Goal: Task Accomplishment & Management: Use online tool/utility

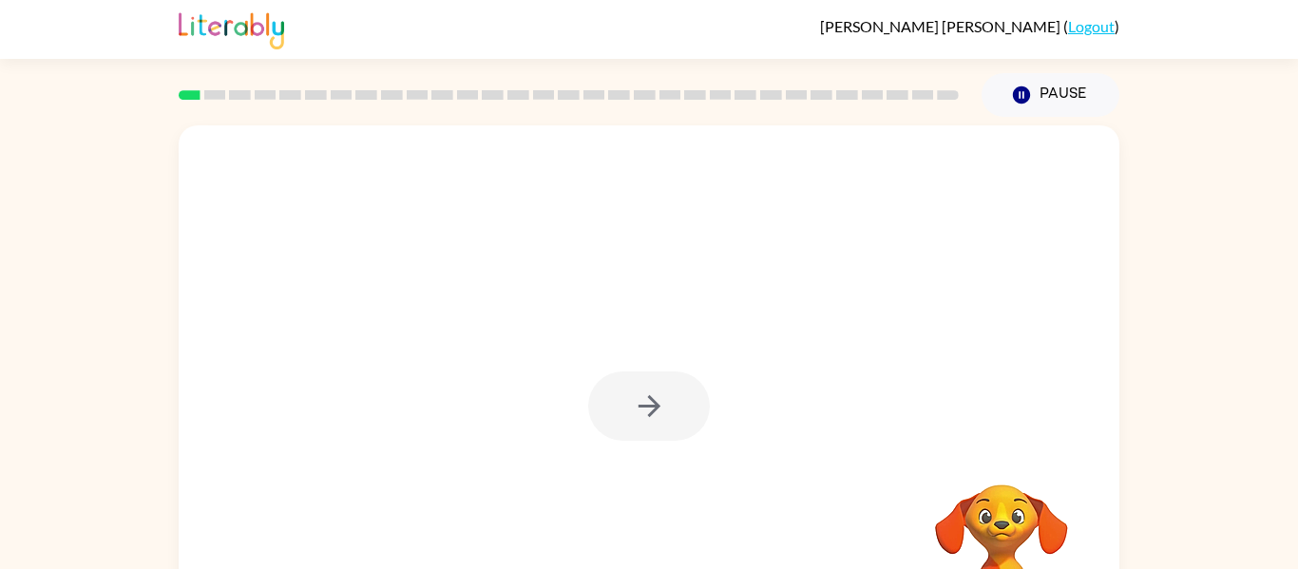
click at [676, 399] on div at bounding box center [649, 406] width 122 height 69
click at [676, 399] on button "button" at bounding box center [649, 406] width 122 height 69
click at [676, 399] on div at bounding box center [649, 396] width 941 height 543
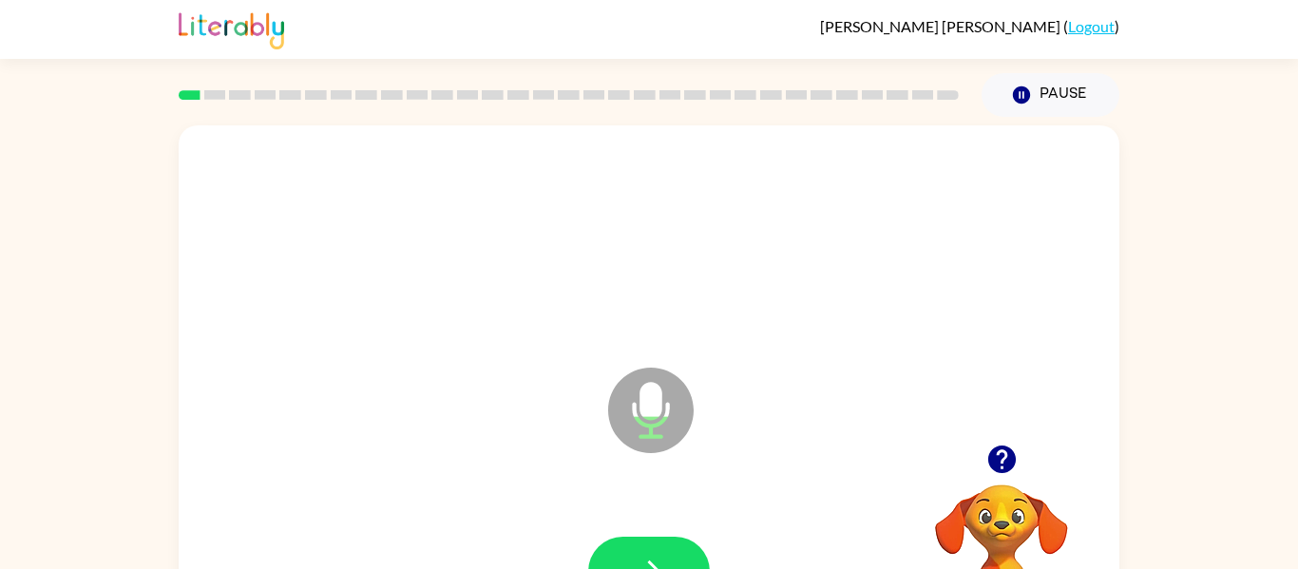
drag, startPoint x: 1001, startPoint y: 544, endPoint x: 992, endPoint y: 510, distance: 34.4
click at [992, 510] on video "Your browser must support playing .mp4 files to use Literably. Please try using…" at bounding box center [1002, 550] width 190 height 190
click at [643, 400] on icon "Microphone The Microphone is here when it is your turn to talk" at bounding box center [746, 434] width 285 height 143
click at [640, 400] on icon "Microphone The Microphone is here when it is your turn to talk" at bounding box center [746, 434] width 285 height 143
click at [629, 387] on icon at bounding box center [651, 411] width 86 height 86
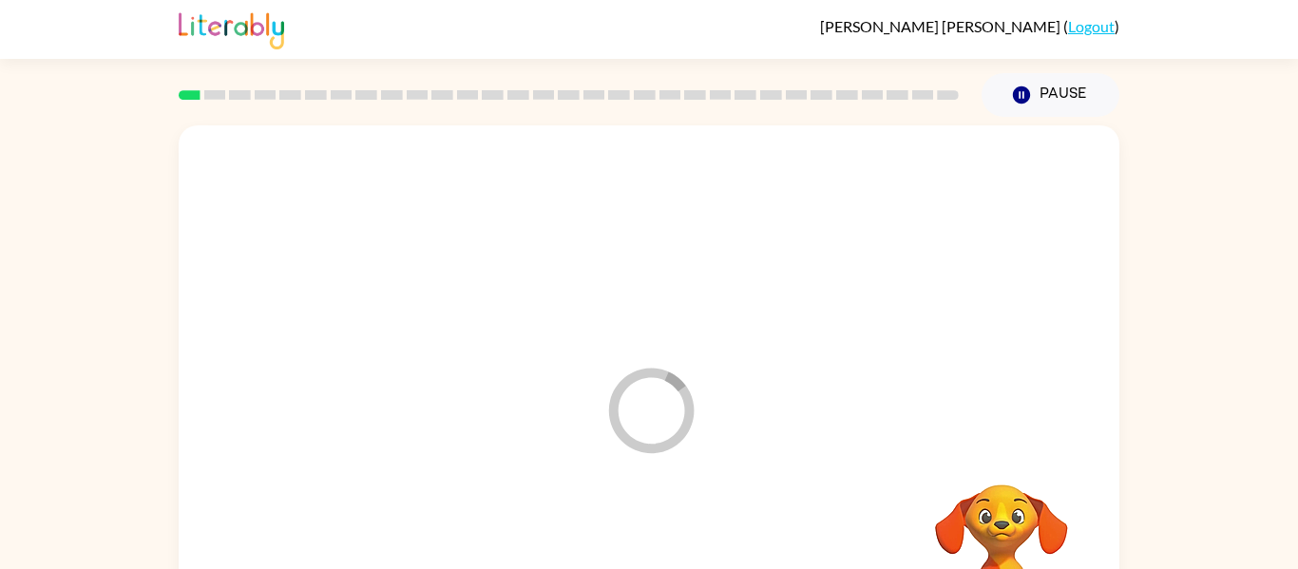
click at [694, 424] on icon "Loader Your response is being sent to our graders" at bounding box center [651, 411] width 114 height 114
click at [1008, 364] on div at bounding box center [649, 284] width 941 height 319
click at [1108, 514] on div "Your browser must support playing .mp4 files to use Literably. Please try using…" at bounding box center [649, 396] width 941 height 543
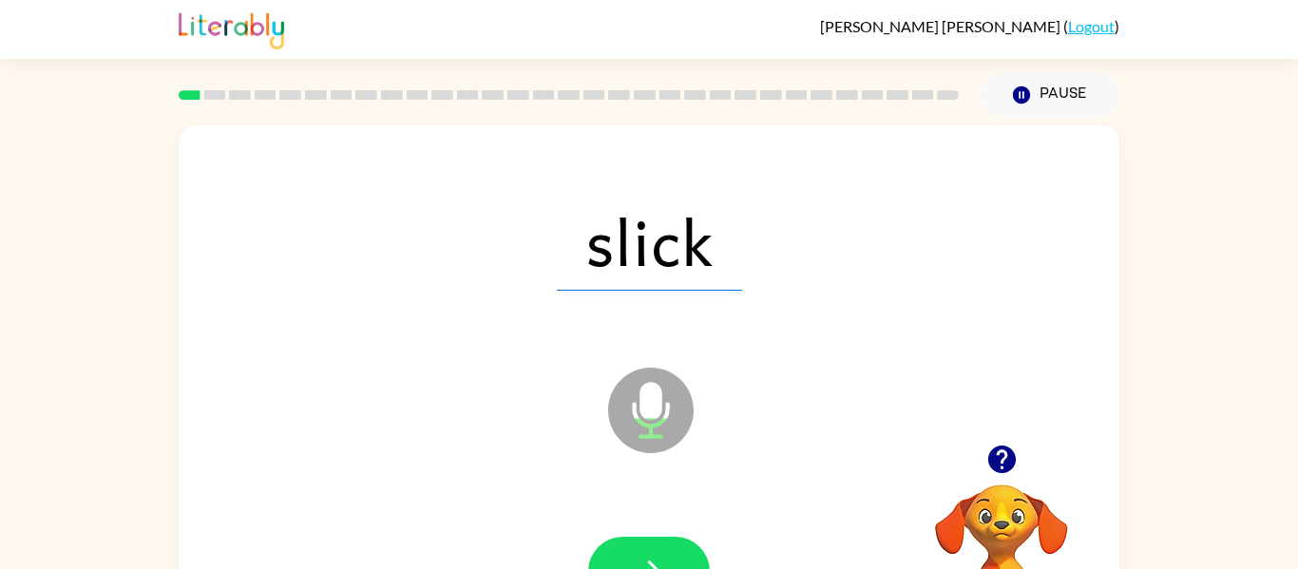
click at [681, 505] on icon "Microphone The Microphone is here when it is your turn to talk" at bounding box center [746, 434] width 285 height 143
click at [636, 526] on div at bounding box center [649, 572] width 903 height 156
click at [648, 396] on icon "Microphone The Microphone is here when it is your turn to talk" at bounding box center [746, 434] width 285 height 143
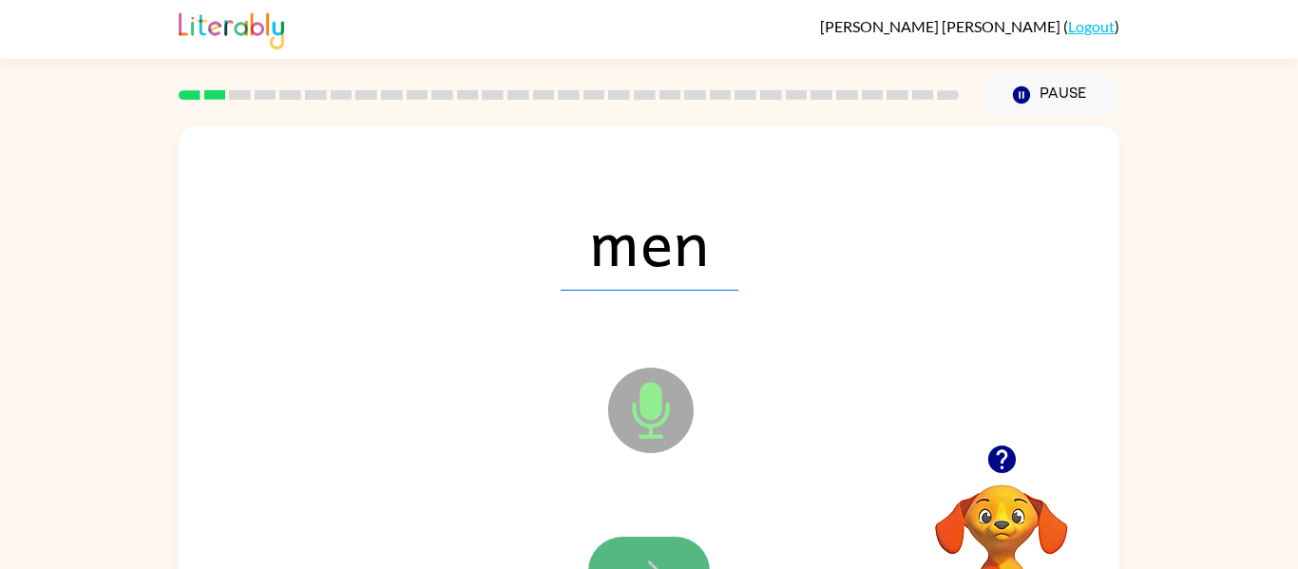
click at [633, 558] on icon "button" at bounding box center [649, 571] width 33 height 33
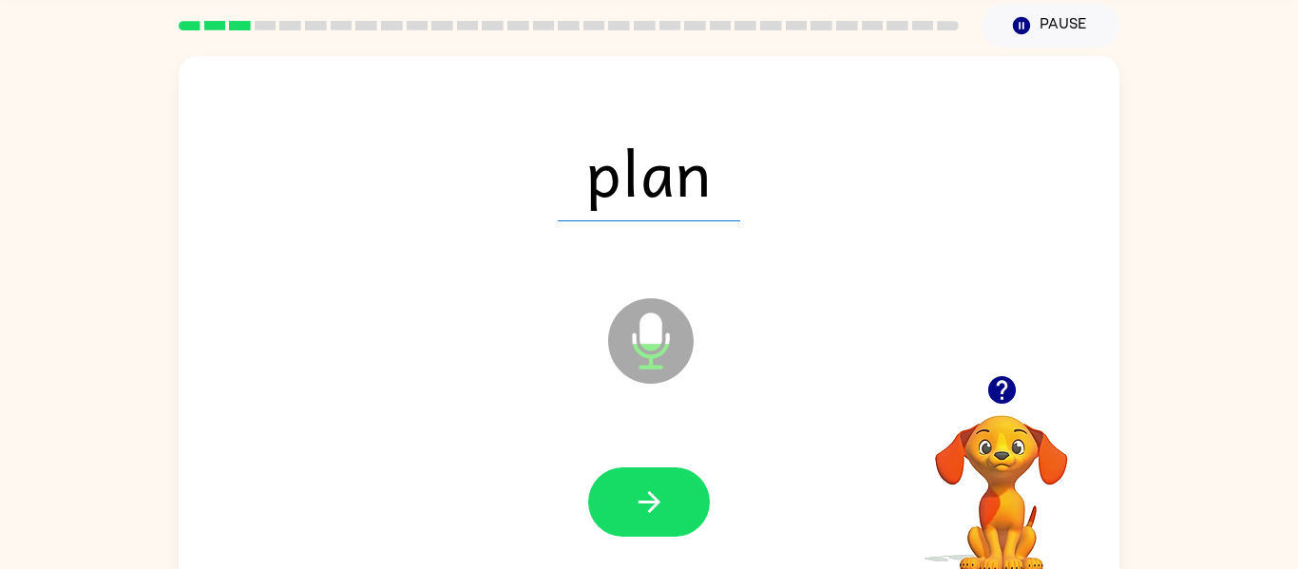
scroll to position [58, 0]
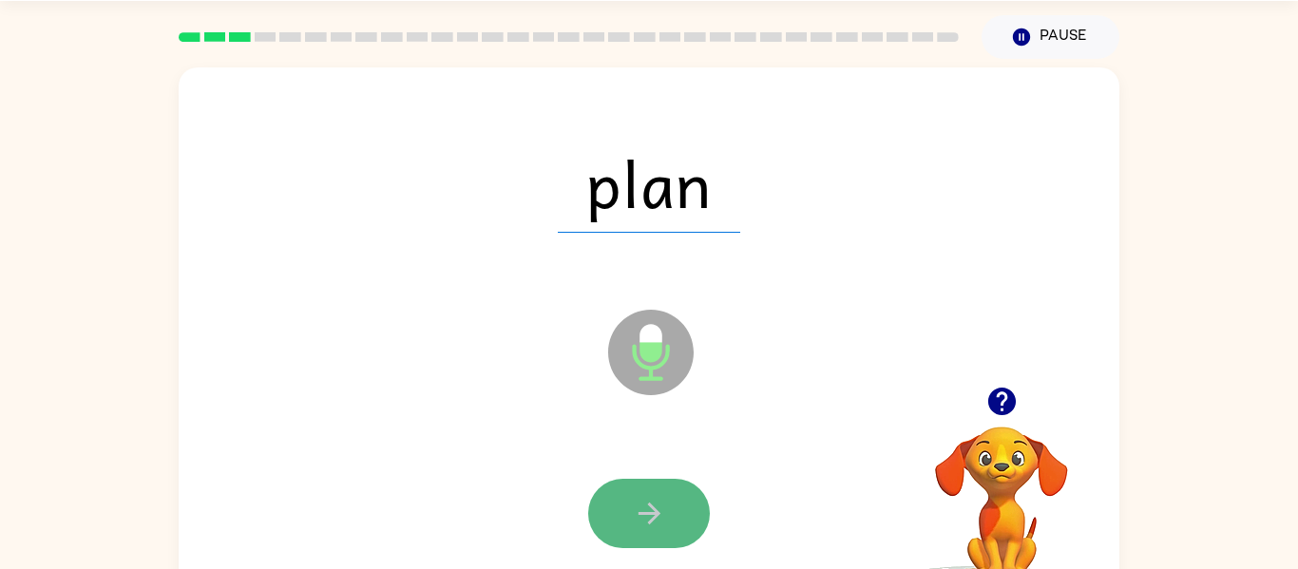
click at [660, 527] on icon "button" at bounding box center [649, 513] width 33 height 33
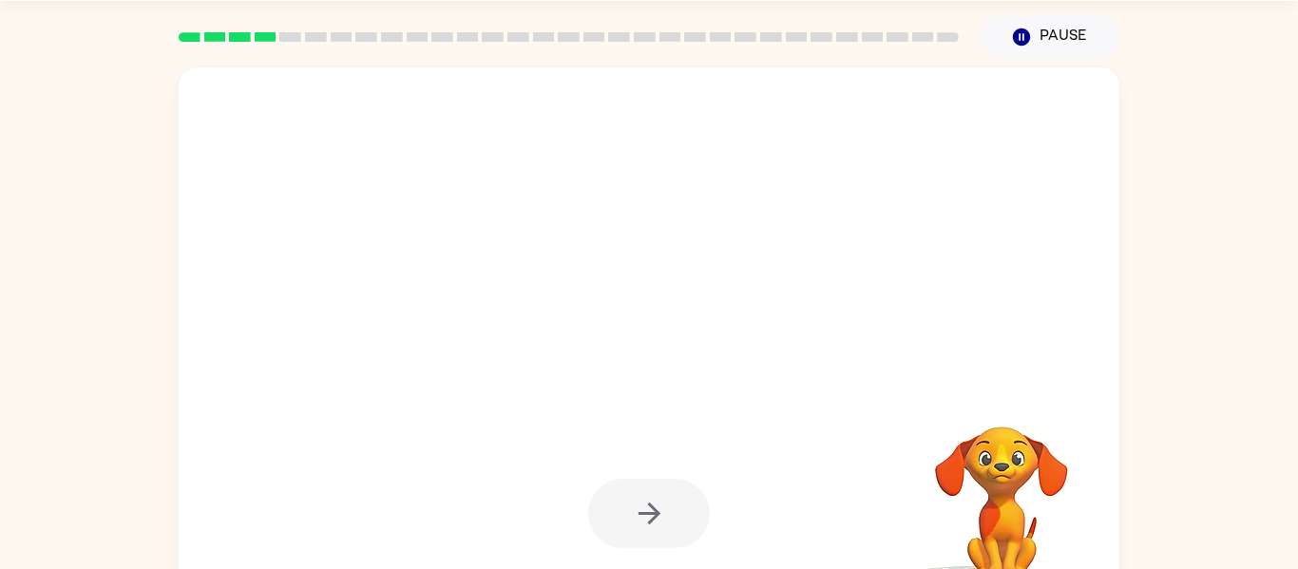
click at [660, 537] on div at bounding box center [649, 513] width 122 height 69
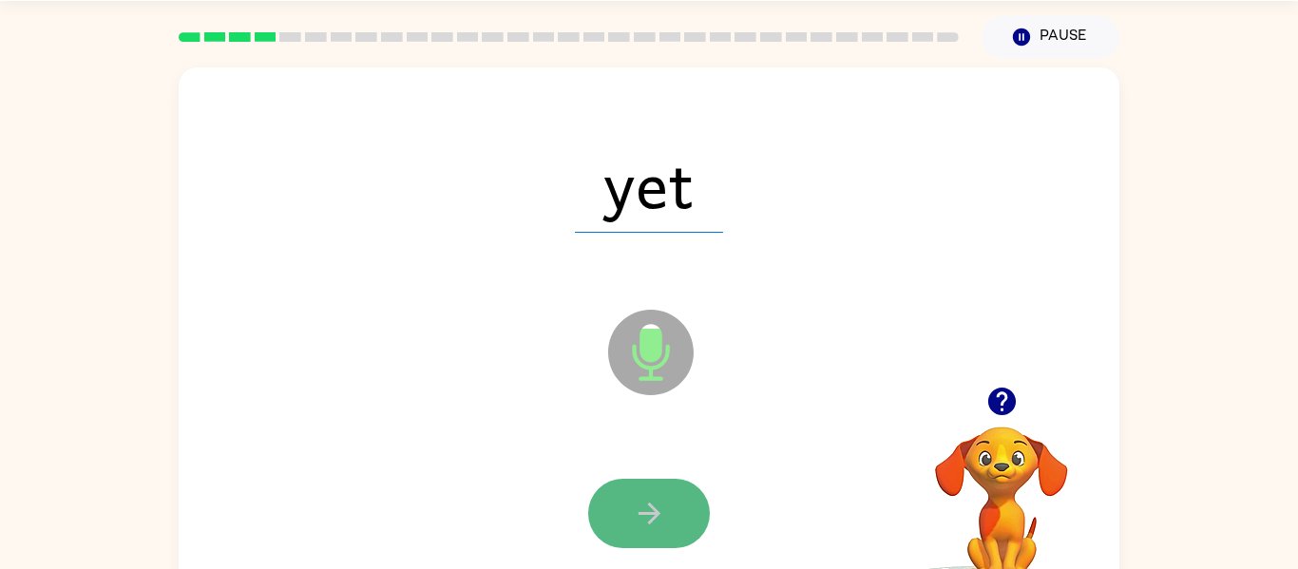
click at [660, 543] on button "button" at bounding box center [649, 513] width 122 height 69
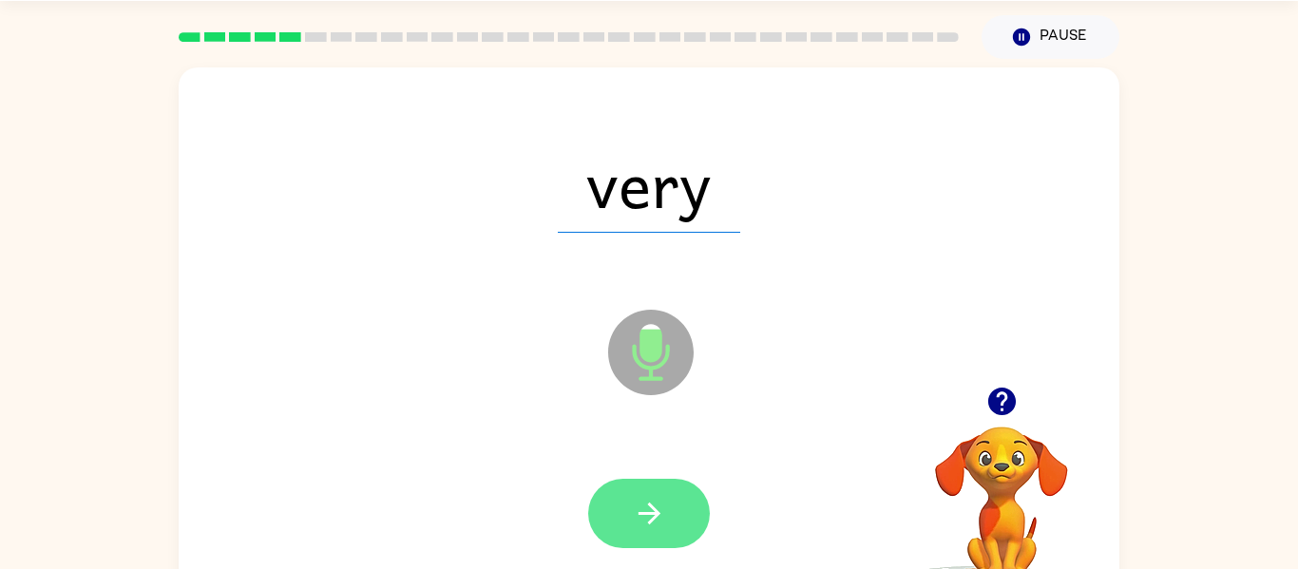
click at [656, 491] on button "button" at bounding box center [649, 513] width 122 height 69
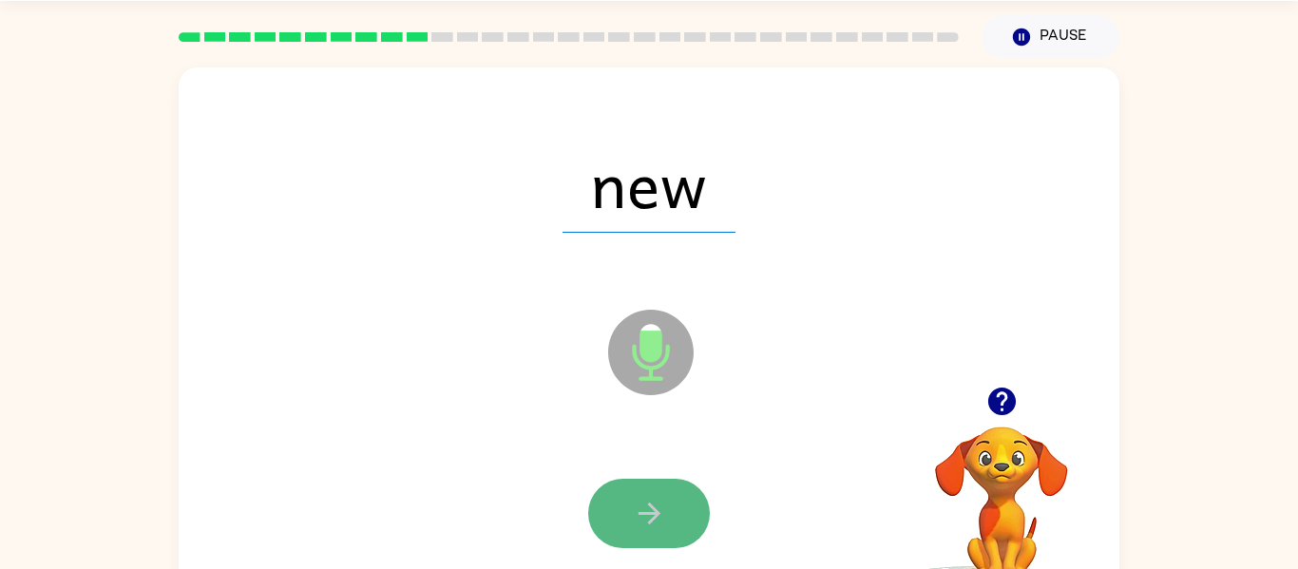
click at [636, 533] on button "button" at bounding box center [649, 513] width 122 height 69
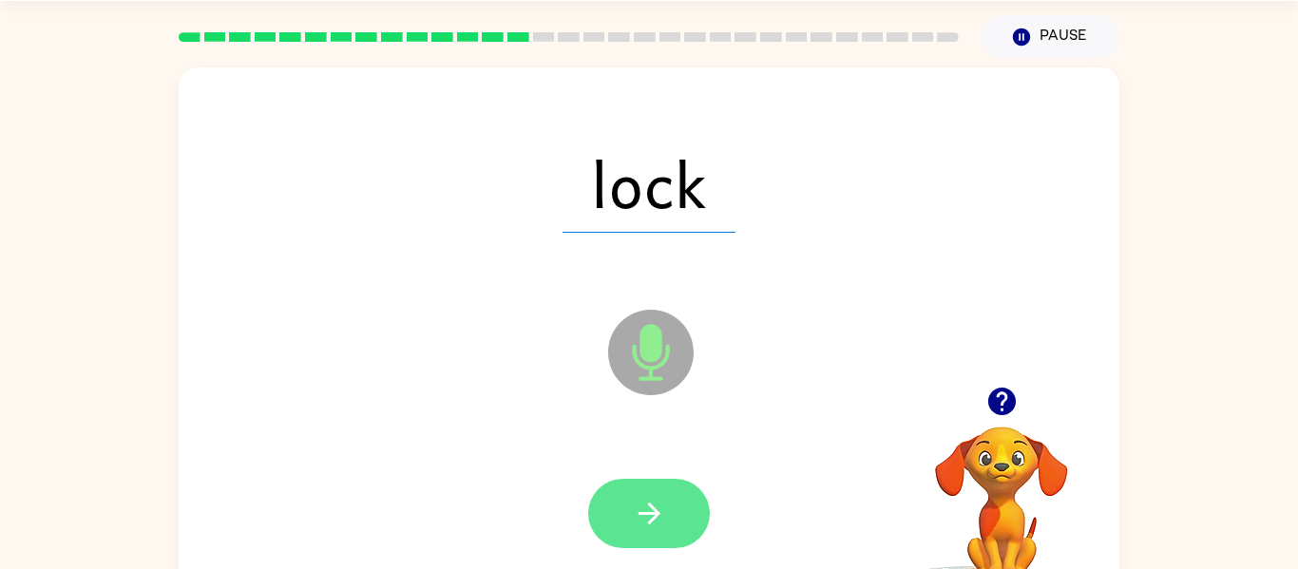
click at [633, 520] on icon "button" at bounding box center [649, 513] width 33 height 33
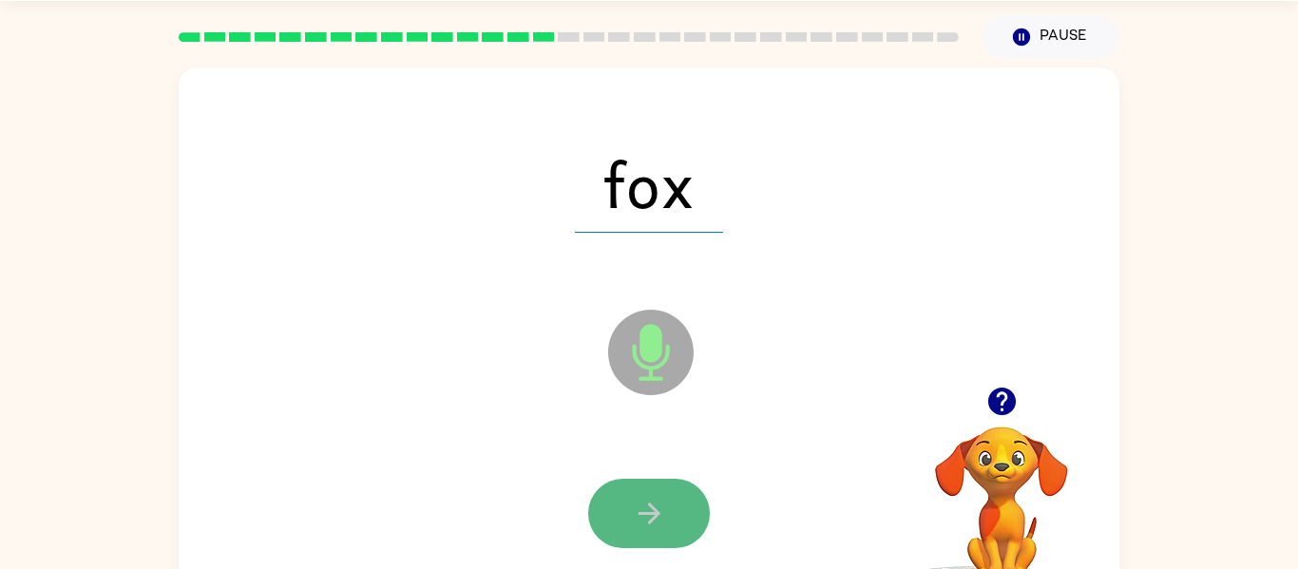
click at [667, 512] on button "button" at bounding box center [649, 513] width 122 height 69
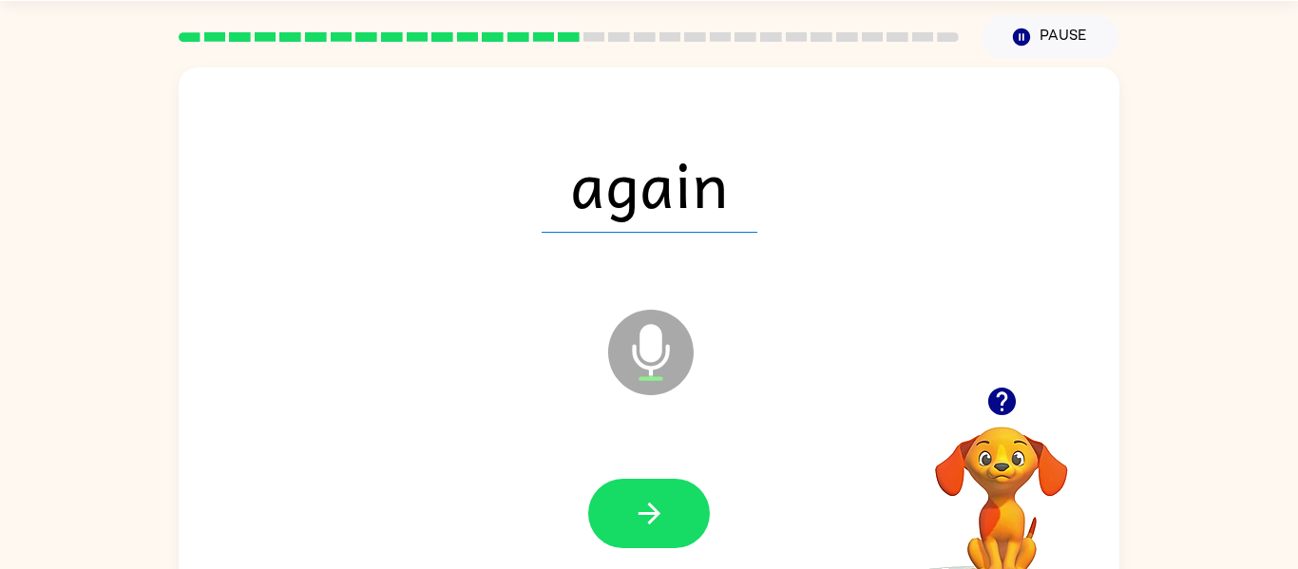
click at [667, 512] on button "button" at bounding box center [649, 513] width 122 height 69
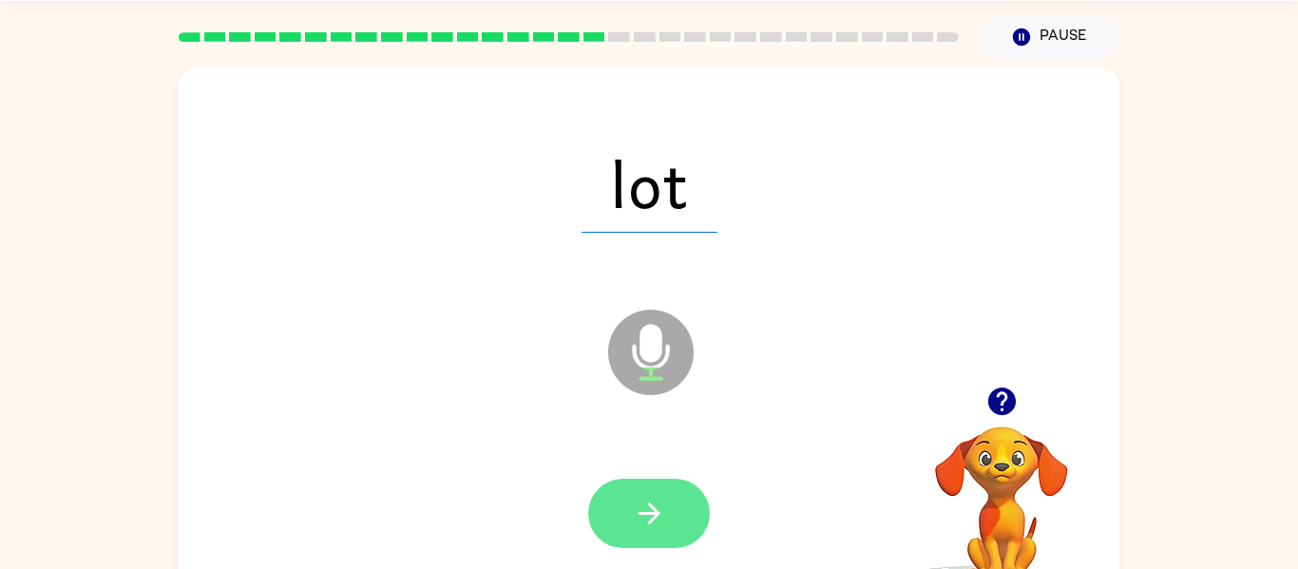
click at [664, 509] on icon "button" at bounding box center [649, 513] width 33 height 33
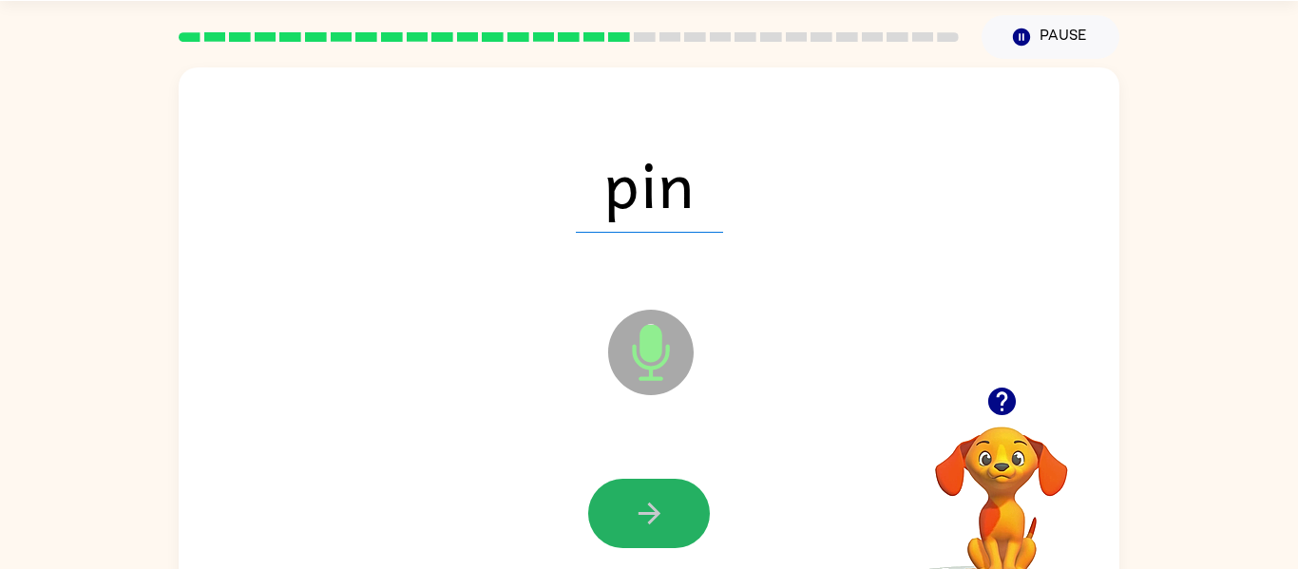
click at [663, 512] on icon "button" at bounding box center [649, 513] width 33 height 33
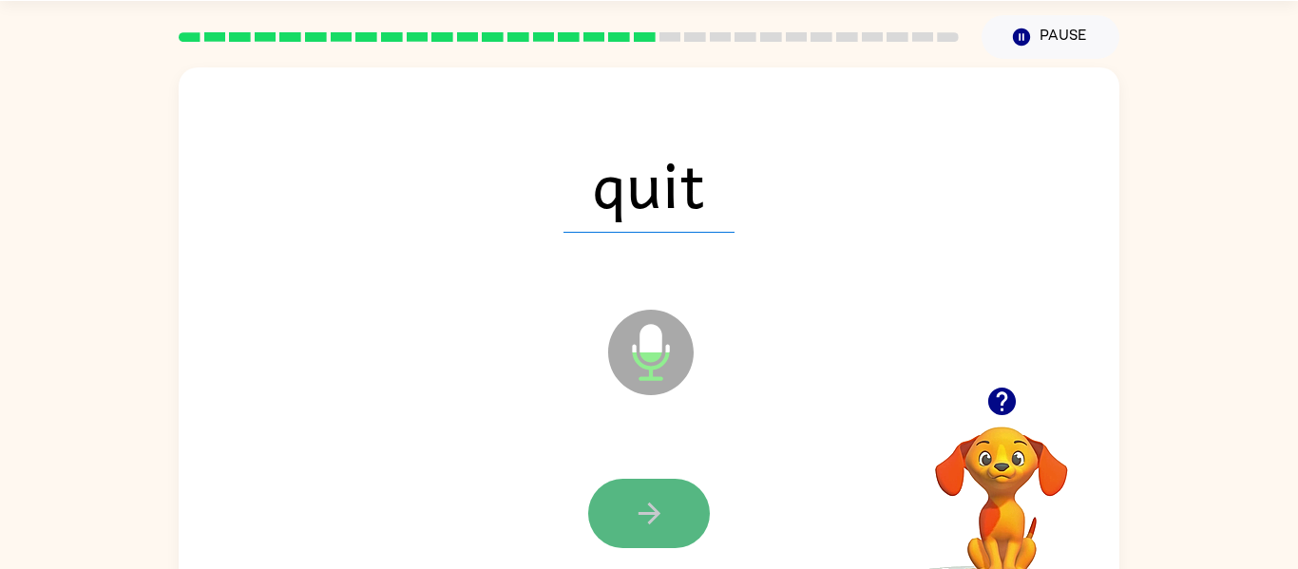
click at [660, 511] on icon "button" at bounding box center [649, 513] width 33 height 33
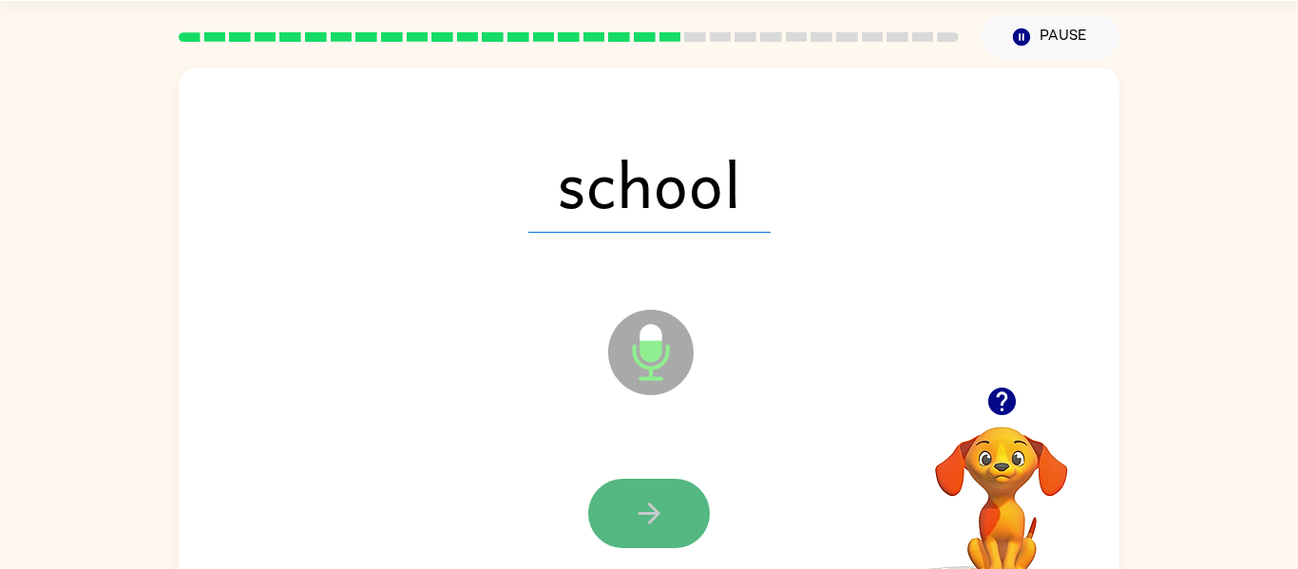
click at [678, 523] on button "button" at bounding box center [649, 513] width 122 height 69
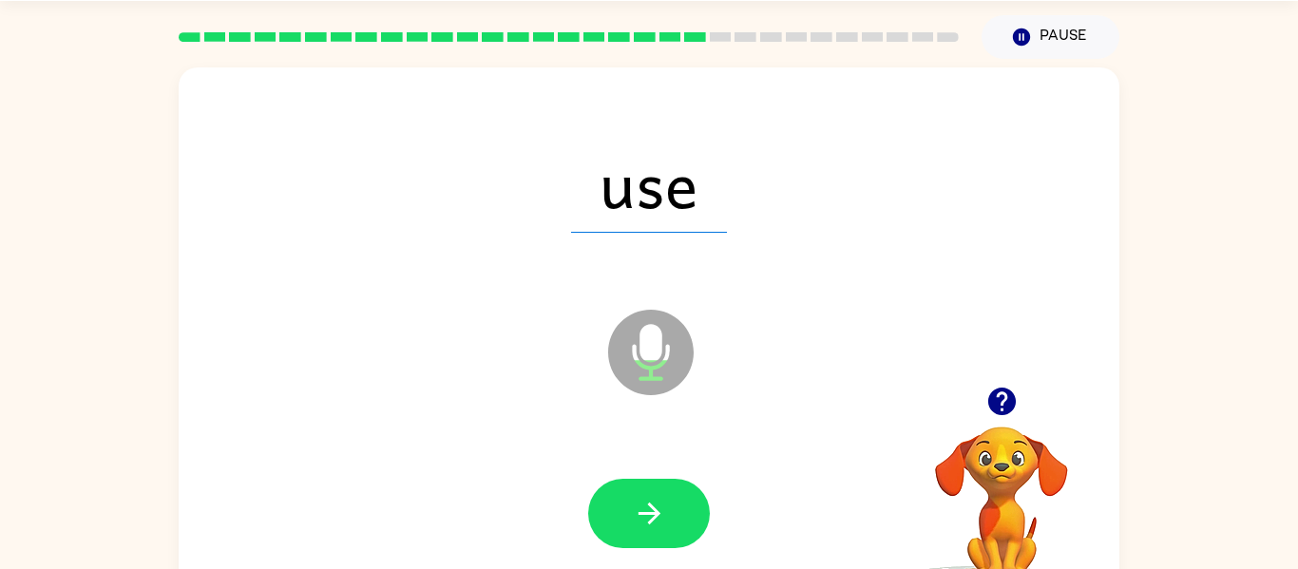
click at [649, 521] on icon "button" at bounding box center [649, 514] width 22 height 22
click at [605, 161] on span "hop" at bounding box center [649, 183] width 164 height 99
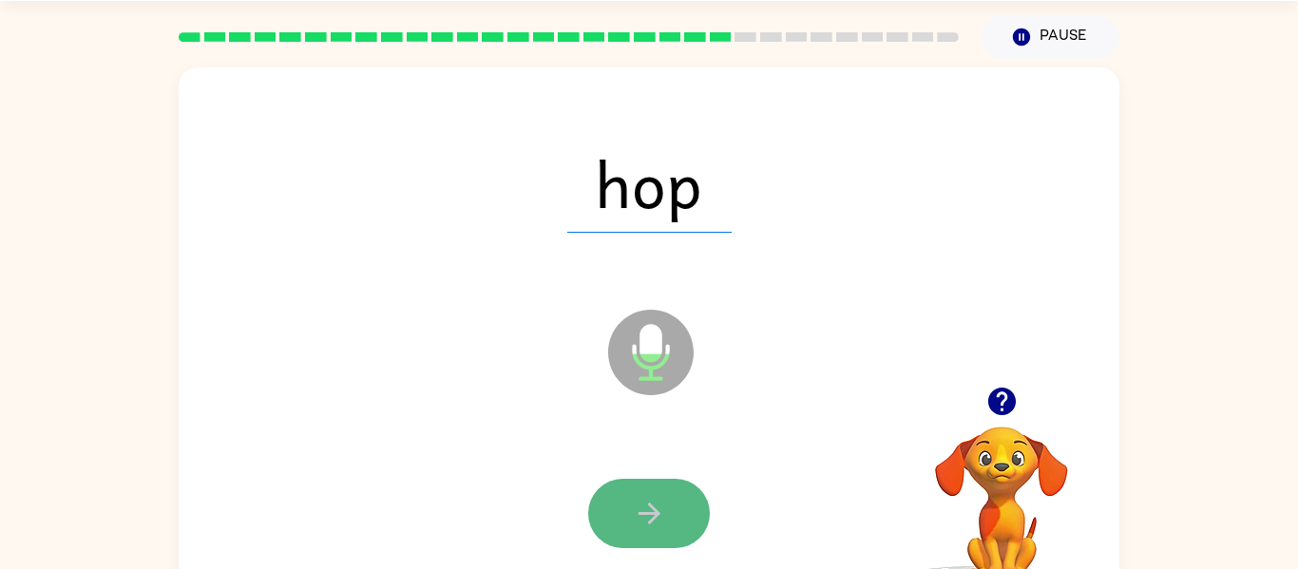
click at [660, 495] on button "button" at bounding box center [649, 513] width 122 height 69
click at [599, 524] on button "button" at bounding box center [649, 513] width 122 height 69
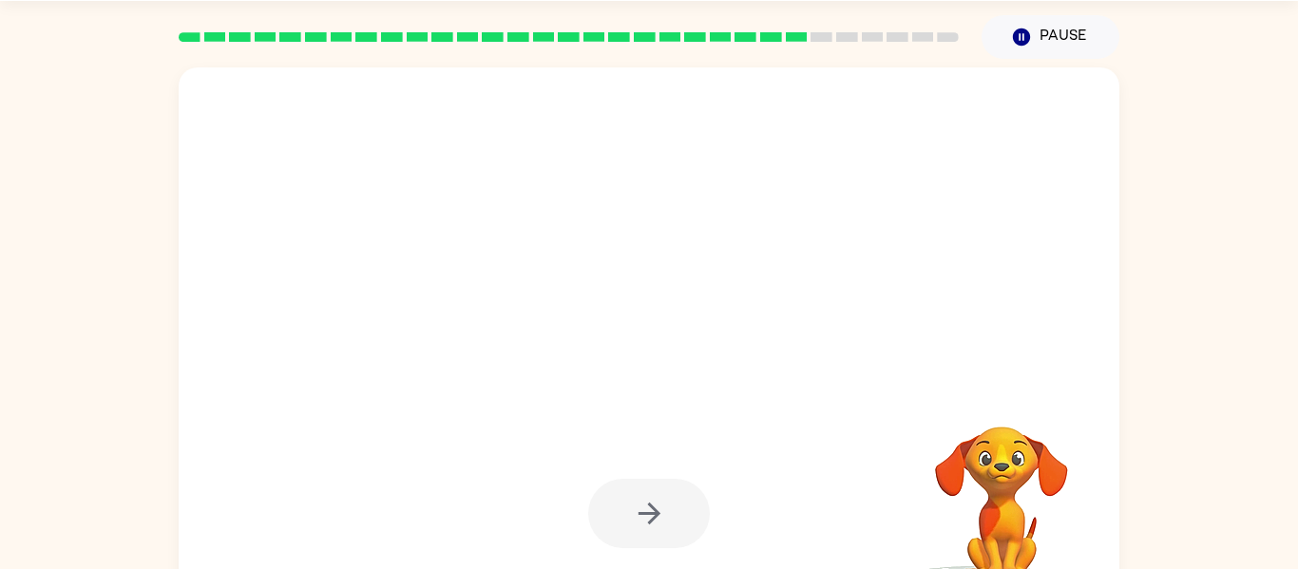
click at [644, 501] on div at bounding box center [649, 513] width 122 height 69
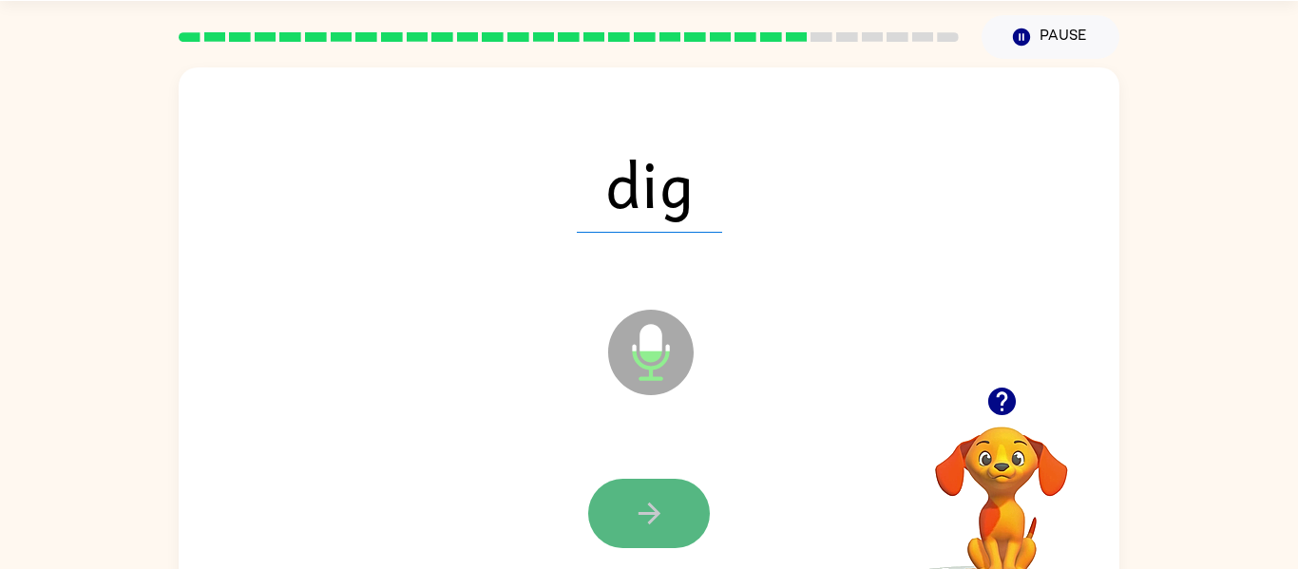
click at [655, 487] on button "button" at bounding box center [649, 513] width 122 height 69
click at [676, 516] on button "button" at bounding box center [649, 513] width 122 height 69
click at [678, 513] on button "button" at bounding box center [649, 513] width 122 height 69
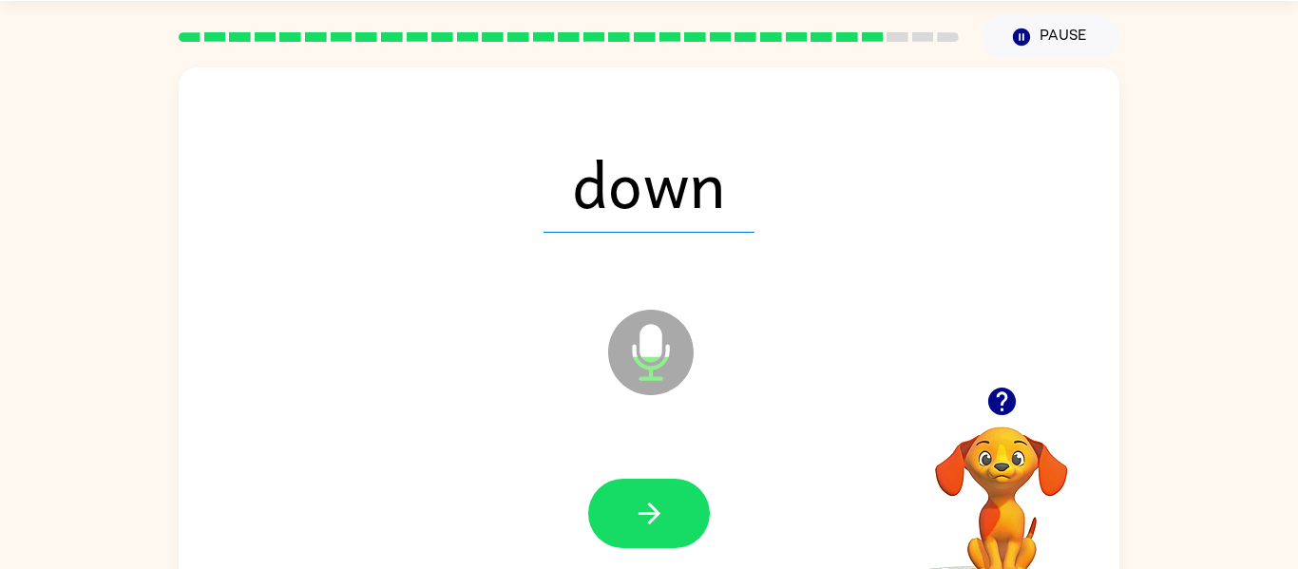
click at [676, 566] on div at bounding box center [649, 514] width 903 height 156
click at [636, 490] on button "button" at bounding box center [649, 513] width 122 height 69
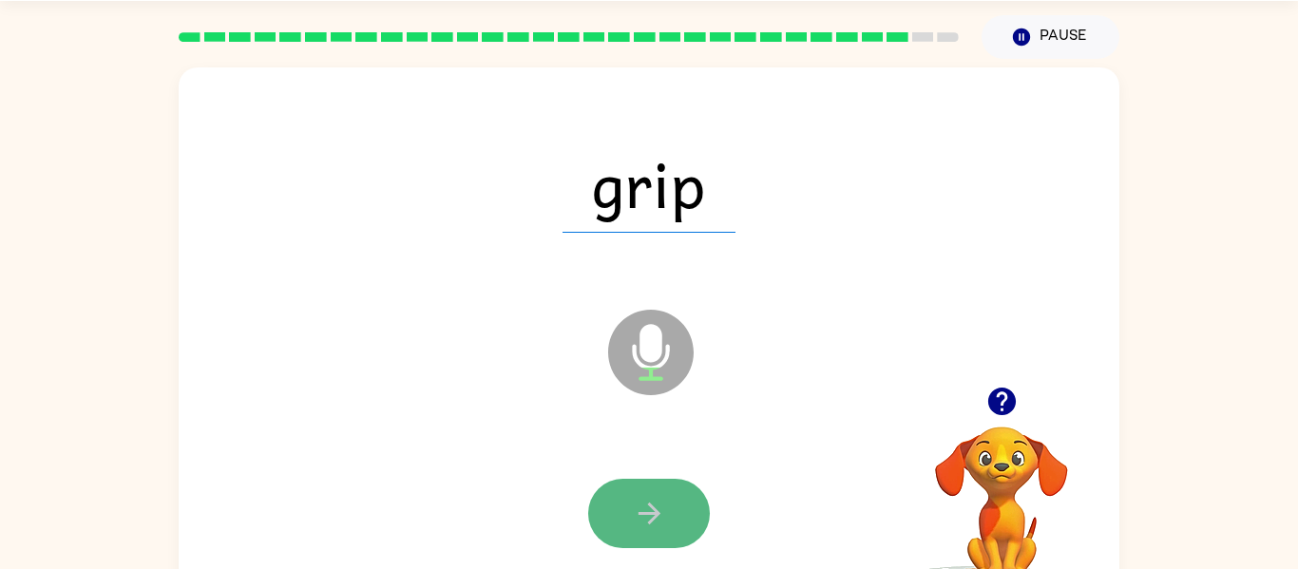
click at [638, 492] on button "button" at bounding box center [649, 513] width 122 height 69
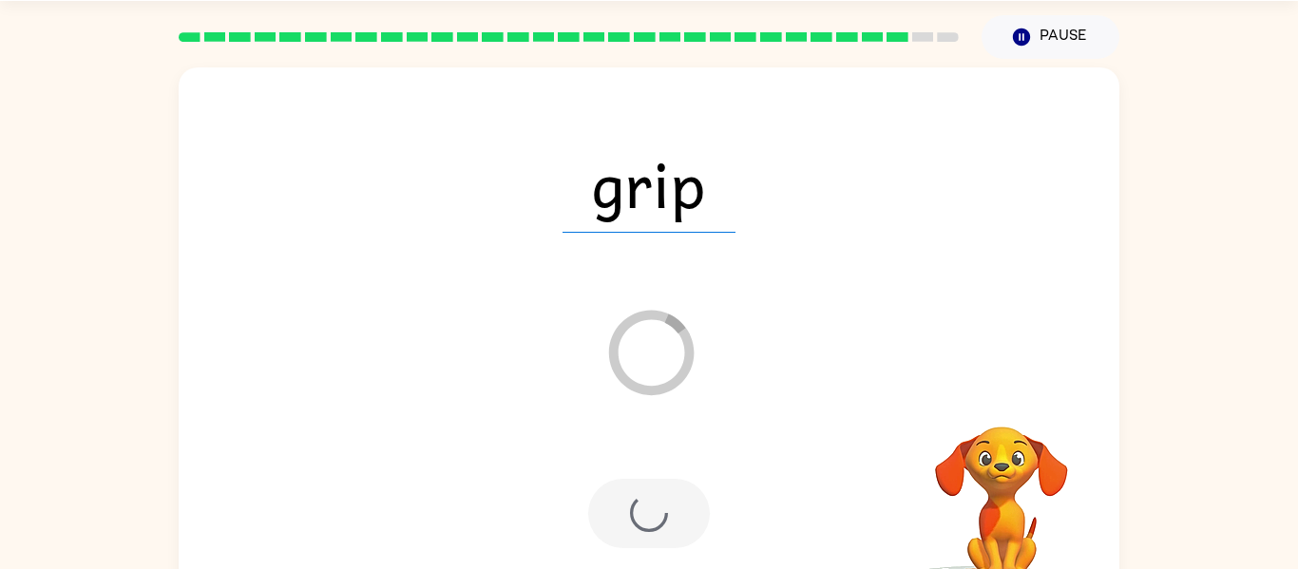
scroll to position [99, 0]
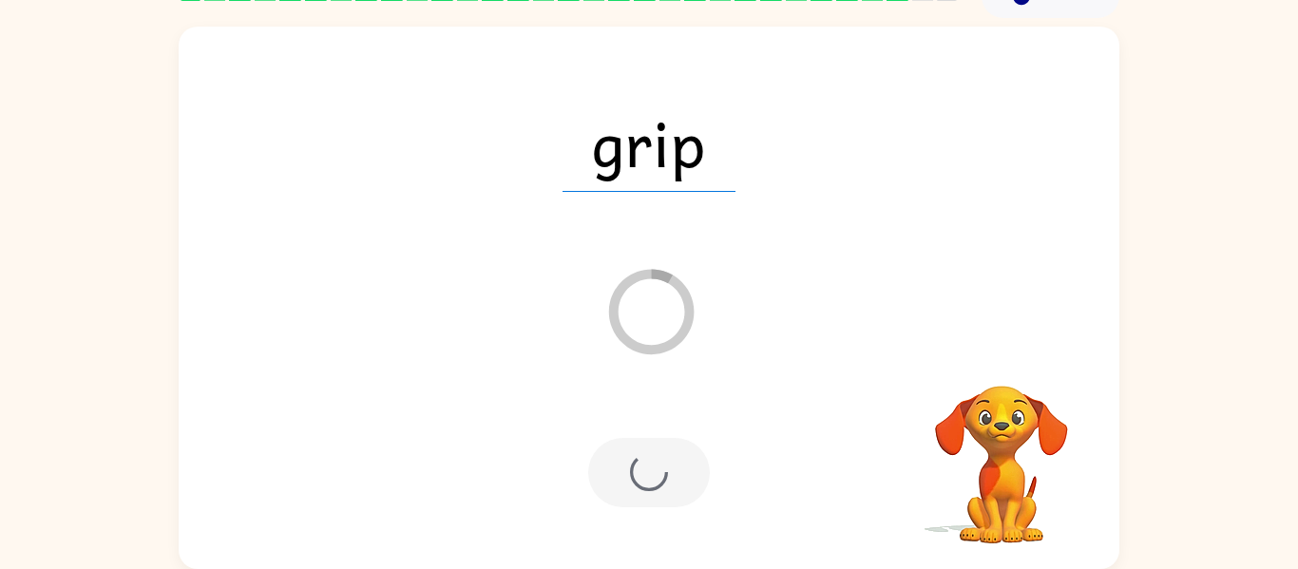
click at [1068, 67] on div "grip" at bounding box center [649, 143] width 903 height 156
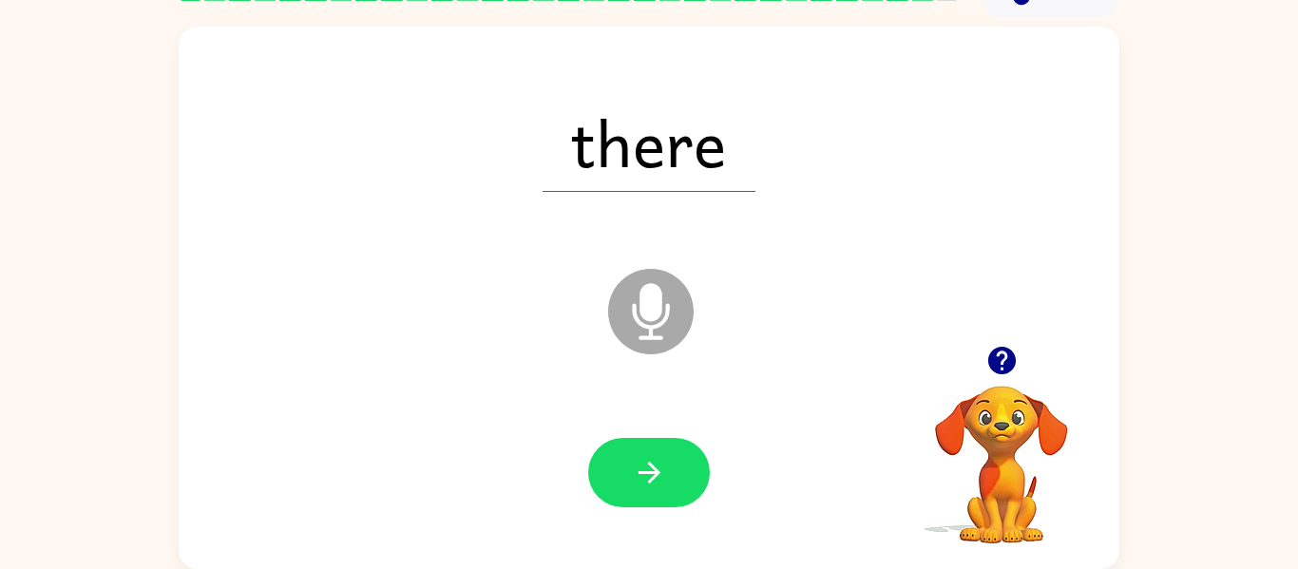
click at [858, 467] on div at bounding box center [649, 473] width 903 height 156
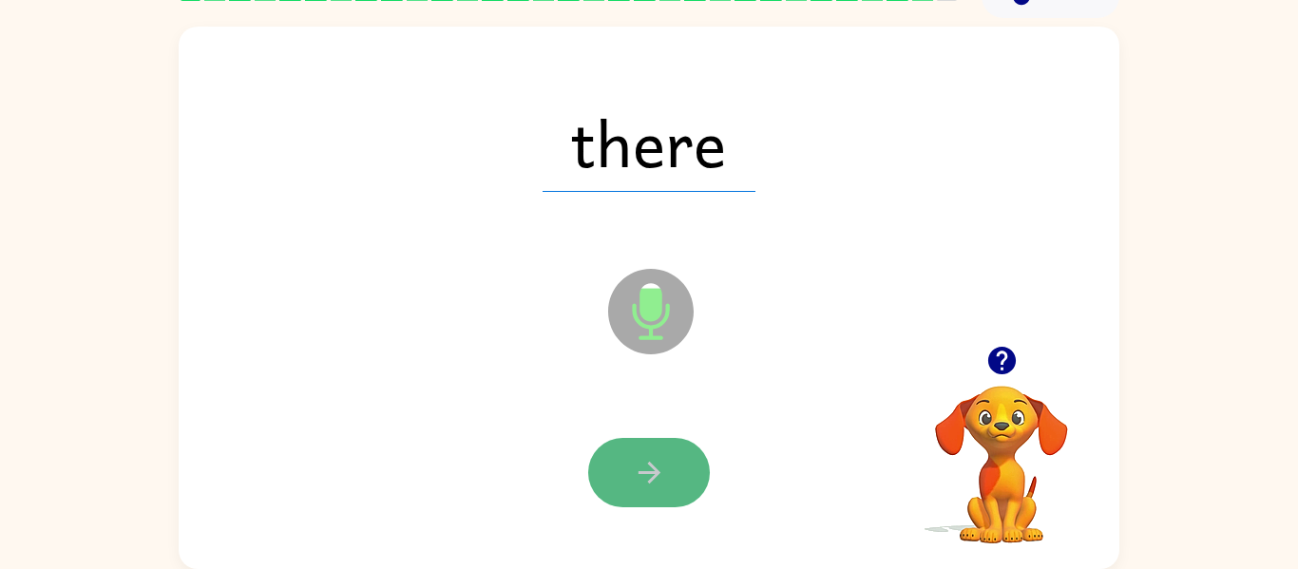
click at [683, 464] on button "button" at bounding box center [649, 472] width 122 height 69
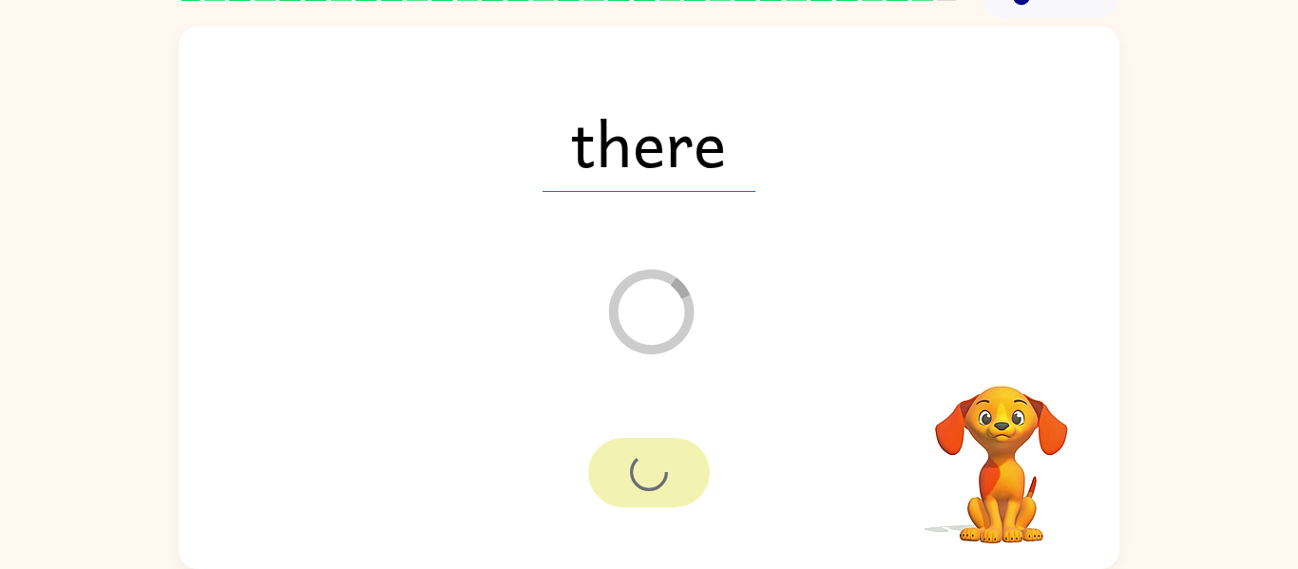
click at [683, 464] on div at bounding box center [649, 472] width 122 height 69
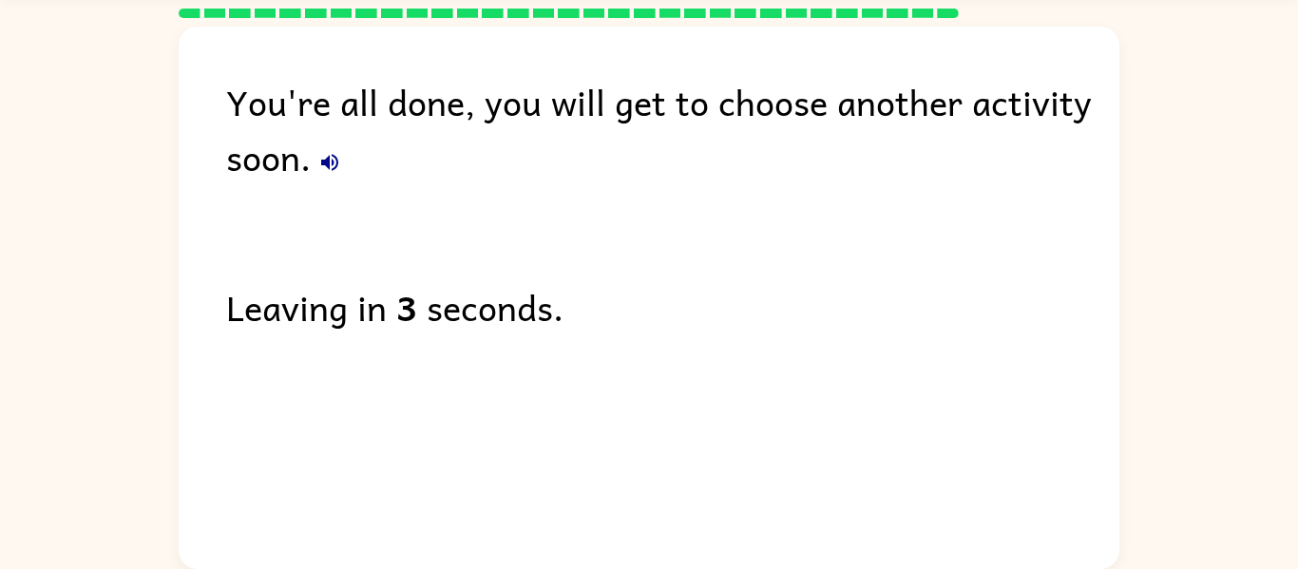
scroll to position [0, 0]
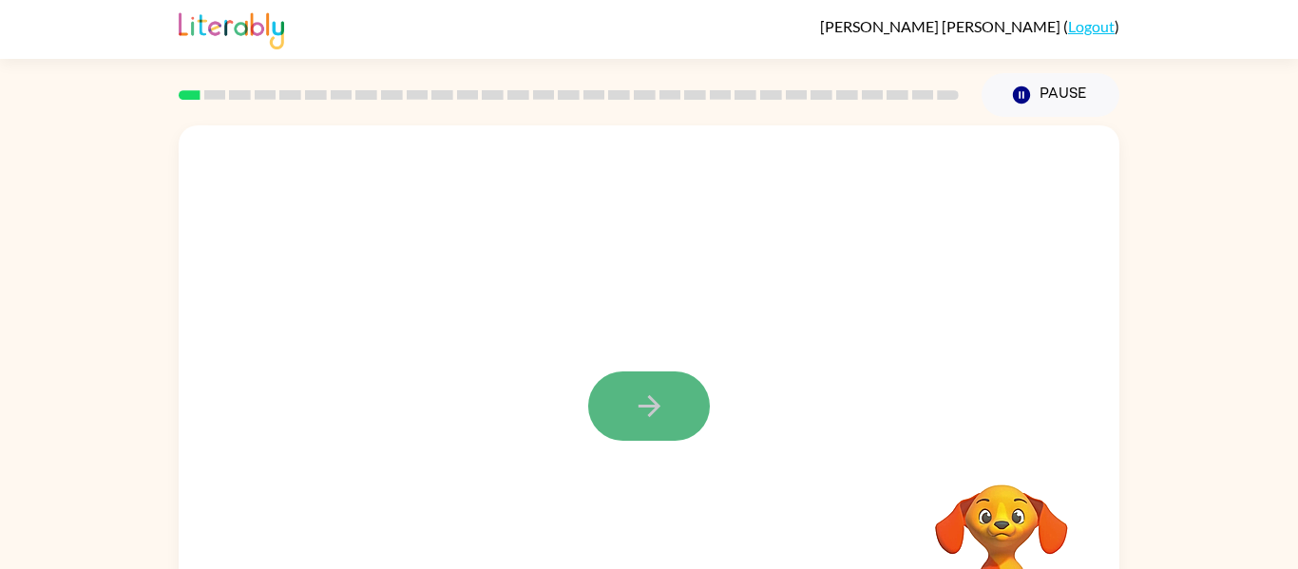
click at [635, 395] on icon "button" at bounding box center [649, 406] width 33 height 33
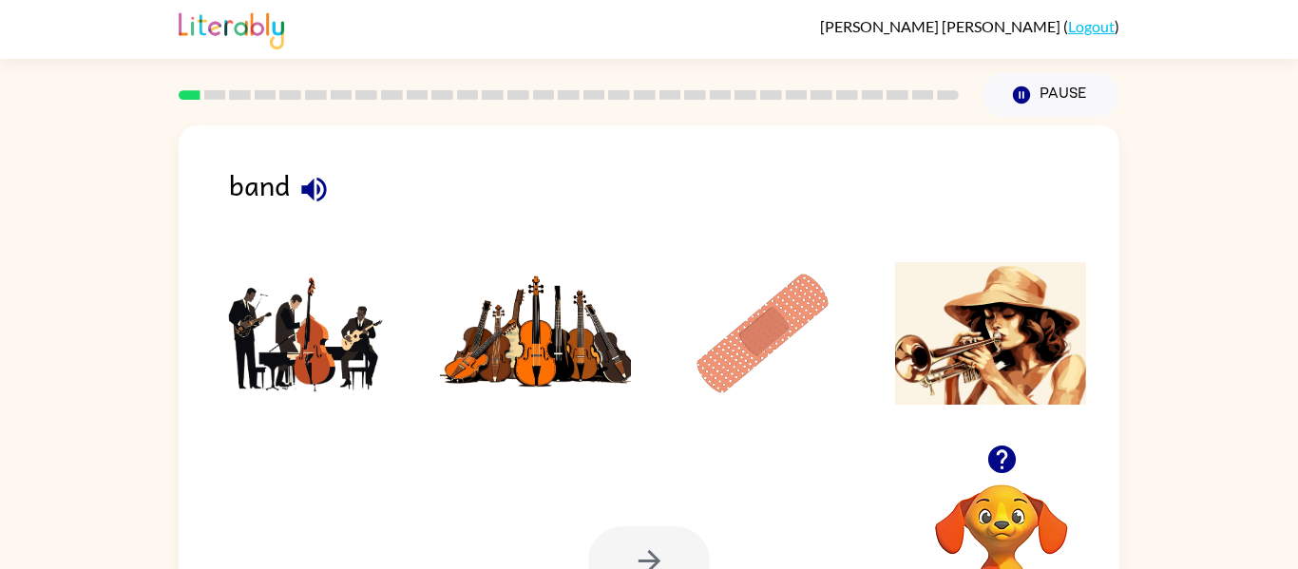
click at [311, 342] on img at bounding box center [308, 333] width 192 height 143
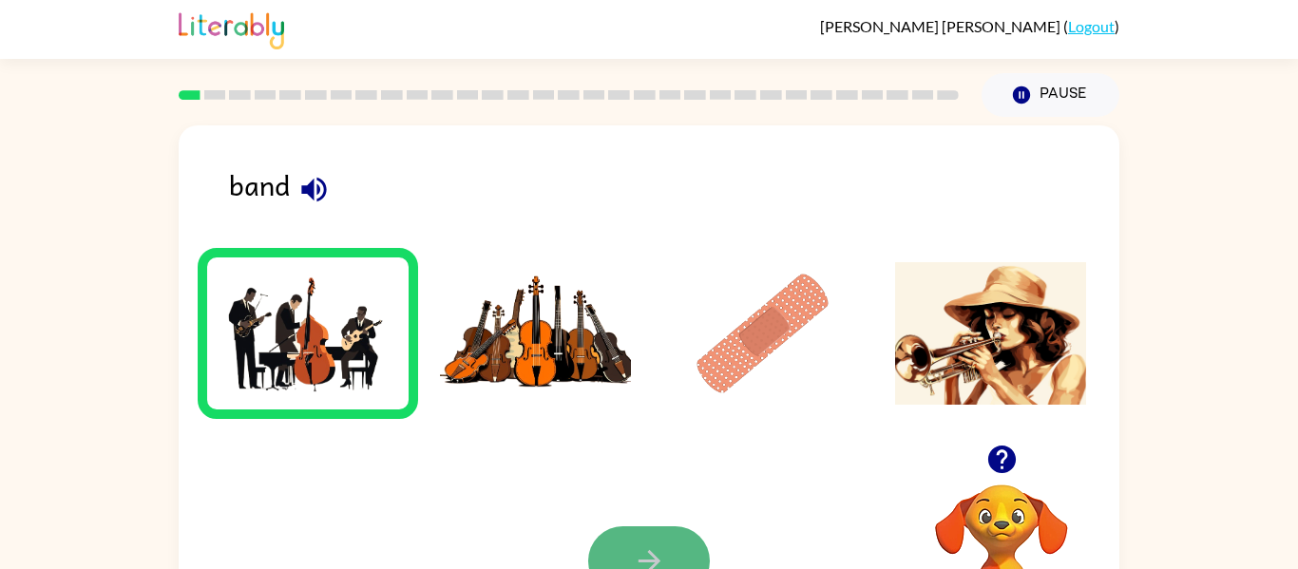
click at [672, 530] on button "button" at bounding box center [649, 561] width 122 height 69
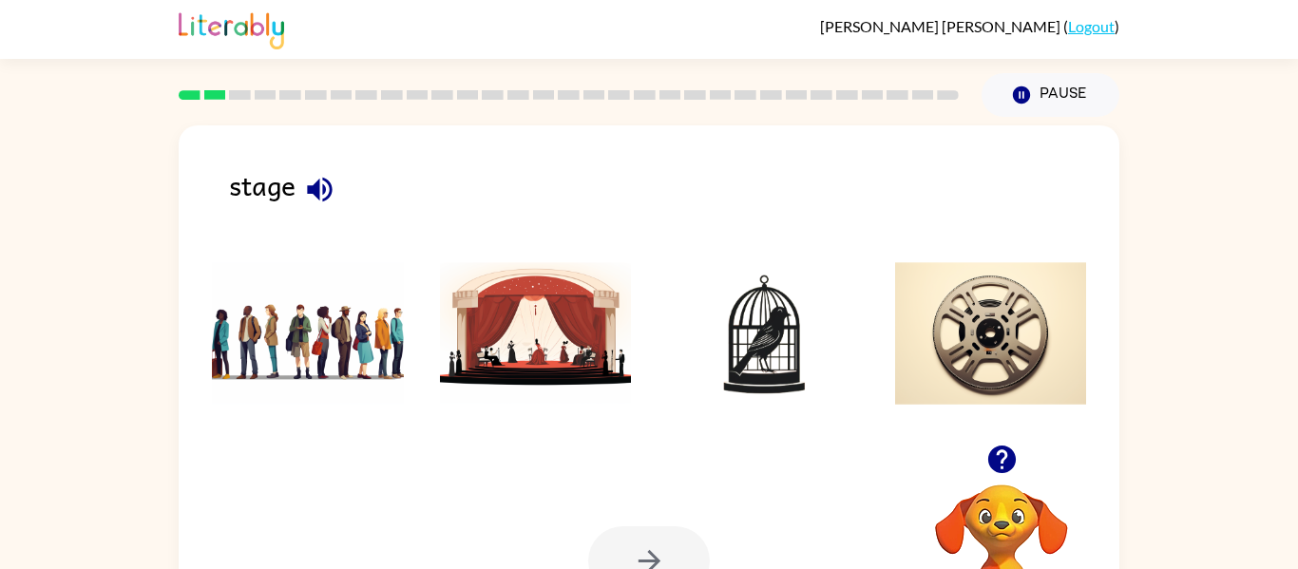
click at [757, 356] on img at bounding box center [763, 333] width 192 height 143
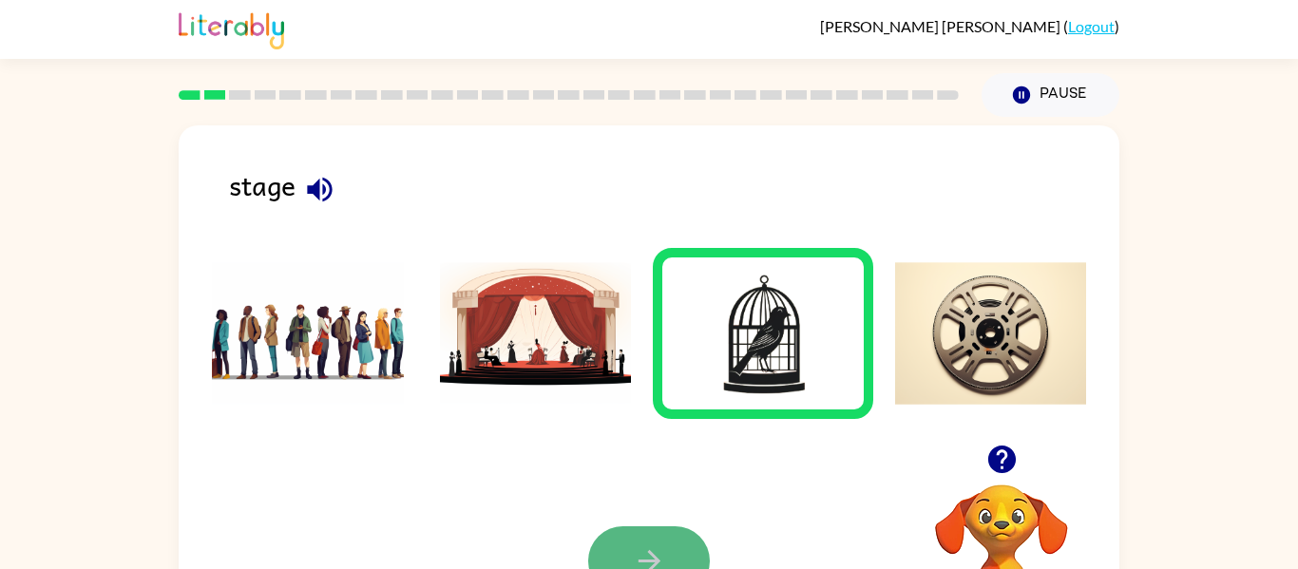
click at [648, 559] on icon "button" at bounding box center [649, 561] width 33 height 33
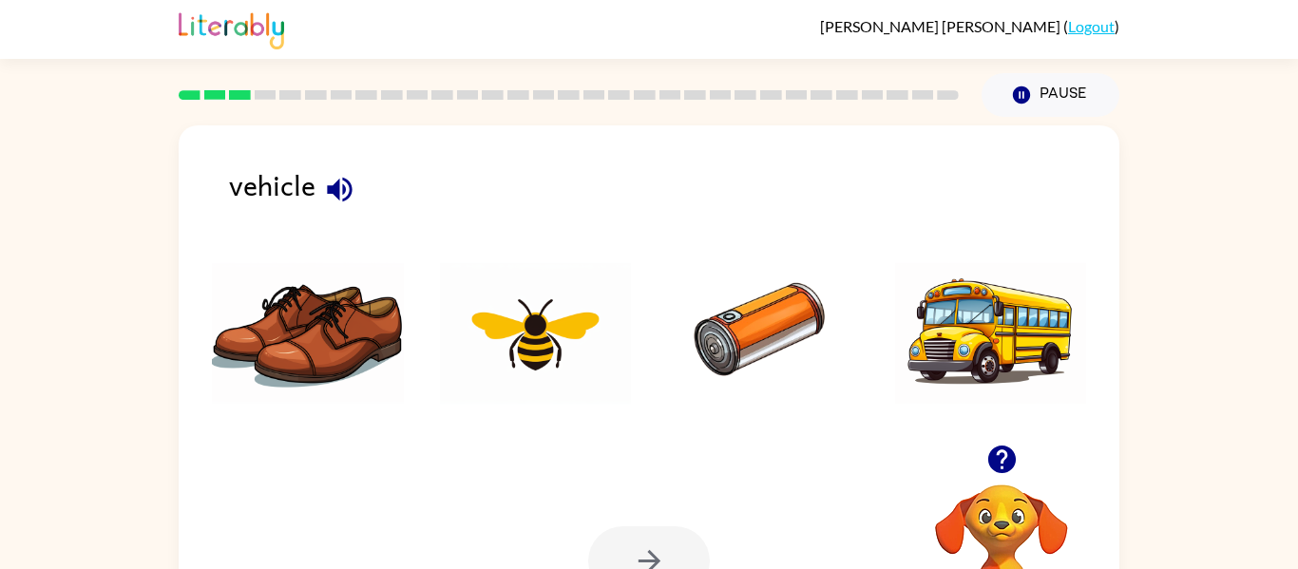
click at [691, 401] on img at bounding box center [763, 333] width 192 height 143
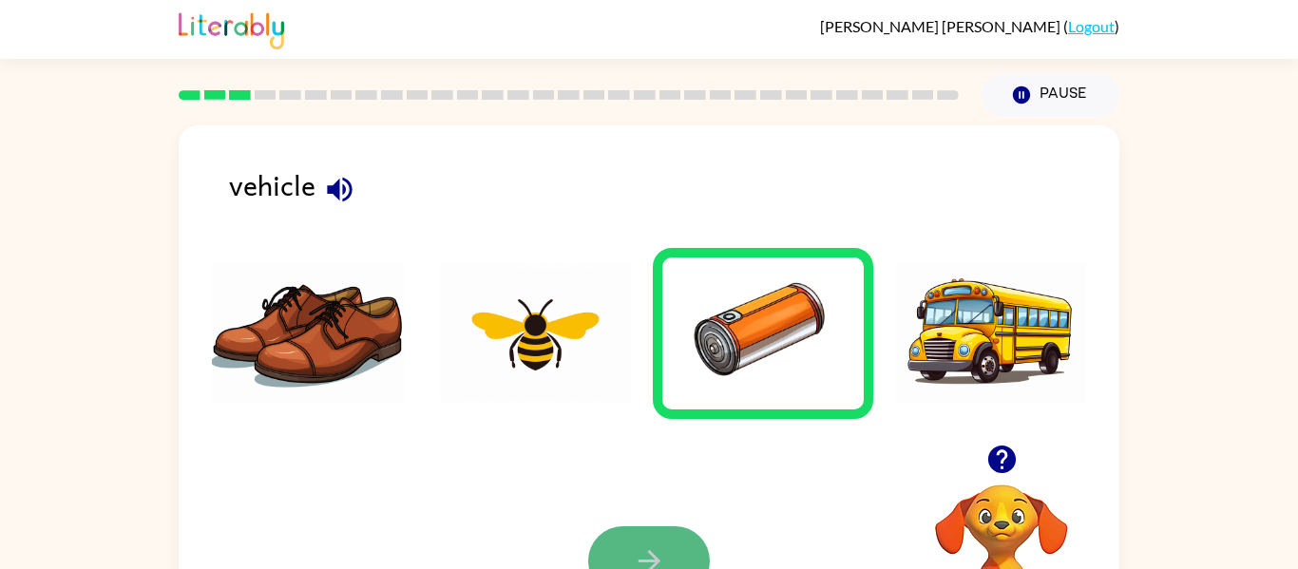
click at [640, 540] on button "button" at bounding box center [649, 561] width 122 height 69
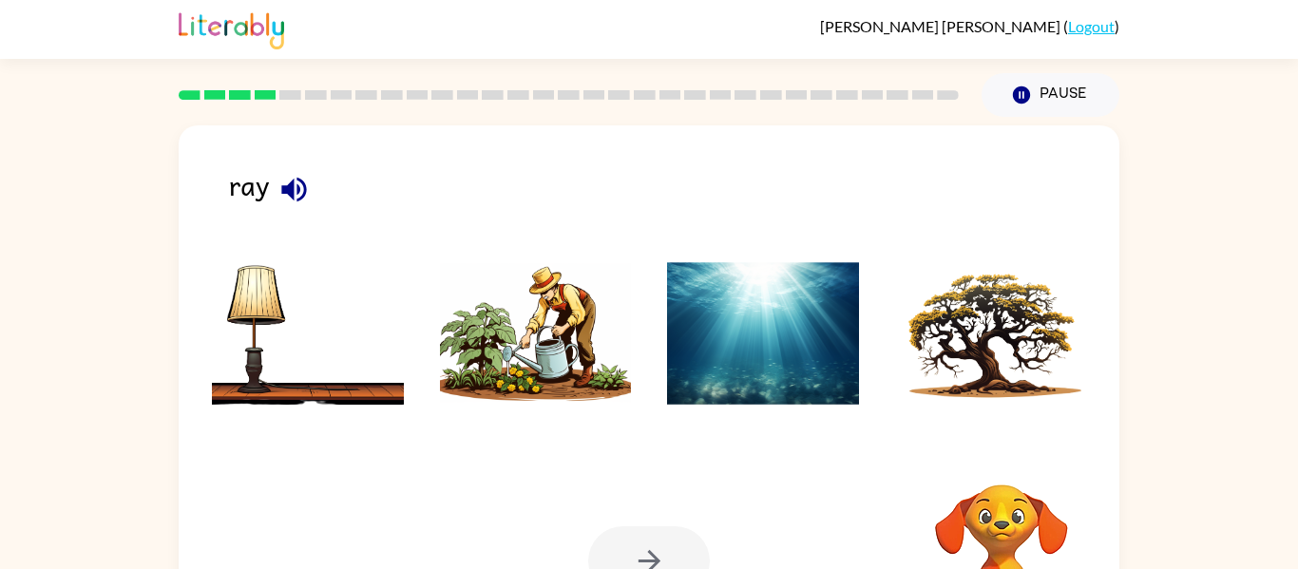
click at [640, 540] on div at bounding box center [649, 561] width 122 height 69
click at [576, 323] on img at bounding box center [536, 333] width 192 height 143
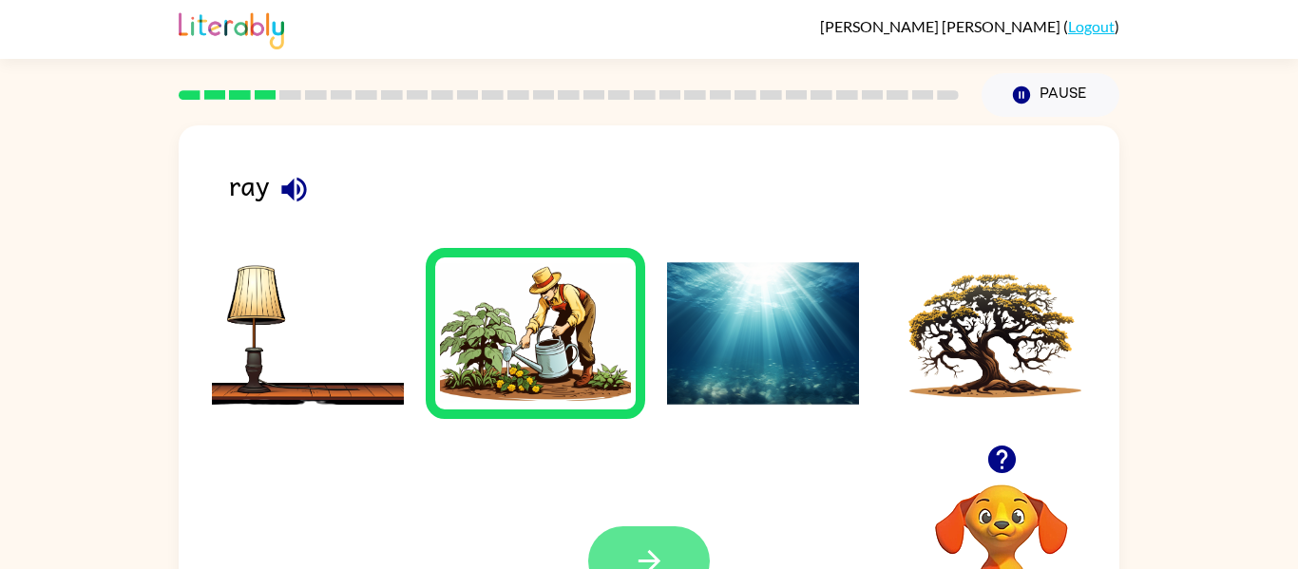
click at [661, 533] on button "button" at bounding box center [649, 561] width 122 height 69
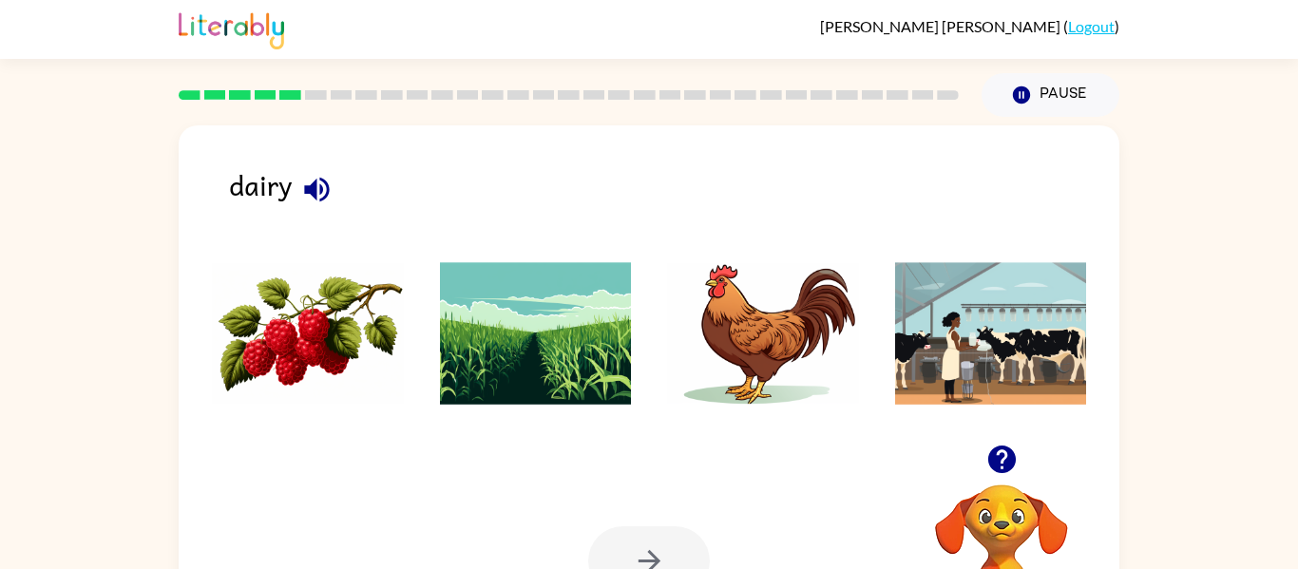
click at [661, 533] on div at bounding box center [649, 561] width 122 height 69
click at [232, 156] on div "dairy Your browser must support playing .mp4 files to use Literably. Please try…" at bounding box center [649, 396] width 941 height 543
click at [249, 403] on img at bounding box center [308, 333] width 192 height 143
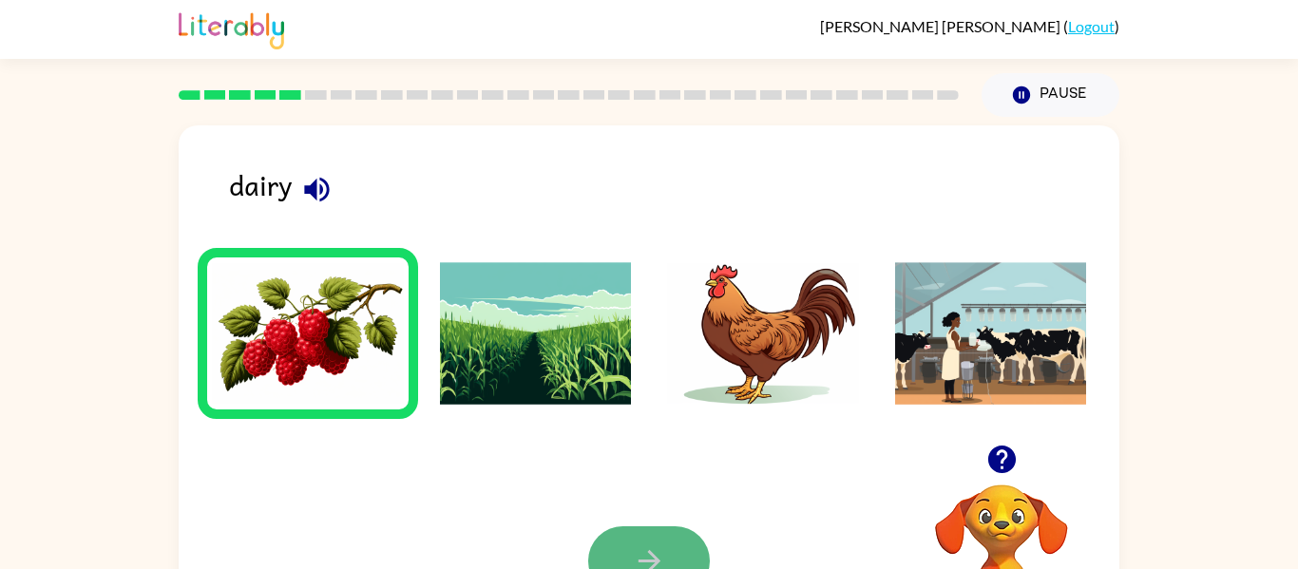
click at [608, 563] on button "button" at bounding box center [649, 561] width 122 height 69
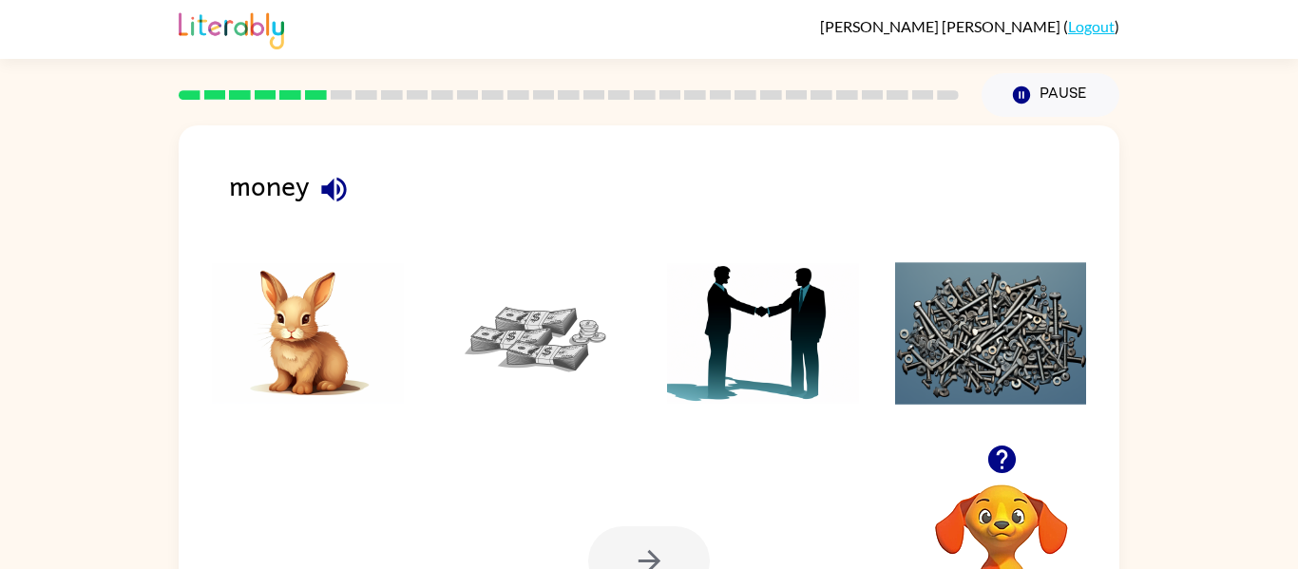
click at [653, 541] on div at bounding box center [649, 561] width 122 height 69
click at [705, 313] on img at bounding box center [763, 333] width 192 height 143
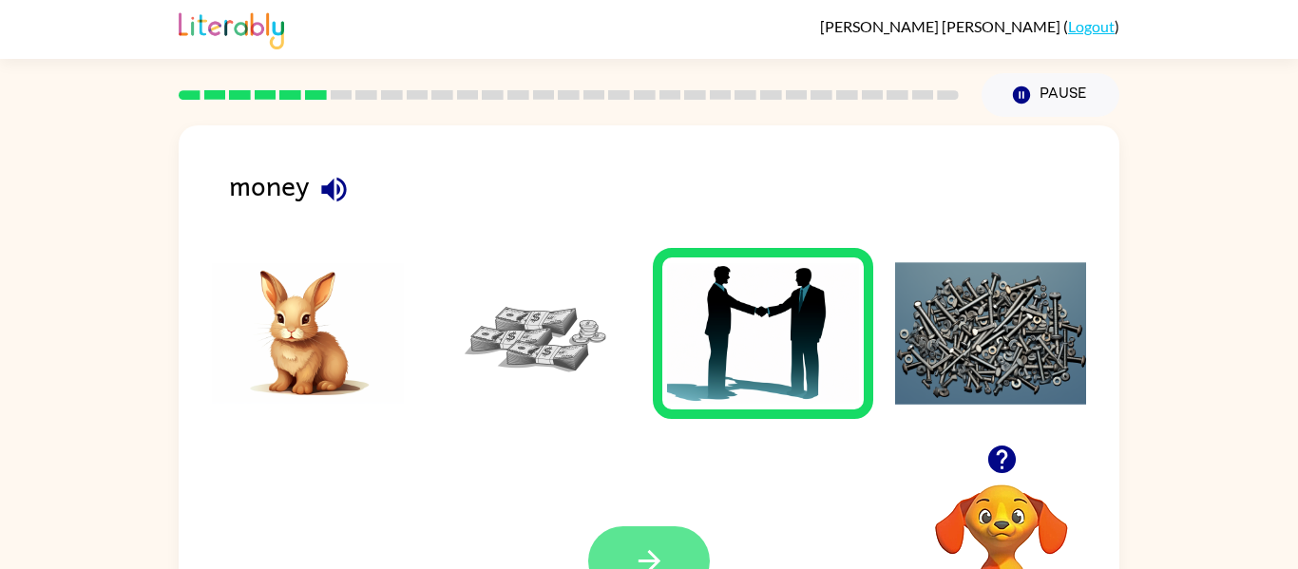
click at [653, 555] on icon "button" at bounding box center [649, 561] width 33 height 33
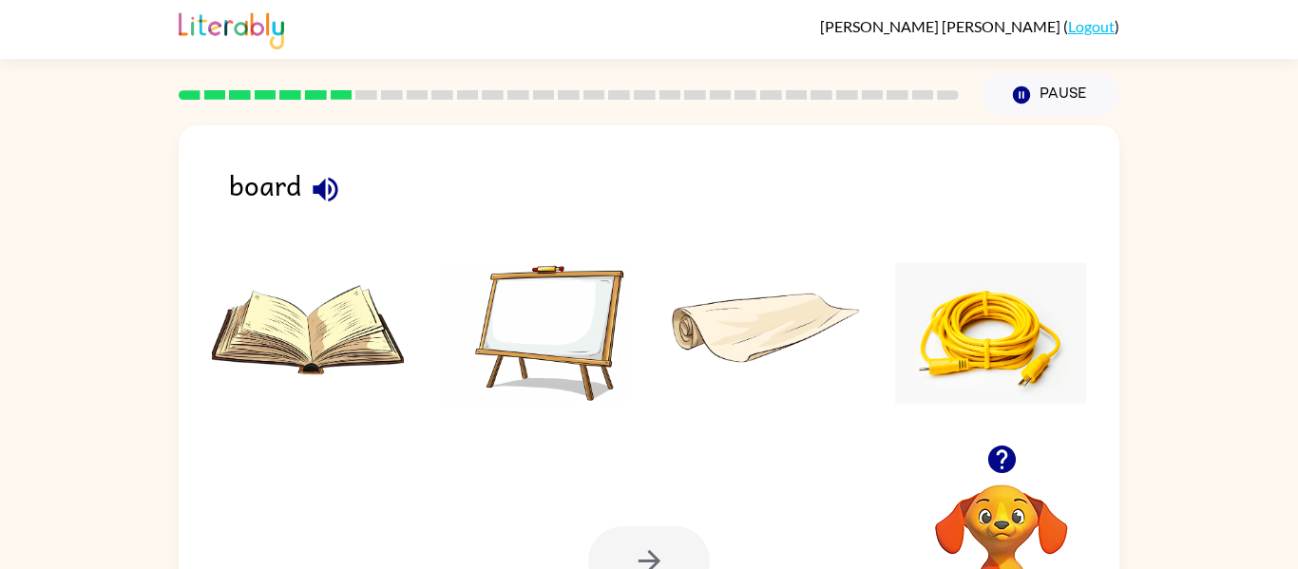
click at [366, 312] on img at bounding box center [308, 333] width 192 height 143
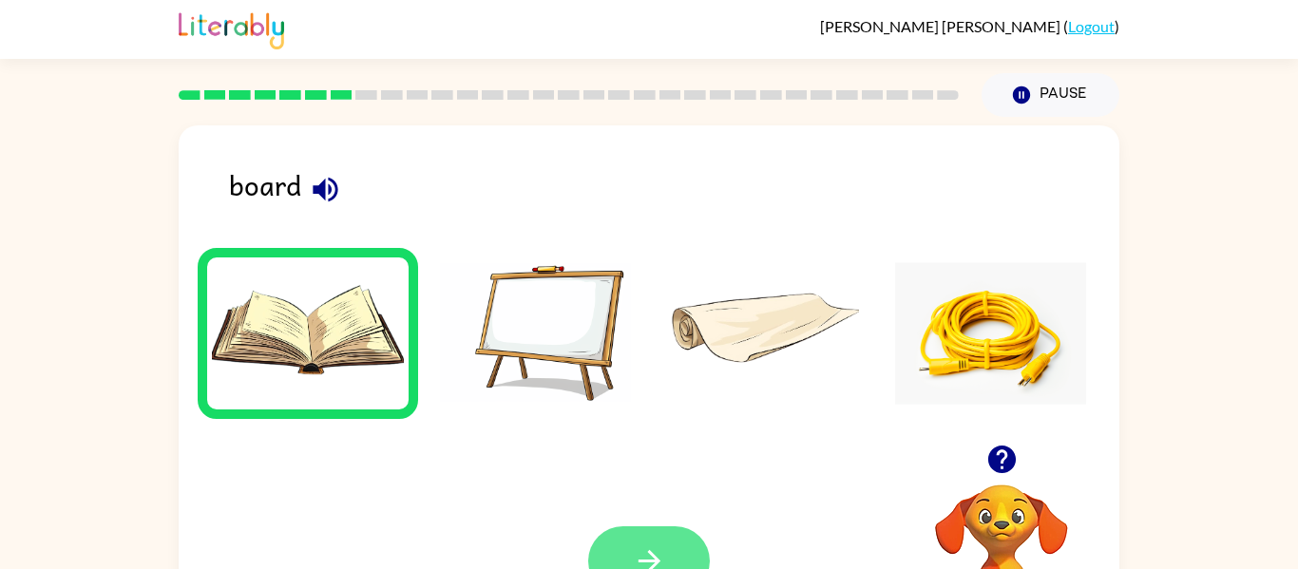
click at [640, 547] on icon "button" at bounding box center [649, 561] width 33 height 33
click at [640, 547] on div at bounding box center [649, 561] width 122 height 69
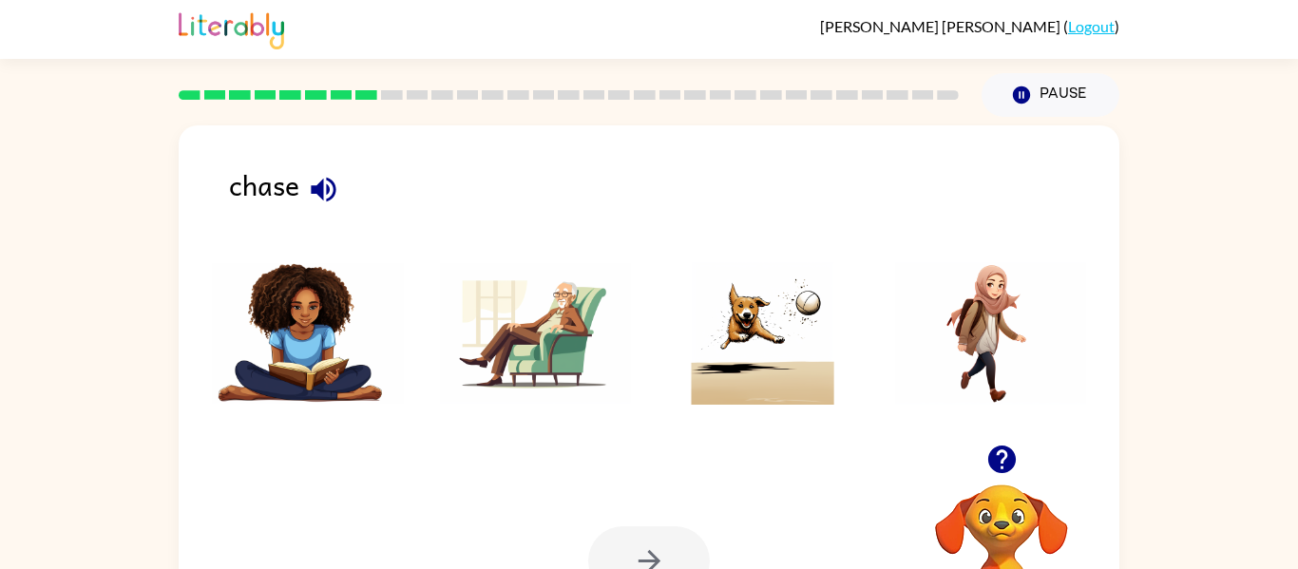
click at [750, 317] on img at bounding box center [763, 333] width 192 height 143
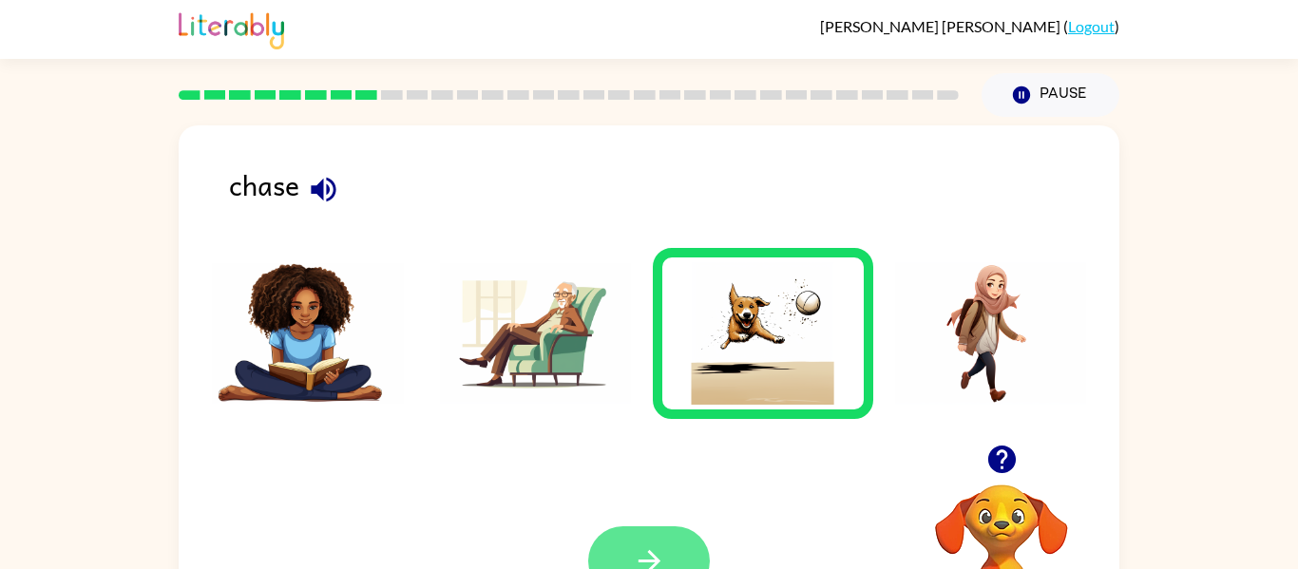
click at [680, 534] on button "button" at bounding box center [649, 561] width 122 height 69
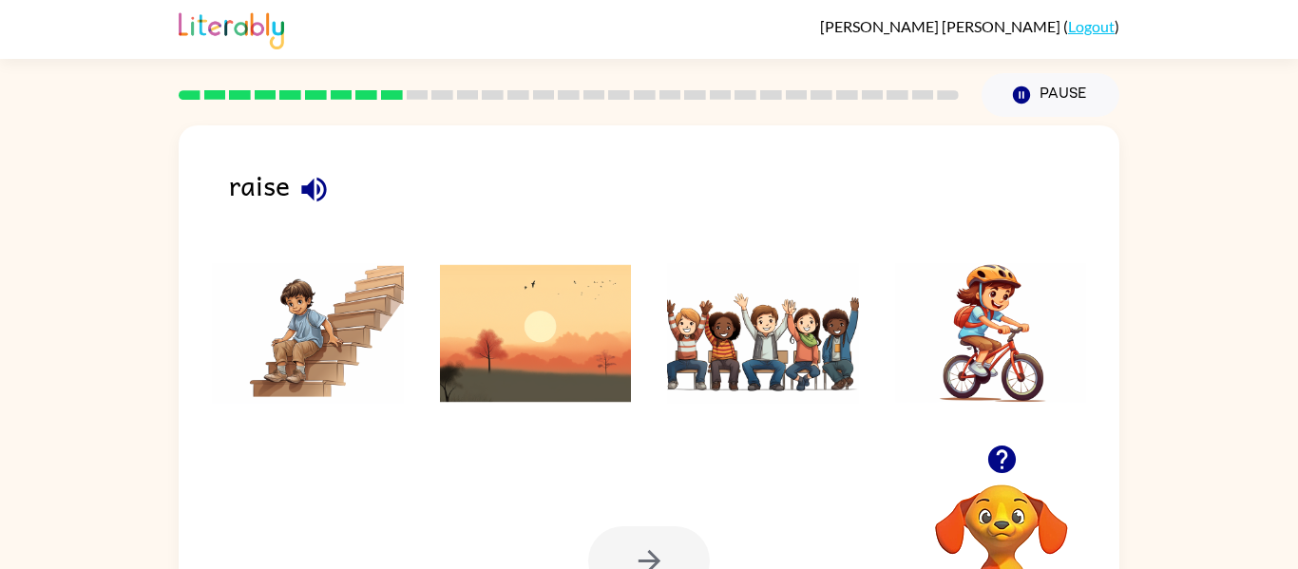
click at [999, 326] on img at bounding box center [991, 333] width 192 height 143
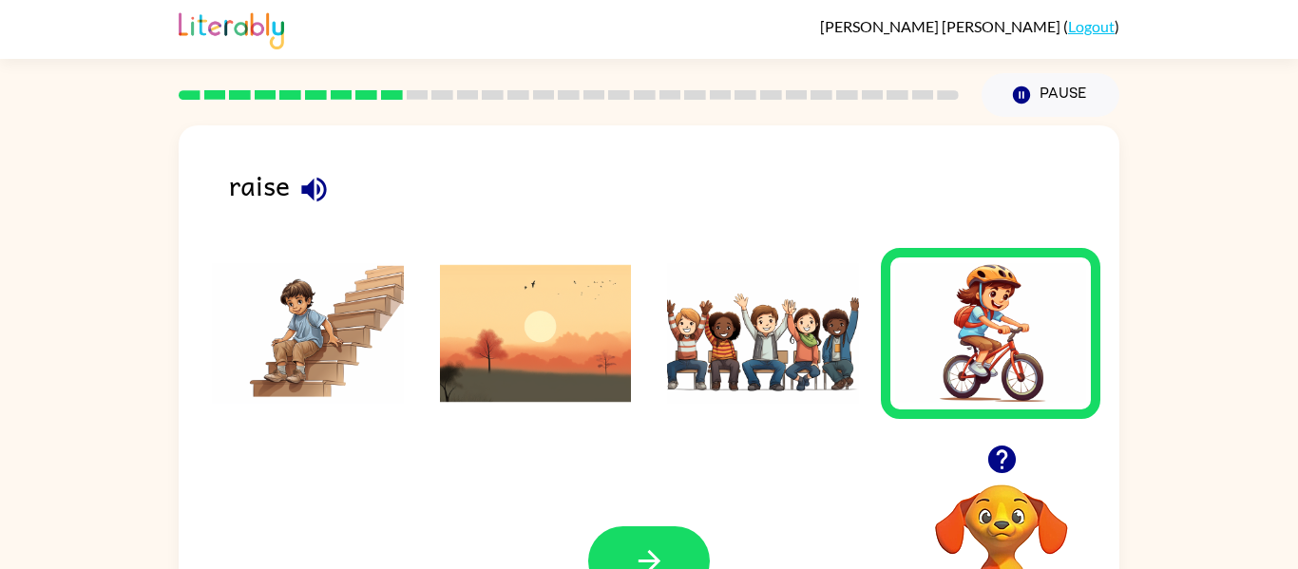
click at [655, 525] on div "Your browser must support playing .mp4 files to use Literably. Please try using…" at bounding box center [649, 561] width 941 height 214
click at [654, 525] on div "Your browser must support playing .mp4 files to use Literably. Please try using…" at bounding box center [649, 561] width 941 height 214
click at [649, 561] on icon "button" at bounding box center [649, 561] width 22 height 22
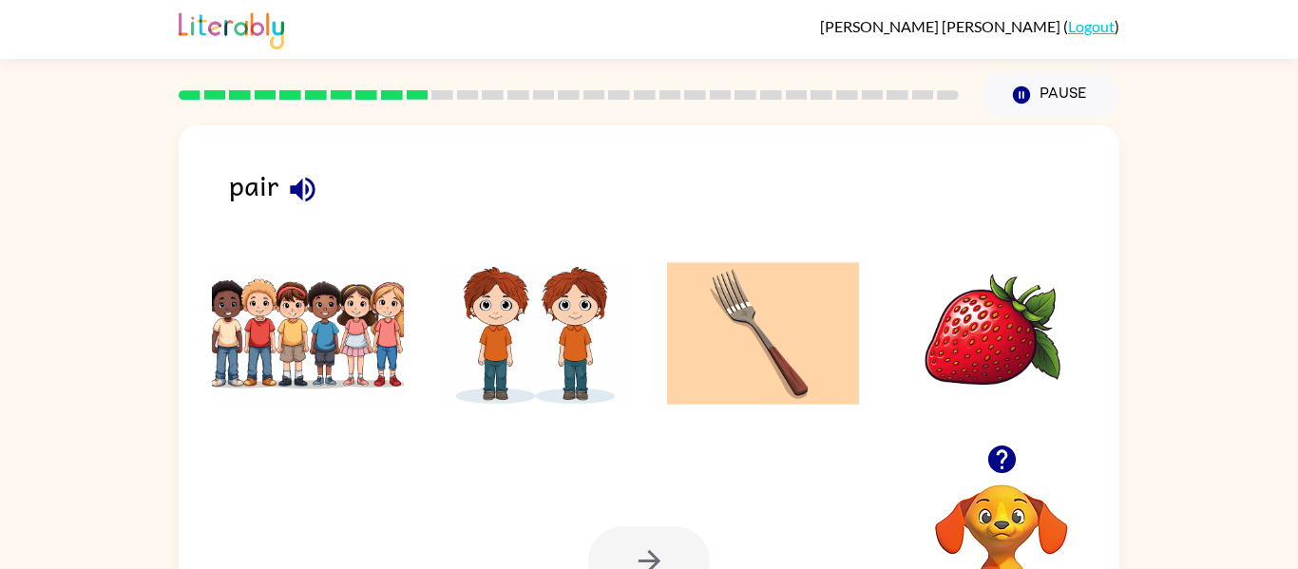
click at [759, 333] on img at bounding box center [763, 333] width 192 height 143
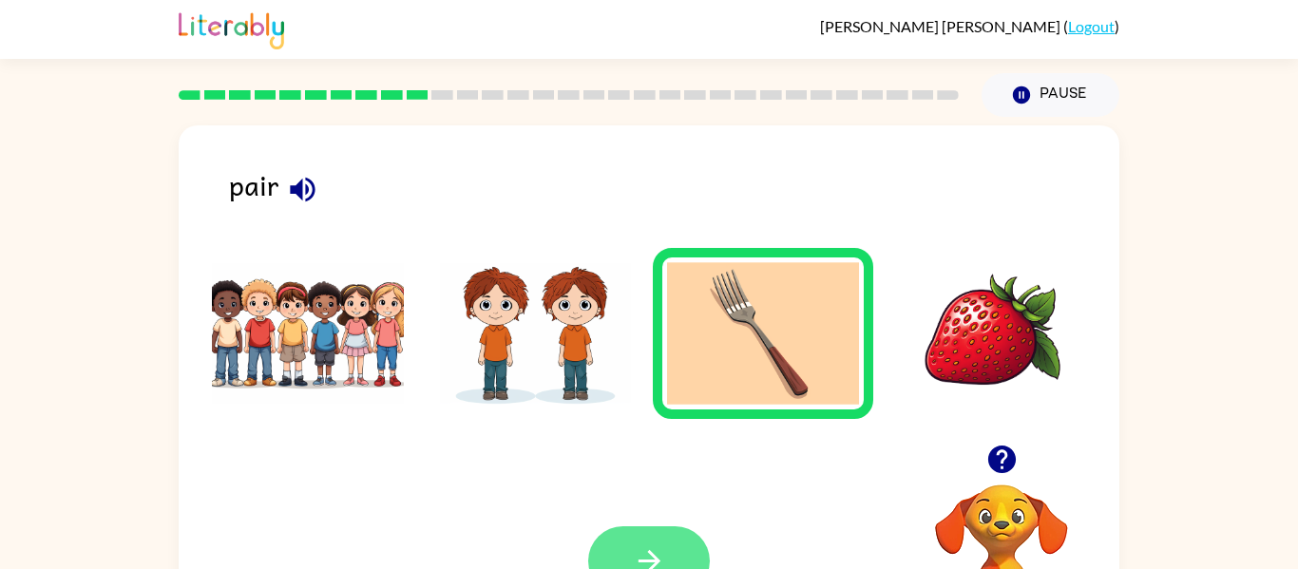
click at [669, 527] on button "button" at bounding box center [649, 561] width 122 height 69
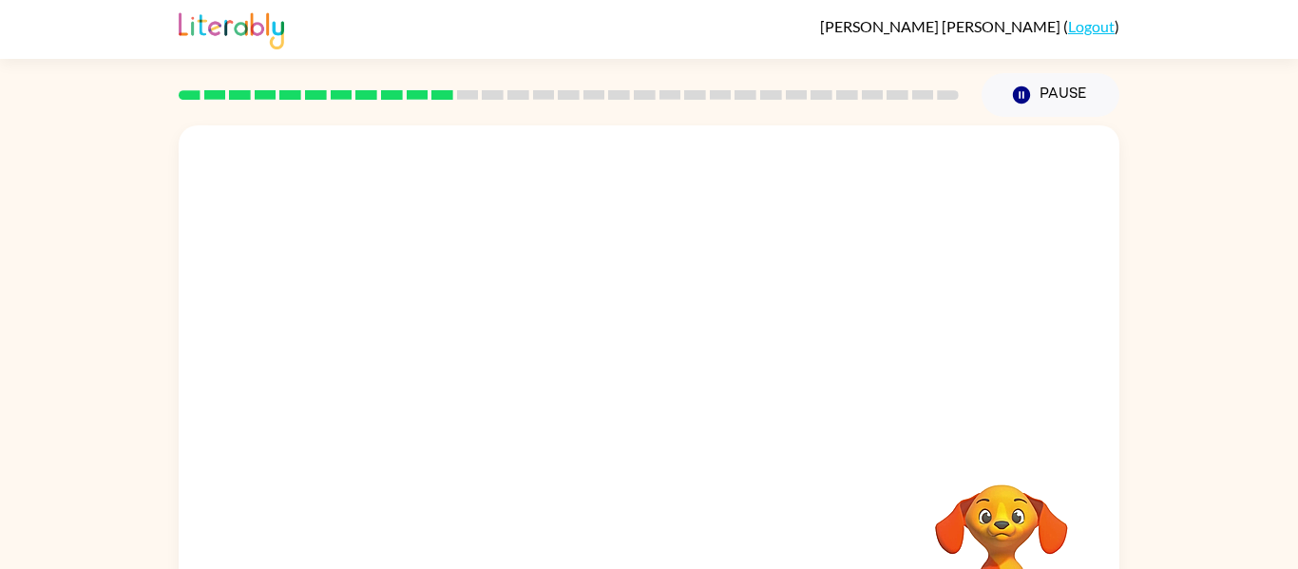
click at [669, 526] on div "Your browser must support playing .mp4 files to use Literably. Please try using…" at bounding box center [649, 396] width 941 height 543
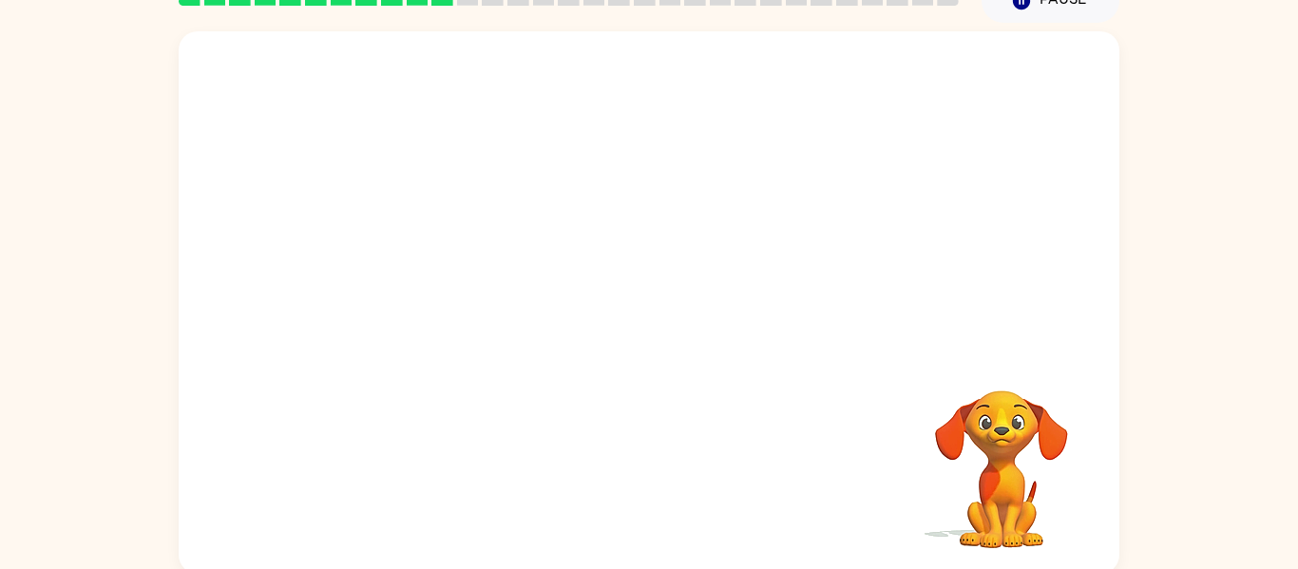
scroll to position [99, 0]
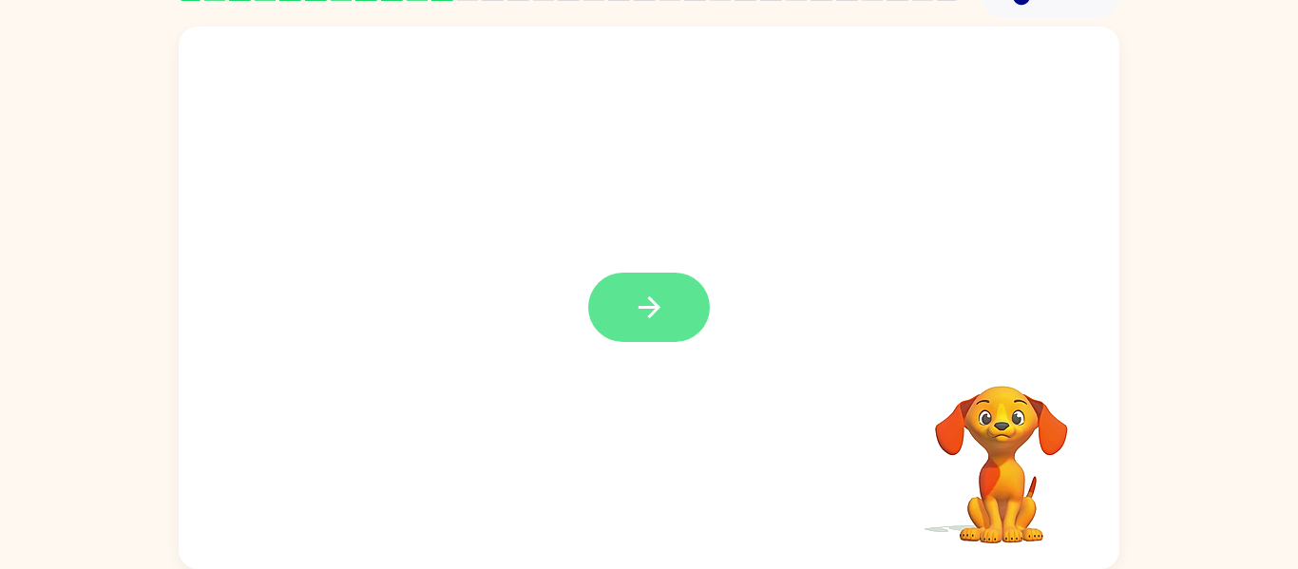
click at [672, 286] on button "button" at bounding box center [649, 307] width 122 height 69
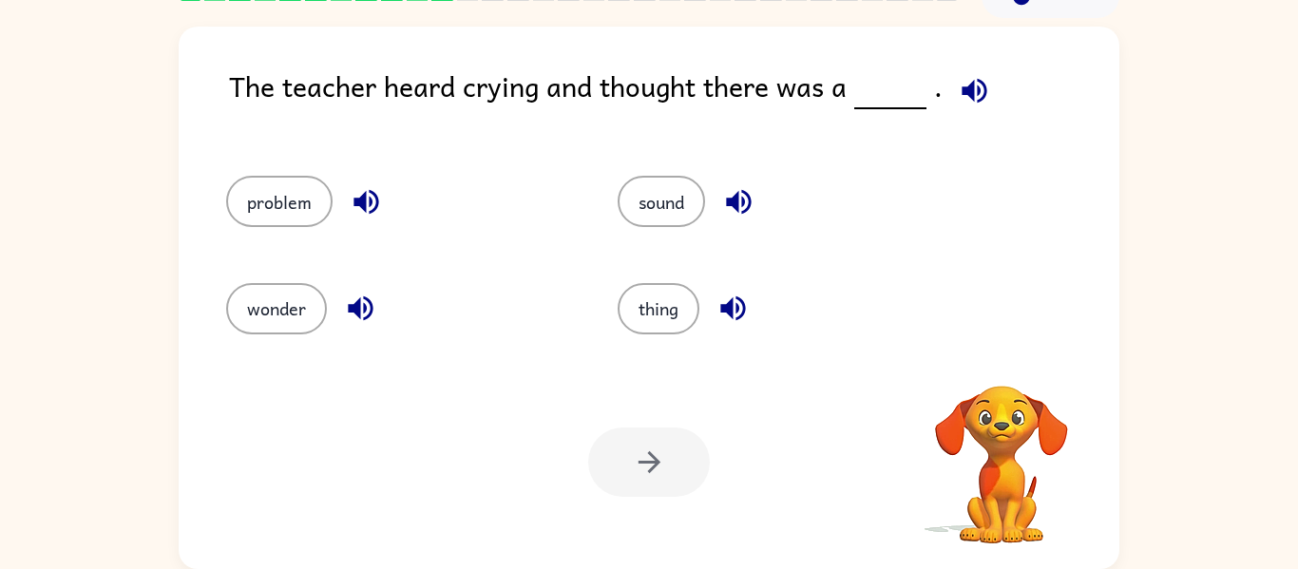
click at [790, 383] on div "Your browser must support playing .mp4 files to use Literably. Please try using…" at bounding box center [649, 462] width 941 height 214
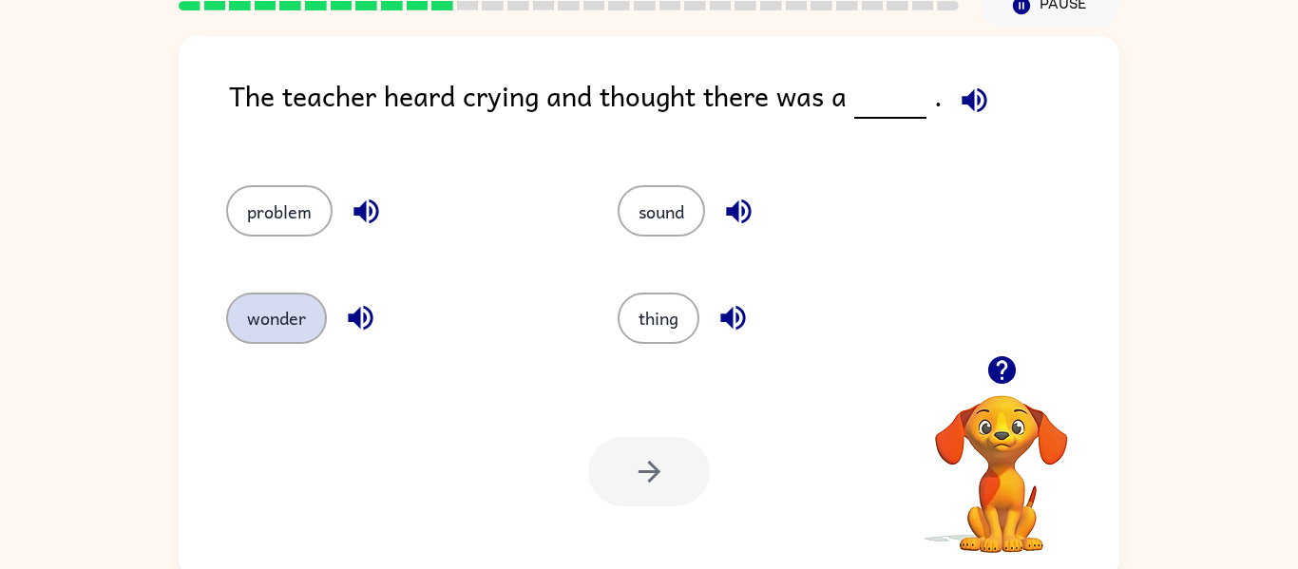
click at [297, 295] on button "wonder" at bounding box center [276, 318] width 101 height 51
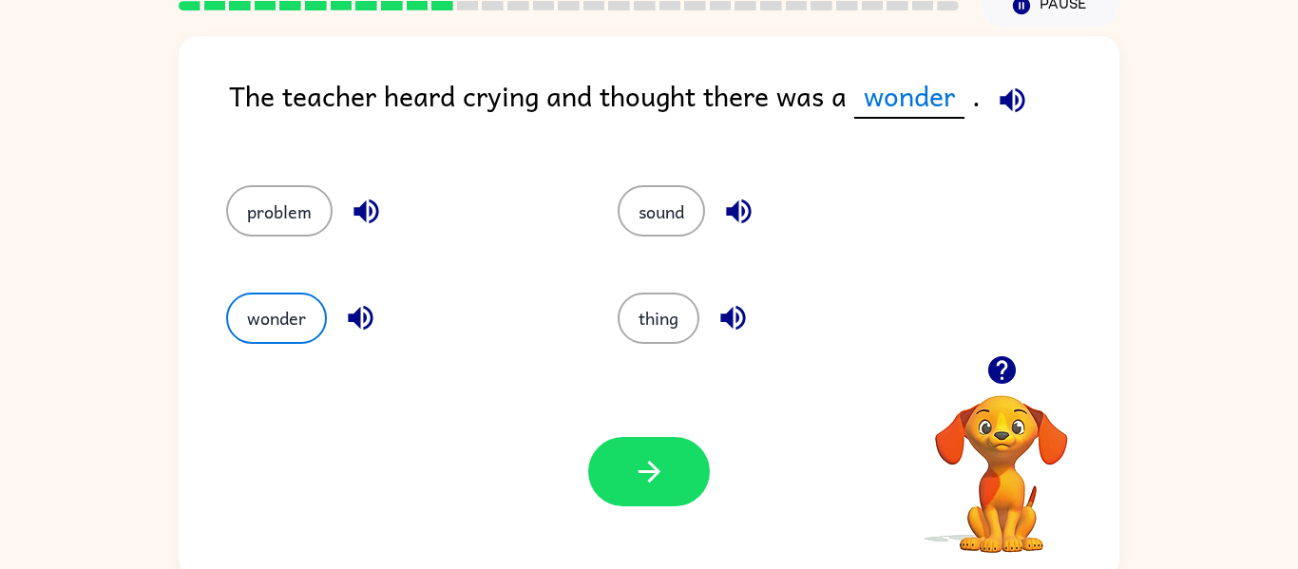
click at [623, 431] on div "Your browser must support playing .mp4 files to use Literably. Please try using…" at bounding box center [649, 472] width 941 height 214
click at [631, 446] on button "button" at bounding box center [649, 471] width 122 height 69
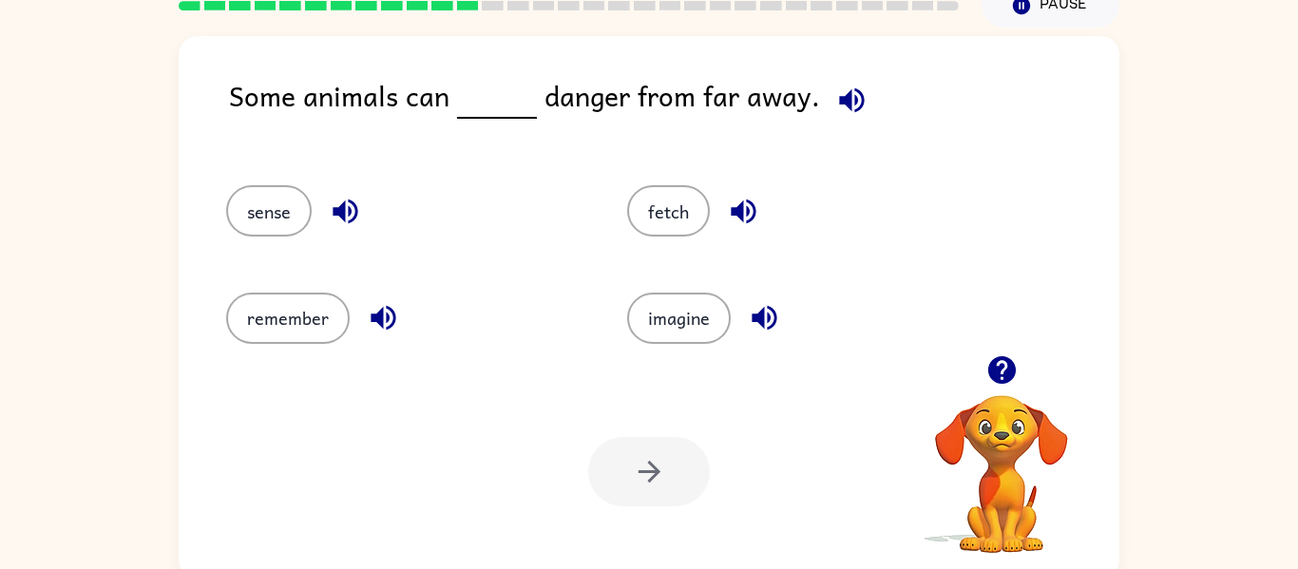
click at [778, 126] on div "Some animals can danger from far away." at bounding box center [674, 110] width 891 height 73
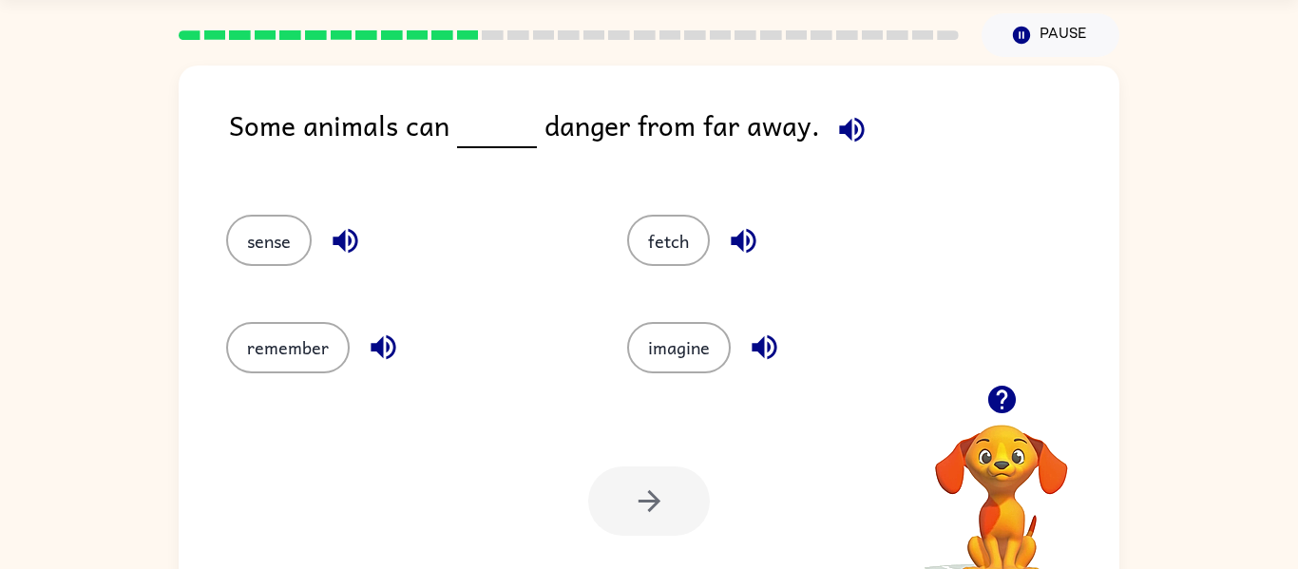
scroll to position [99, 0]
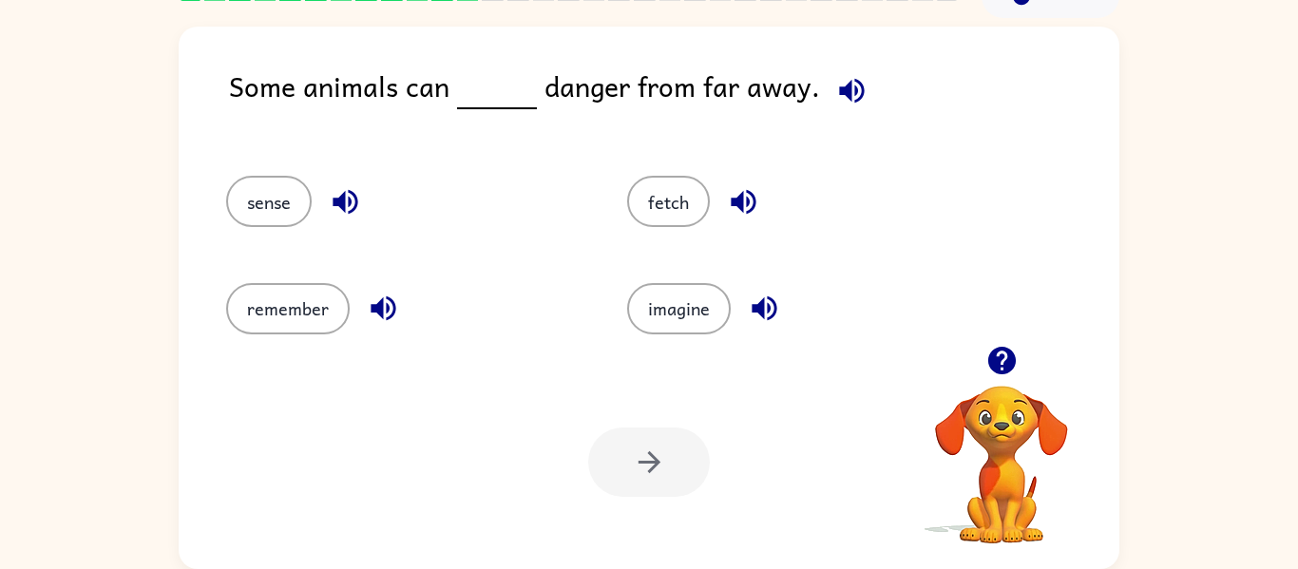
click at [731, 319] on div "imagine" at bounding box center [805, 308] width 357 height 51
click at [654, 467] on div at bounding box center [649, 462] width 122 height 69
click at [633, 316] on button "imagine" at bounding box center [679, 308] width 104 height 51
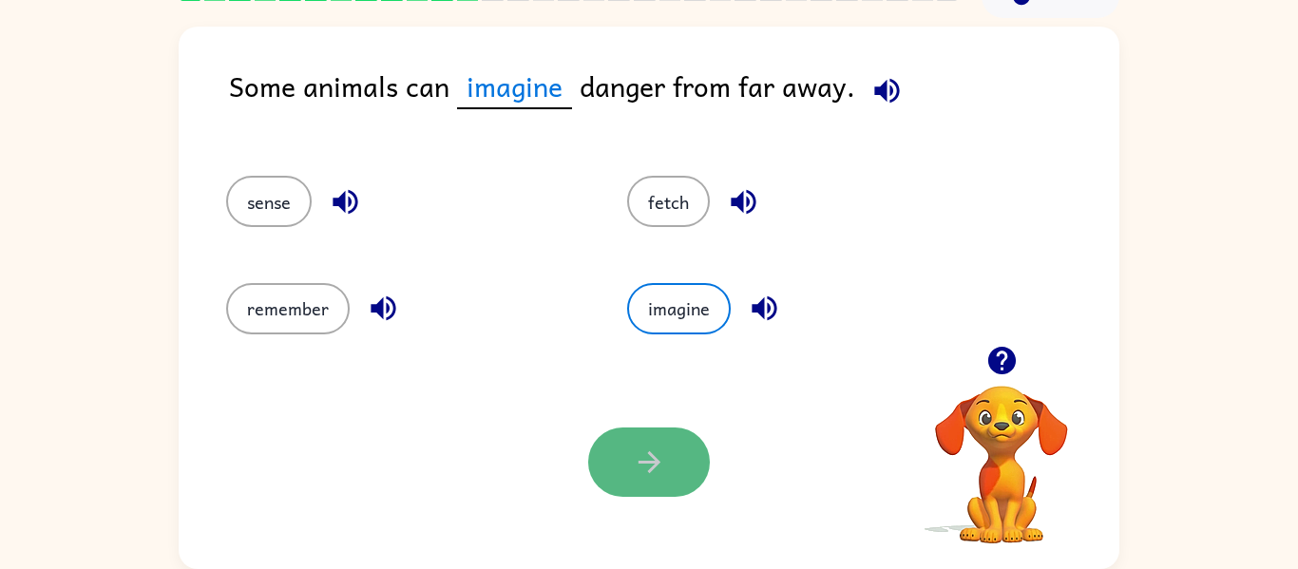
click at [683, 438] on button "button" at bounding box center [649, 462] width 122 height 69
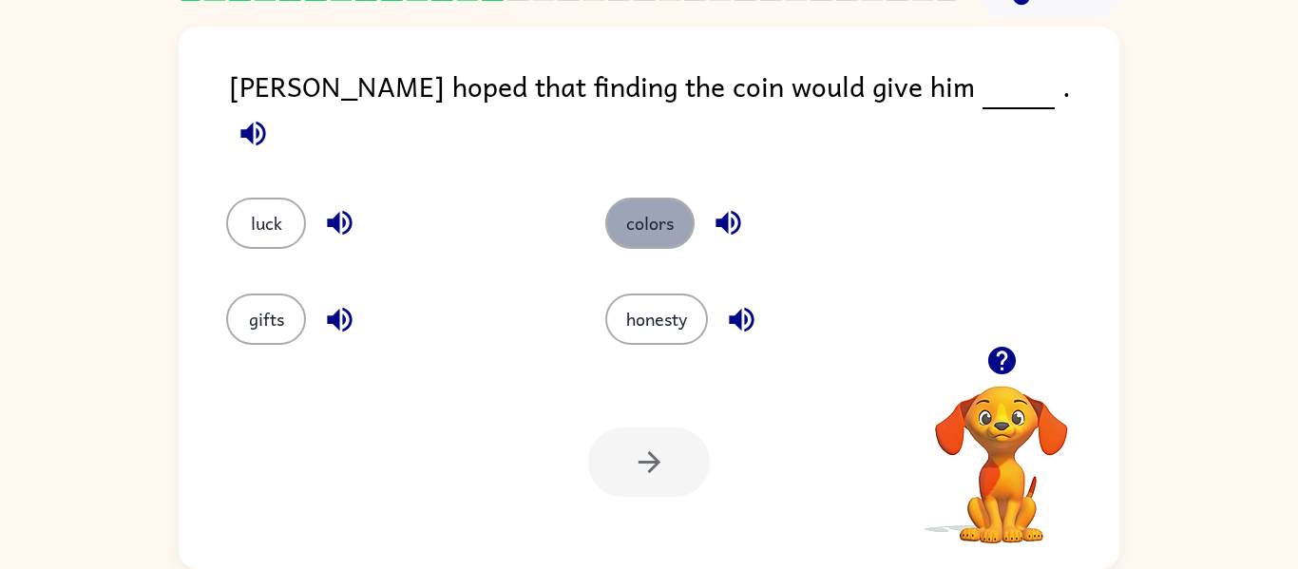
click at [627, 210] on button "colors" at bounding box center [649, 223] width 89 height 51
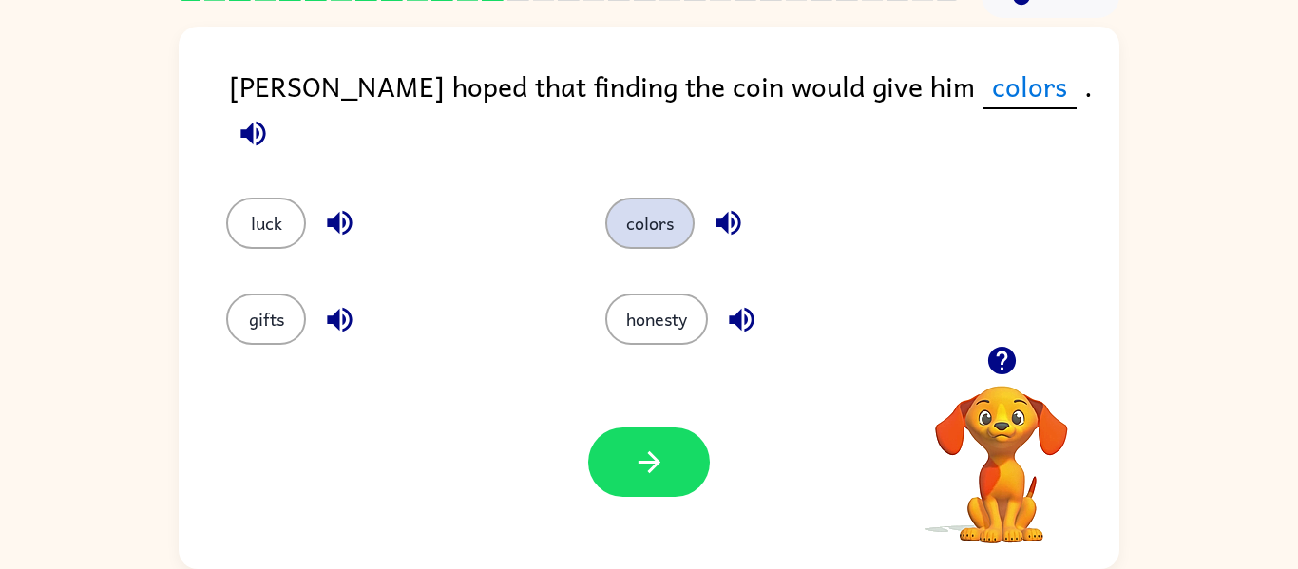
click at [637, 202] on button "colors" at bounding box center [649, 223] width 89 height 51
click at [644, 198] on button "colors" at bounding box center [649, 223] width 89 height 51
click at [660, 200] on button "colors" at bounding box center [649, 223] width 89 height 51
click at [665, 395] on div "Your browser must support playing .mp4 files to use Literably. Please try using…" at bounding box center [649, 462] width 941 height 214
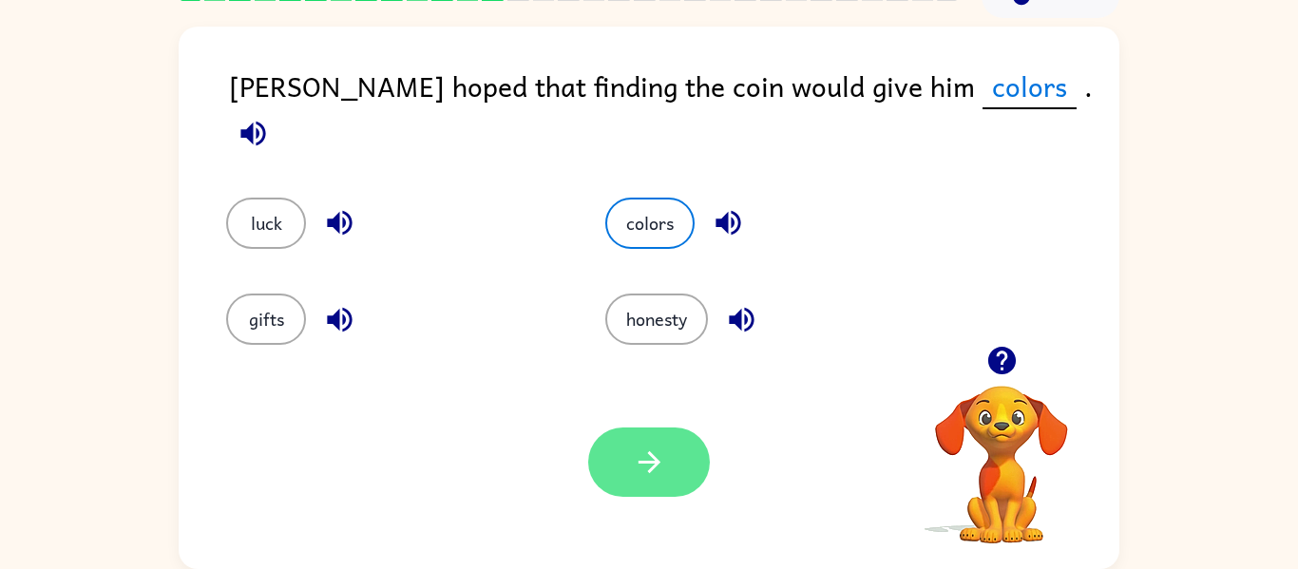
click at [638, 460] on icon "button" at bounding box center [649, 462] width 33 height 33
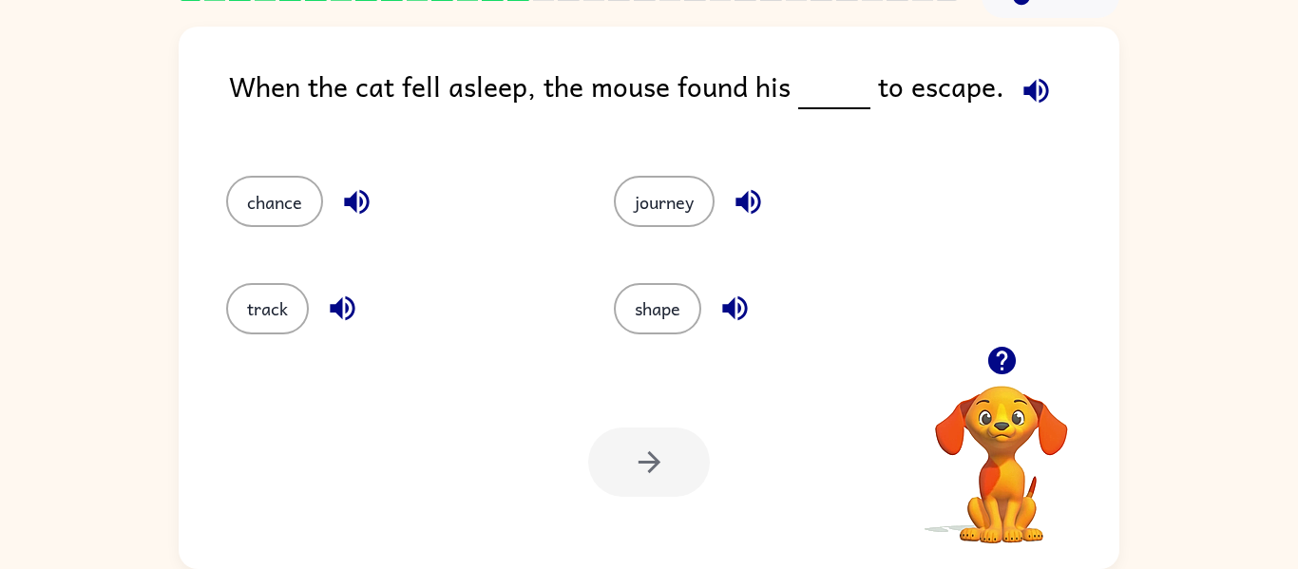
scroll to position [0, 0]
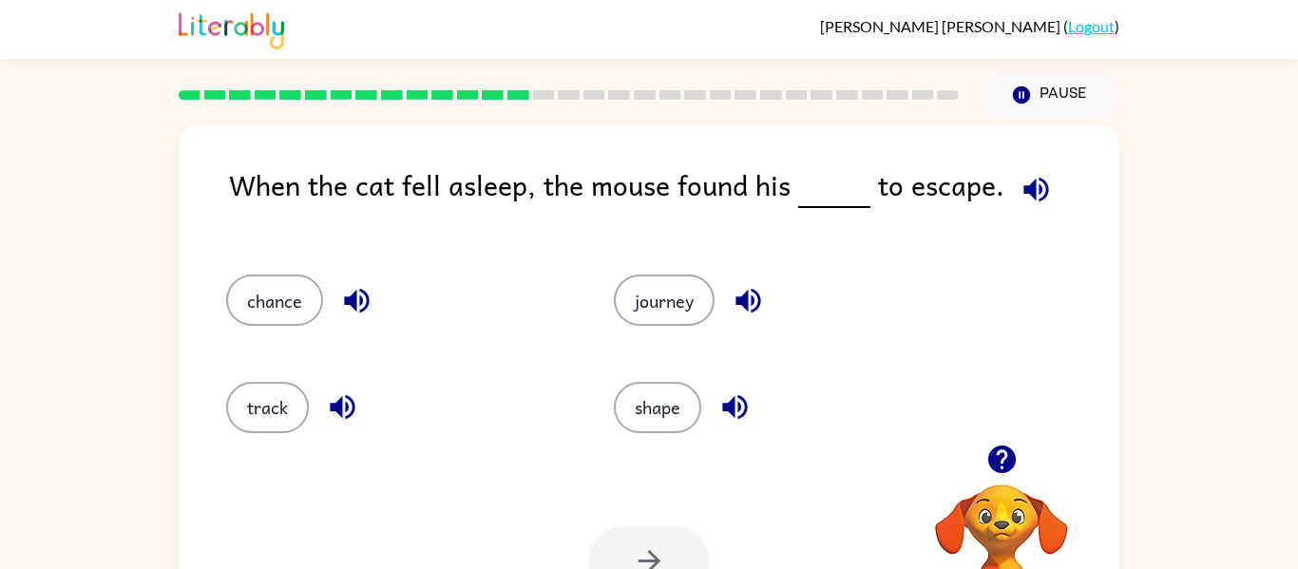
click at [269, 375] on div "track" at bounding box center [384, 399] width 388 height 106
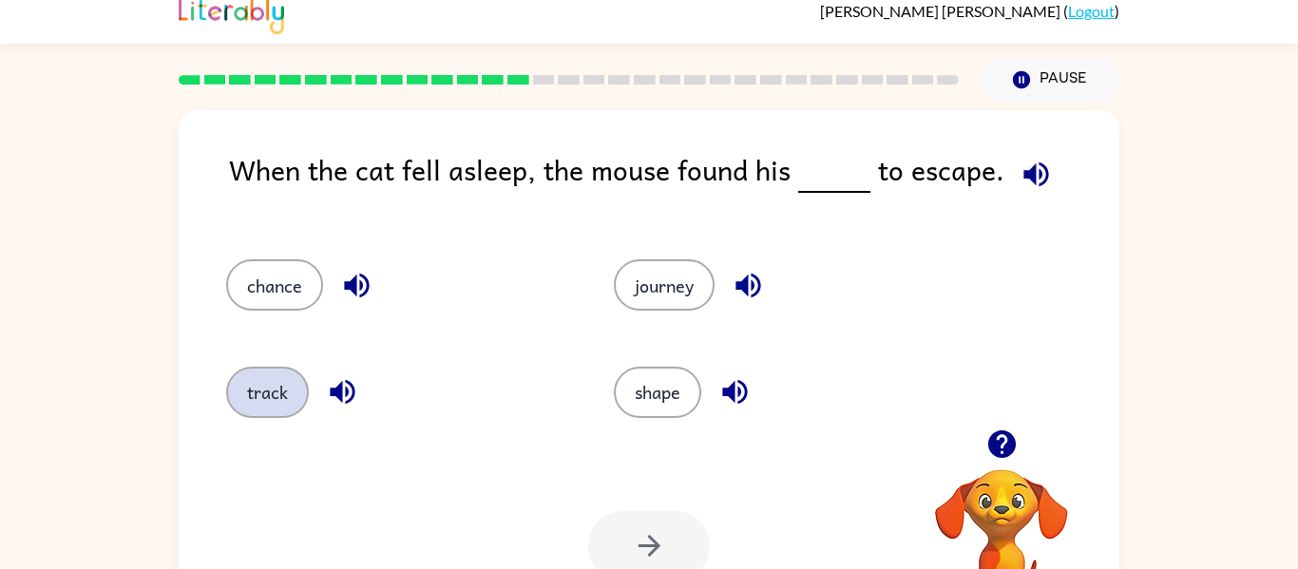
click at [289, 397] on button "track" at bounding box center [267, 392] width 83 height 51
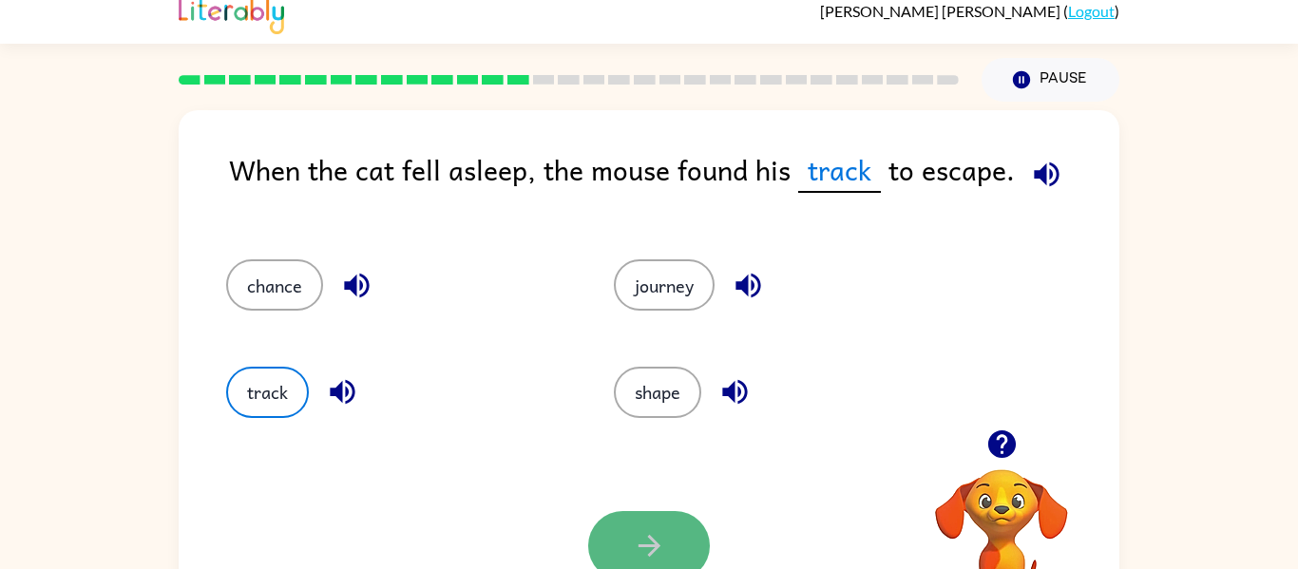
click at [696, 556] on button "button" at bounding box center [649, 545] width 122 height 69
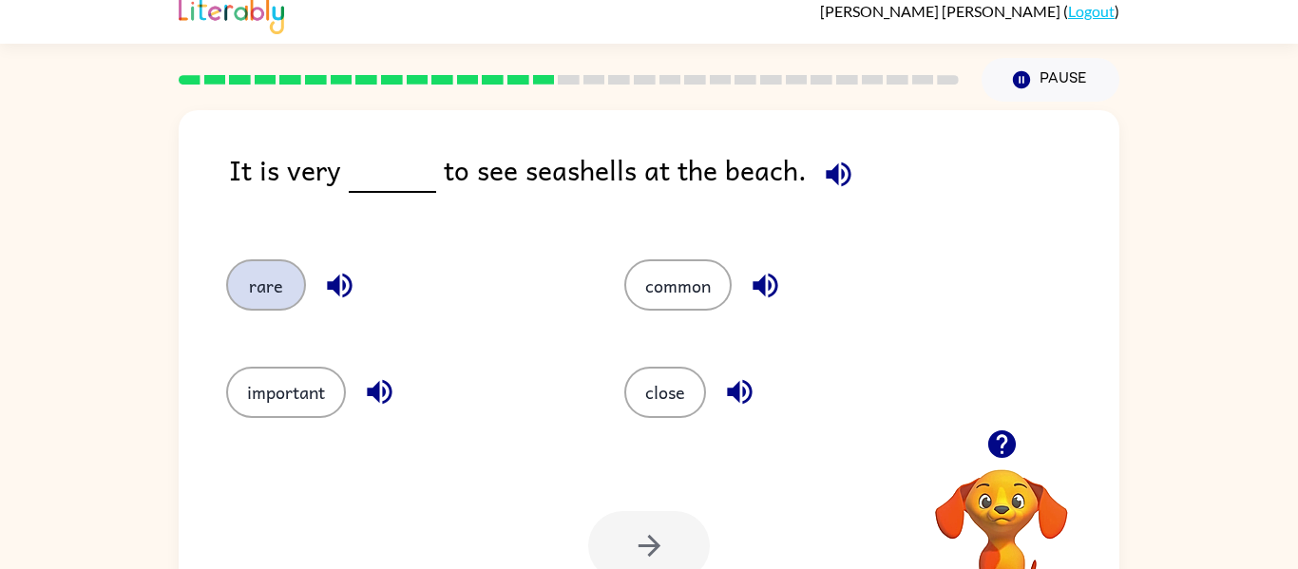
click at [276, 261] on button "rare" at bounding box center [266, 284] width 80 height 51
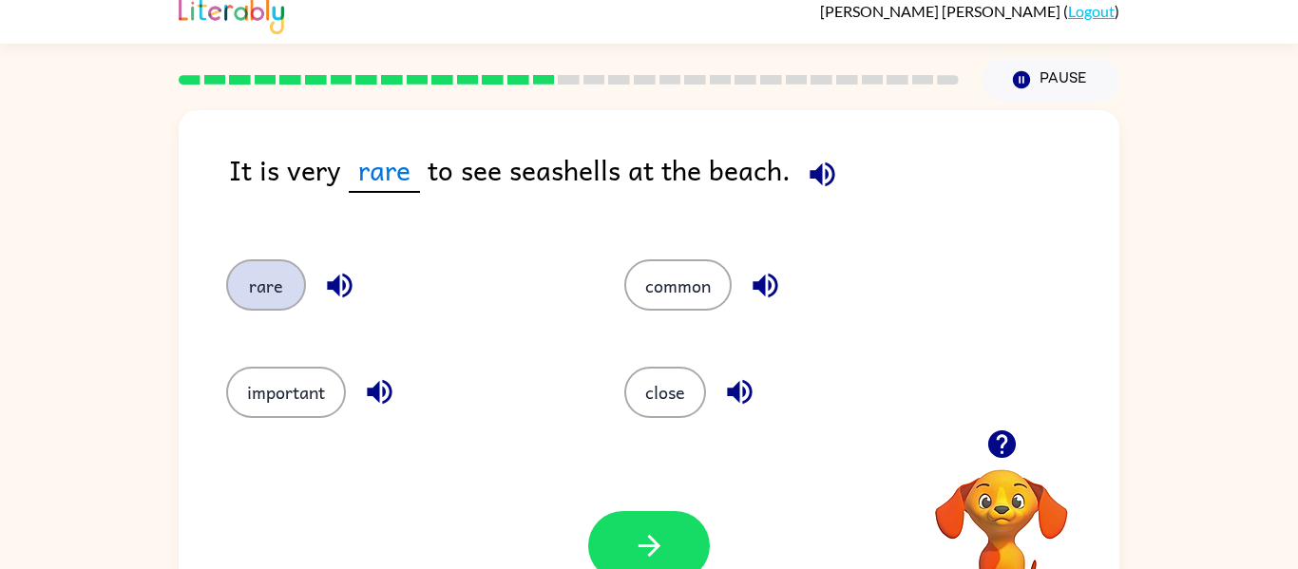
click at [286, 269] on button "rare" at bounding box center [266, 284] width 80 height 51
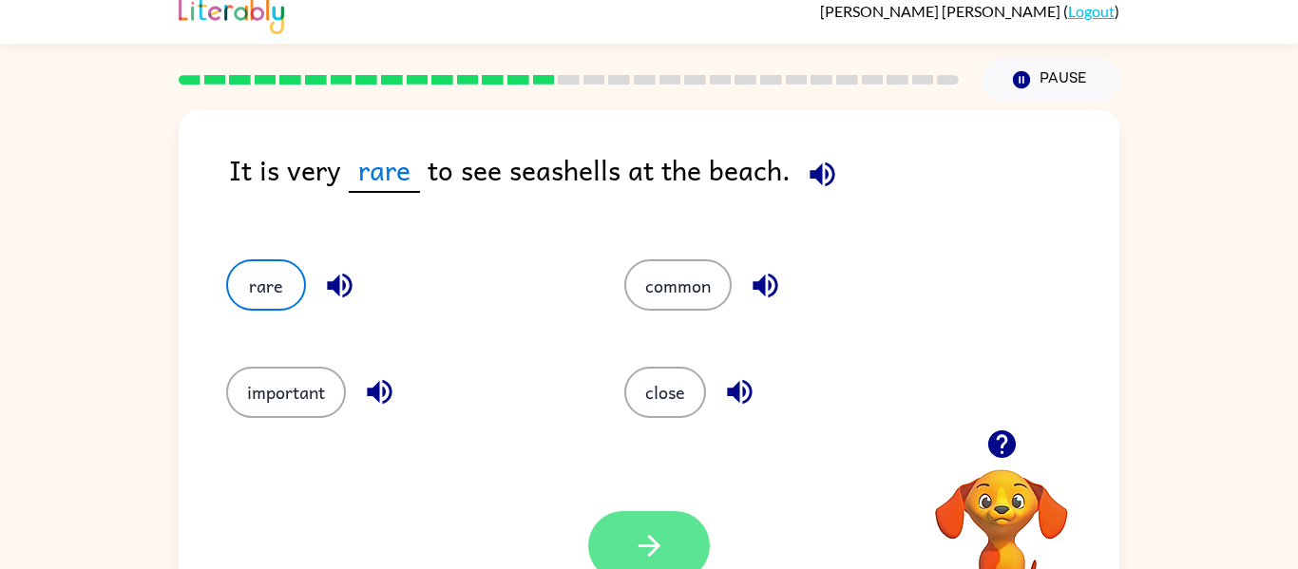
click at [659, 513] on button "button" at bounding box center [649, 545] width 122 height 69
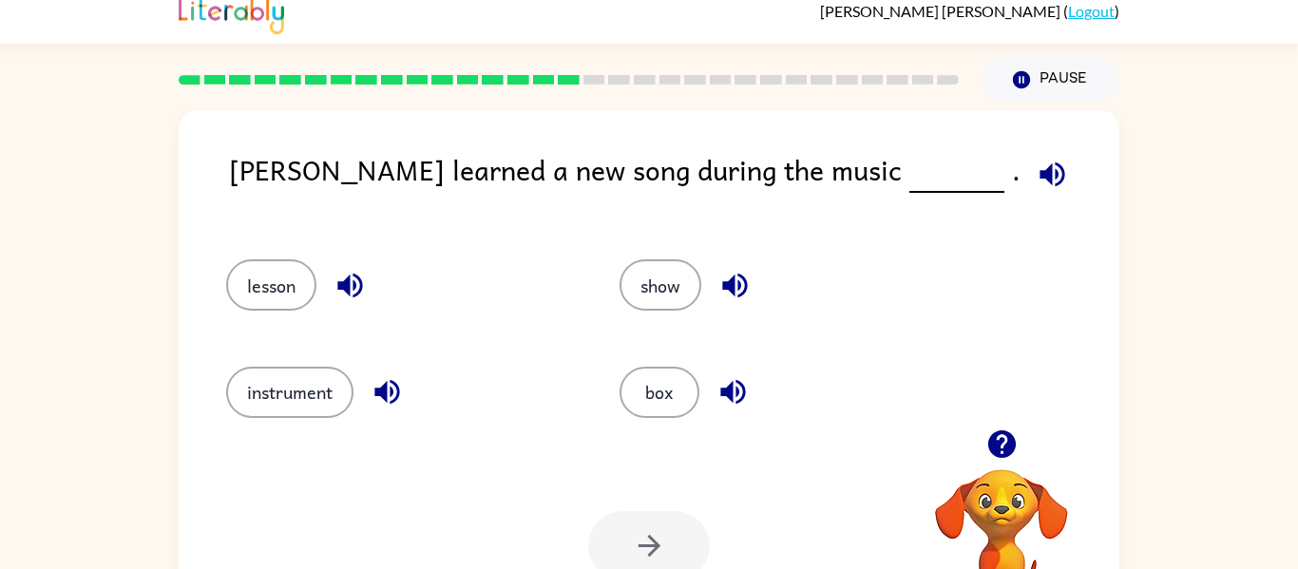
click at [661, 311] on div "show" at bounding box center [795, 284] width 350 height 51
click at [671, 320] on div "show" at bounding box center [781, 276] width 394 height 106
click at [690, 281] on button "show" at bounding box center [661, 284] width 82 height 51
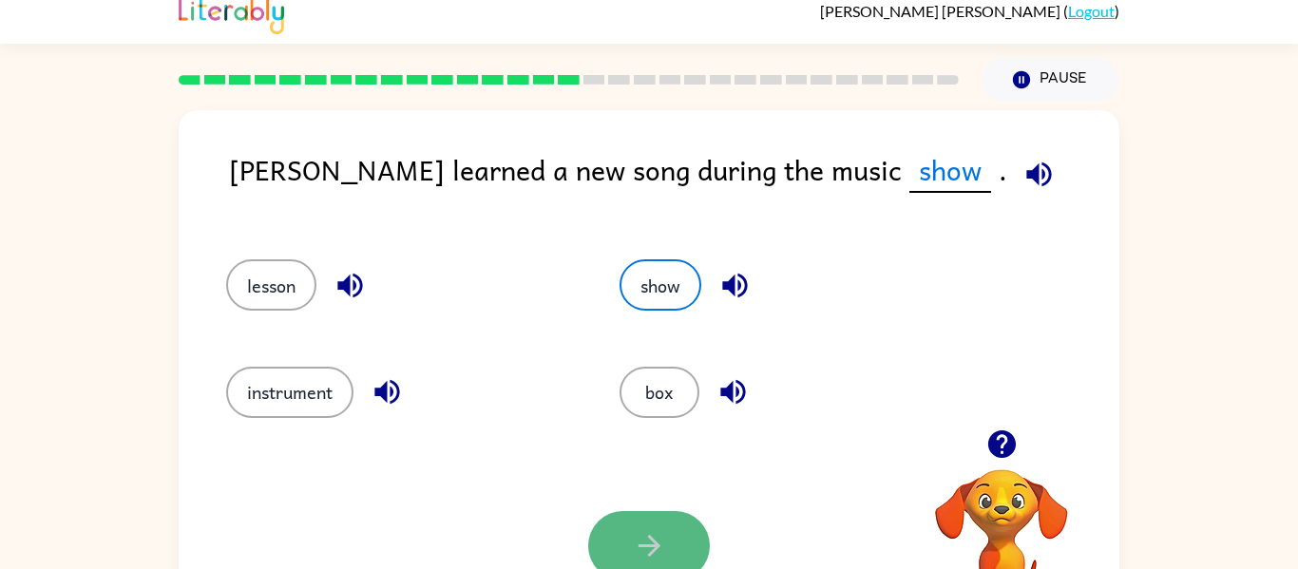
click at [662, 535] on icon "button" at bounding box center [649, 545] width 33 height 33
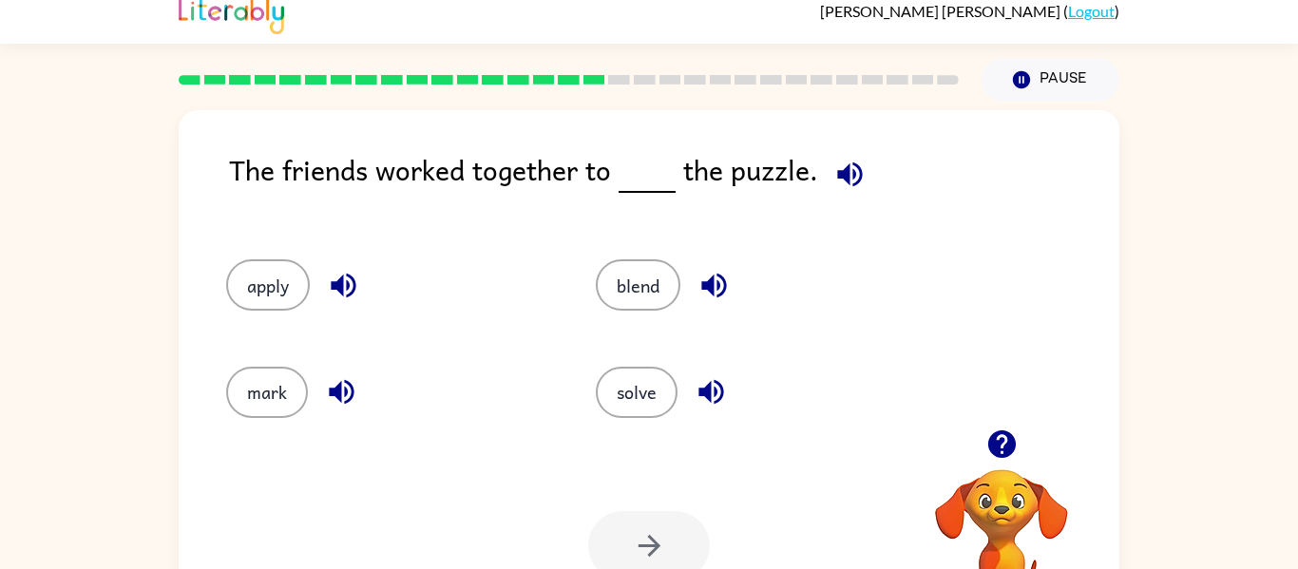
click at [662, 535] on div at bounding box center [649, 545] width 122 height 69
click at [275, 399] on button "mark" at bounding box center [267, 392] width 82 height 51
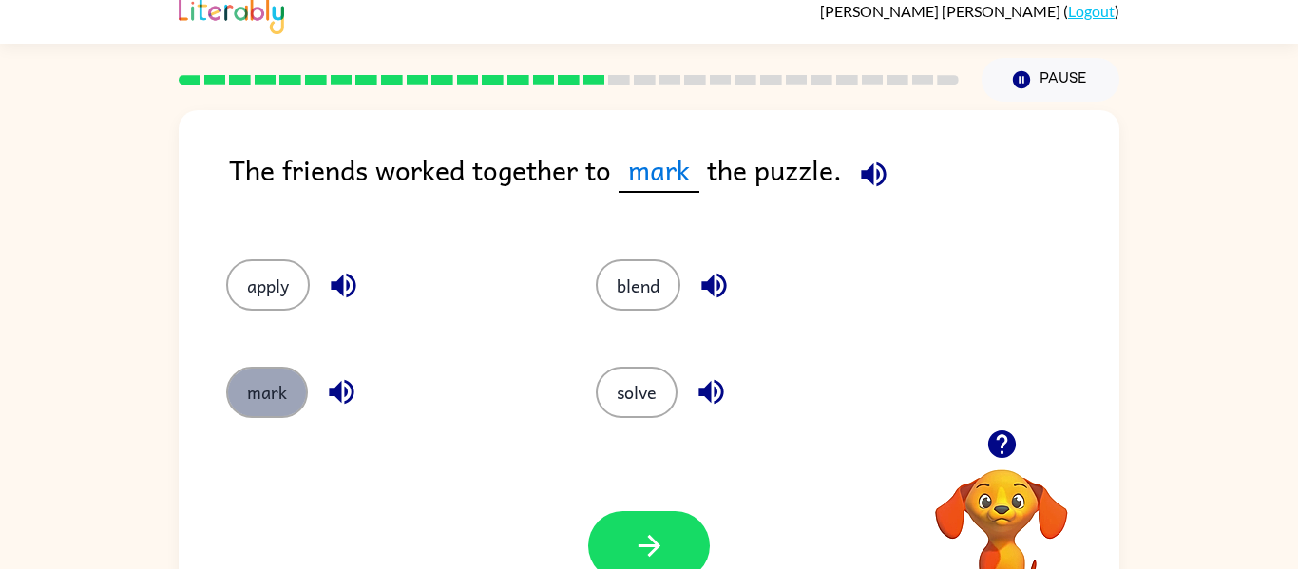
click at [275, 400] on button "mark" at bounding box center [267, 392] width 82 height 51
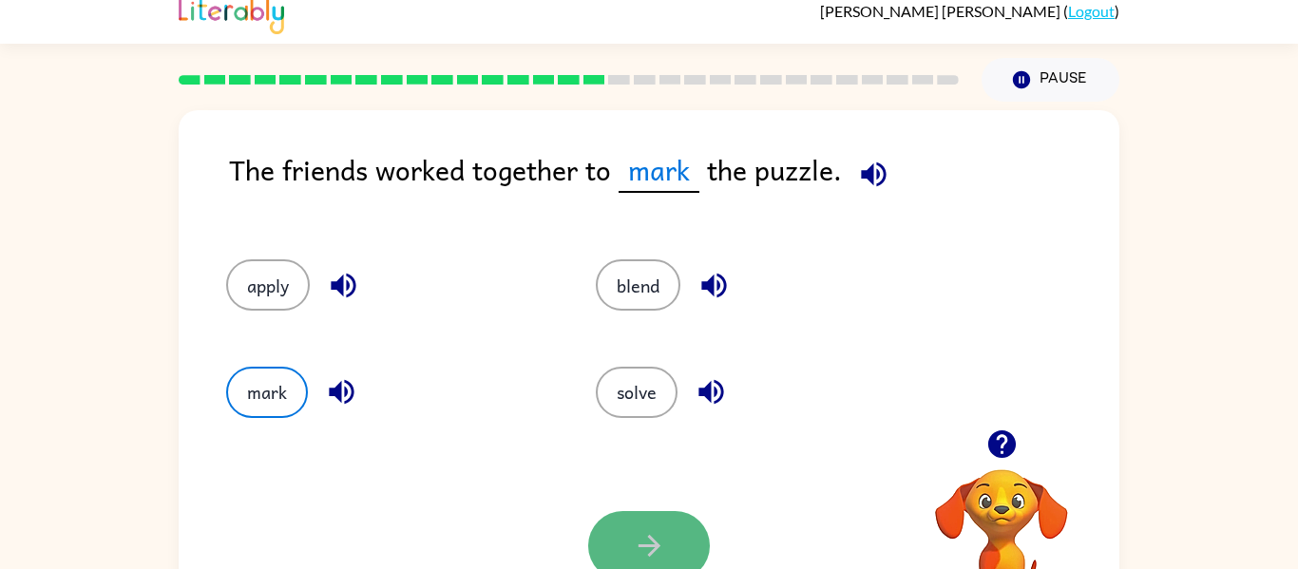
click at [668, 513] on button "button" at bounding box center [649, 545] width 122 height 69
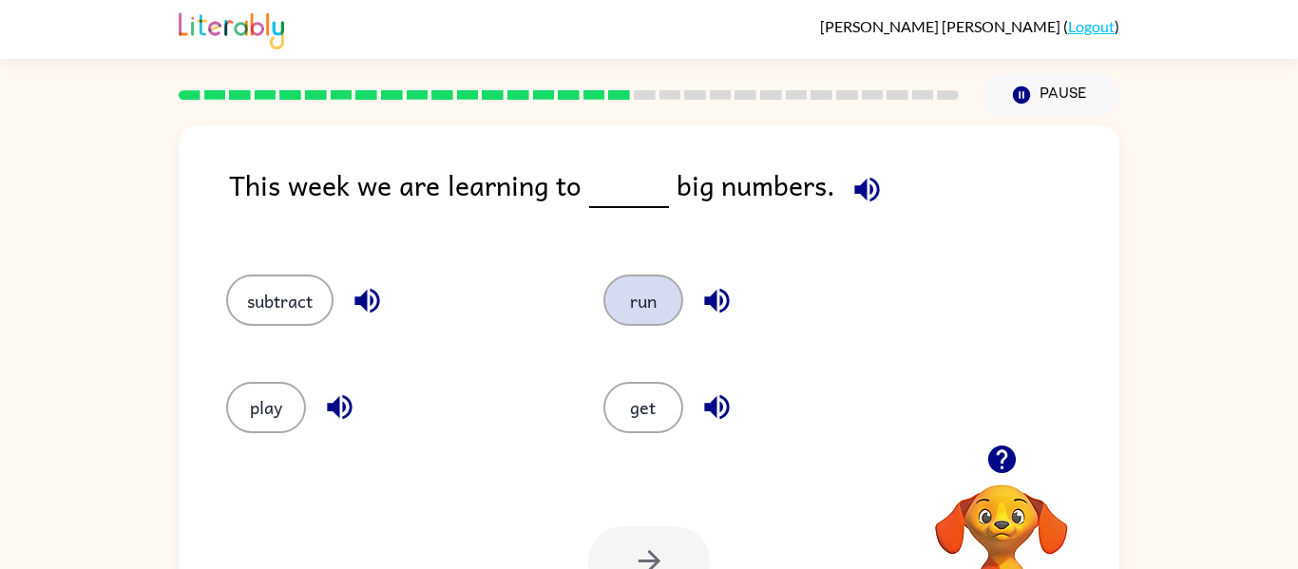
click at [623, 289] on button "run" at bounding box center [644, 300] width 80 height 51
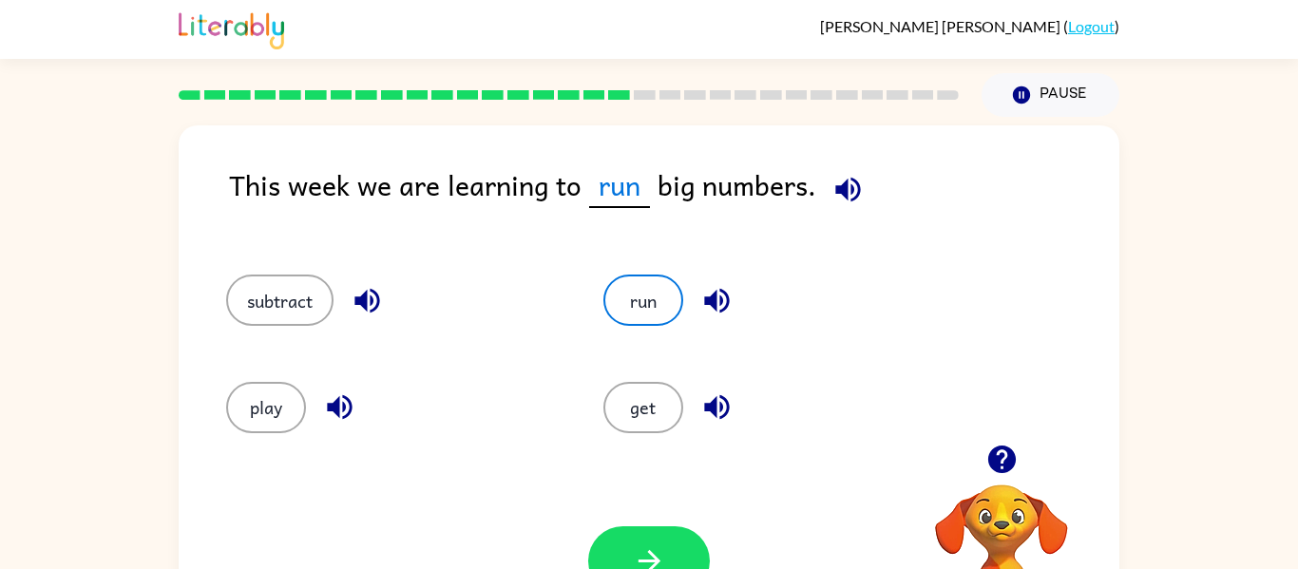
click at [633, 493] on div "Your browser must support playing .mp4 files to use Literably. Please try using…" at bounding box center [649, 561] width 941 height 214
click at [635, 535] on button "button" at bounding box center [649, 561] width 122 height 69
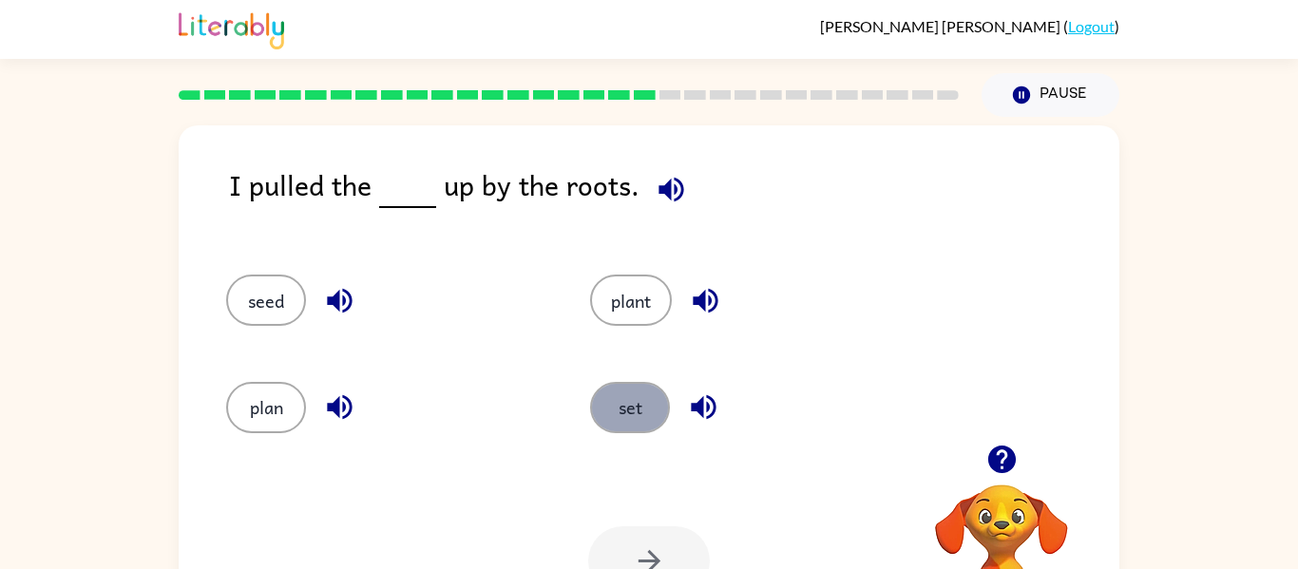
click at [644, 395] on button "set" at bounding box center [630, 407] width 80 height 51
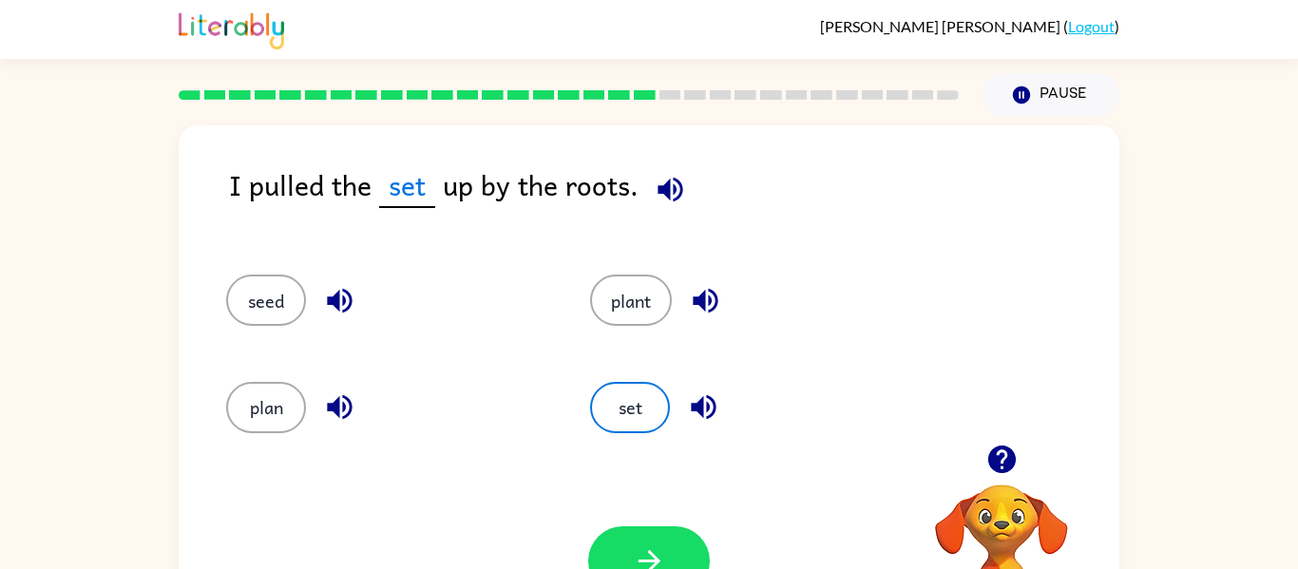
click at [698, 528] on div at bounding box center [649, 561] width 122 height 69
click at [669, 520] on div "Your browser must support playing .mp4 files to use Literably. Please try using…" at bounding box center [649, 561] width 941 height 214
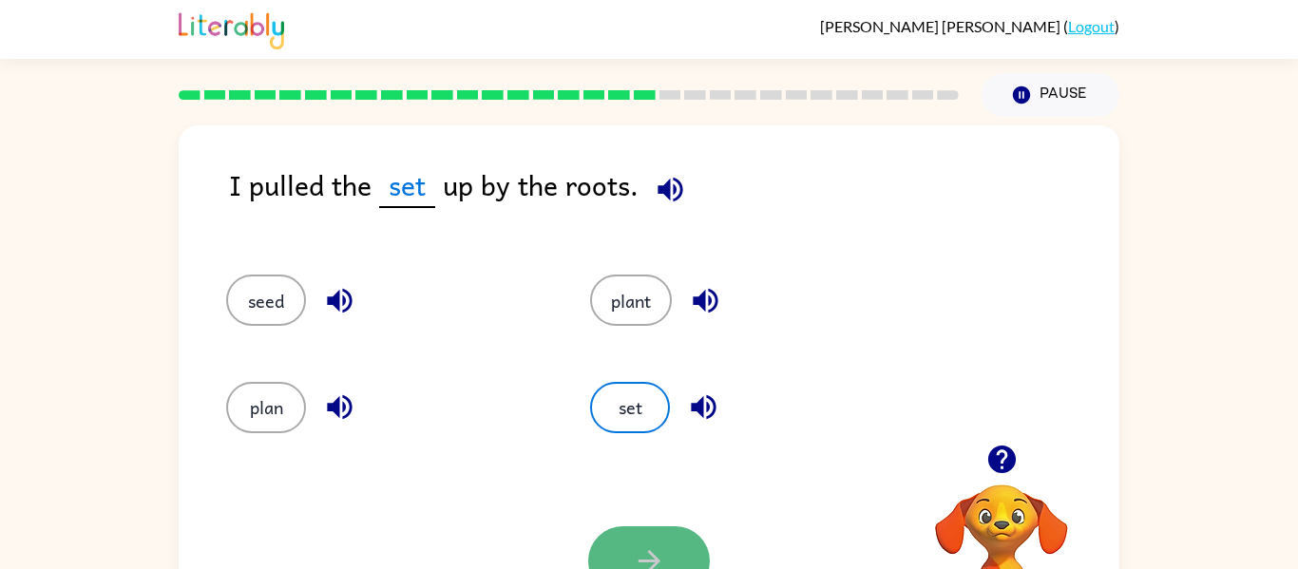
click at [667, 539] on button "button" at bounding box center [649, 561] width 122 height 69
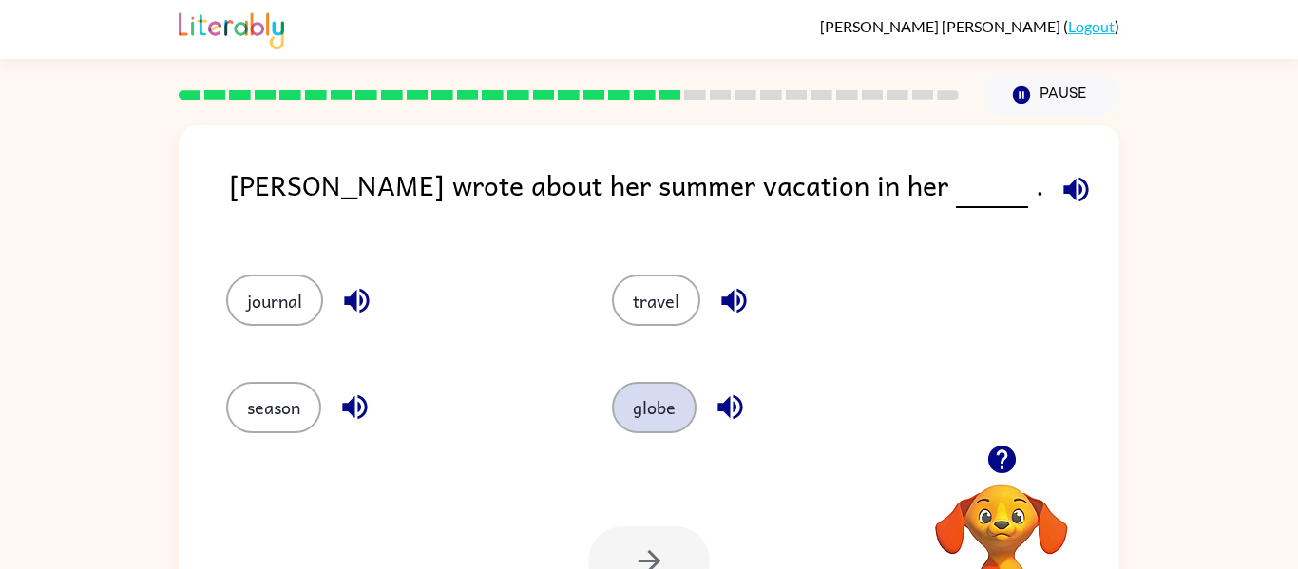
click at [624, 413] on button "globe" at bounding box center [654, 407] width 85 height 51
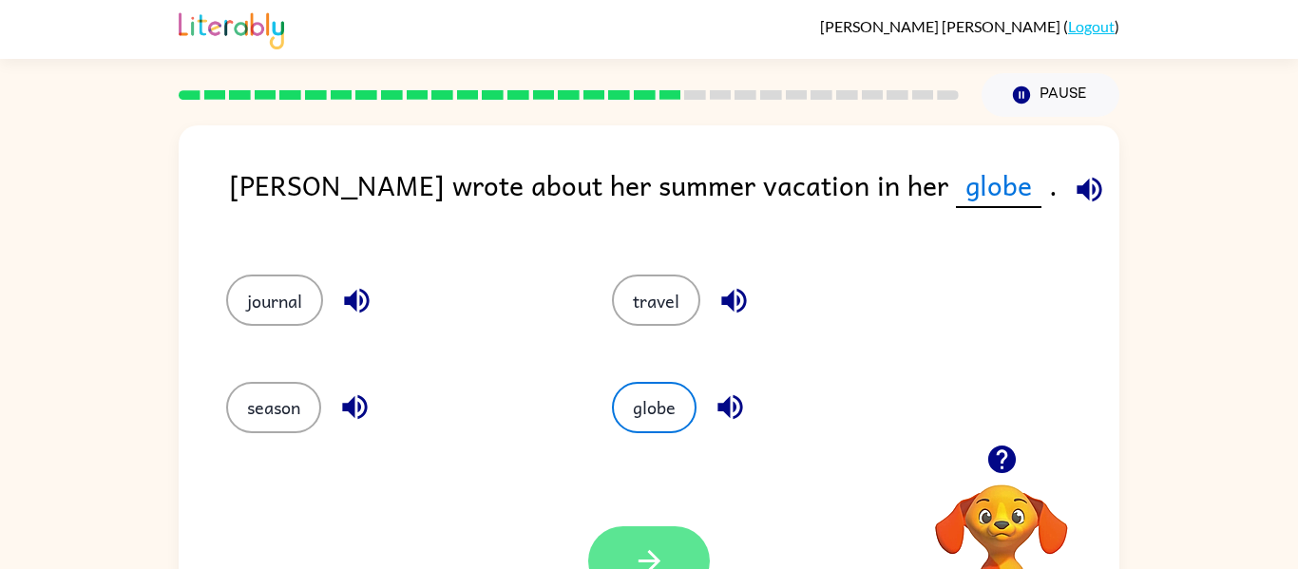
click at [622, 532] on button "button" at bounding box center [649, 561] width 122 height 69
click at [622, 532] on div at bounding box center [649, 561] width 122 height 69
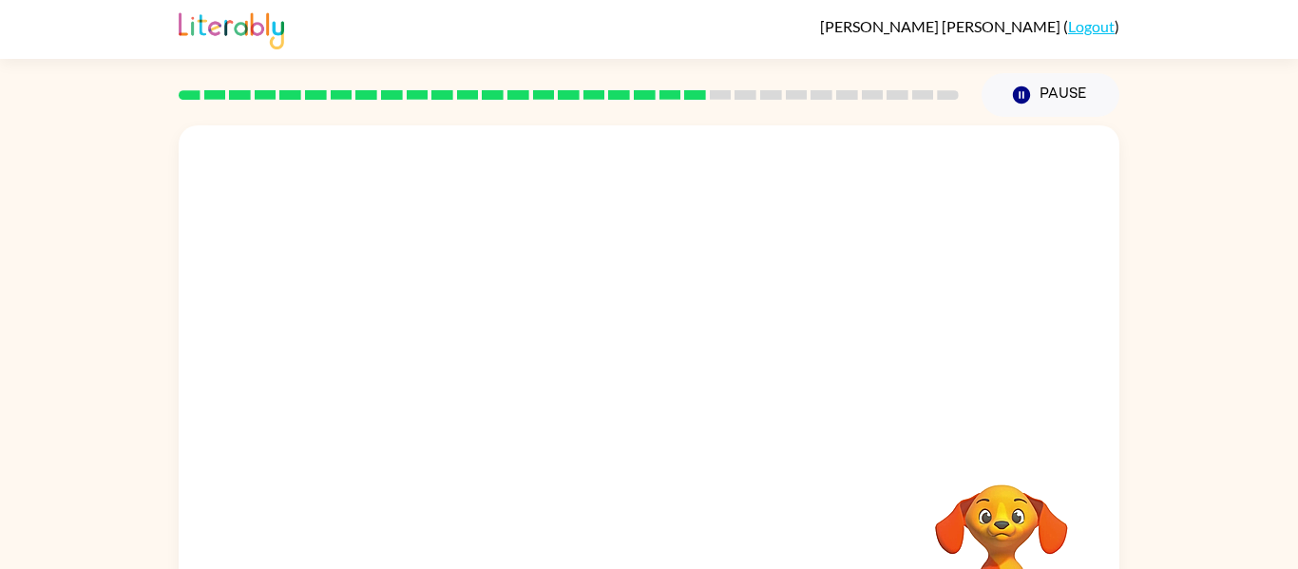
click at [494, 158] on video "Your browser must support playing .mp4 files to use Literably. Please try using…" at bounding box center [649, 284] width 941 height 319
click at [540, 240] on video "Your browser must support playing .mp4 files to use Literably. Please try using…" at bounding box center [649, 284] width 941 height 319
click at [552, 27] on div "Joseph Connell ( Logout )" at bounding box center [649, 29] width 941 height 59
click at [654, 386] on button "button" at bounding box center [649, 406] width 122 height 69
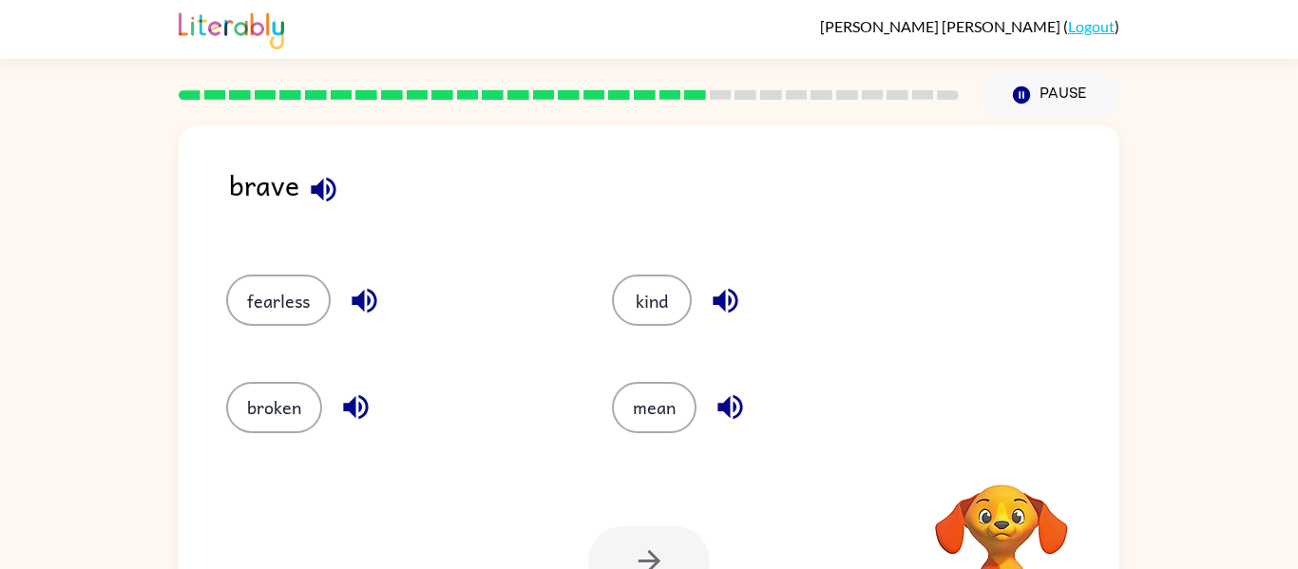
click at [654, 386] on button "mean" at bounding box center [654, 407] width 85 height 51
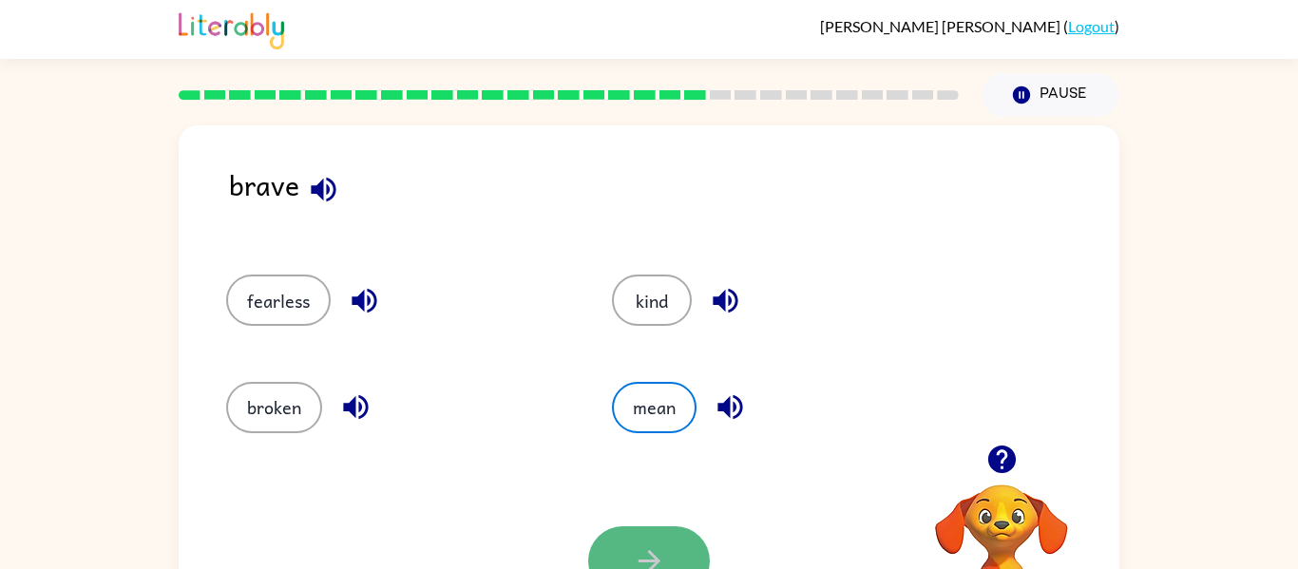
click at [653, 547] on icon "button" at bounding box center [649, 561] width 33 height 33
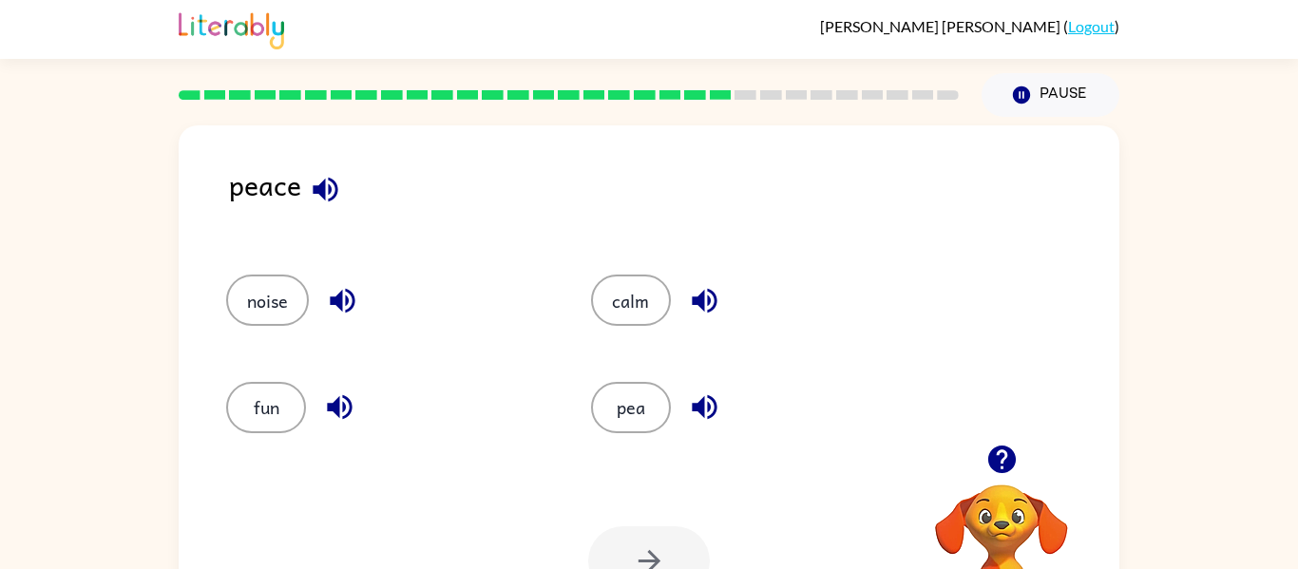
click at [649, 437] on div "pea" at bounding box center [737, 399] width 365 height 106
click at [645, 433] on div "pea" at bounding box center [737, 399] width 365 height 106
click at [636, 293] on button "calm" at bounding box center [631, 300] width 80 height 51
click at [596, 550] on button "button" at bounding box center [649, 561] width 122 height 69
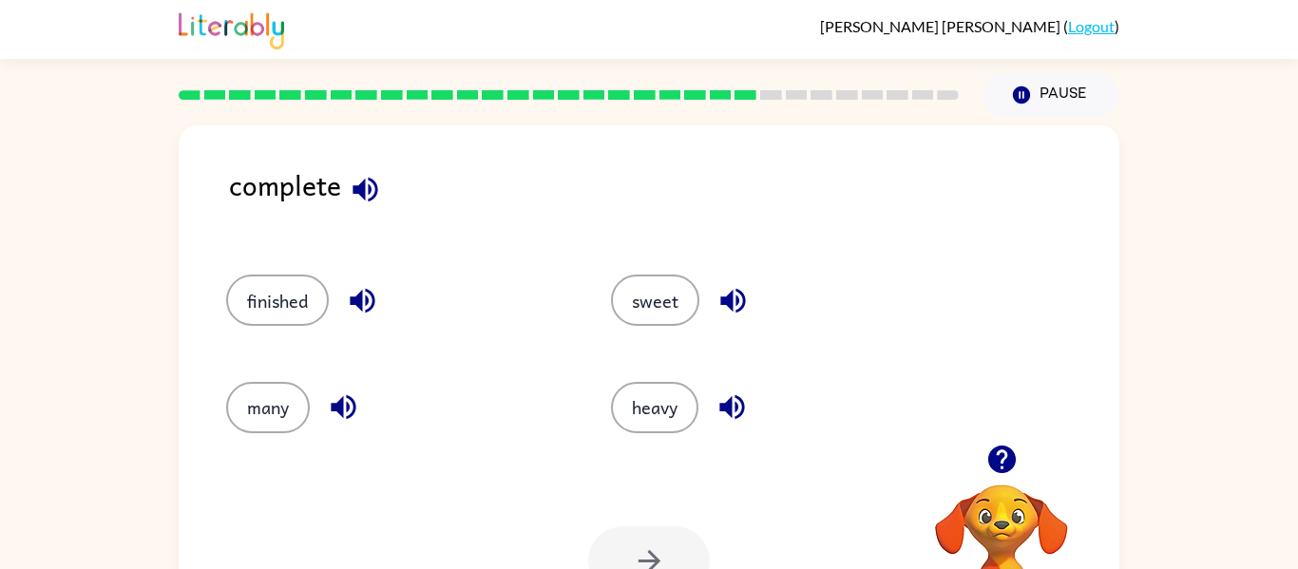
click at [650, 377] on div "heavy" at bounding box center [767, 399] width 385 height 106
click at [650, 415] on button "heavy" at bounding box center [654, 407] width 87 height 51
click at [664, 529] on button "button" at bounding box center [649, 561] width 122 height 69
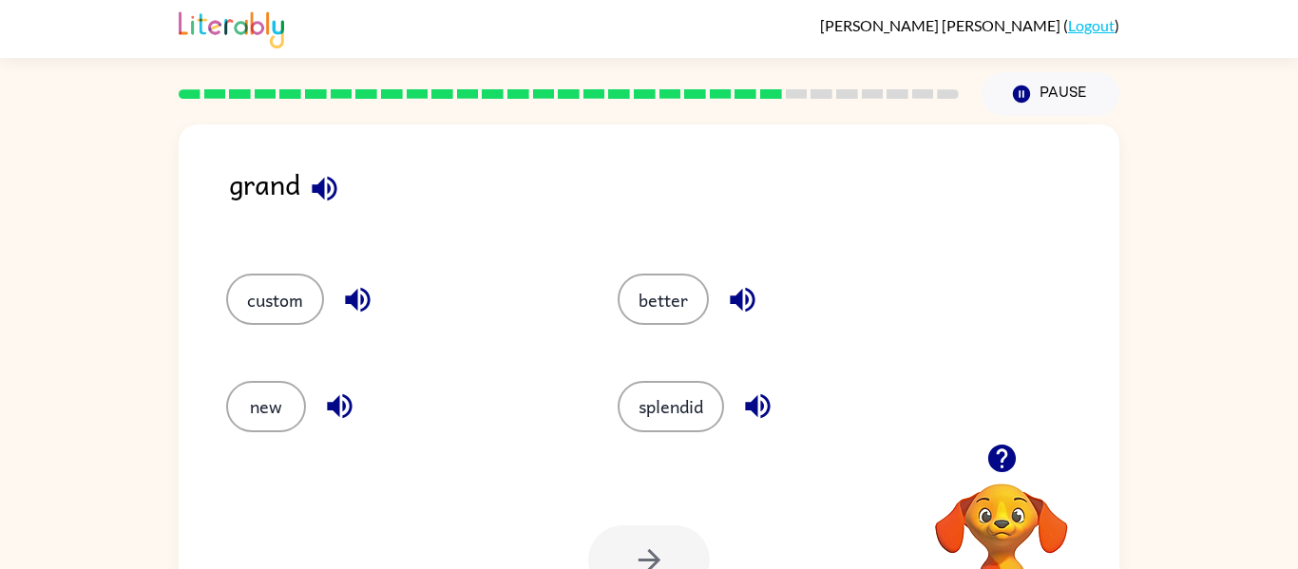
click at [654, 543] on div at bounding box center [649, 560] width 122 height 69
drag, startPoint x: 665, startPoint y: 470, endPoint x: 670, endPoint y: 431, distance: 39.3
click at [670, 431] on div "grand custom better new splendid Your browser must support playing .mp4 files t…" at bounding box center [649, 396] width 941 height 543
click at [669, 432] on div "splendid" at bounding box center [778, 398] width 392 height 106
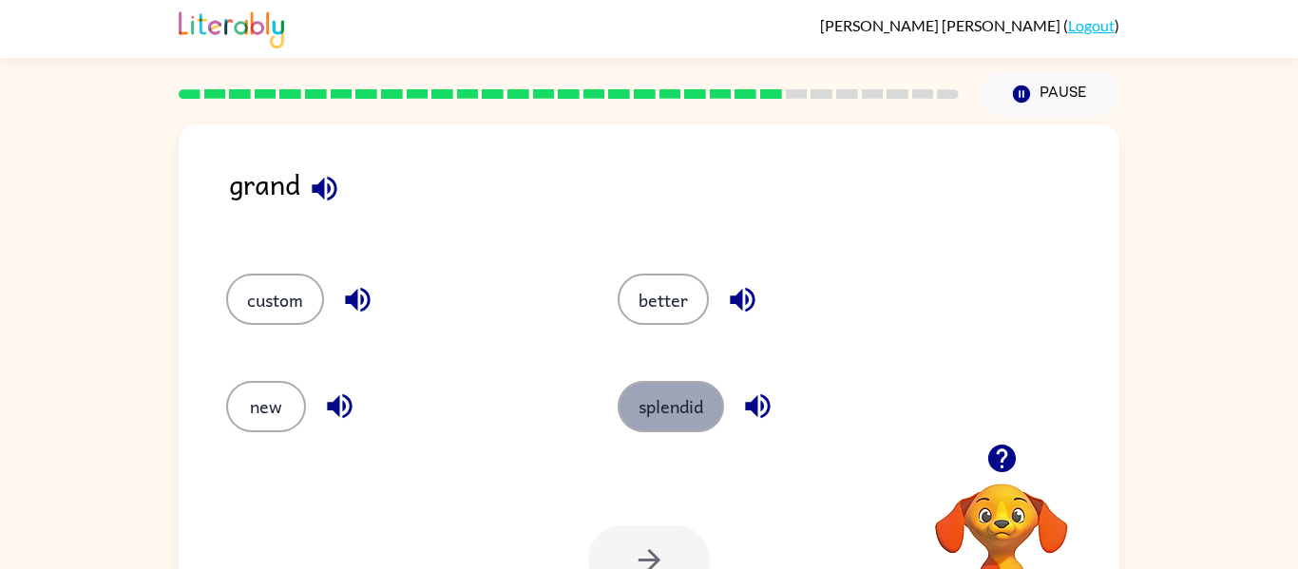
click at [663, 416] on button "splendid" at bounding box center [671, 406] width 106 height 51
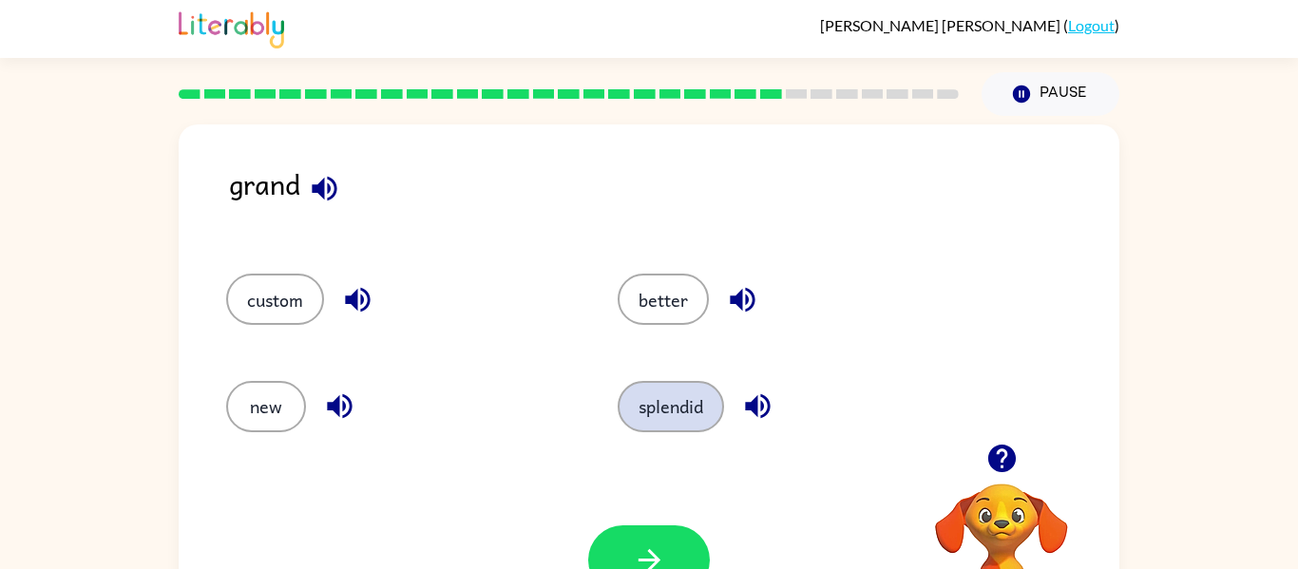
click at [663, 416] on button "splendid" at bounding box center [671, 406] width 106 height 51
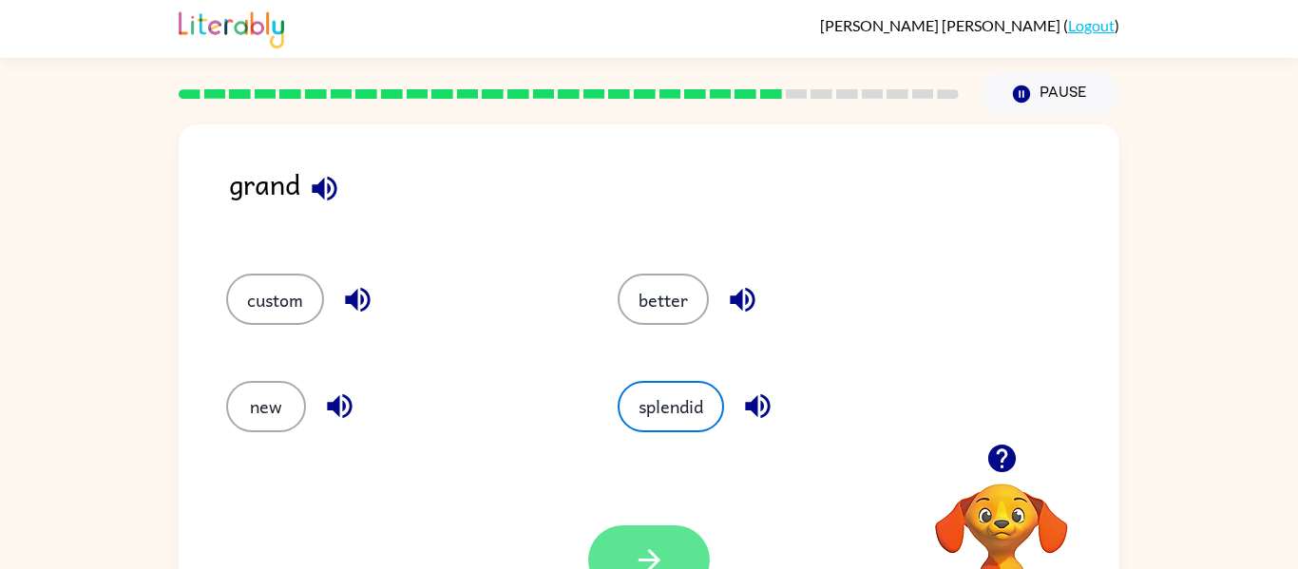
click at [682, 529] on button "button" at bounding box center [649, 560] width 122 height 69
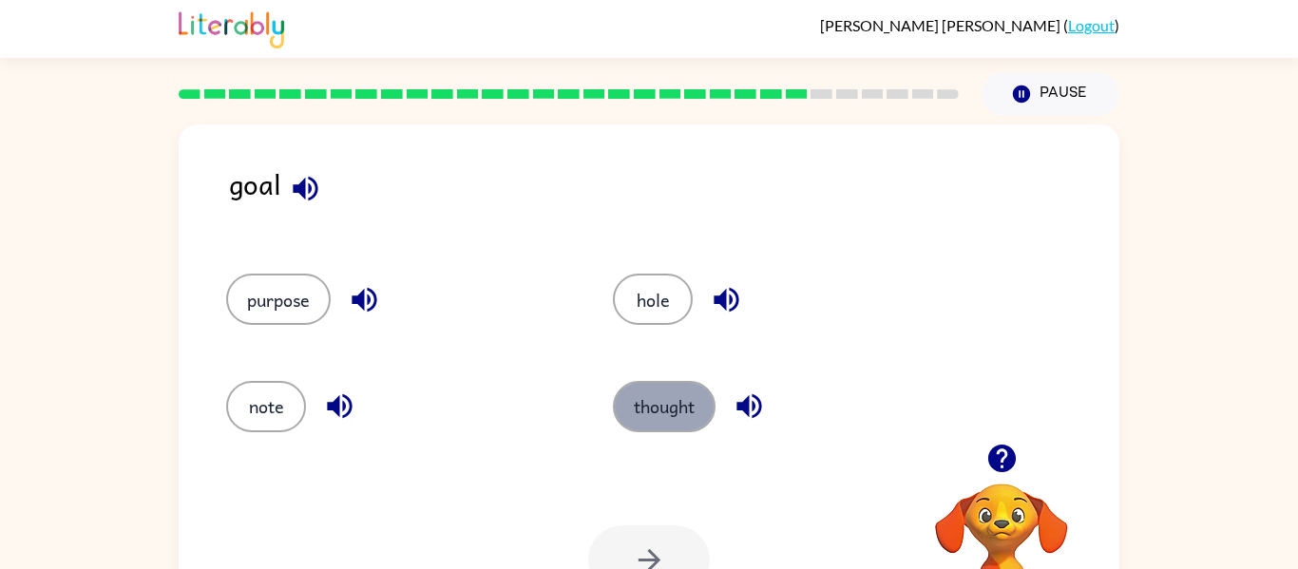
click at [704, 408] on button "thought" at bounding box center [664, 406] width 103 height 51
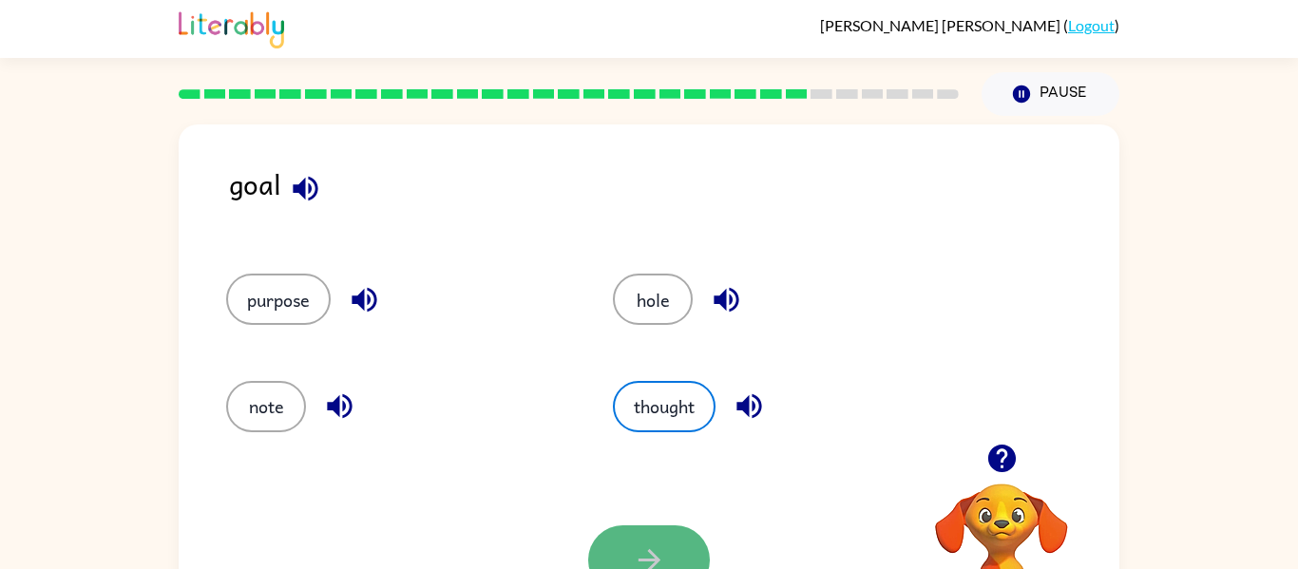
click at [647, 538] on button "button" at bounding box center [649, 560] width 122 height 69
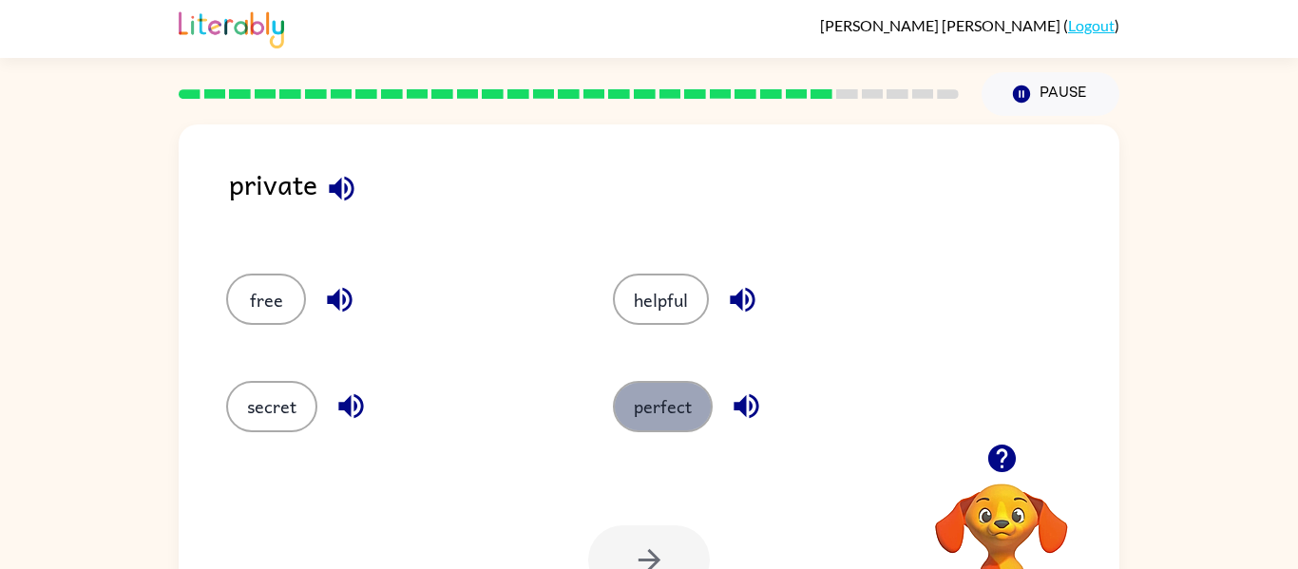
click at [653, 402] on button "perfect" at bounding box center [663, 406] width 100 height 51
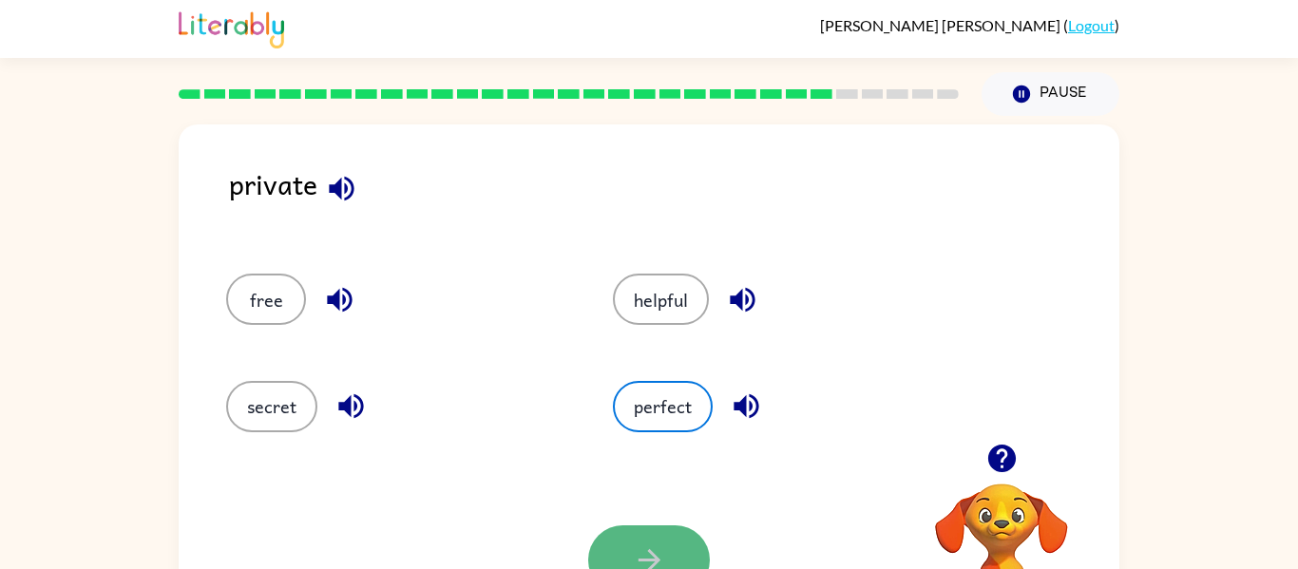
click at [663, 556] on icon "button" at bounding box center [649, 560] width 33 height 33
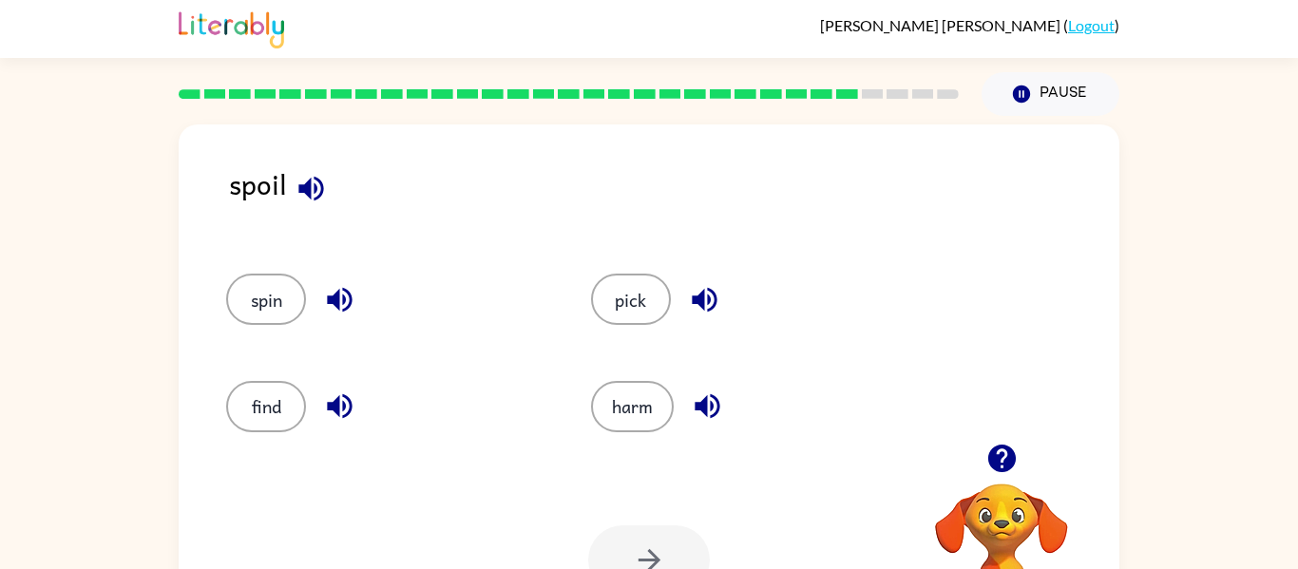
click at [619, 369] on div "harm" at bounding box center [737, 398] width 365 height 106
click at [629, 424] on button "harm" at bounding box center [632, 406] width 83 height 51
click at [659, 542] on button "button" at bounding box center [649, 560] width 122 height 69
click at [659, 542] on div at bounding box center [649, 560] width 122 height 69
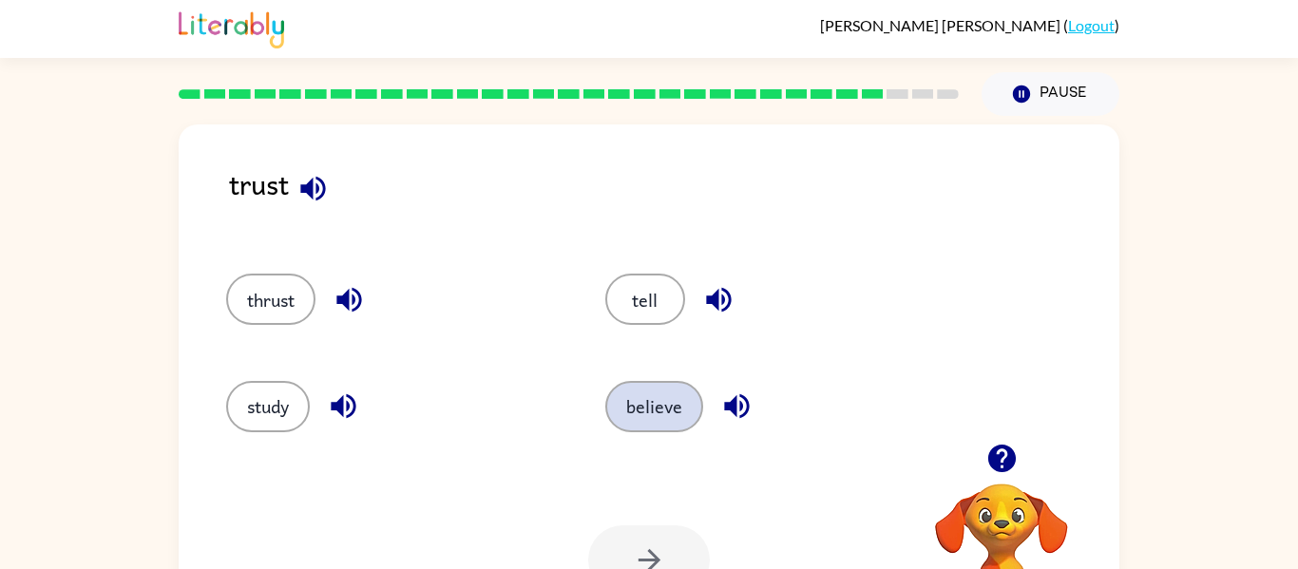
click at [663, 398] on button "believe" at bounding box center [654, 406] width 98 height 51
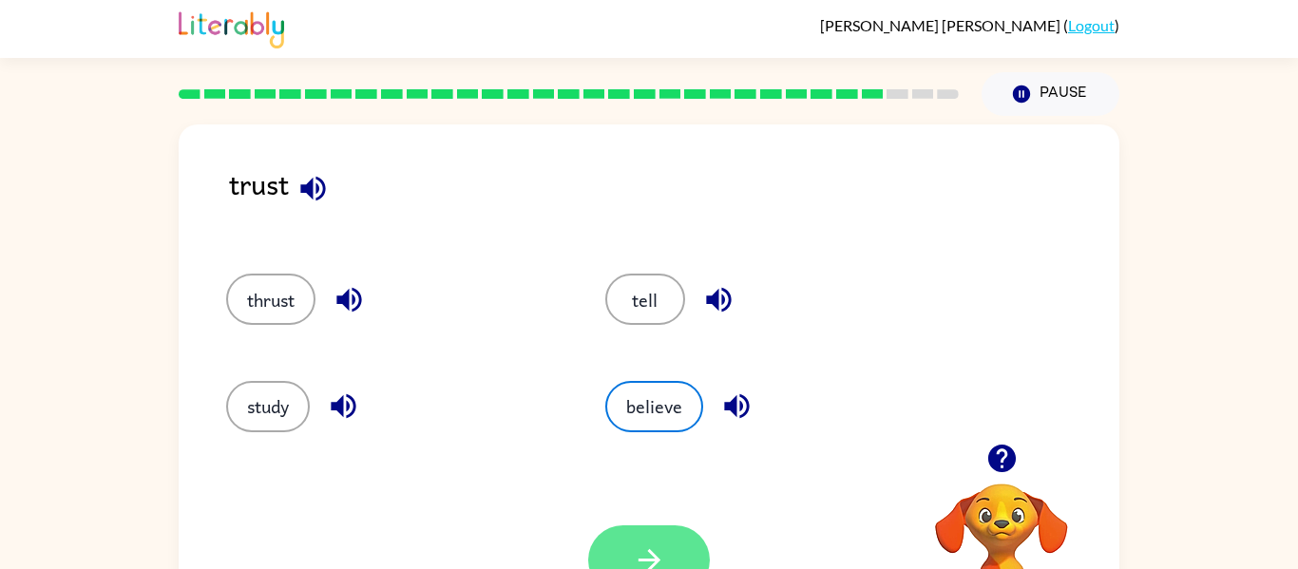
click at [664, 552] on icon "button" at bounding box center [649, 560] width 33 height 33
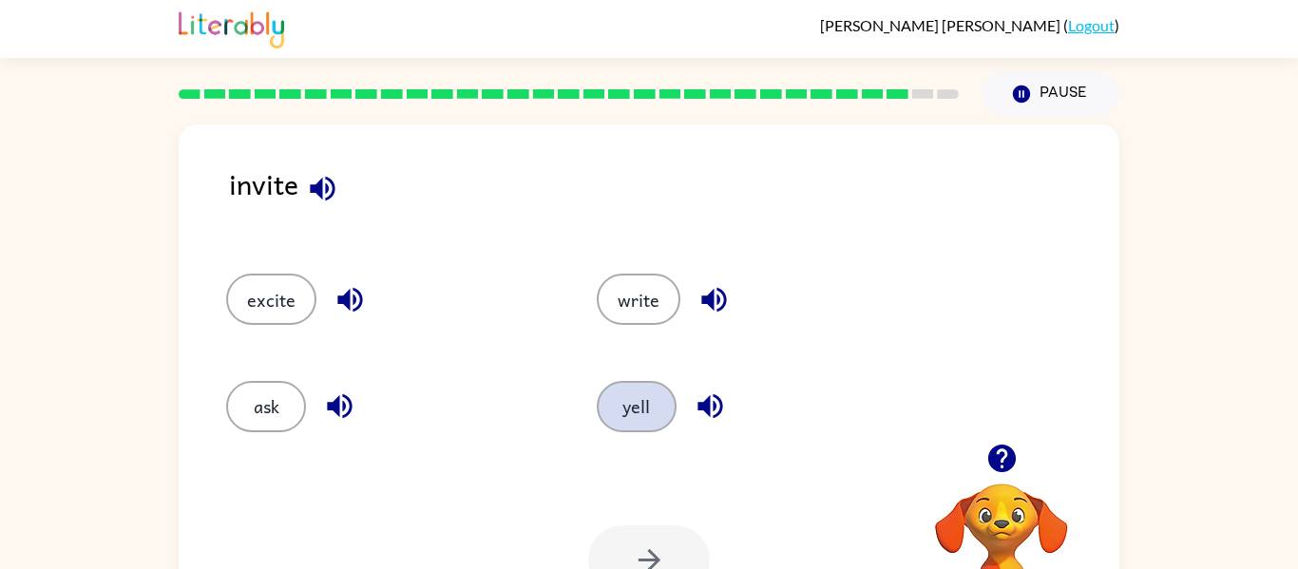
click at [652, 414] on button "yell" at bounding box center [637, 406] width 80 height 51
click at [665, 525] on div "Your browser must support playing .mp4 files to use Literably. Please try using…" at bounding box center [649, 560] width 941 height 214
click at [670, 535] on button "button" at bounding box center [649, 560] width 122 height 69
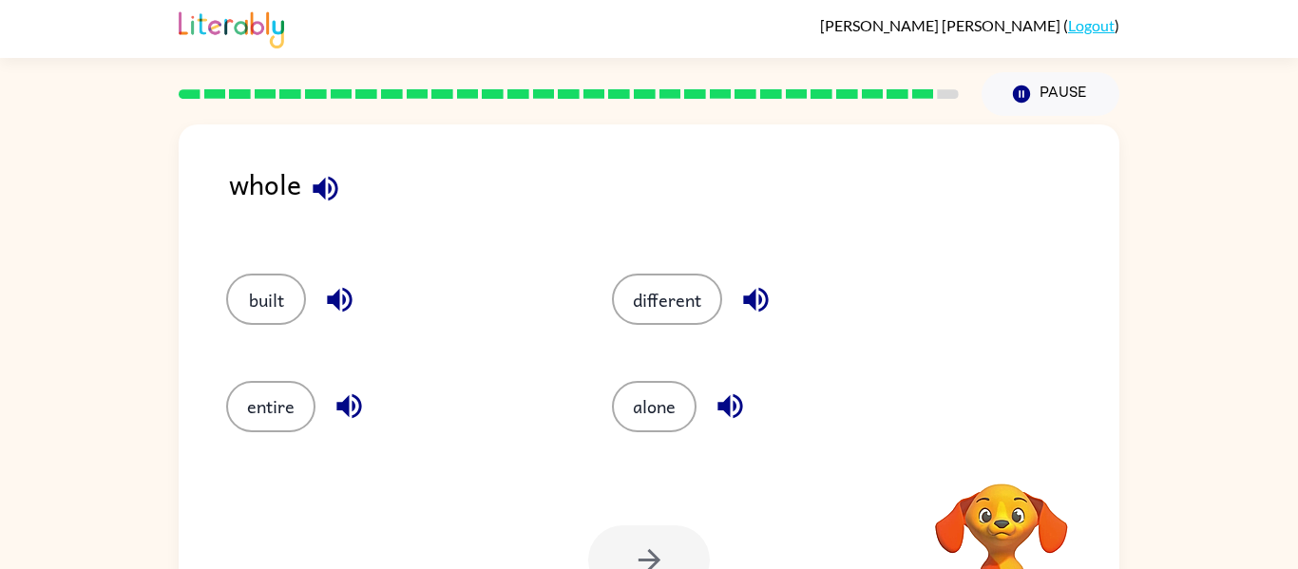
click at [670, 535] on div at bounding box center [649, 560] width 122 height 69
click at [682, 401] on button "alone" at bounding box center [654, 406] width 85 height 51
click at [650, 547] on icon "button" at bounding box center [649, 560] width 33 height 33
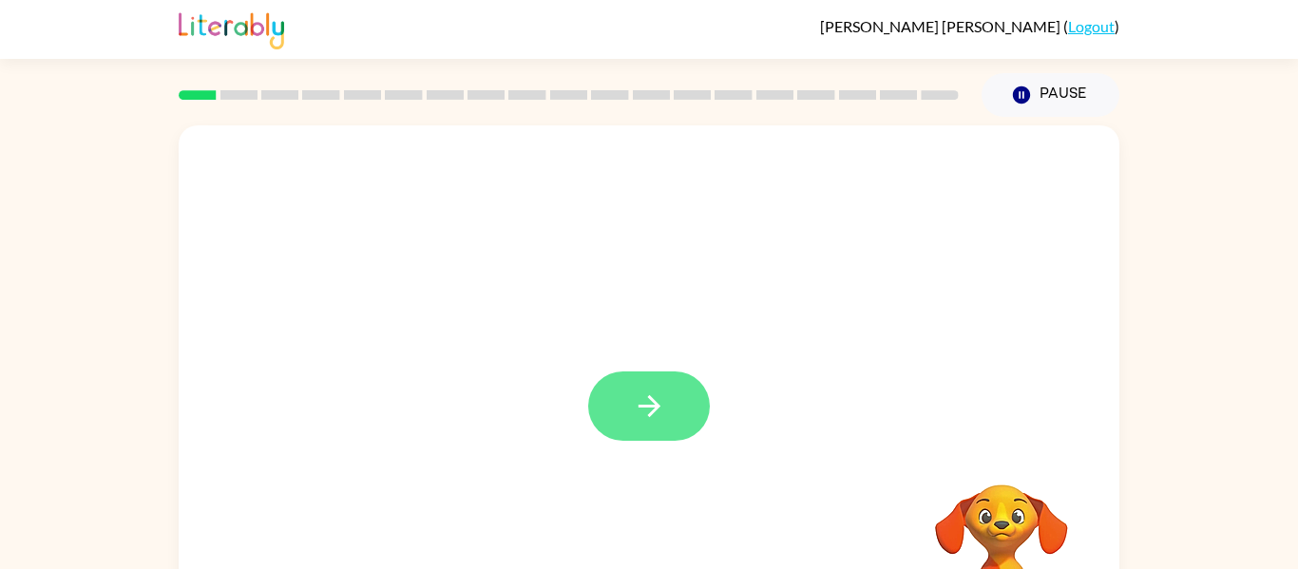
click at [600, 409] on button "button" at bounding box center [649, 406] width 122 height 69
click at [600, 409] on div at bounding box center [649, 284] width 941 height 319
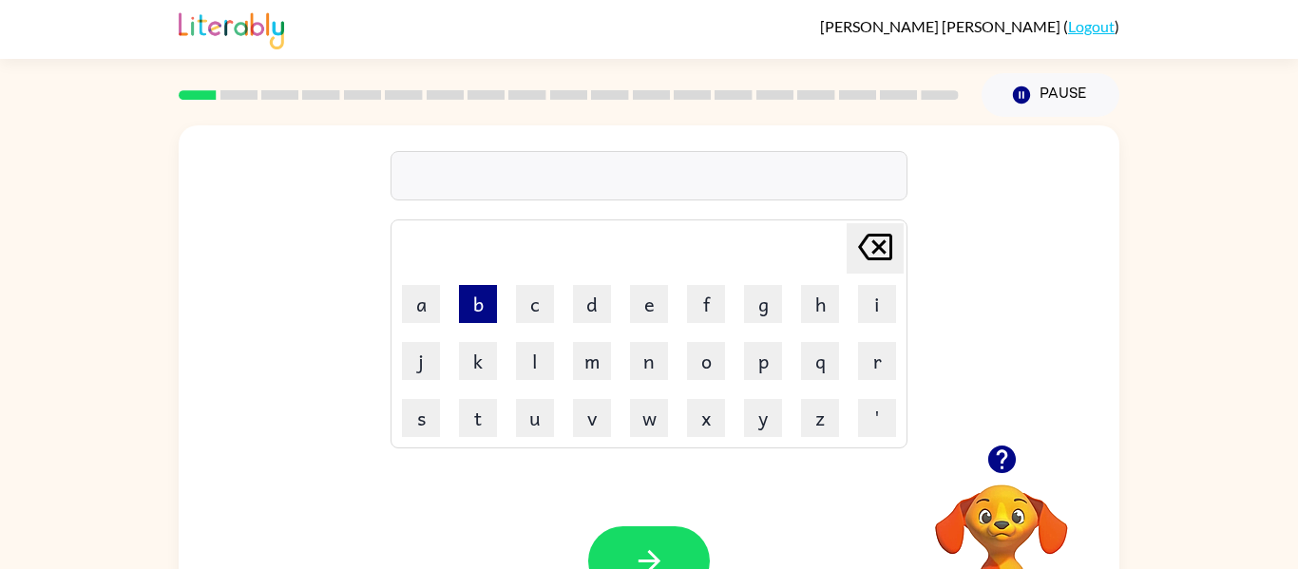
click at [470, 308] on button "b" at bounding box center [478, 304] width 38 height 38
click at [570, 378] on td "m" at bounding box center [592, 361] width 55 height 55
click at [656, 323] on td "e" at bounding box center [649, 304] width 55 height 55
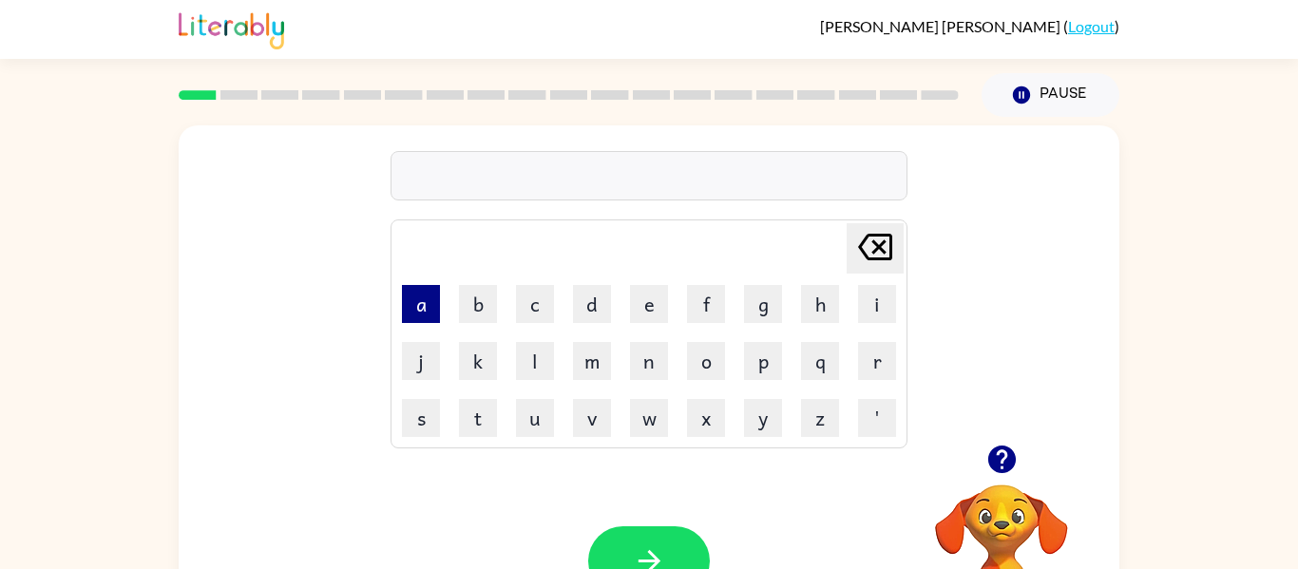
click at [410, 313] on button "a" at bounding box center [421, 304] width 38 height 38
click at [468, 321] on button "b" at bounding box center [478, 304] width 38 height 38
click at [522, 320] on button "c" at bounding box center [535, 304] width 38 height 38
click at [589, 318] on button "d" at bounding box center [592, 304] width 38 height 38
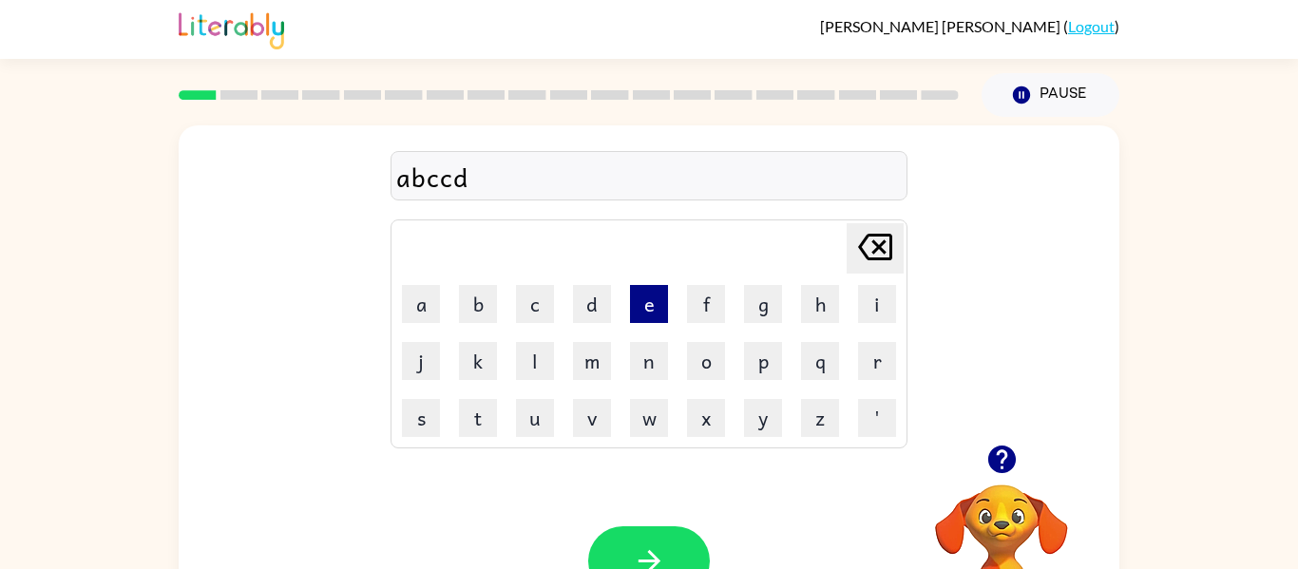
click at [657, 310] on button "e" at bounding box center [649, 304] width 38 height 38
click at [647, 355] on button "n" at bounding box center [649, 361] width 38 height 38
click at [574, 374] on button "m" at bounding box center [592, 361] width 38 height 38
click at [587, 348] on button "m" at bounding box center [592, 361] width 38 height 38
click at [633, 261] on td "[PERSON_NAME] last character input" at bounding box center [649, 248] width 511 height 52
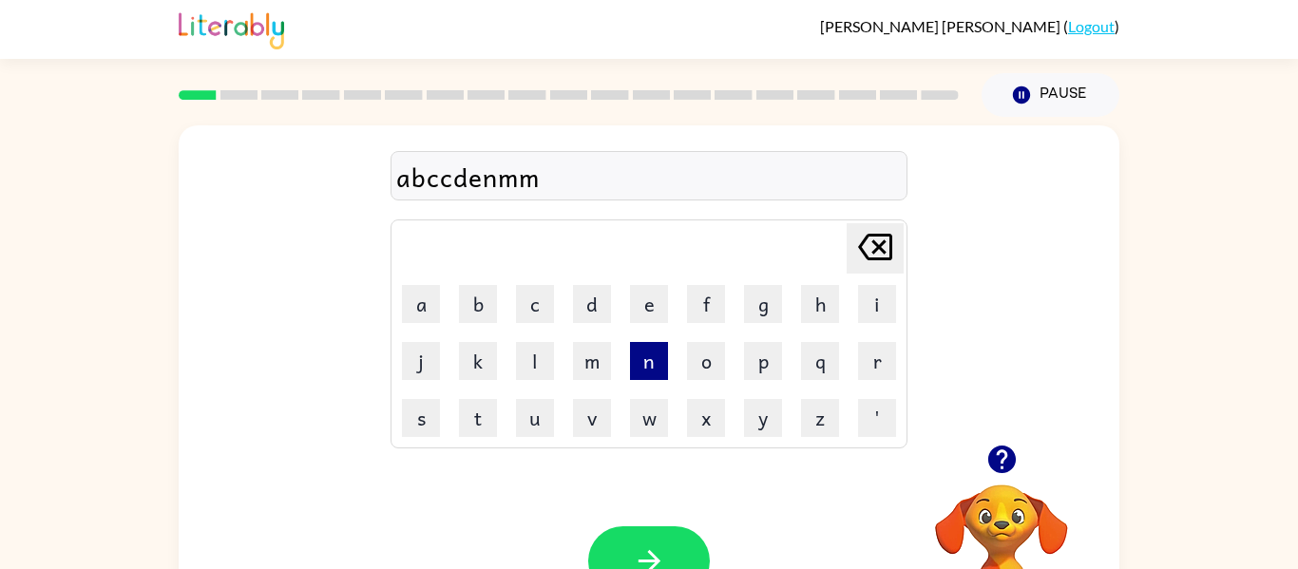
click at [659, 364] on button "n" at bounding box center [649, 361] width 38 height 38
click at [707, 369] on button "o" at bounding box center [706, 361] width 38 height 38
click at [540, 300] on button "c" at bounding box center [535, 304] width 38 height 38
click at [616, 367] on td "m" at bounding box center [592, 361] width 55 height 55
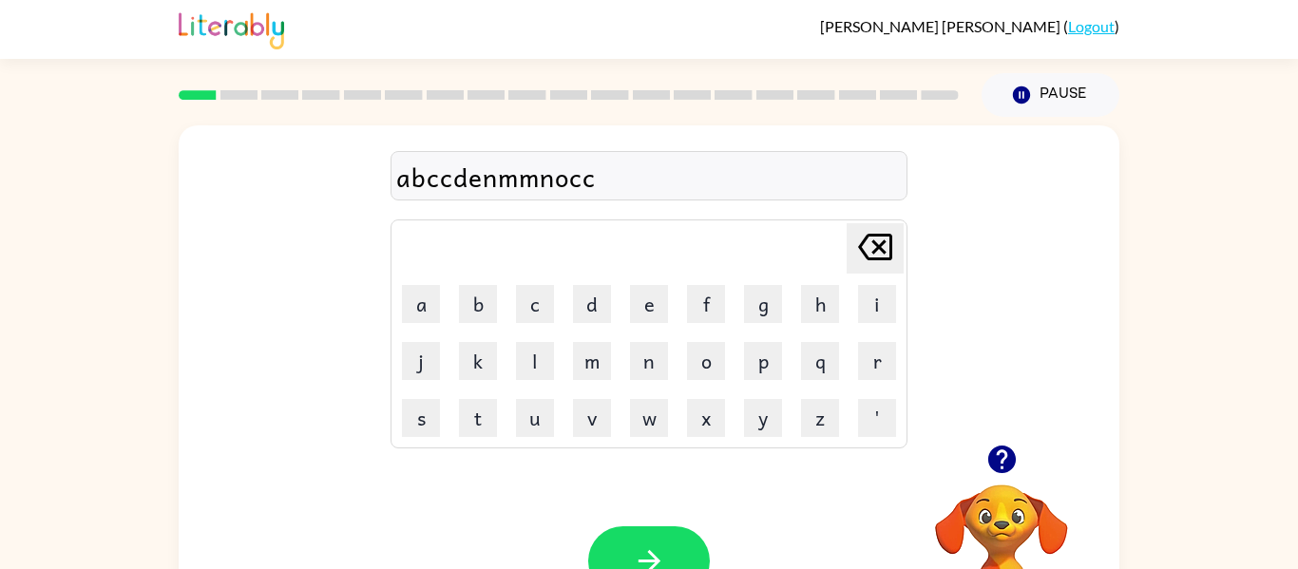
click at [616, 367] on td "m" at bounding box center [592, 361] width 55 height 55
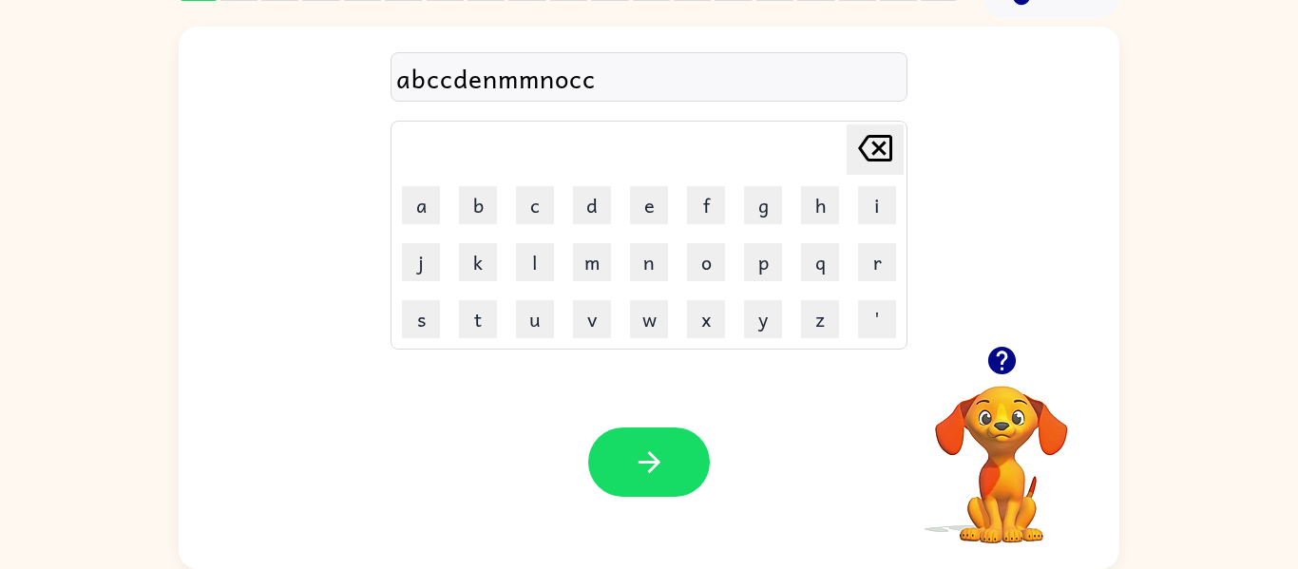
click at [620, 259] on table "[PERSON_NAME] last character input a b c d e f g h i j k l m n o p q r s t u v …" at bounding box center [649, 235] width 515 height 227
click at [862, 205] on button "i" at bounding box center [877, 205] width 38 height 38
click at [672, 301] on td "w" at bounding box center [649, 319] width 55 height 55
click at [649, 287] on td "n" at bounding box center [649, 262] width 55 height 55
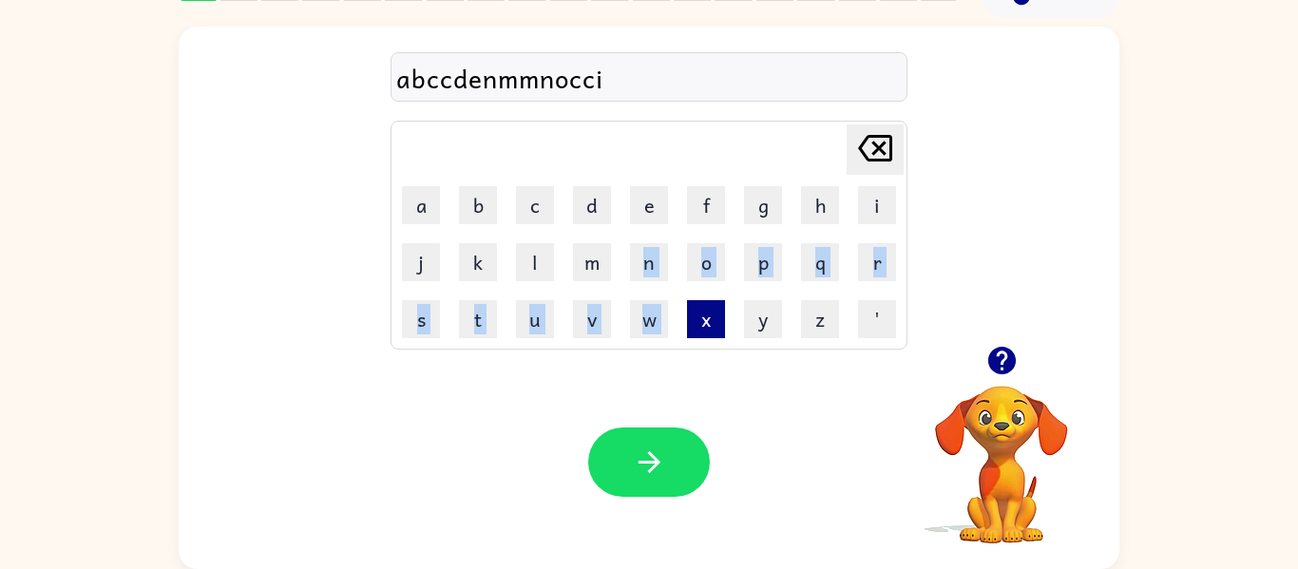
drag, startPoint x: 645, startPoint y: 235, endPoint x: 698, endPoint y: 312, distance: 93.1
click at [698, 312] on tbody "[PERSON_NAME] last character input a b c d e f g h i j k l m n o p q r s t u v …" at bounding box center [649, 235] width 511 height 223
click at [689, 247] on button "o" at bounding box center [706, 262] width 38 height 38
click at [646, 259] on button "n" at bounding box center [649, 262] width 38 height 38
click at [648, 302] on button "w" at bounding box center [649, 319] width 38 height 38
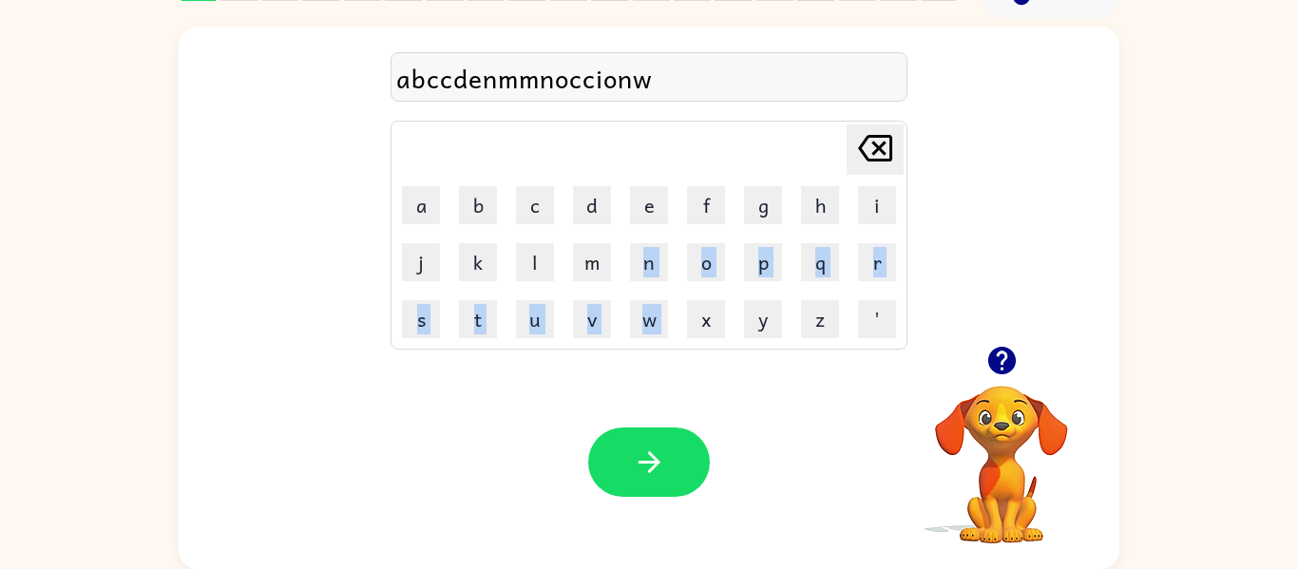
click at [508, 292] on td "u" at bounding box center [535, 319] width 55 height 55
click at [532, 298] on td "u" at bounding box center [535, 319] width 55 height 55
click at [532, 297] on td "u" at bounding box center [535, 319] width 55 height 55
click at [526, 297] on td "u" at bounding box center [535, 319] width 55 height 55
click at [514, 307] on td "u" at bounding box center [535, 319] width 55 height 55
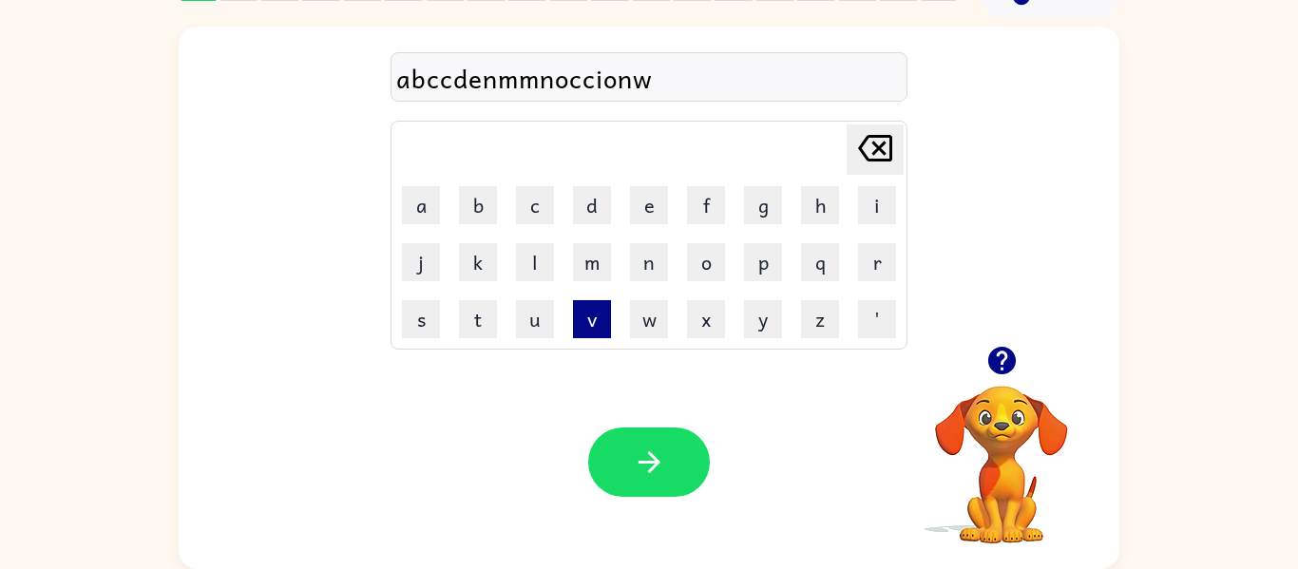
click at [590, 300] on button "v" at bounding box center [592, 319] width 38 height 38
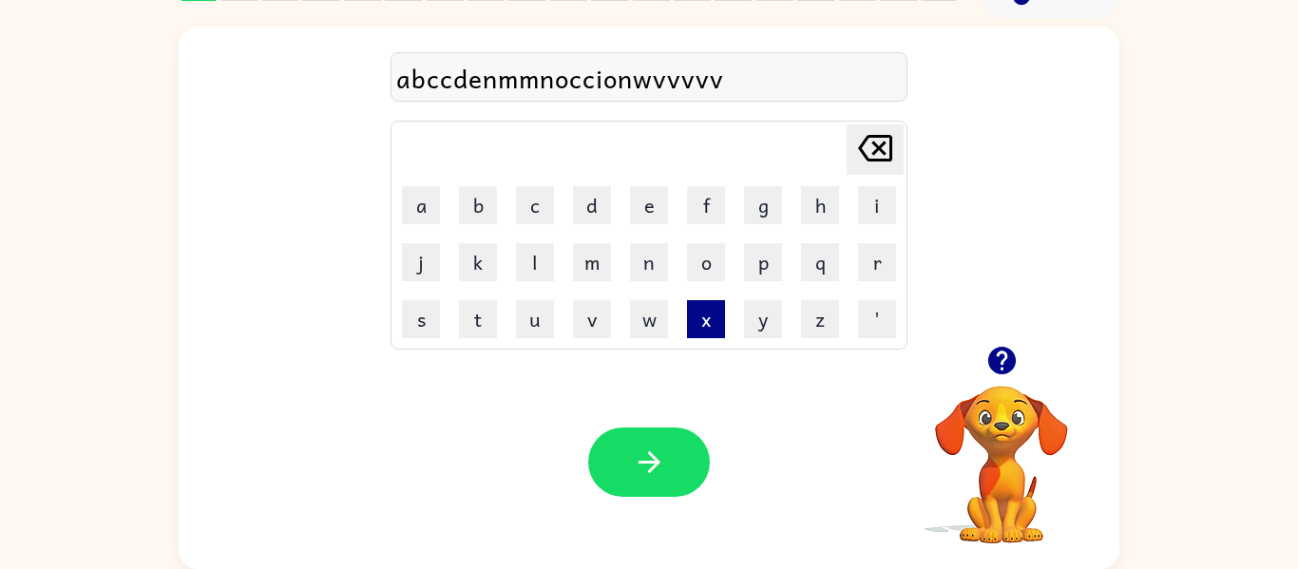
click at [711, 306] on button "x" at bounding box center [706, 319] width 38 height 38
click at [701, 247] on button "o" at bounding box center [706, 262] width 38 height 38
click at [541, 243] on button "l" at bounding box center [535, 262] width 38 height 38
click at [713, 264] on button "o" at bounding box center [706, 262] width 38 height 38
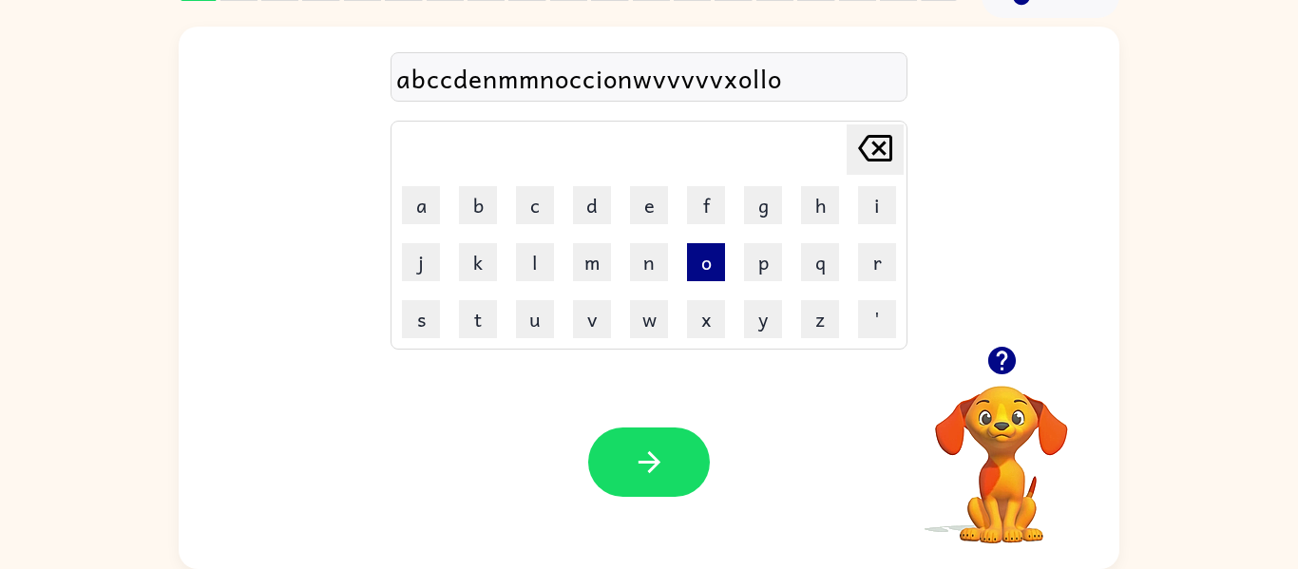
click at [713, 264] on button "o" at bounding box center [706, 262] width 38 height 38
click at [778, 395] on div "Your browser must support playing .mp4 files to use Literably. Please try using…" at bounding box center [649, 462] width 941 height 214
click at [593, 441] on div at bounding box center [649, 462] width 122 height 69
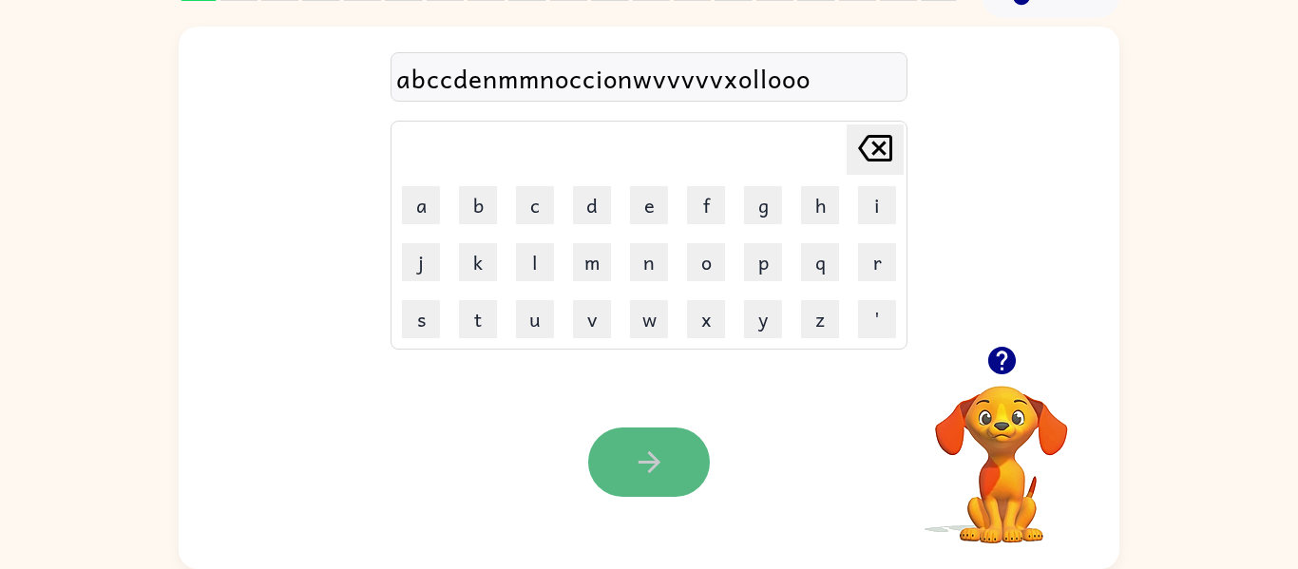
click at [598, 444] on button "button" at bounding box center [649, 462] width 122 height 69
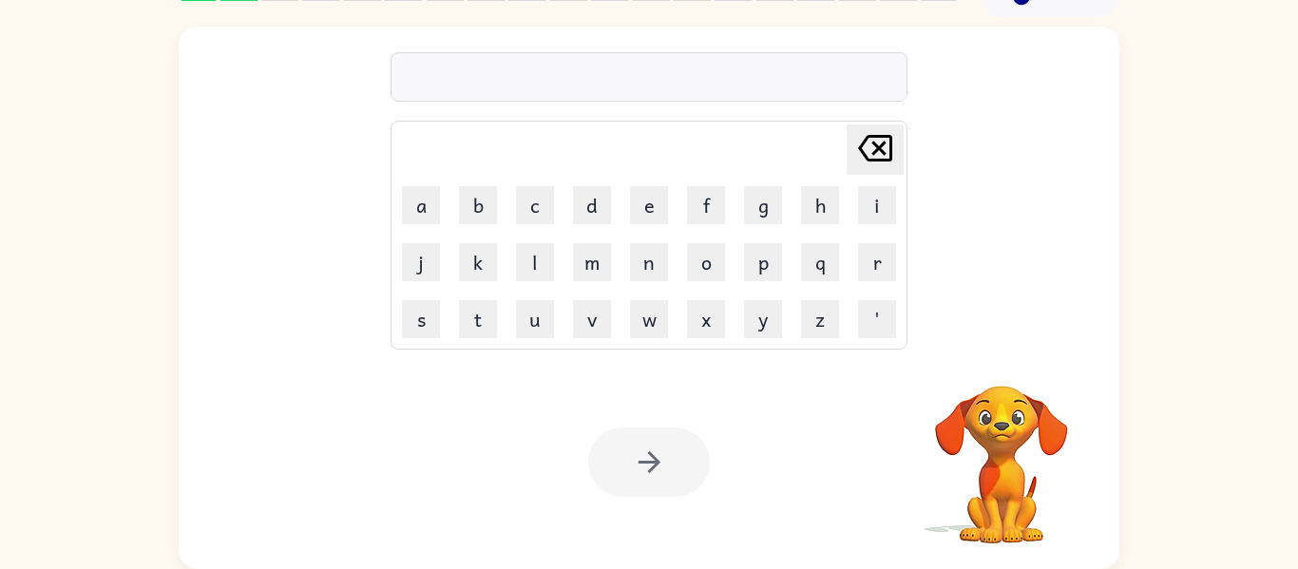
click at [617, 448] on div at bounding box center [649, 462] width 122 height 69
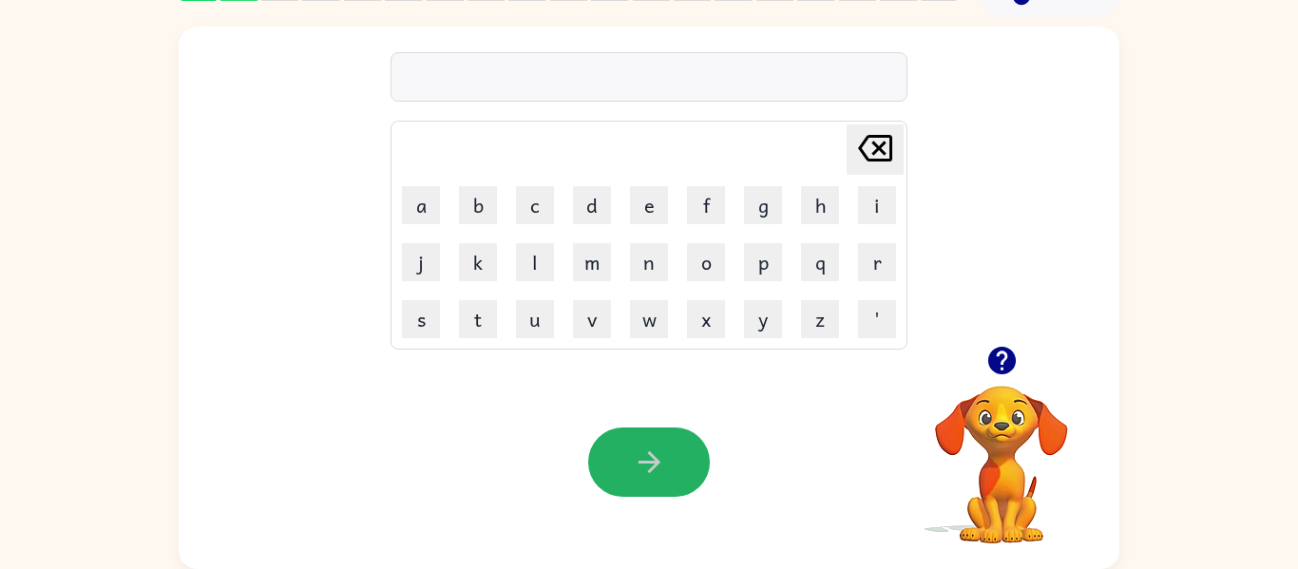
click at [617, 448] on button "button" at bounding box center [649, 462] width 122 height 69
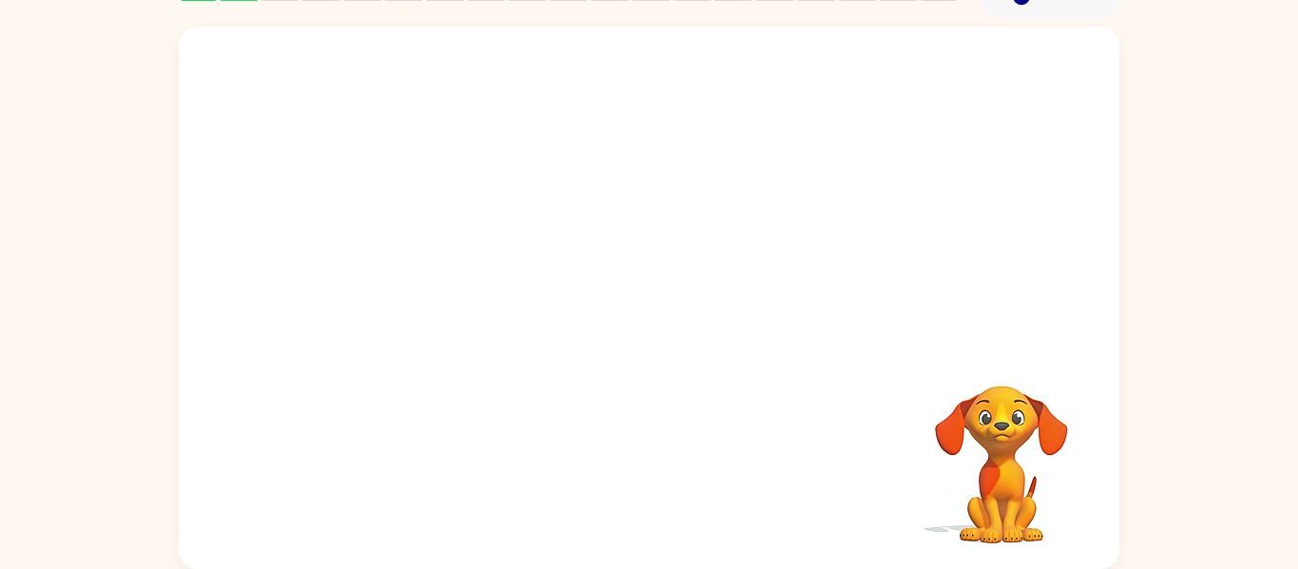
click at [620, 504] on div "Your browser must support playing .mp4 files to use Literably. Please try using…" at bounding box center [649, 298] width 941 height 543
click at [650, 497] on div "Your browser must support playing .mp4 files to use Literably. Please try using…" at bounding box center [649, 298] width 941 height 543
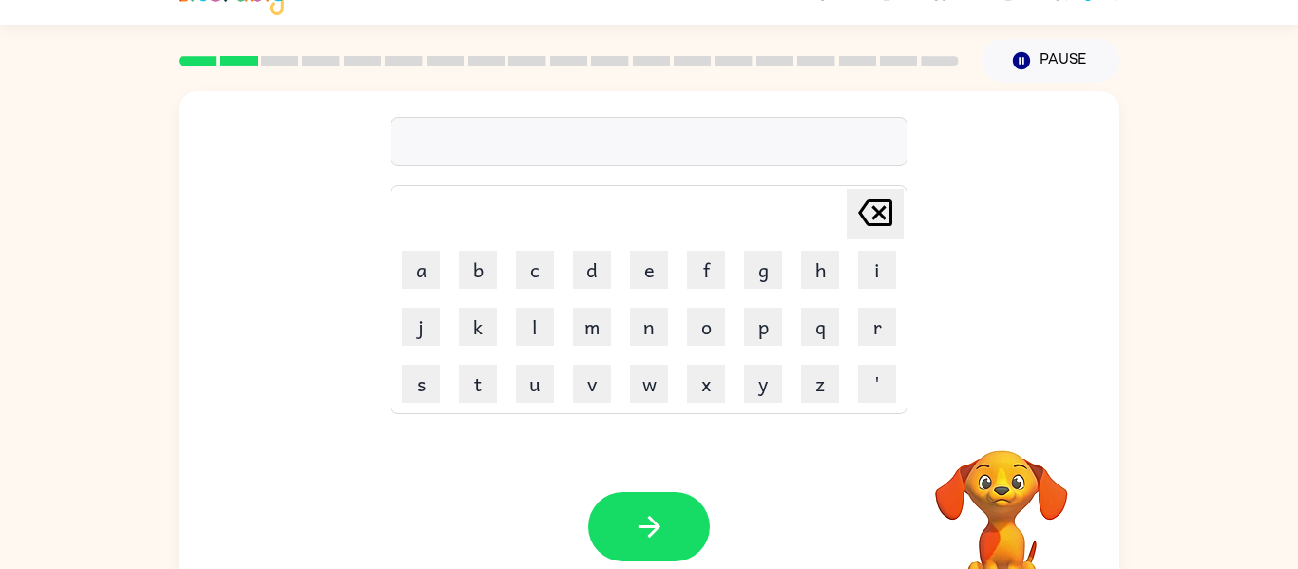
scroll to position [0, 0]
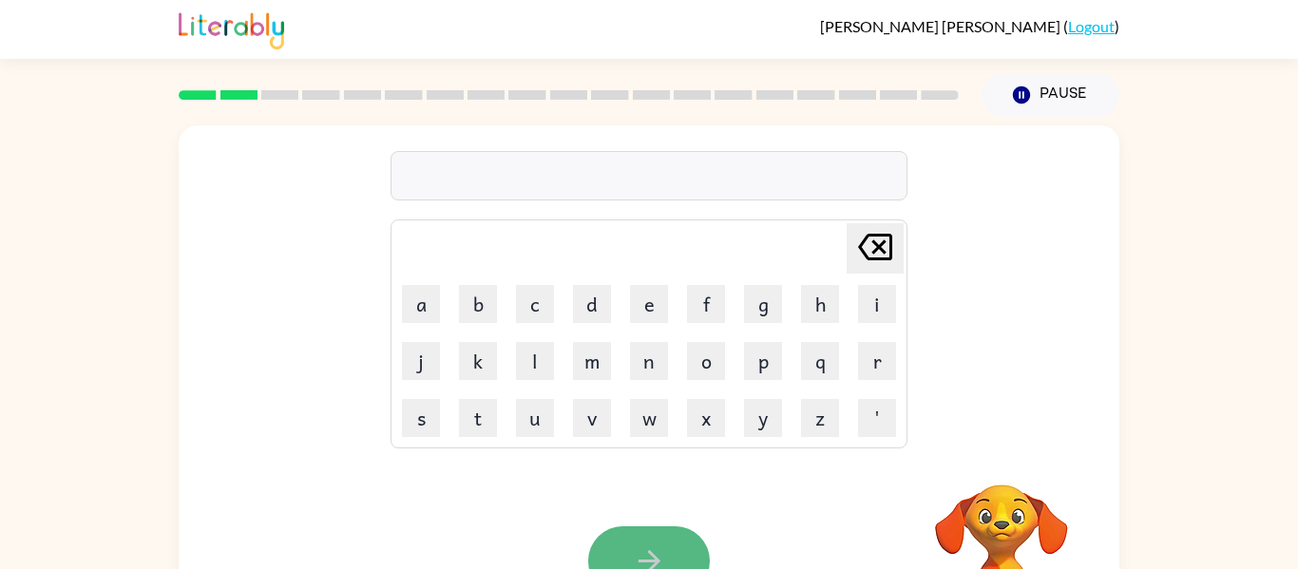
click at [644, 566] on icon "button" at bounding box center [649, 561] width 33 height 33
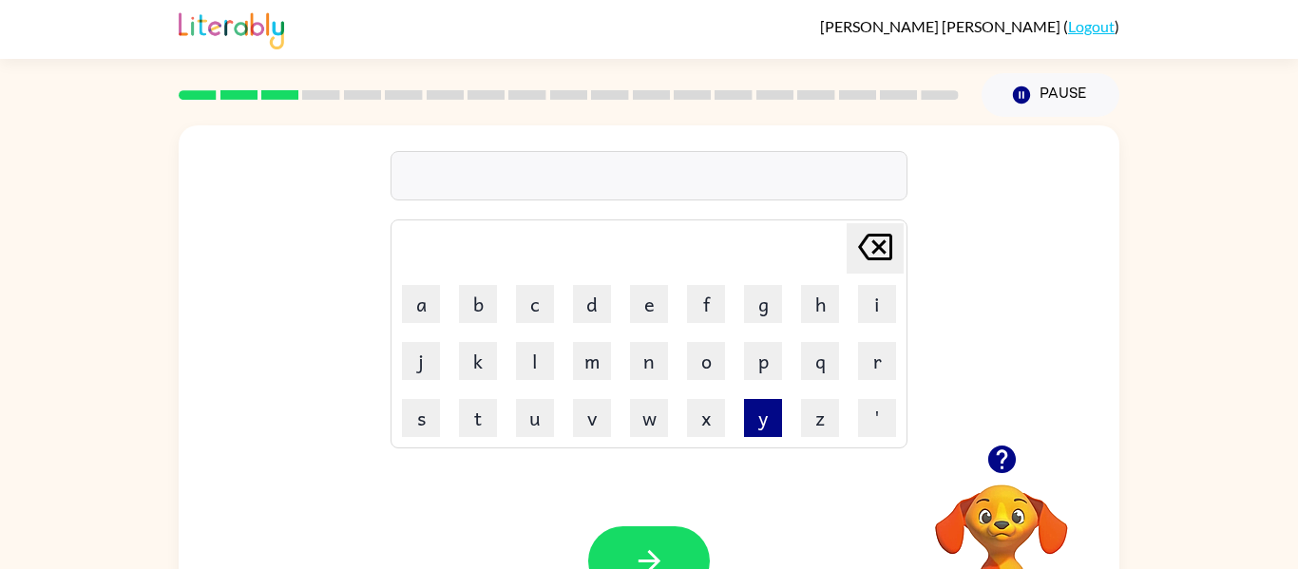
click at [777, 408] on button "y" at bounding box center [763, 418] width 38 height 38
click at [704, 379] on td "o" at bounding box center [706, 361] width 55 height 55
click at [680, 356] on td "o" at bounding box center [706, 361] width 55 height 55
drag, startPoint x: 680, startPoint y: 356, endPoint x: 690, endPoint y: 234, distance: 123.1
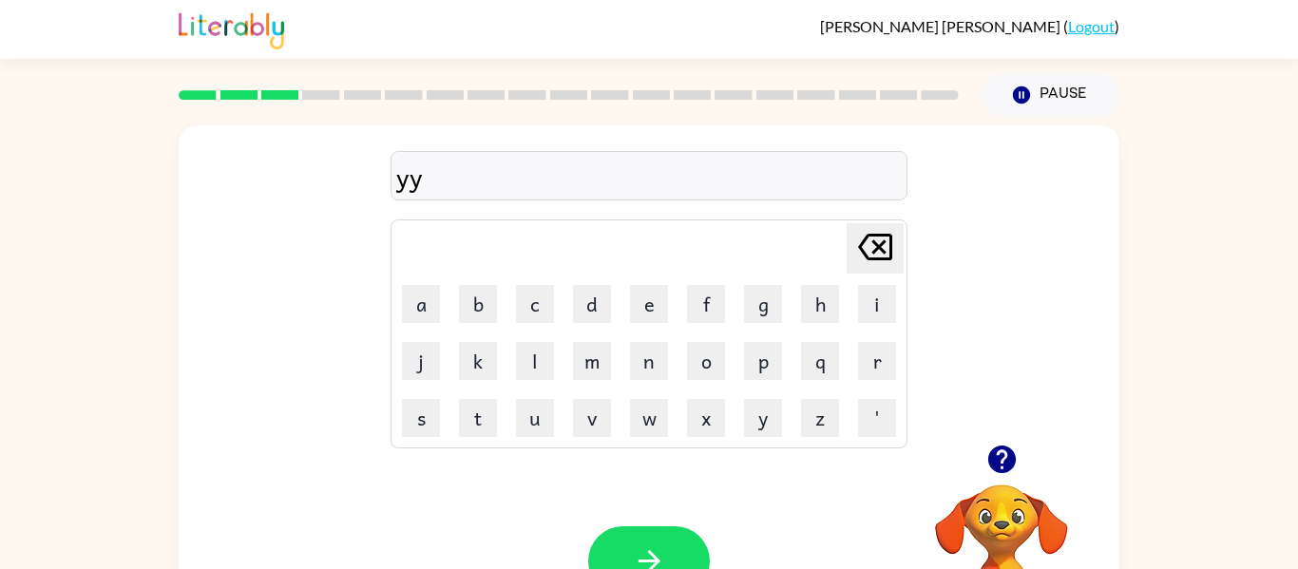
click at [690, 234] on tbody "[PERSON_NAME] last character input a b c d e f g h i j k l m n o p q r s t u v …" at bounding box center [649, 333] width 511 height 223
click at [756, 334] on td "p" at bounding box center [763, 361] width 55 height 55
click at [755, 325] on td "g" at bounding box center [763, 304] width 55 height 55
click at [754, 295] on button "g" at bounding box center [763, 304] width 38 height 38
click at [681, 308] on td "f" at bounding box center [706, 304] width 55 height 55
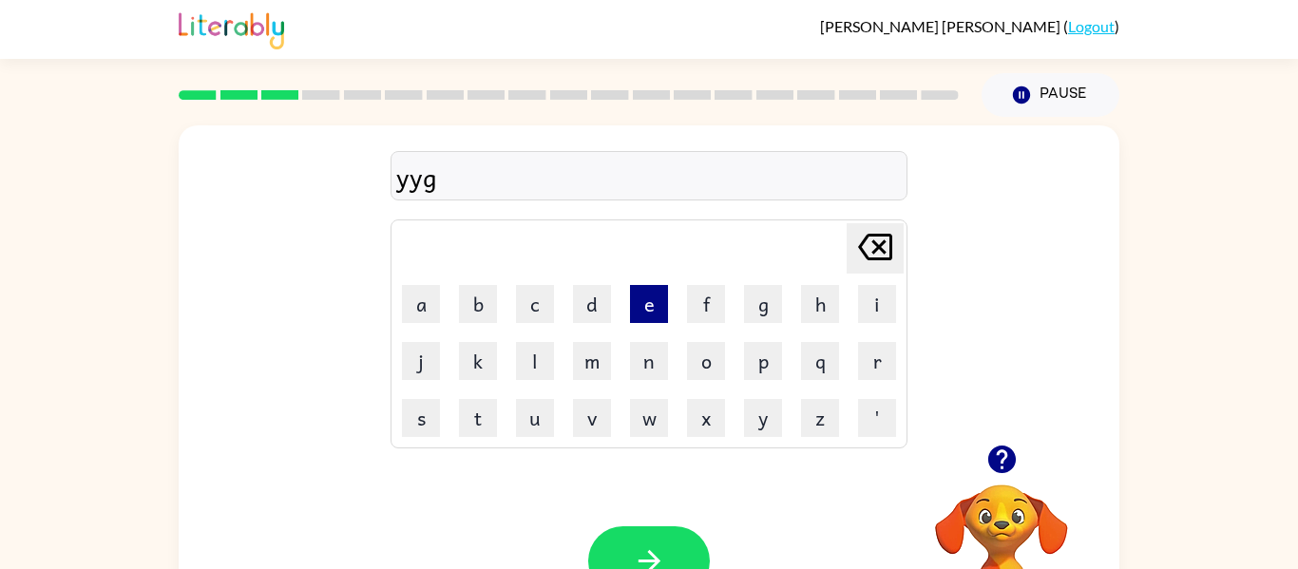
click at [651, 303] on button "e" at bounding box center [649, 304] width 38 height 38
click at [733, 346] on table "[PERSON_NAME] last character input a b c d e f g h i j k l m n o p q r s t u v …" at bounding box center [649, 334] width 515 height 227
click at [718, 351] on button "o" at bounding box center [706, 361] width 38 height 38
click at [711, 342] on button "o" at bounding box center [706, 361] width 38 height 38
click at [757, 359] on button "p" at bounding box center [763, 361] width 38 height 38
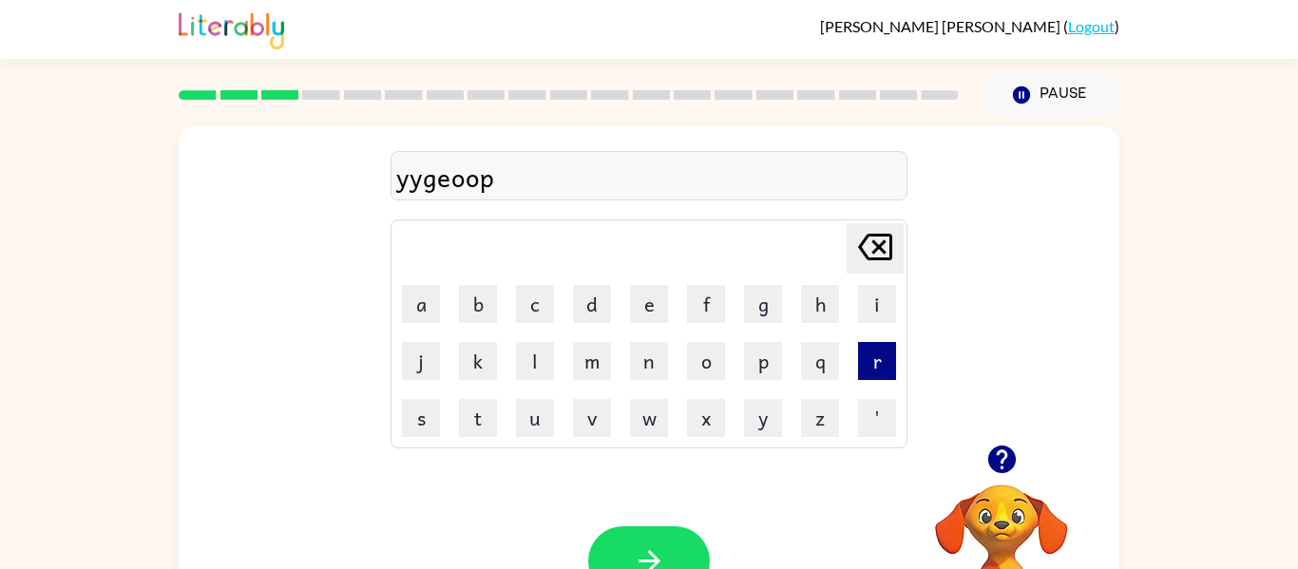
click at [895, 363] on button "r" at bounding box center [877, 361] width 38 height 38
click at [831, 360] on button "q" at bounding box center [820, 361] width 38 height 38
click at [832, 354] on button "q" at bounding box center [820, 361] width 38 height 38
click at [634, 253] on td "[PERSON_NAME] last character input" at bounding box center [649, 248] width 511 height 52
click at [651, 286] on button "e" at bounding box center [649, 304] width 38 height 38
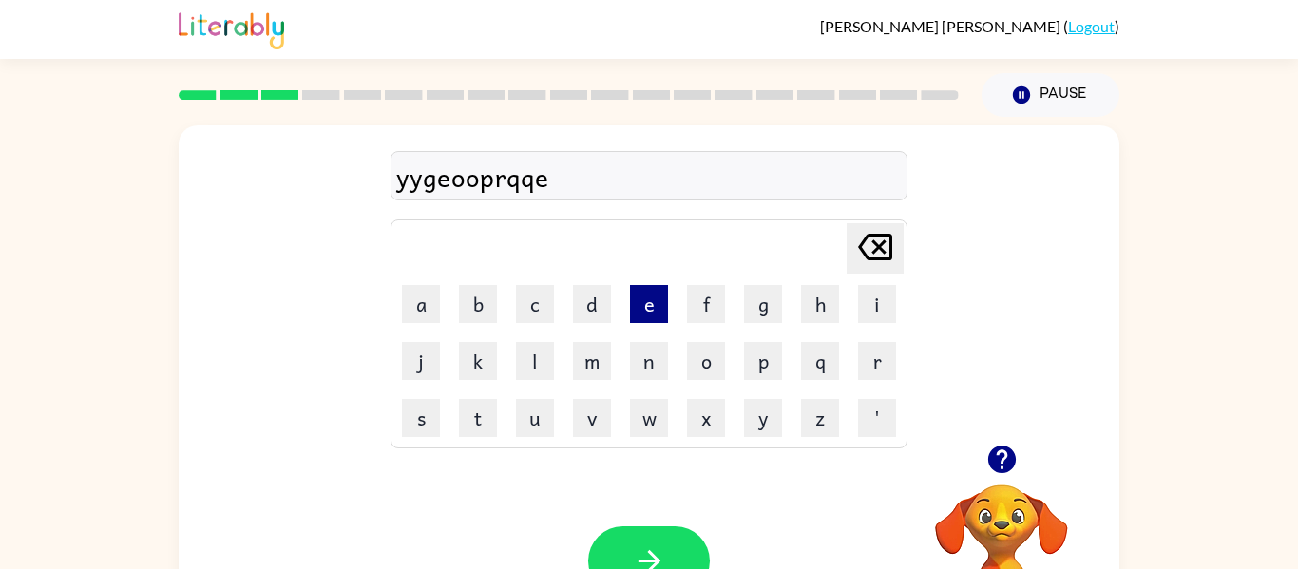
click at [651, 286] on button "e" at bounding box center [649, 304] width 38 height 38
click at [578, 293] on button "d" at bounding box center [592, 304] width 38 height 38
click at [529, 308] on button "c" at bounding box center [535, 304] width 38 height 38
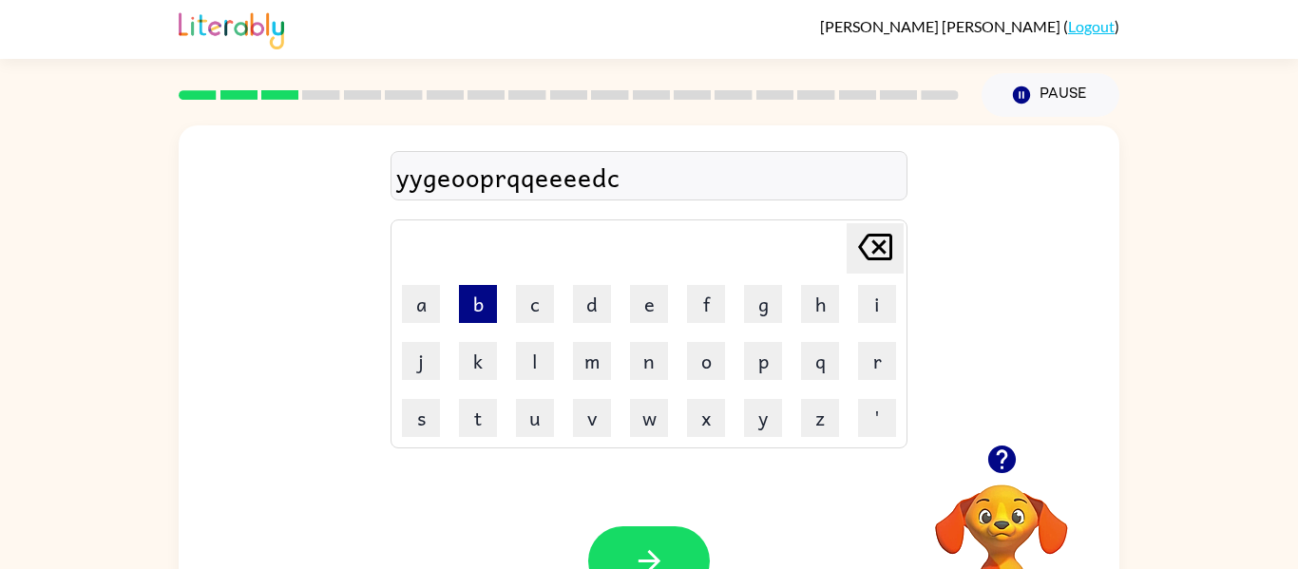
click at [476, 303] on button "b" at bounding box center [478, 304] width 38 height 38
click at [538, 377] on button "l" at bounding box center [535, 361] width 38 height 38
type button "l"
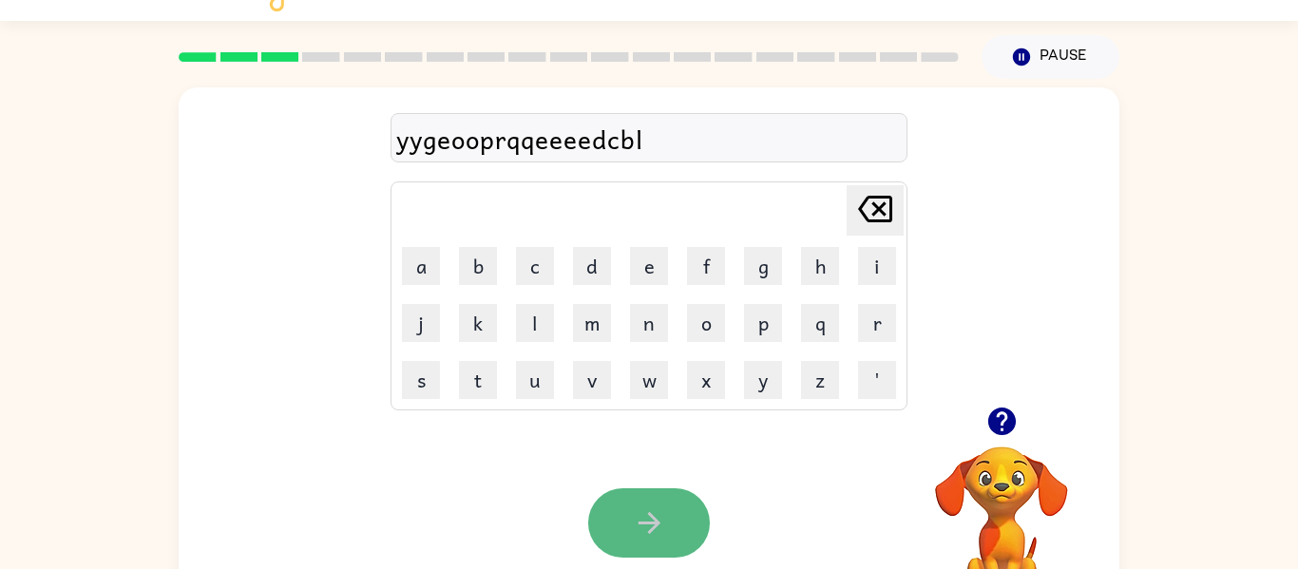
click at [604, 542] on button "button" at bounding box center [649, 523] width 122 height 69
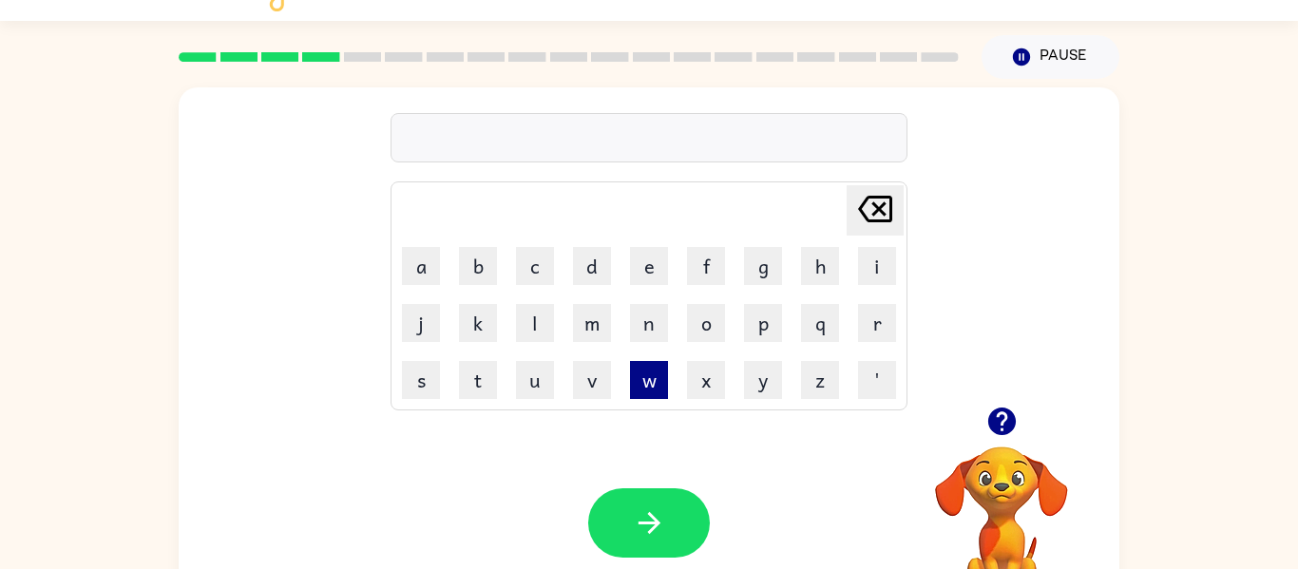
click at [645, 394] on button "w" at bounding box center [649, 380] width 38 height 38
click at [643, 389] on button "w" at bounding box center [649, 380] width 38 height 38
click at [660, 377] on button "w" at bounding box center [649, 380] width 38 height 38
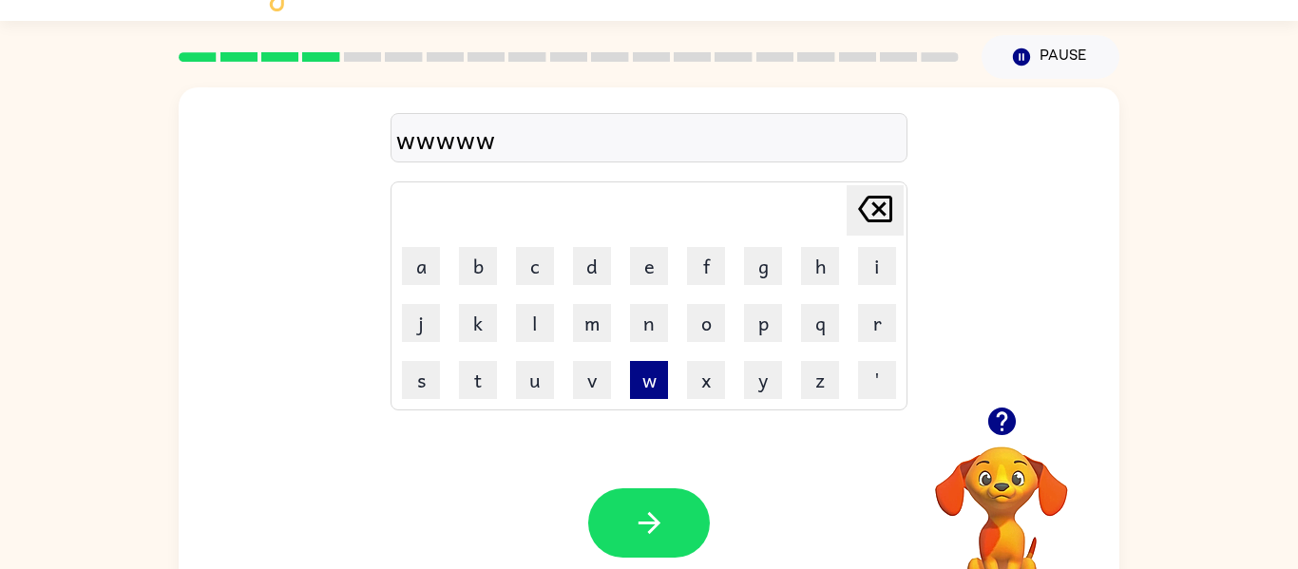
click at [660, 377] on button "w" at bounding box center [649, 380] width 38 height 38
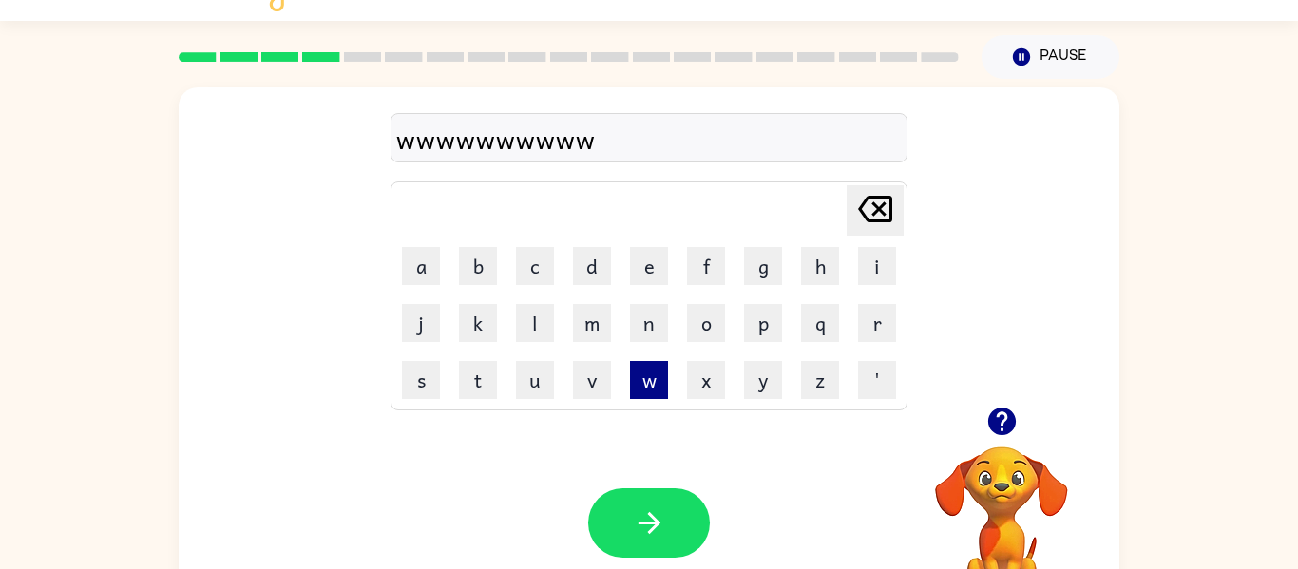
click at [660, 377] on button "w" at bounding box center [649, 380] width 38 height 38
drag, startPoint x: 660, startPoint y: 377, endPoint x: 924, endPoint y: 596, distance: 343.0
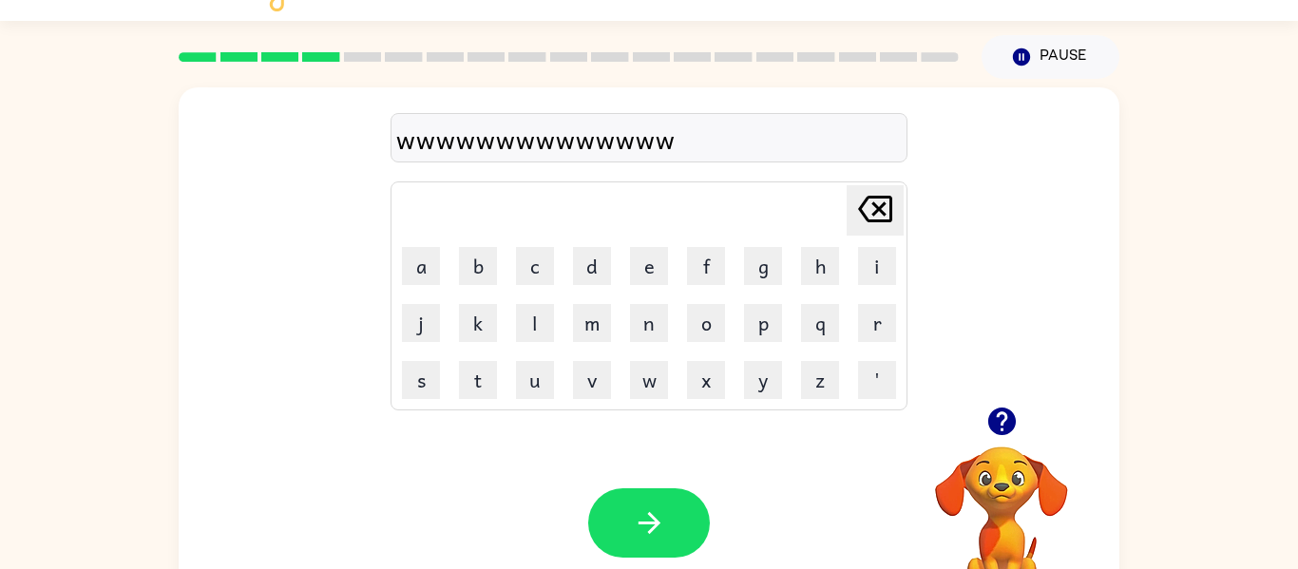
click at [924, 568] on html "[PERSON_NAME] ( Logout ) Pause Pause wwwwwwwwwwwwww Delete Delete last characte…" at bounding box center [649, 296] width 1298 height 668
click at [669, 536] on button "button" at bounding box center [649, 523] width 122 height 69
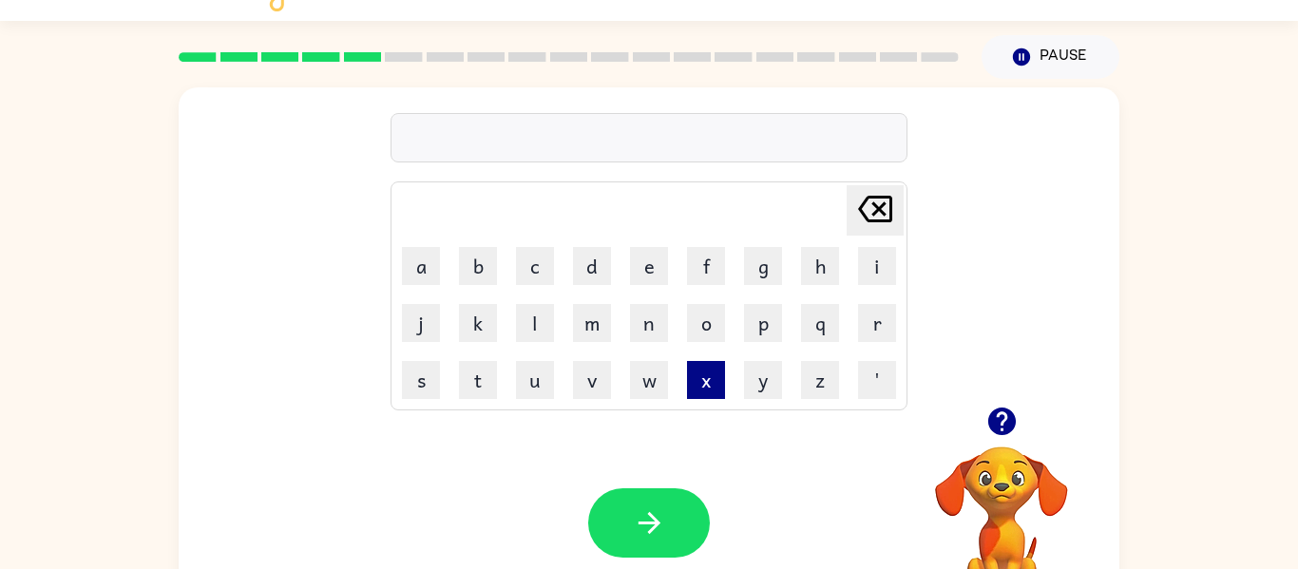
click at [714, 371] on button "x" at bounding box center [706, 380] width 38 height 38
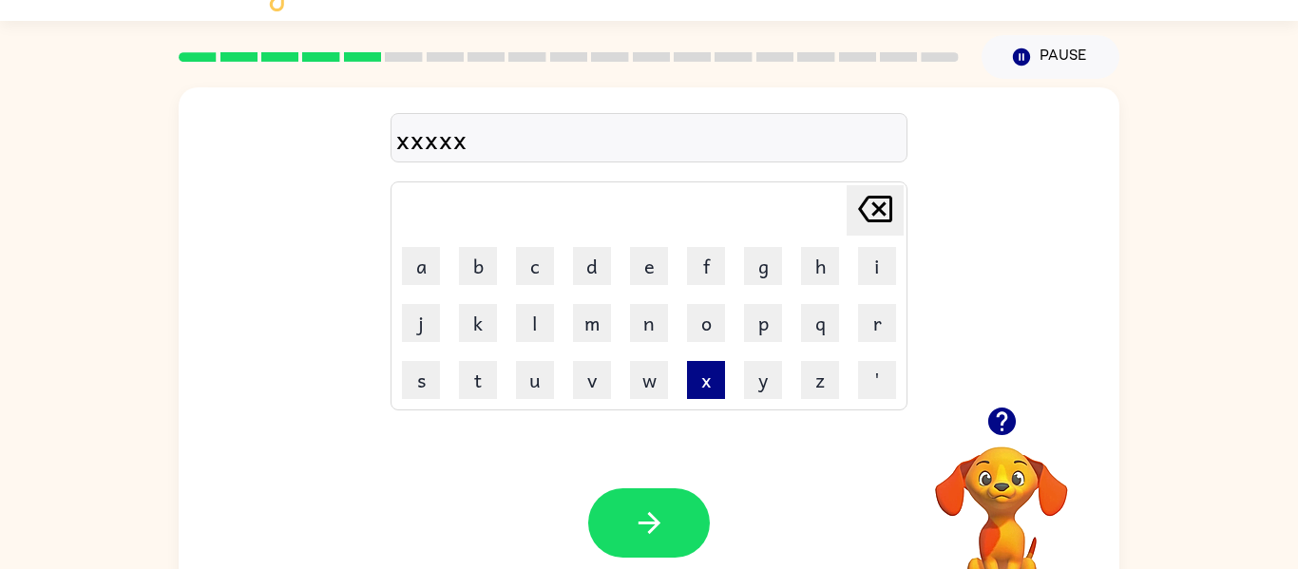
click at [714, 371] on button "x" at bounding box center [706, 380] width 38 height 38
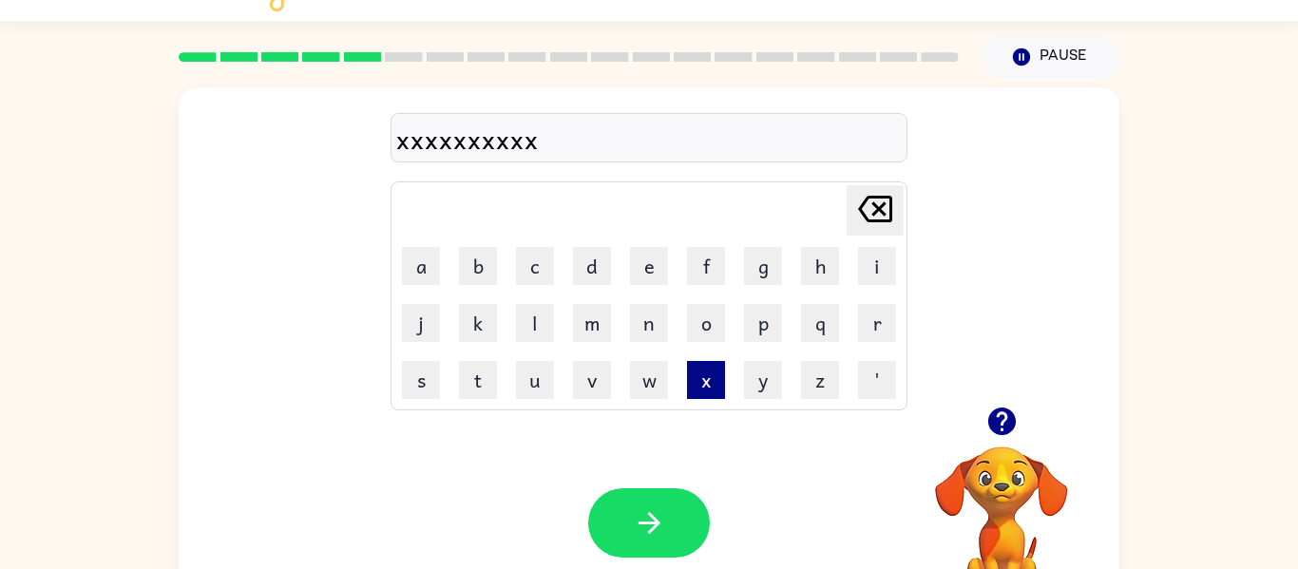
click at [714, 371] on button "x" at bounding box center [706, 380] width 38 height 38
drag, startPoint x: 714, startPoint y: 371, endPoint x: 741, endPoint y: 371, distance: 27.6
click at [741, 371] on tr "s t u v w x y z '" at bounding box center [649, 380] width 511 height 55
click at [741, 371] on td "y" at bounding box center [763, 380] width 55 height 55
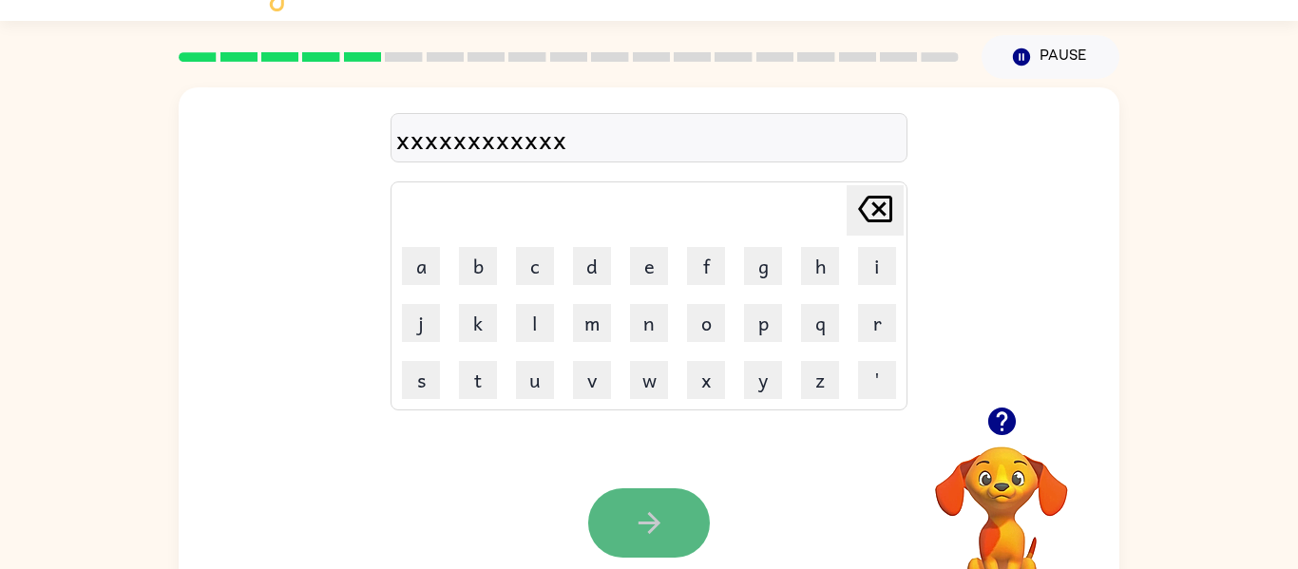
click at [696, 495] on button "button" at bounding box center [649, 523] width 122 height 69
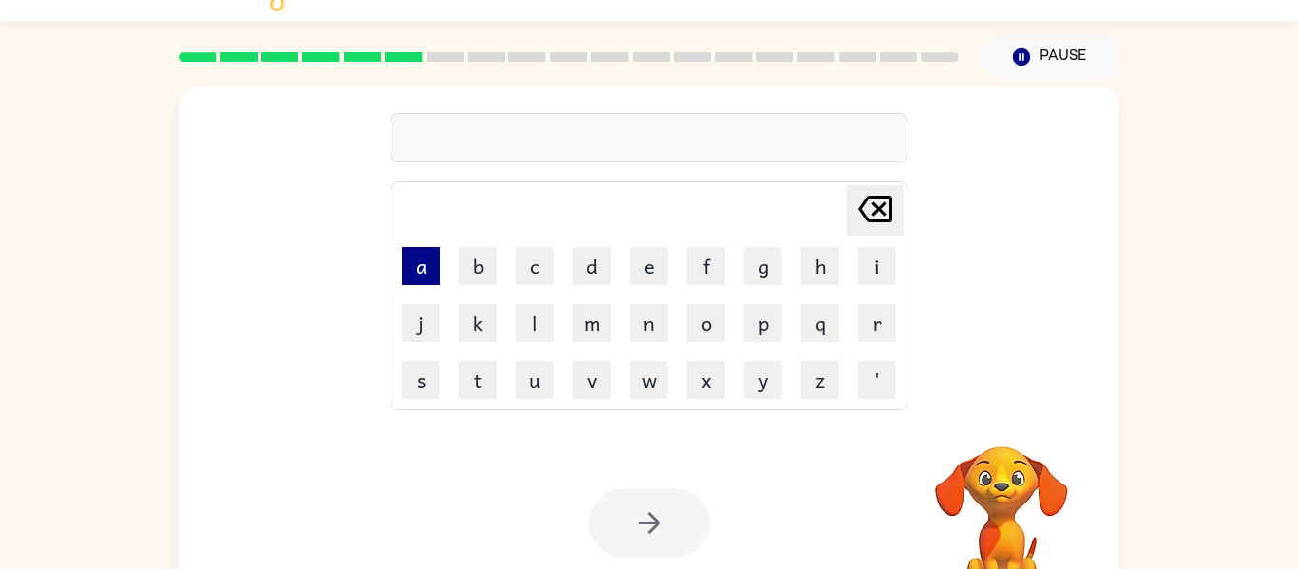
click at [435, 255] on button "a" at bounding box center [421, 266] width 38 height 38
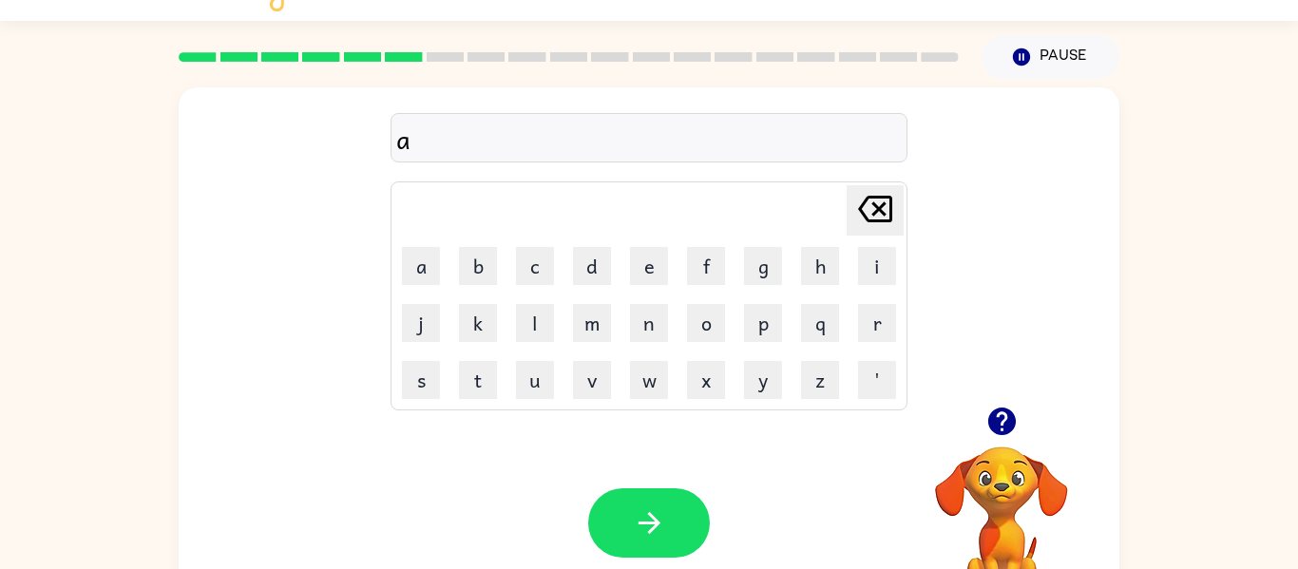
click at [475, 240] on td "b" at bounding box center [478, 266] width 55 height 55
click at [486, 254] on button "b" at bounding box center [478, 266] width 38 height 38
click at [509, 261] on td "c" at bounding box center [535, 266] width 55 height 55
click at [536, 259] on button "c" at bounding box center [535, 266] width 38 height 38
click at [576, 257] on button "d" at bounding box center [592, 266] width 38 height 38
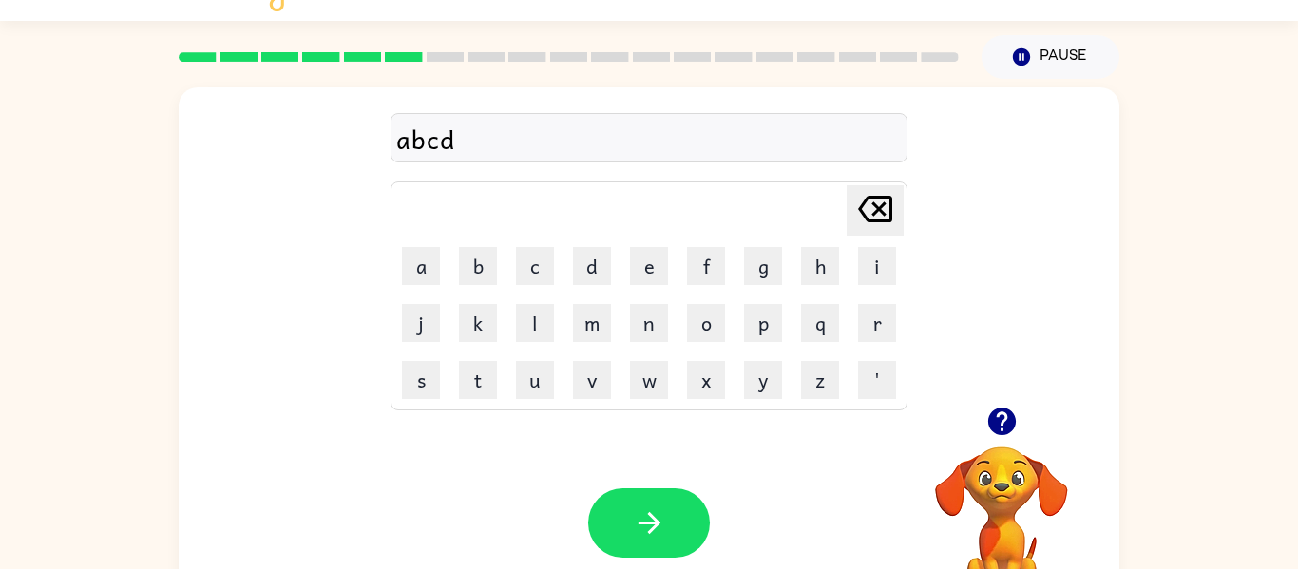
click at [650, 239] on td "e" at bounding box center [649, 266] width 55 height 55
click at [698, 250] on button "f" at bounding box center [706, 266] width 38 height 38
click at [831, 256] on button "h" at bounding box center [820, 266] width 38 height 38
click at [894, 251] on button "i" at bounding box center [877, 266] width 38 height 38
click at [432, 317] on button "j" at bounding box center [421, 323] width 38 height 38
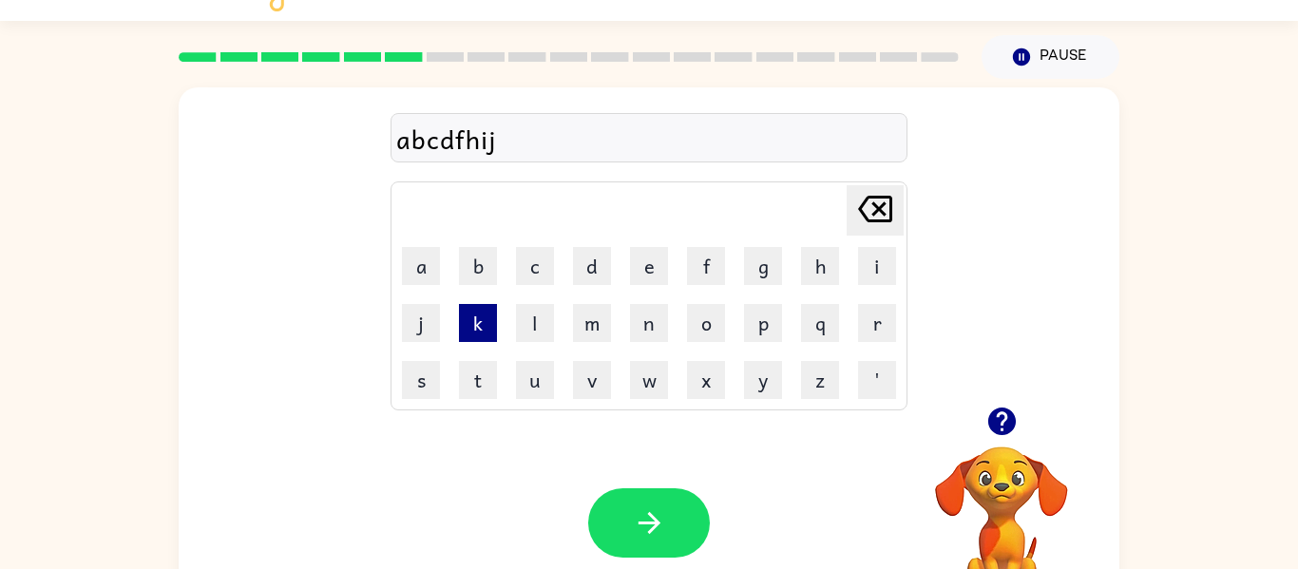
click at [494, 305] on button "k" at bounding box center [478, 323] width 38 height 38
click at [613, 296] on td "m" at bounding box center [592, 323] width 55 height 55
click at [454, 322] on td "k" at bounding box center [478, 323] width 55 height 55
click at [454, 321] on td "k" at bounding box center [478, 323] width 55 height 55
click at [481, 310] on button "k" at bounding box center [478, 323] width 38 height 38
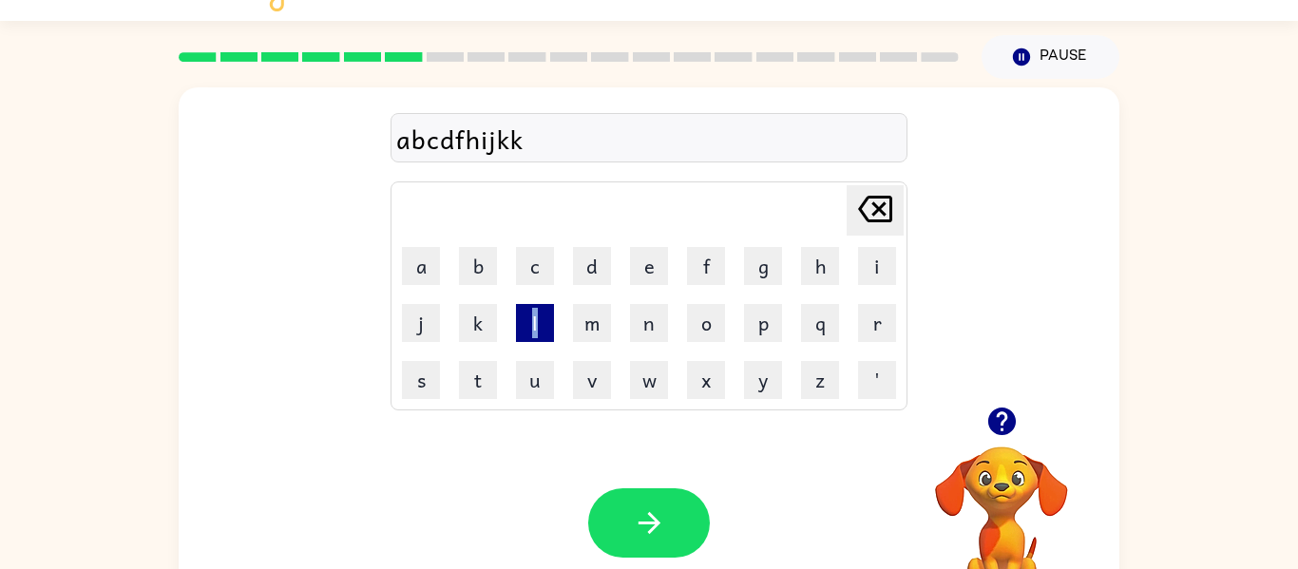
drag, startPoint x: 522, startPoint y: 345, endPoint x: 548, endPoint y: 319, distance: 37.0
click at [548, 319] on td "l" at bounding box center [535, 323] width 55 height 55
click at [591, 311] on button "m" at bounding box center [592, 323] width 38 height 38
click at [644, 325] on button "n" at bounding box center [649, 323] width 38 height 38
click at [720, 320] on button "o" at bounding box center [706, 323] width 38 height 38
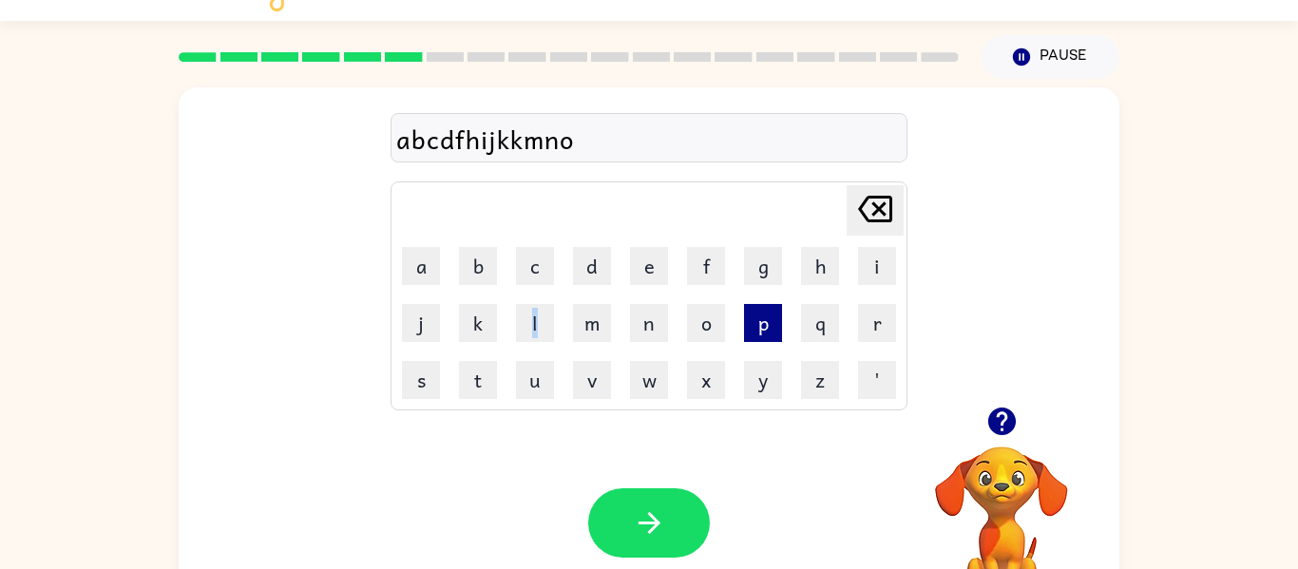
click at [751, 321] on button "p" at bounding box center [763, 323] width 38 height 38
click at [832, 336] on button "q" at bounding box center [820, 323] width 38 height 38
click at [876, 326] on button "r" at bounding box center [877, 323] width 38 height 38
click at [413, 391] on button "s" at bounding box center [421, 380] width 38 height 38
click at [460, 380] on td "t" at bounding box center [478, 380] width 55 height 55
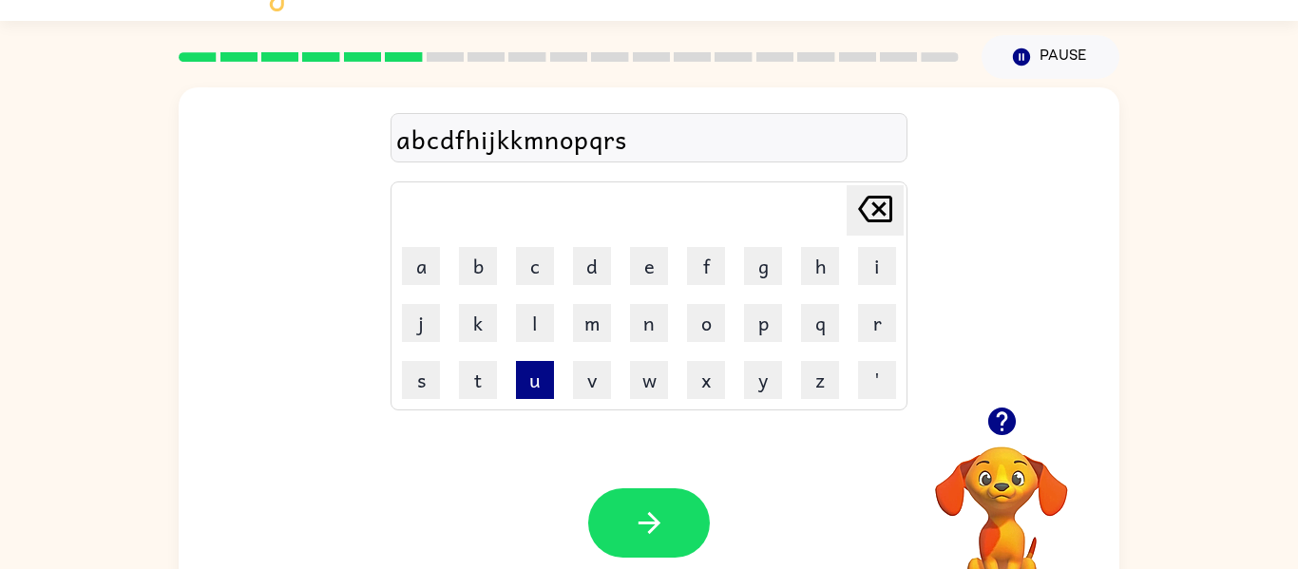
click at [521, 384] on button "u" at bounding box center [535, 380] width 38 height 38
click at [611, 385] on td "v" at bounding box center [592, 380] width 55 height 55
click at [636, 385] on button "w" at bounding box center [649, 380] width 38 height 38
click at [687, 375] on button "x" at bounding box center [706, 380] width 38 height 38
click at [772, 383] on button "y" at bounding box center [763, 380] width 38 height 38
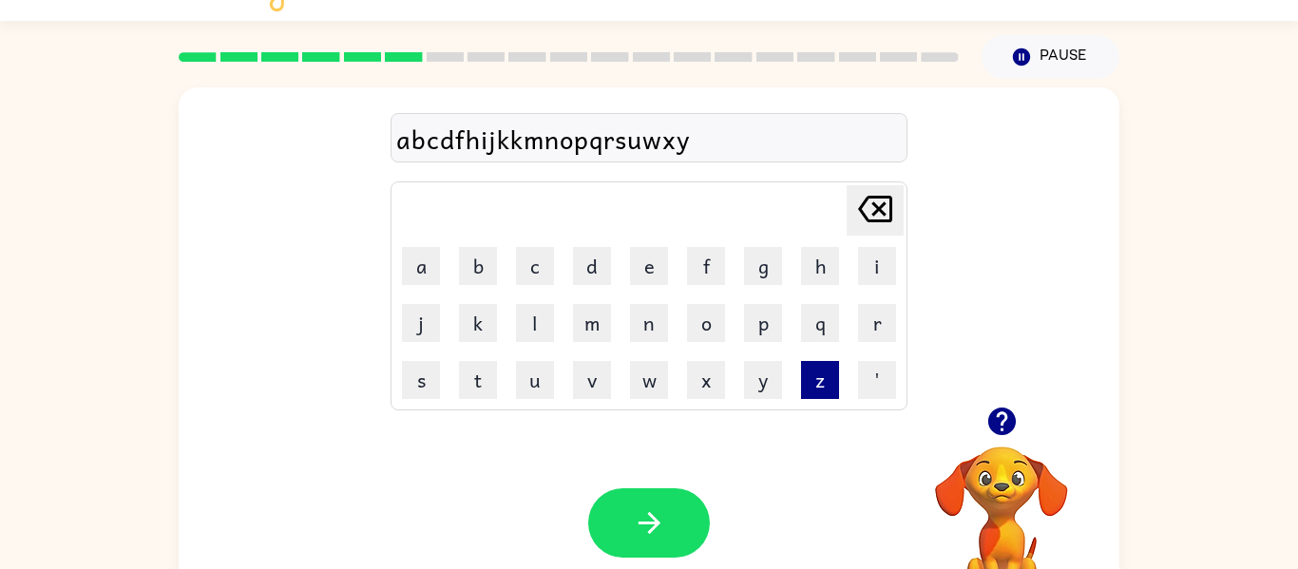
click at [804, 387] on button "z" at bounding box center [820, 380] width 38 height 38
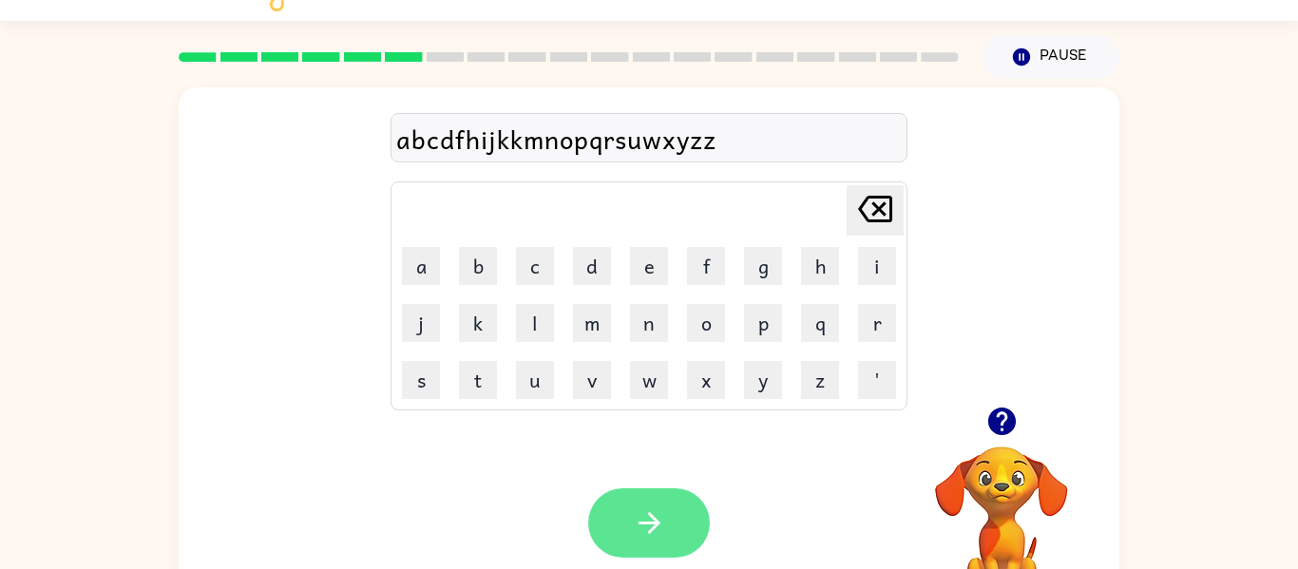
click at [667, 534] on button "button" at bounding box center [649, 523] width 122 height 69
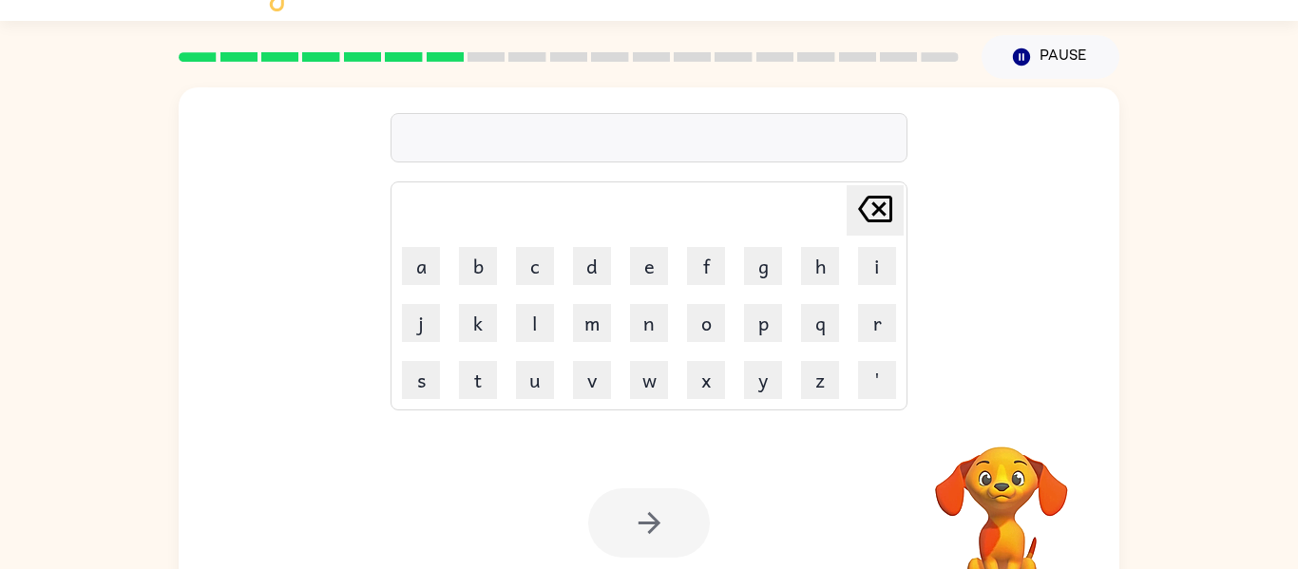
click at [667, 534] on div at bounding box center [649, 523] width 122 height 69
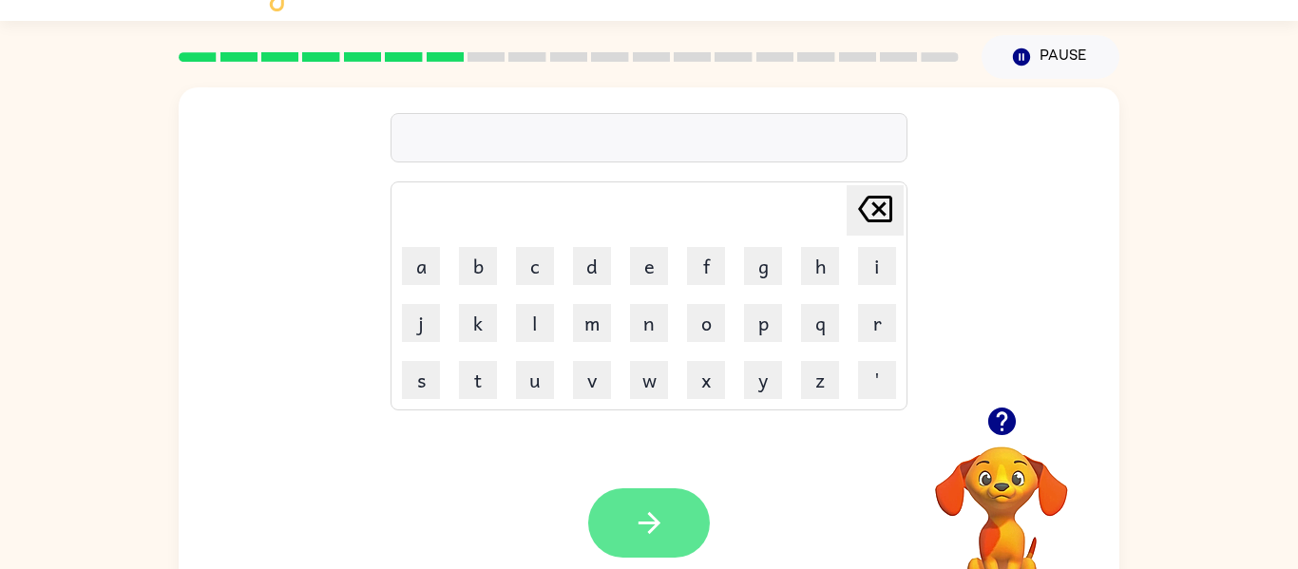
click at [663, 518] on icon "button" at bounding box center [649, 523] width 33 height 33
click at [661, 507] on icon "button" at bounding box center [649, 523] width 33 height 33
click at [647, 520] on icon "button" at bounding box center [649, 523] width 33 height 33
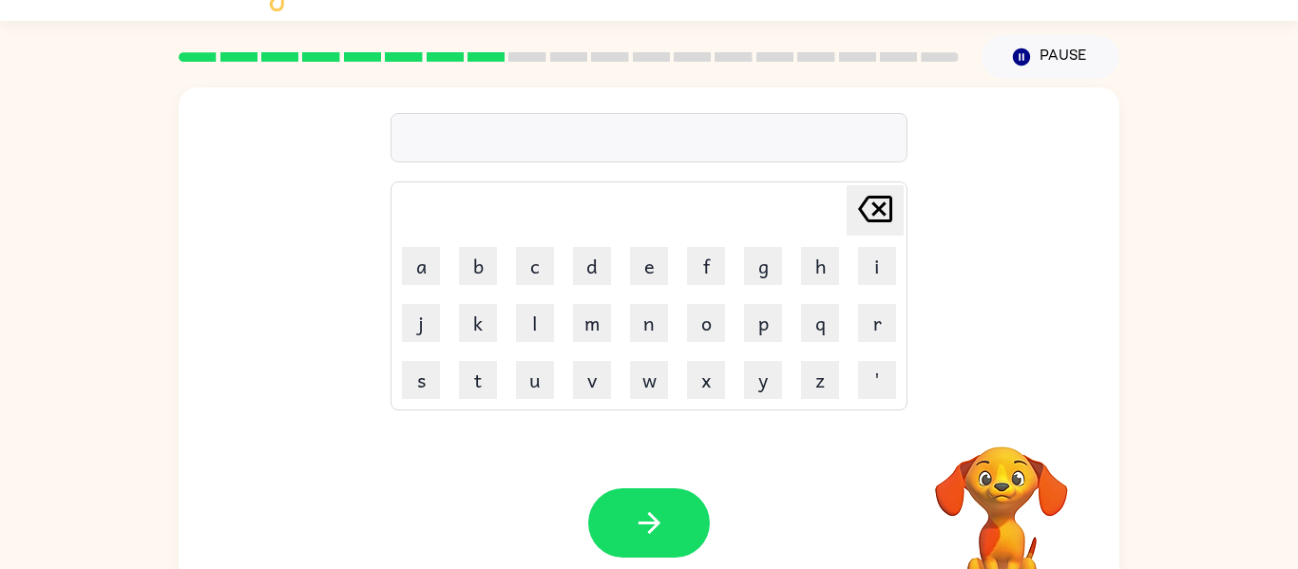
click at [647, 520] on icon "button" at bounding box center [649, 523] width 33 height 33
click at [538, 251] on button "c" at bounding box center [535, 266] width 38 height 38
click at [682, 279] on td "f" at bounding box center [706, 266] width 55 height 55
click at [780, 347] on td "p" at bounding box center [763, 323] width 55 height 55
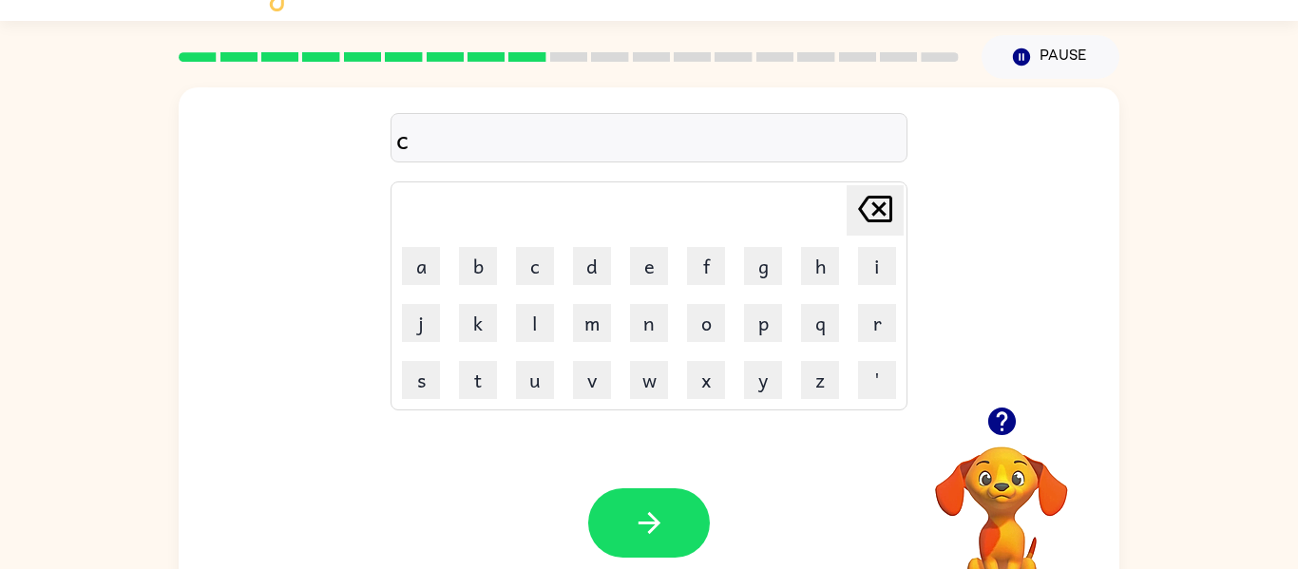
click at [780, 347] on td "p" at bounding box center [763, 323] width 55 height 55
click at [785, 339] on td "p" at bounding box center [763, 323] width 55 height 55
click at [773, 325] on button "p" at bounding box center [763, 323] width 38 height 38
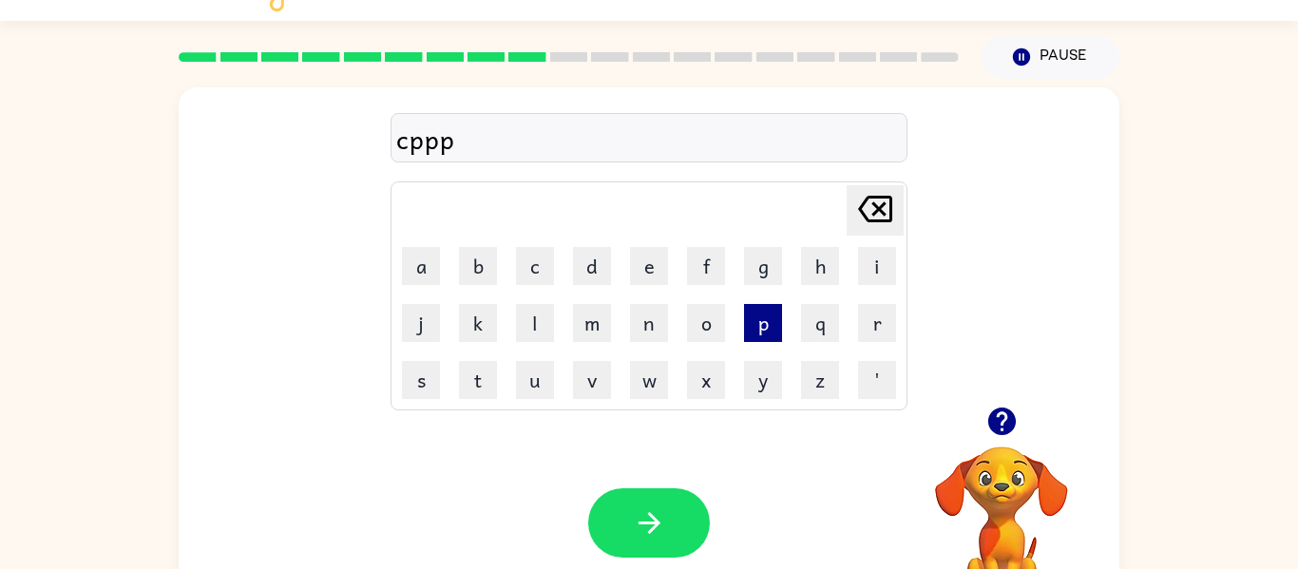
click at [773, 325] on button "p" at bounding box center [763, 323] width 38 height 38
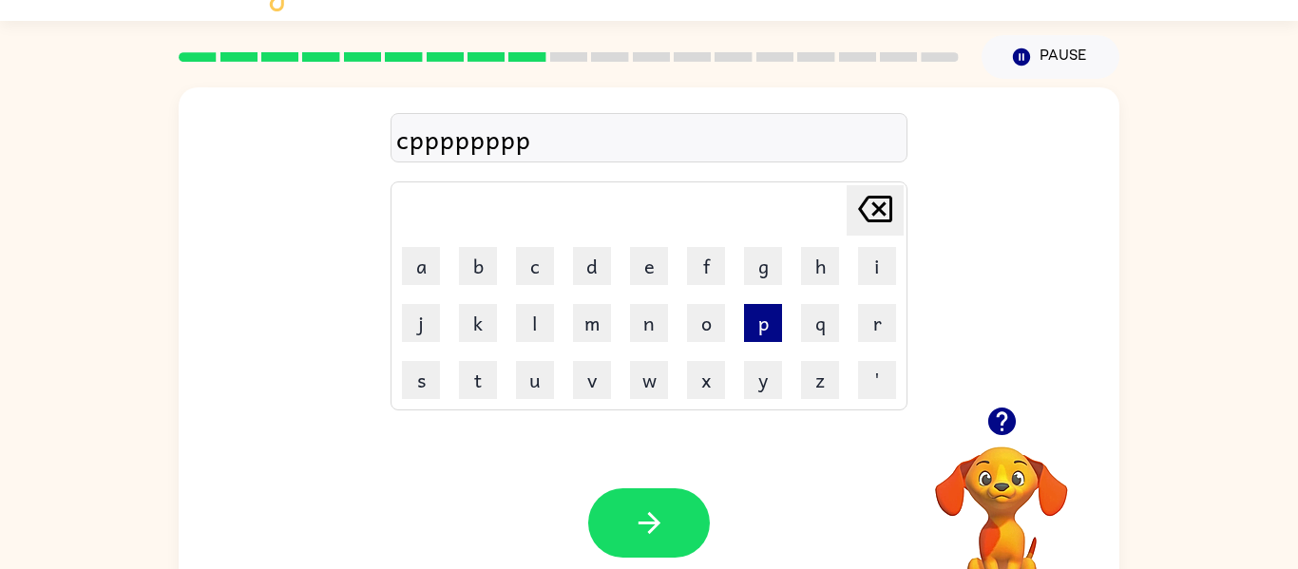
click at [773, 325] on button "p" at bounding box center [763, 323] width 38 height 38
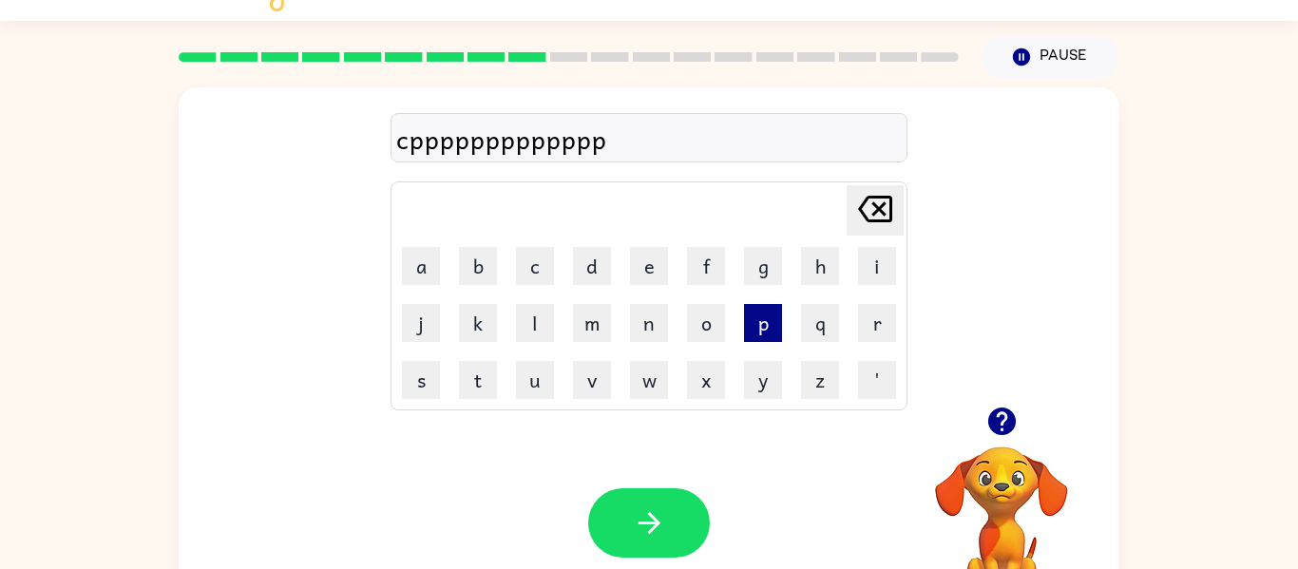
click at [773, 325] on button "p" at bounding box center [763, 323] width 38 height 38
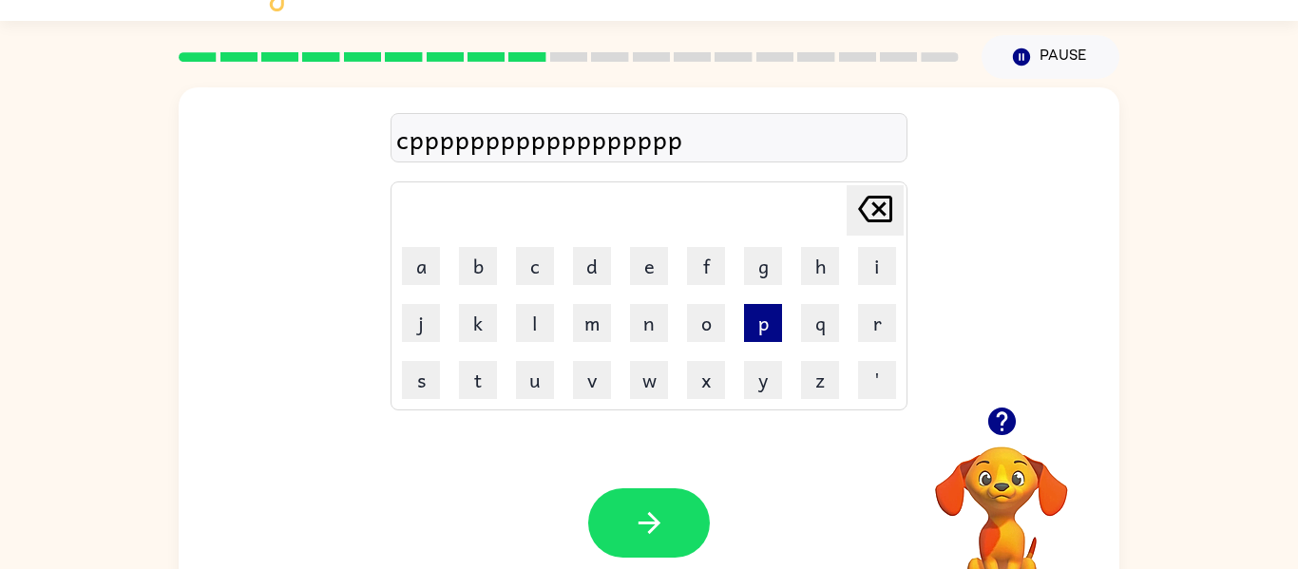
click at [757, 317] on button "p" at bounding box center [763, 323] width 38 height 38
click at [759, 302] on td "p" at bounding box center [763, 323] width 55 height 55
click at [807, 276] on button "h" at bounding box center [820, 266] width 38 height 38
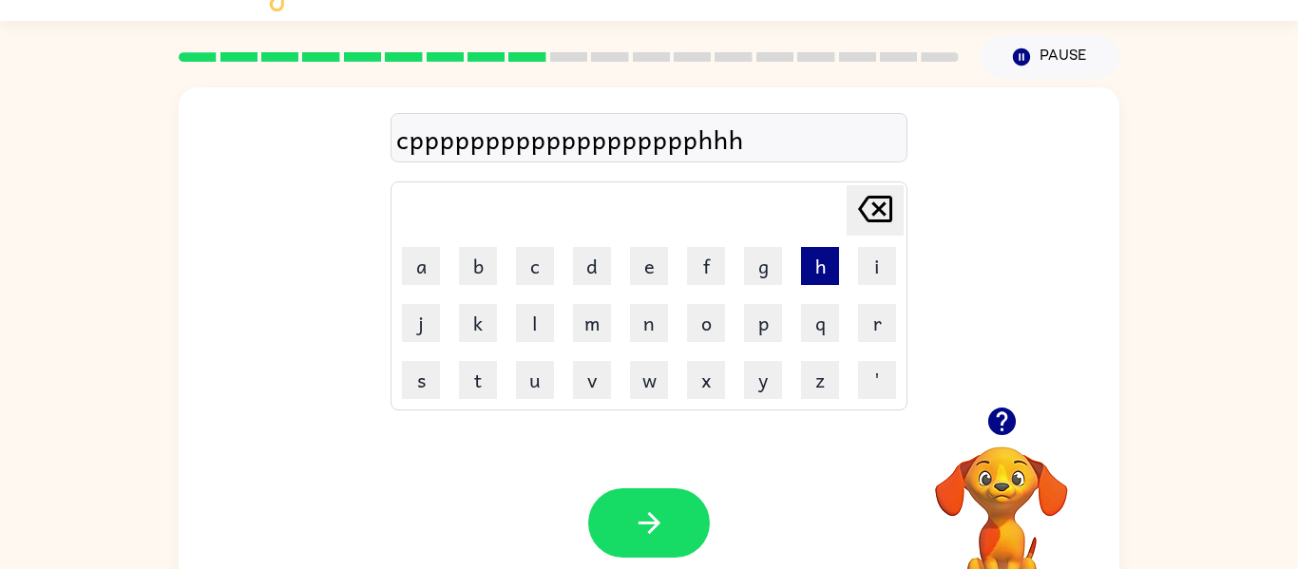
click at [807, 276] on button "h" at bounding box center [820, 266] width 38 height 38
click at [816, 336] on button "q" at bounding box center [820, 323] width 38 height 38
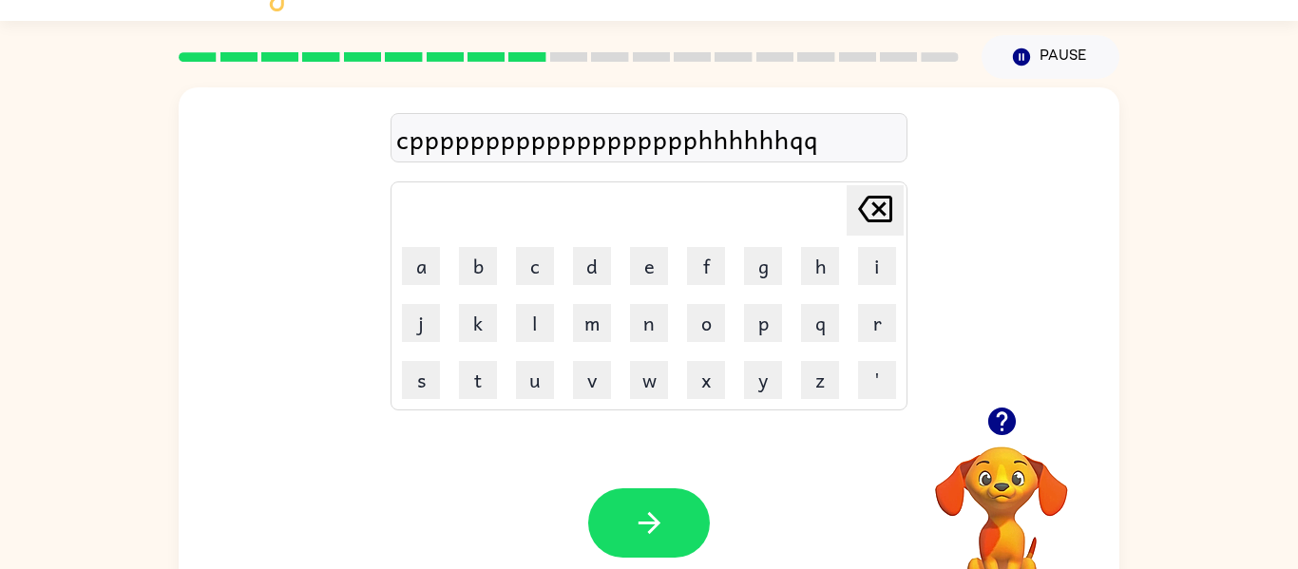
click at [829, 355] on td "z" at bounding box center [820, 380] width 55 height 55
click at [810, 394] on button "z" at bounding box center [820, 380] width 38 height 38
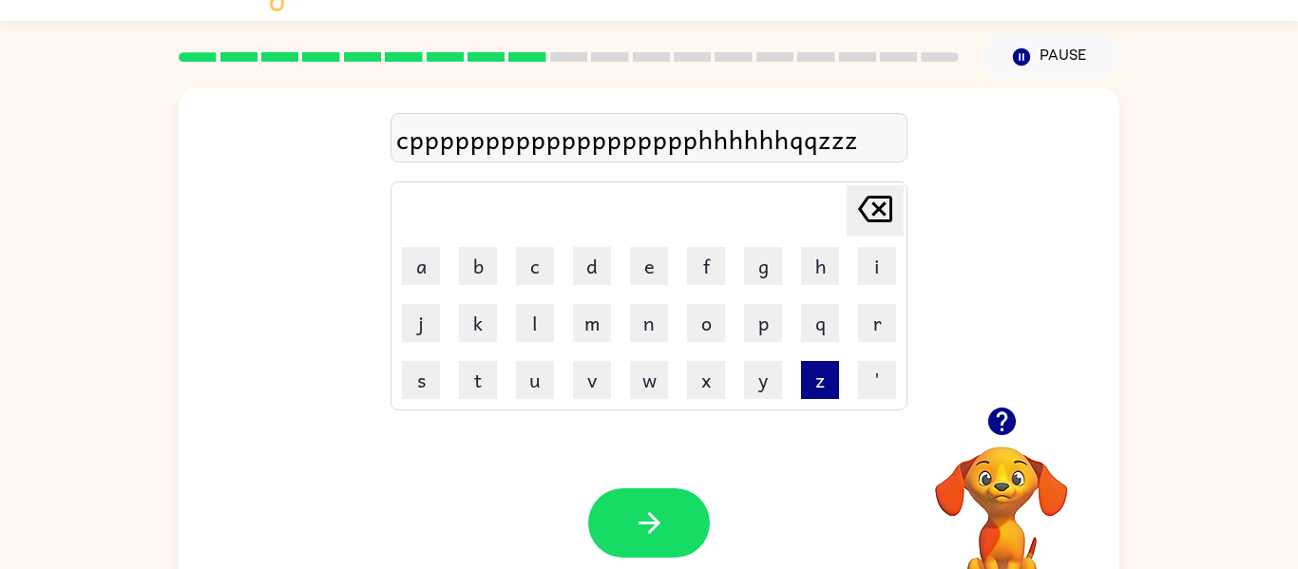
click at [810, 394] on button "z" at bounding box center [820, 380] width 38 height 38
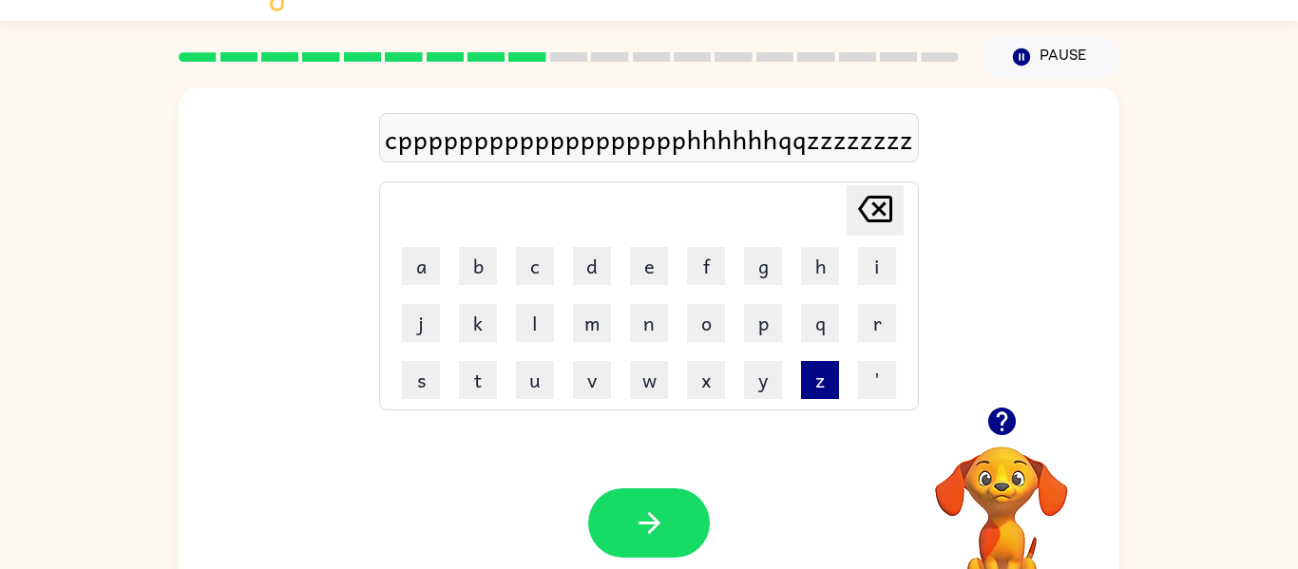
click at [810, 394] on button "z" at bounding box center [820, 380] width 38 height 38
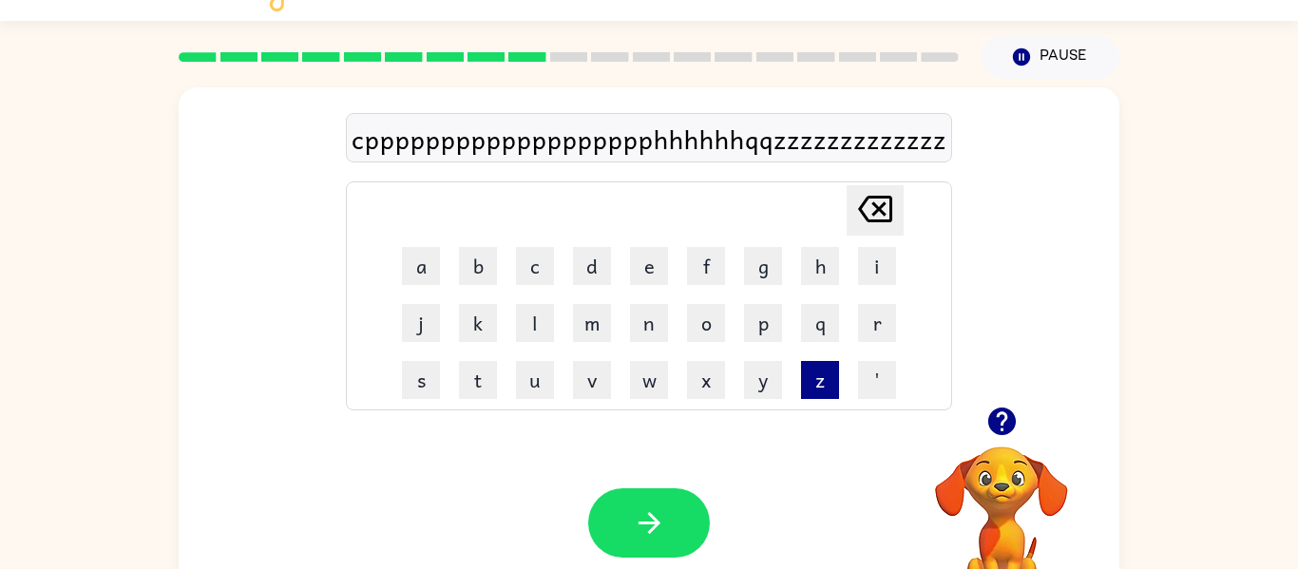
click at [810, 394] on button "z" at bounding box center [820, 380] width 38 height 38
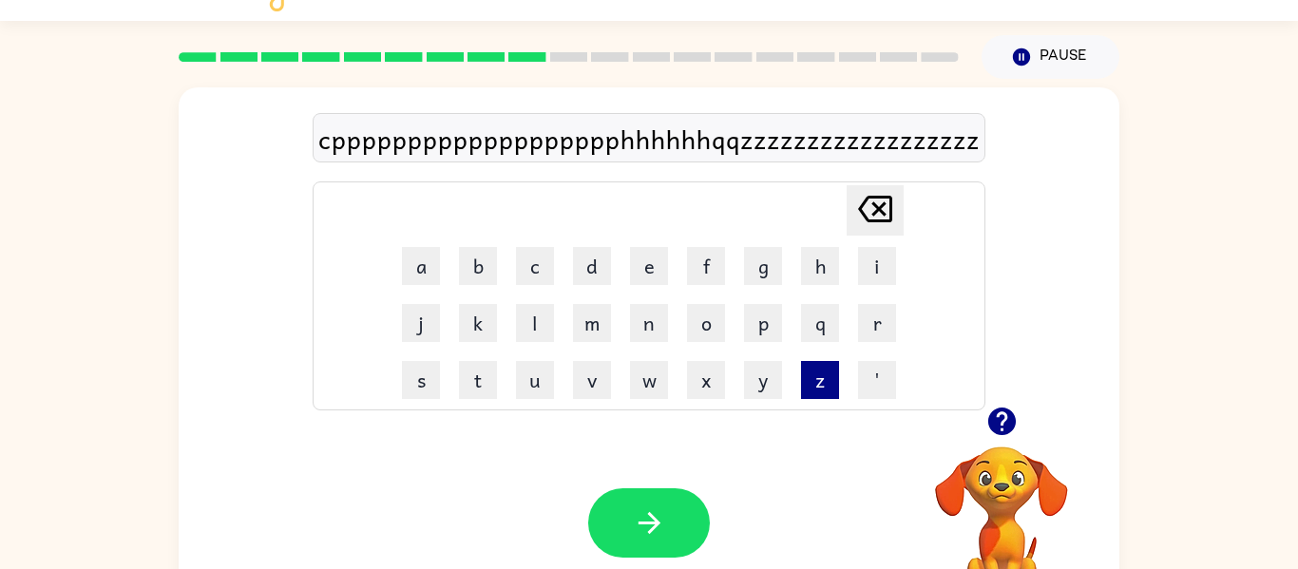
click at [810, 394] on button "z" at bounding box center [820, 380] width 38 height 38
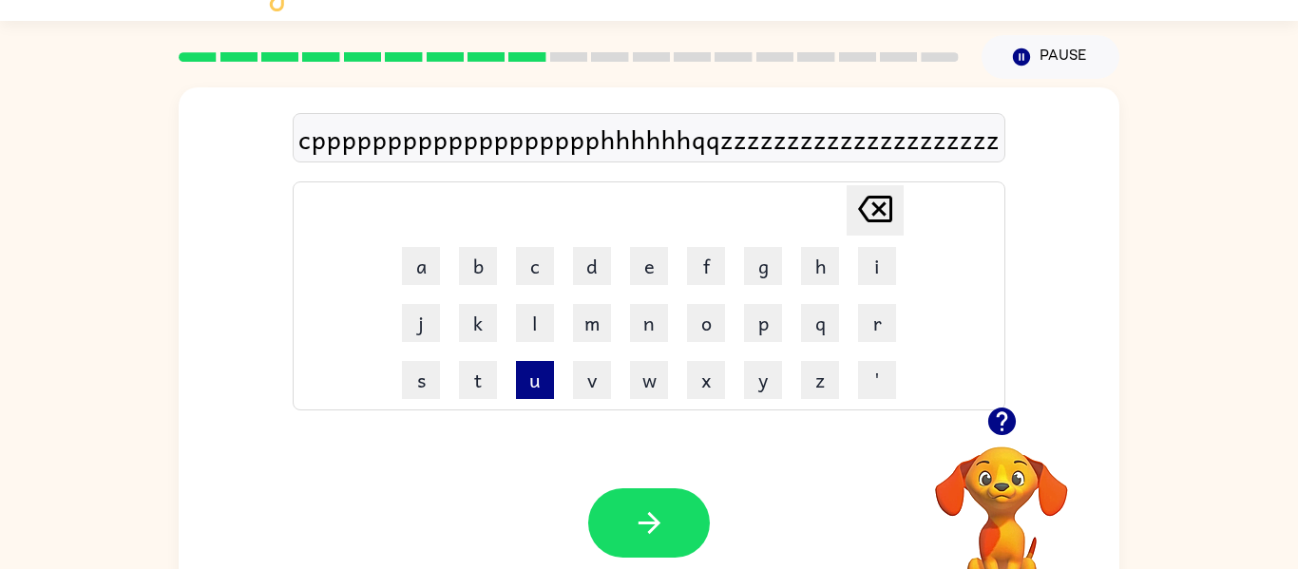
click at [536, 369] on button "u" at bounding box center [535, 380] width 38 height 38
click at [548, 406] on td "u" at bounding box center [535, 380] width 55 height 55
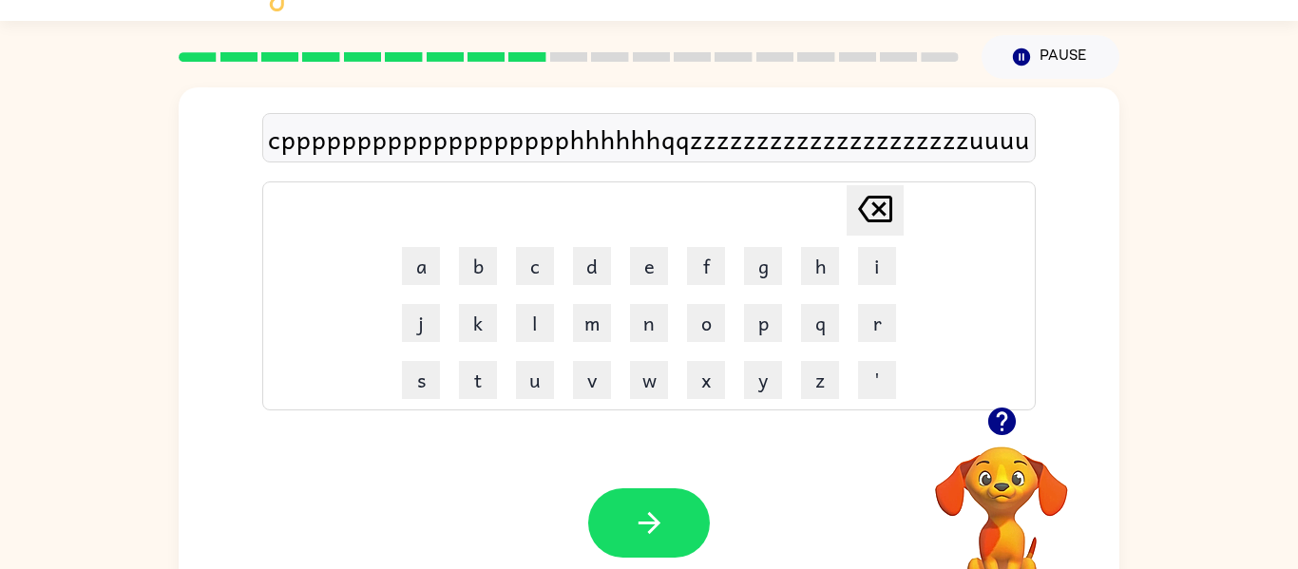
click at [565, 483] on div "Your browser must support playing .mp4 files to use Literably. Please try using…" at bounding box center [649, 523] width 941 height 214
click at [823, 389] on button "z" at bounding box center [820, 380] width 38 height 38
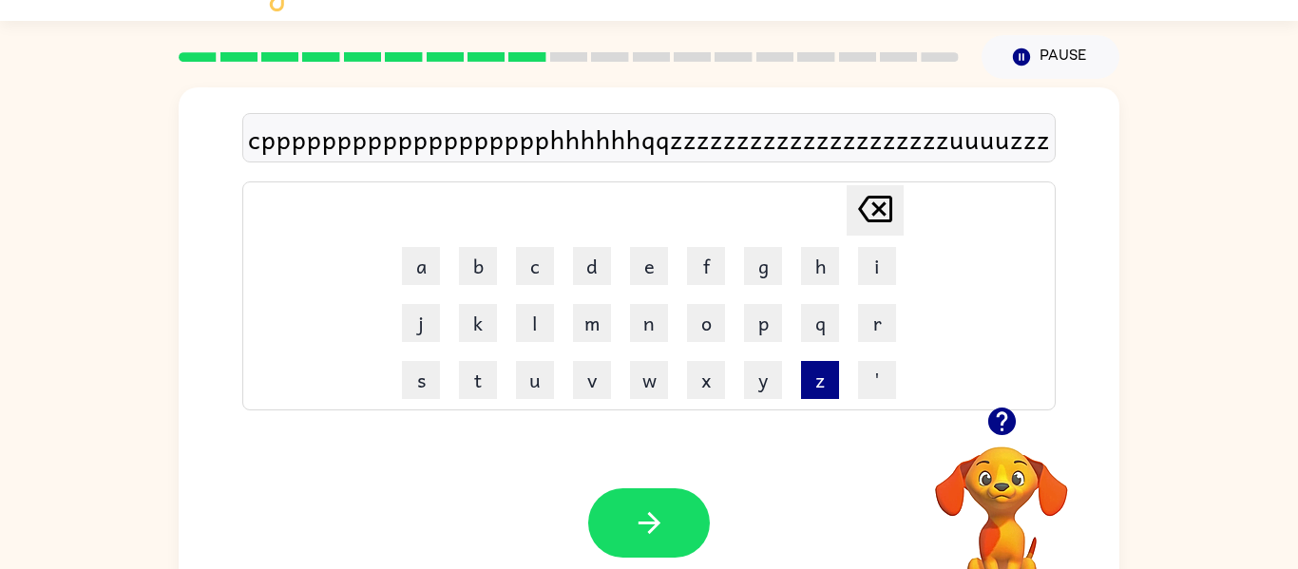
click at [823, 389] on button "z" at bounding box center [820, 380] width 38 height 38
click at [816, 402] on td "z" at bounding box center [820, 380] width 55 height 55
click at [804, 402] on td "z" at bounding box center [820, 380] width 55 height 55
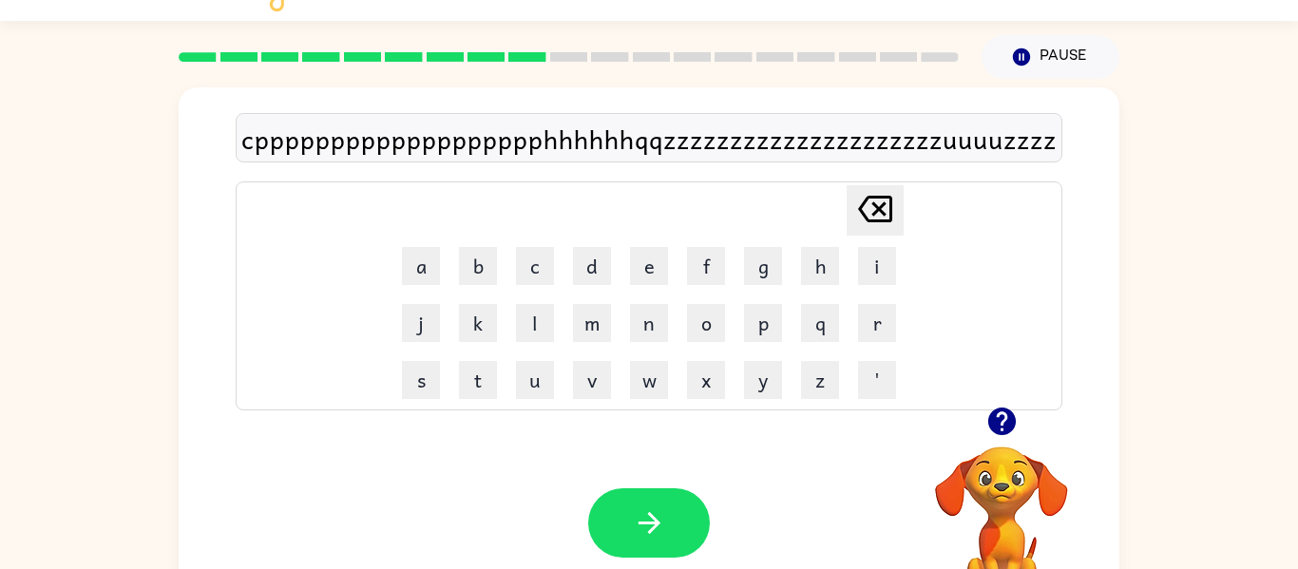
click at [804, 402] on td "z" at bounding box center [820, 380] width 55 height 55
click at [655, 370] on button "w" at bounding box center [649, 380] width 38 height 38
click at [429, 380] on button "s" at bounding box center [421, 380] width 38 height 38
click at [432, 393] on button "s" at bounding box center [421, 380] width 38 height 38
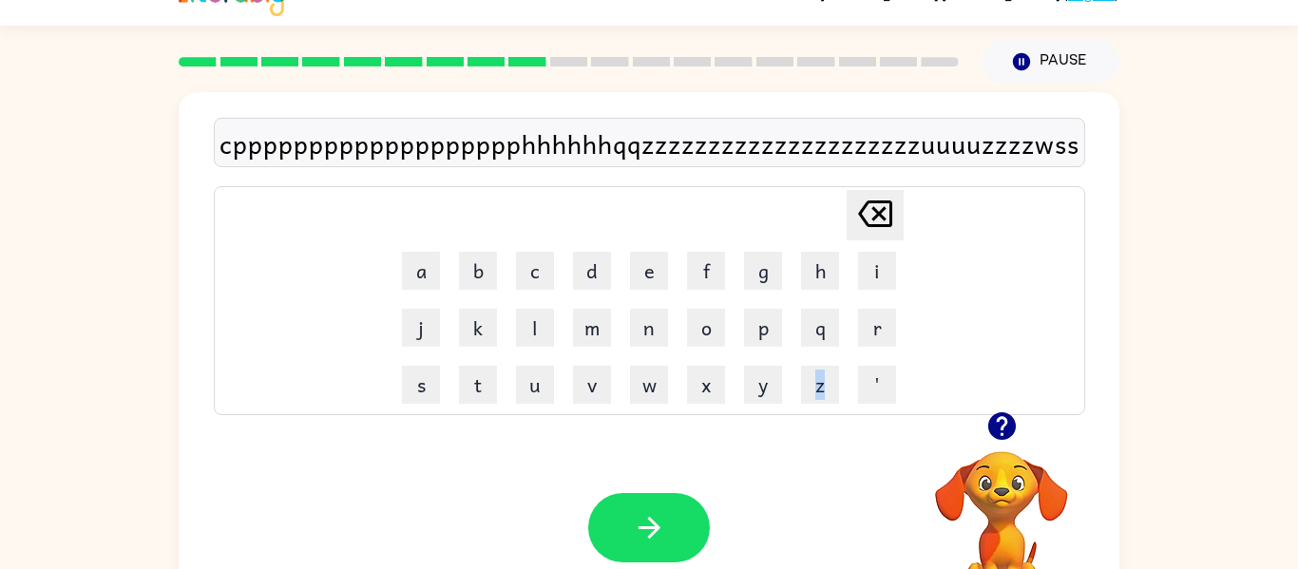
scroll to position [0, 0]
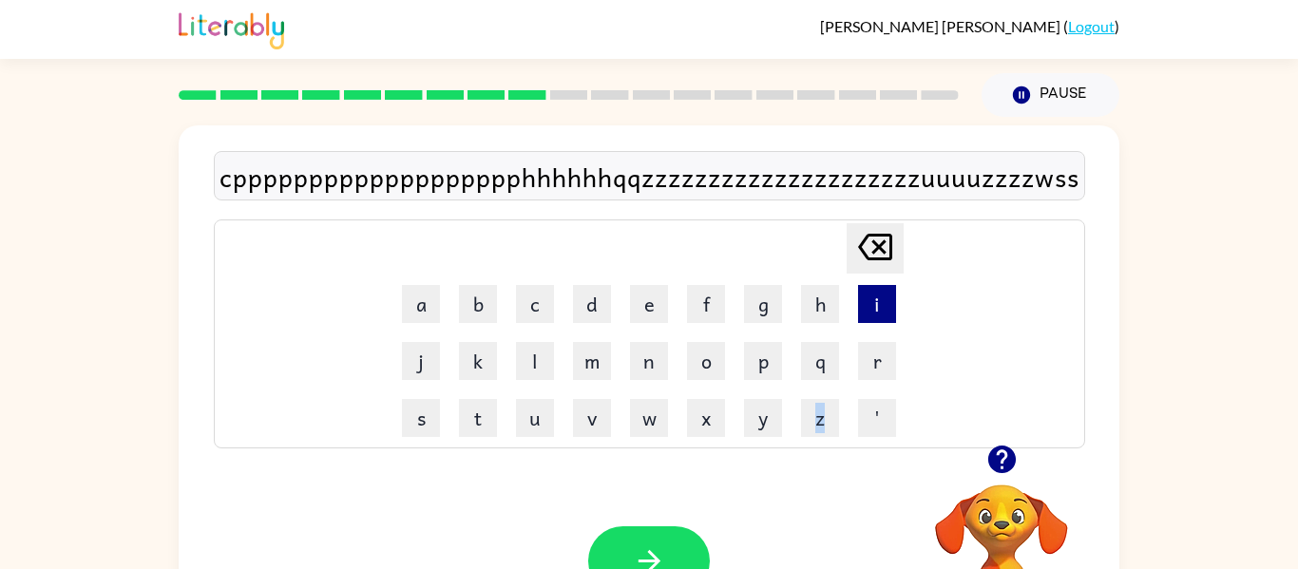
click at [867, 290] on button "i" at bounding box center [877, 304] width 38 height 38
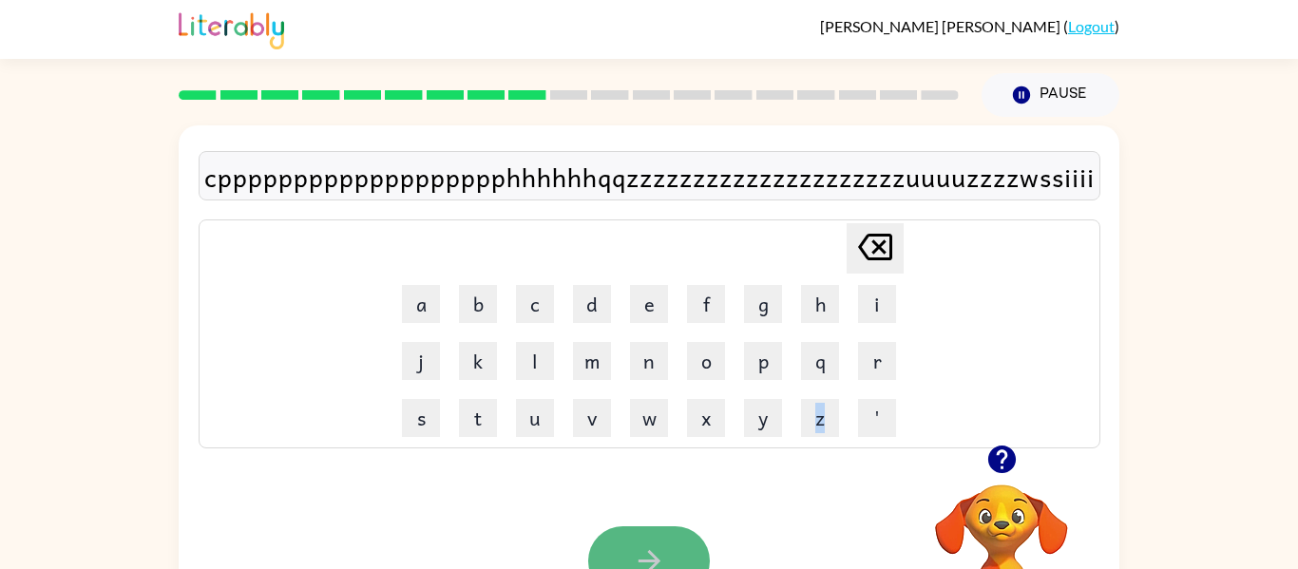
click at [678, 540] on button "button" at bounding box center [649, 561] width 122 height 69
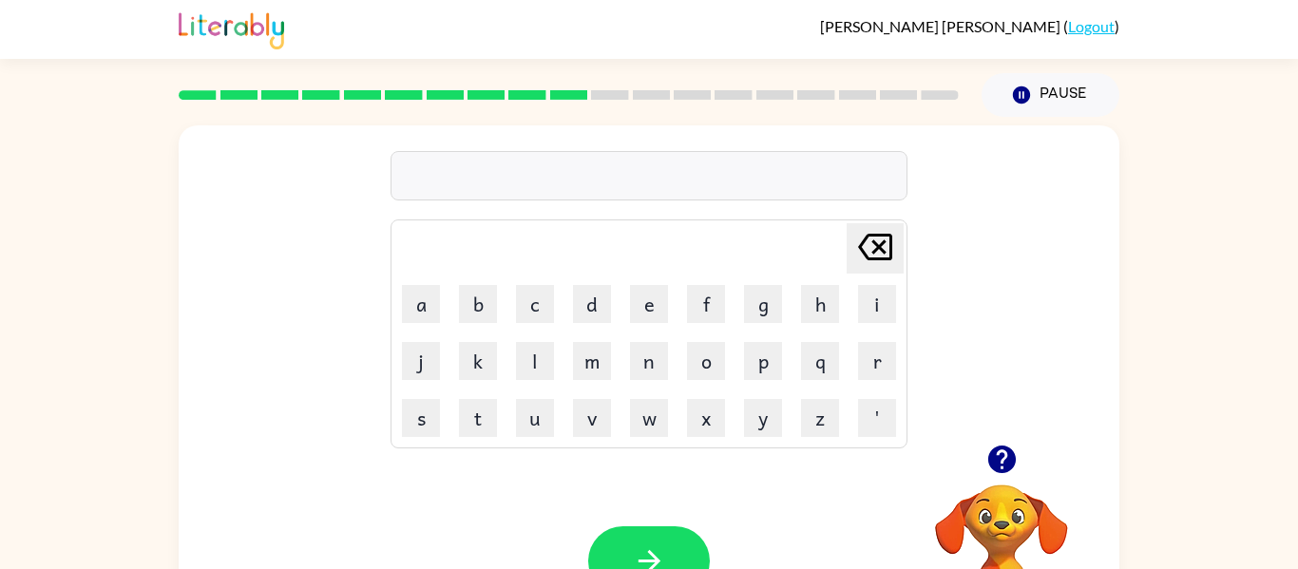
click at [720, 539] on div "Your browser must support playing .mp4 files to use Literably. Please try using…" at bounding box center [649, 561] width 941 height 214
click at [719, 349] on button "o" at bounding box center [706, 361] width 38 height 38
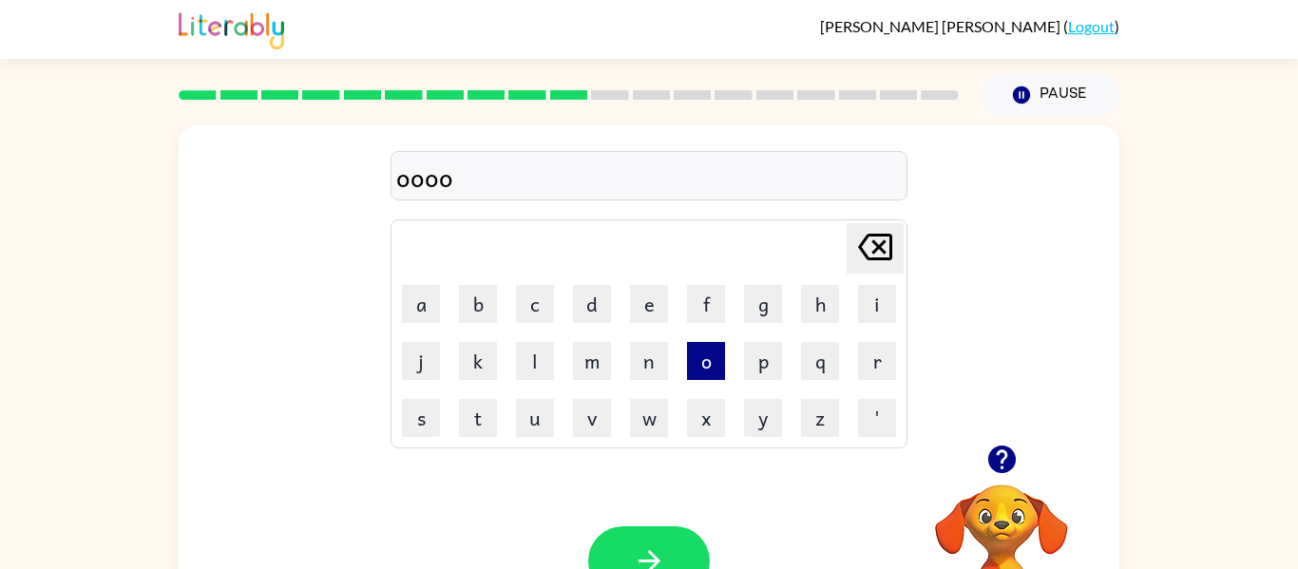
click at [721, 349] on button "o" at bounding box center [706, 361] width 38 height 38
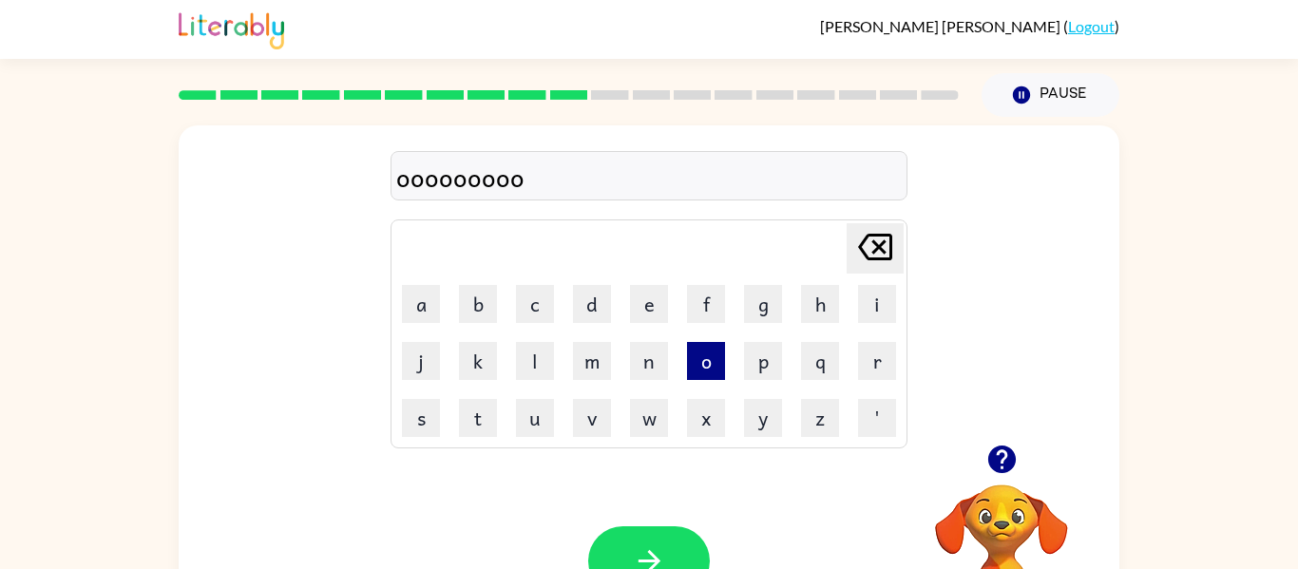
click at [721, 349] on button "o" at bounding box center [706, 361] width 38 height 38
click at [721, 348] on button "o" at bounding box center [706, 361] width 38 height 38
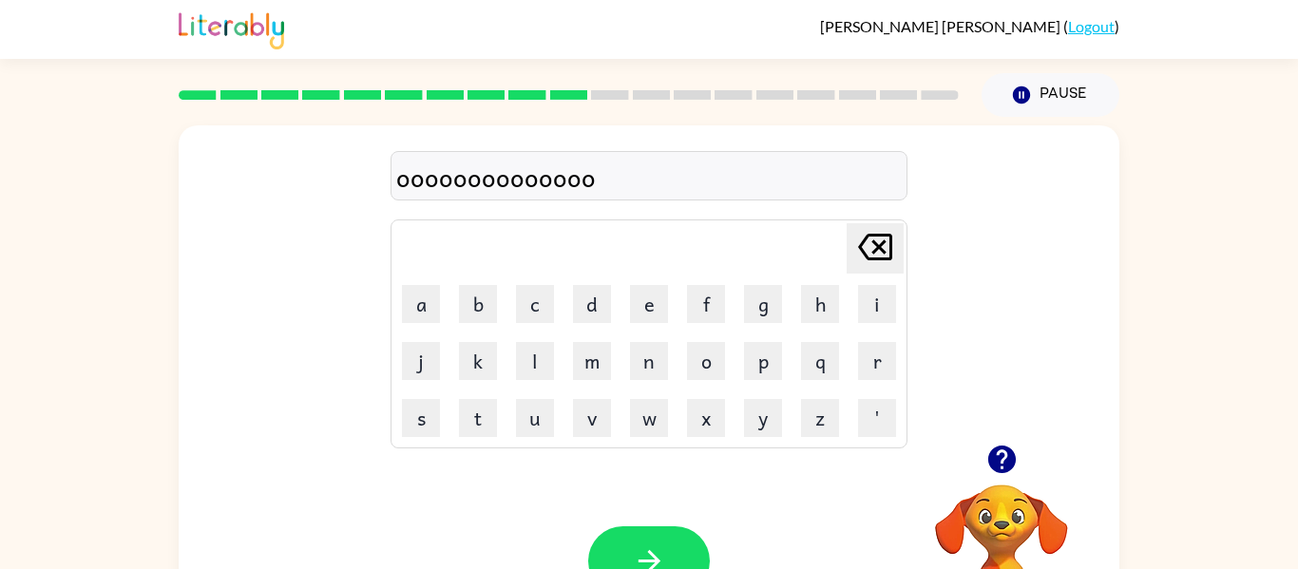
click at [726, 373] on td "o" at bounding box center [706, 361] width 55 height 55
click at [709, 373] on button "o" at bounding box center [706, 361] width 38 height 38
click at [710, 376] on button "o" at bounding box center [706, 361] width 38 height 38
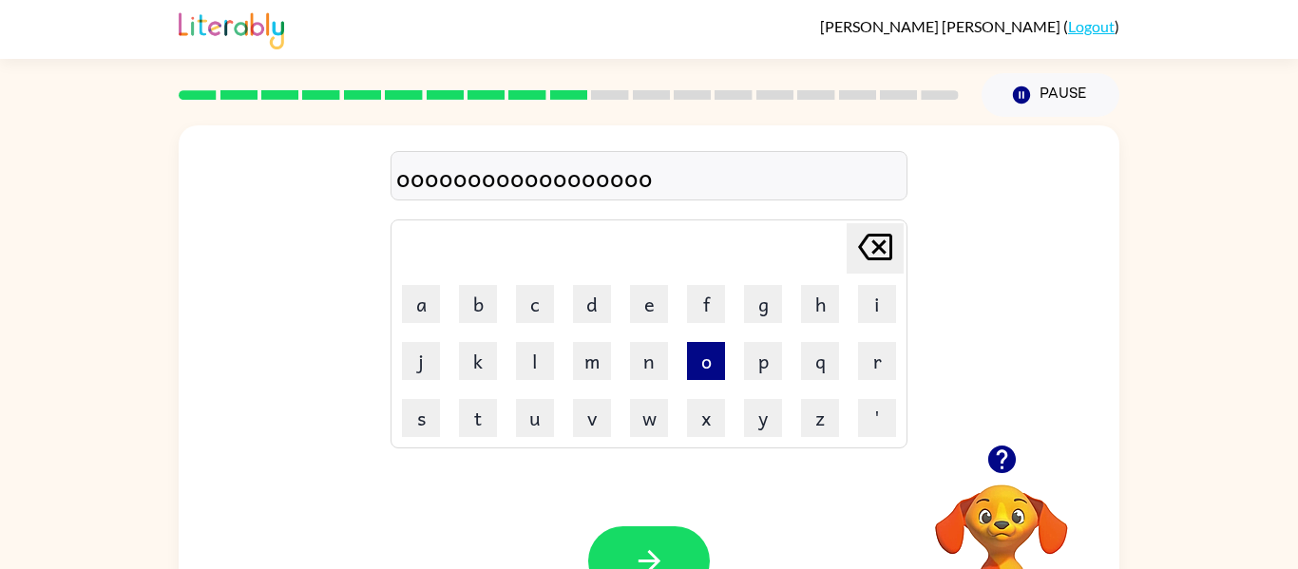
click at [710, 376] on button "o" at bounding box center [706, 361] width 38 height 38
click at [694, 425] on button "x" at bounding box center [706, 418] width 38 height 38
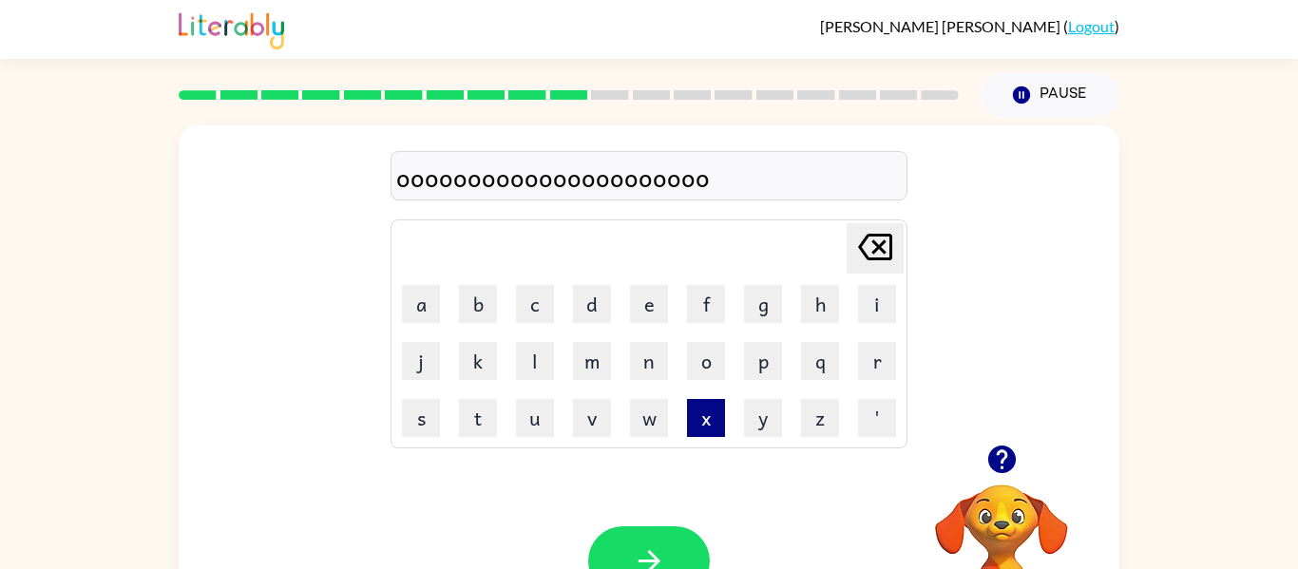
click at [694, 425] on button "x" at bounding box center [706, 418] width 38 height 38
click at [496, 426] on button "t" at bounding box center [478, 418] width 38 height 38
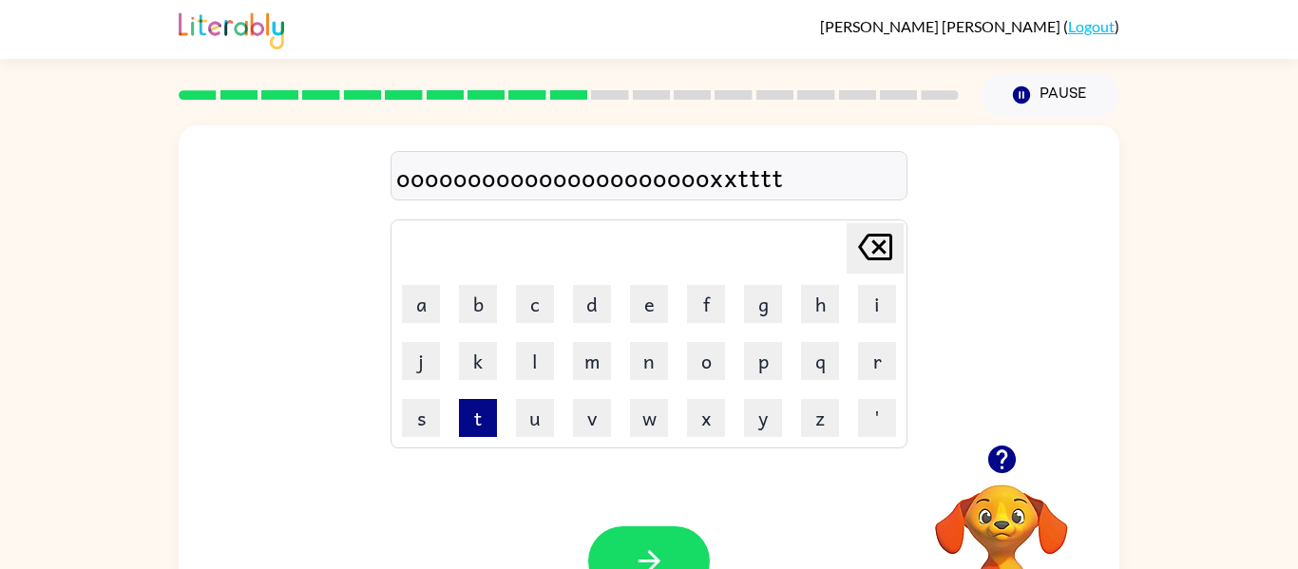
click at [496, 426] on button "t" at bounding box center [478, 418] width 38 height 38
click at [536, 531] on div "Your browser must support playing .mp4 files to use Literably. Please try using…" at bounding box center [649, 561] width 941 height 214
click at [424, 419] on button "s" at bounding box center [421, 418] width 38 height 38
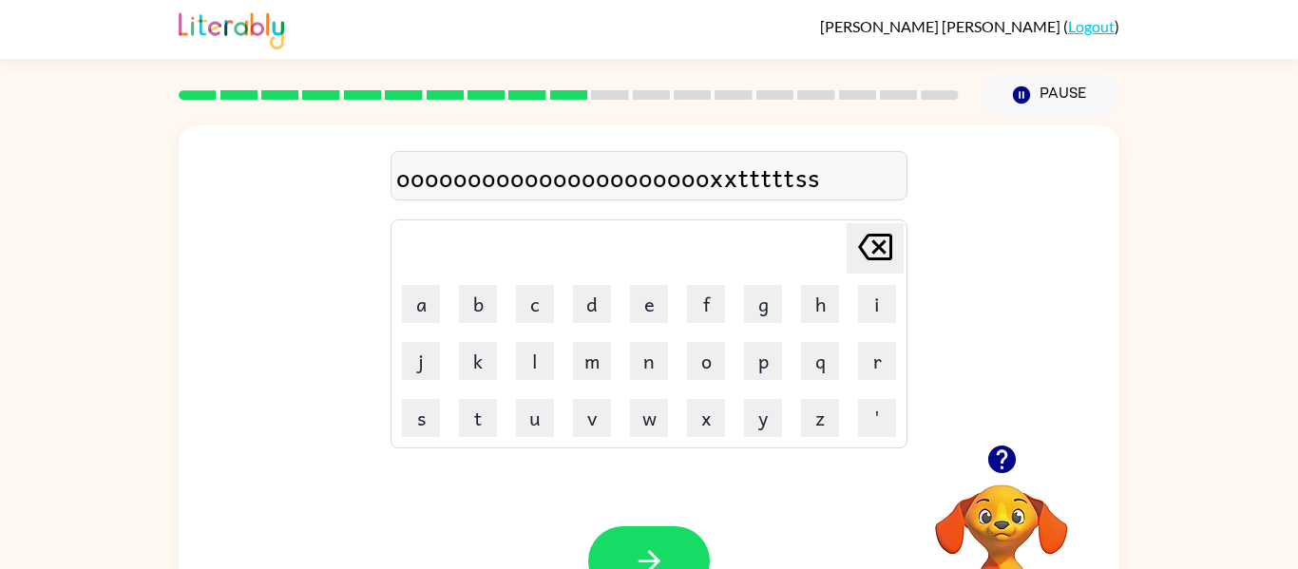
click at [424, 419] on button "s" at bounding box center [421, 418] width 38 height 38
click at [891, 317] on button "i" at bounding box center [877, 304] width 38 height 38
click at [879, 403] on button "'" at bounding box center [877, 418] width 38 height 38
click at [661, 344] on button "n" at bounding box center [649, 361] width 38 height 38
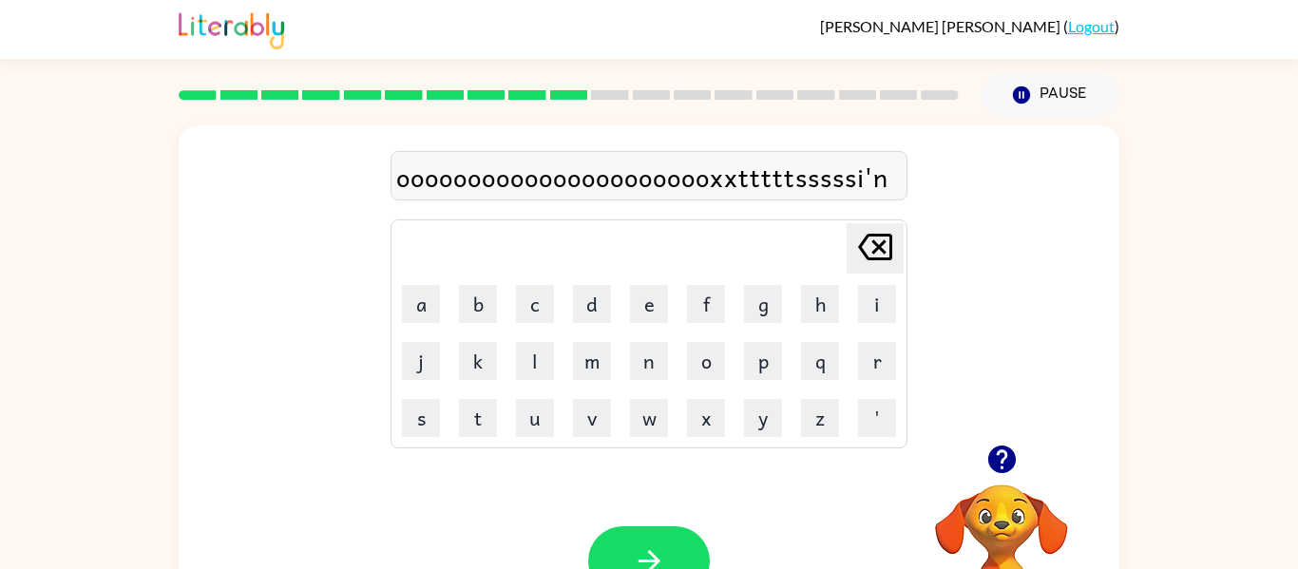
click at [896, 262] on icon "[PERSON_NAME] last character input" at bounding box center [876, 247] width 46 height 46
click at [764, 367] on button "p" at bounding box center [763, 361] width 38 height 38
click at [787, 372] on td "p" at bounding box center [763, 361] width 55 height 55
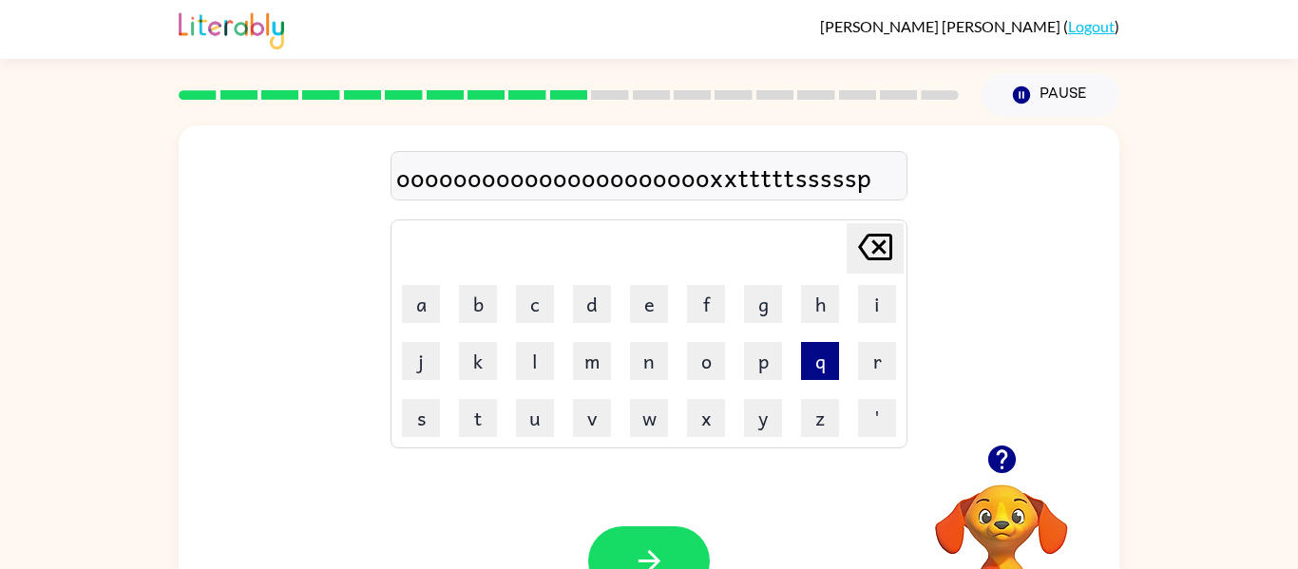
click at [809, 352] on button "q" at bounding box center [820, 361] width 38 height 38
click at [671, 306] on td "e" at bounding box center [649, 304] width 55 height 55
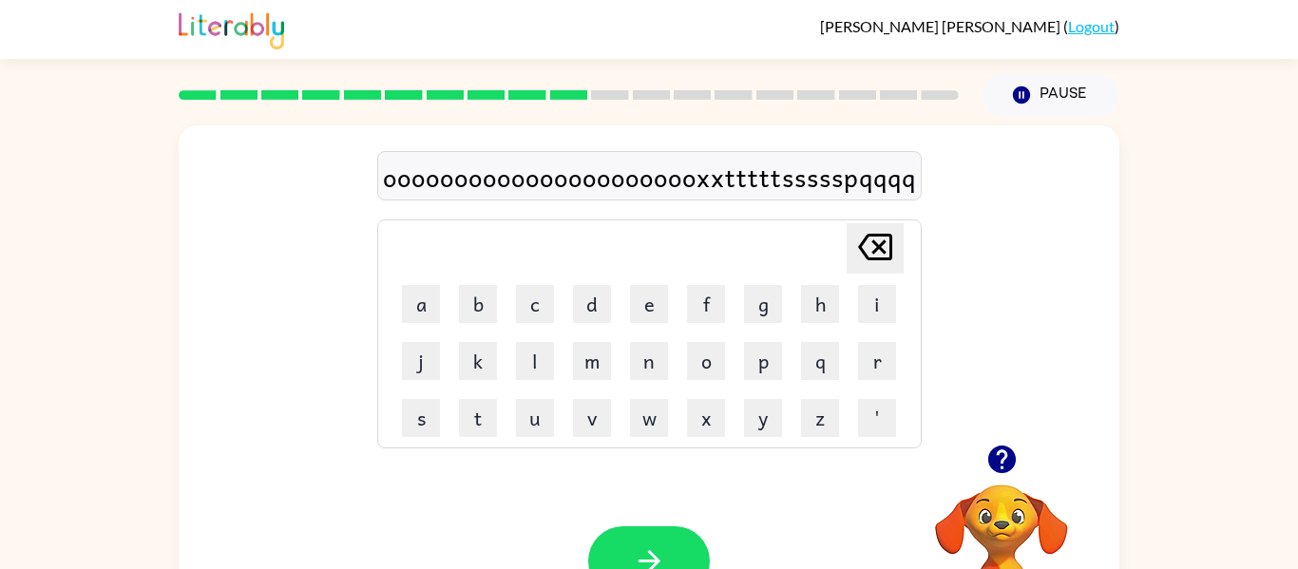
click at [671, 306] on td "e" at bounding box center [649, 304] width 55 height 55
click at [660, 306] on button "e" at bounding box center [649, 304] width 38 height 38
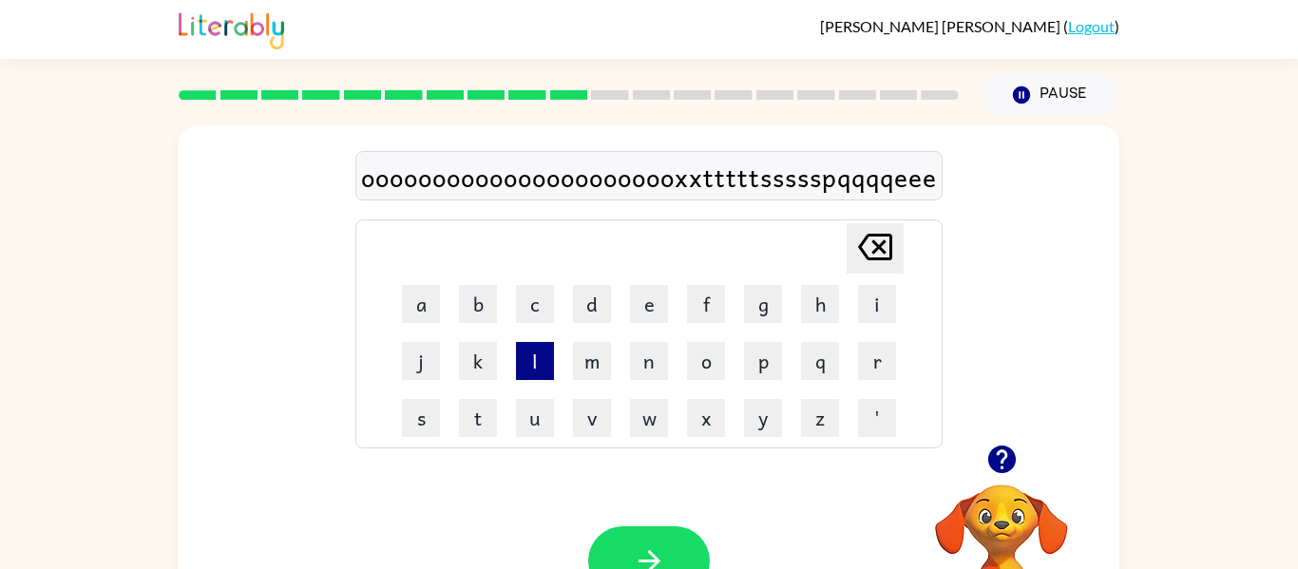
click at [526, 363] on button "l" at bounding box center [535, 361] width 38 height 38
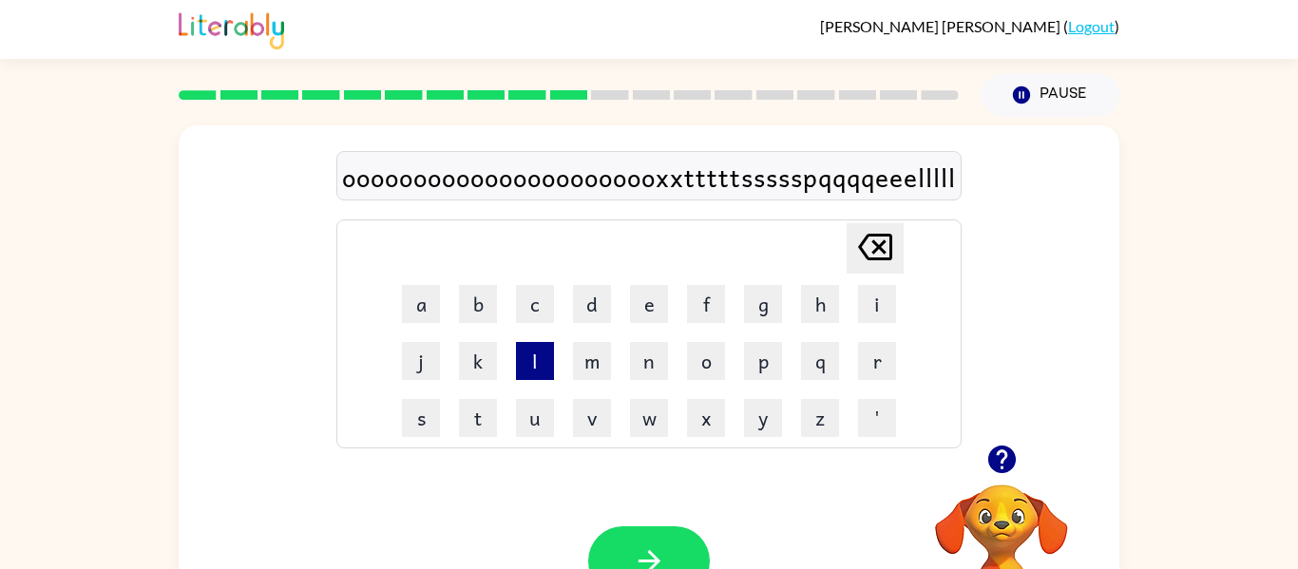
click at [526, 364] on button "l" at bounding box center [535, 361] width 38 height 38
click at [584, 415] on button "v" at bounding box center [592, 418] width 38 height 38
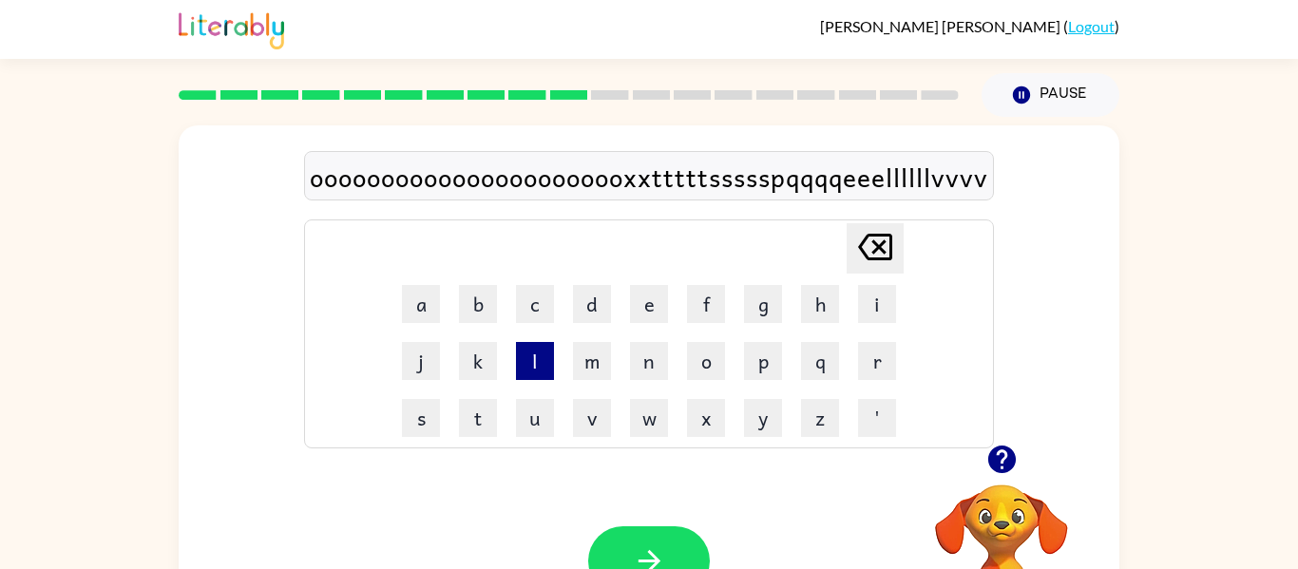
click at [584, 415] on button "v" at bounding box center [592, 418] width 38 height 38
click at [537, 407] on button "u" at bounding box center [535, 418] width 38 height 38
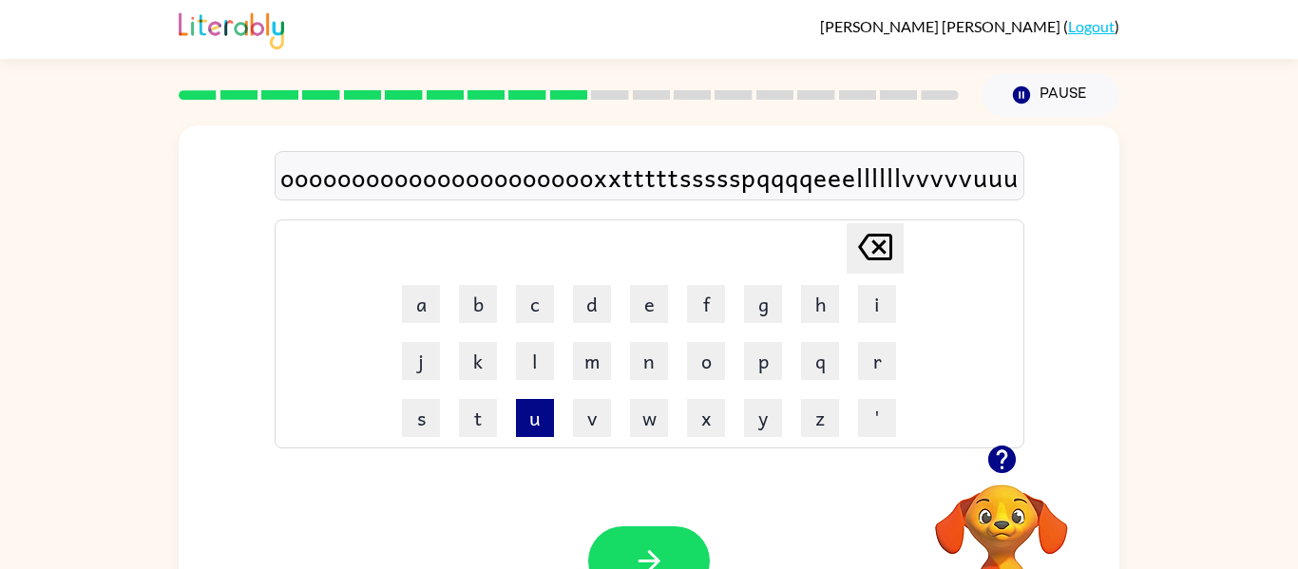
click at [537, 407] on button "u" at bounding box center [535, 418] width 38 height 38
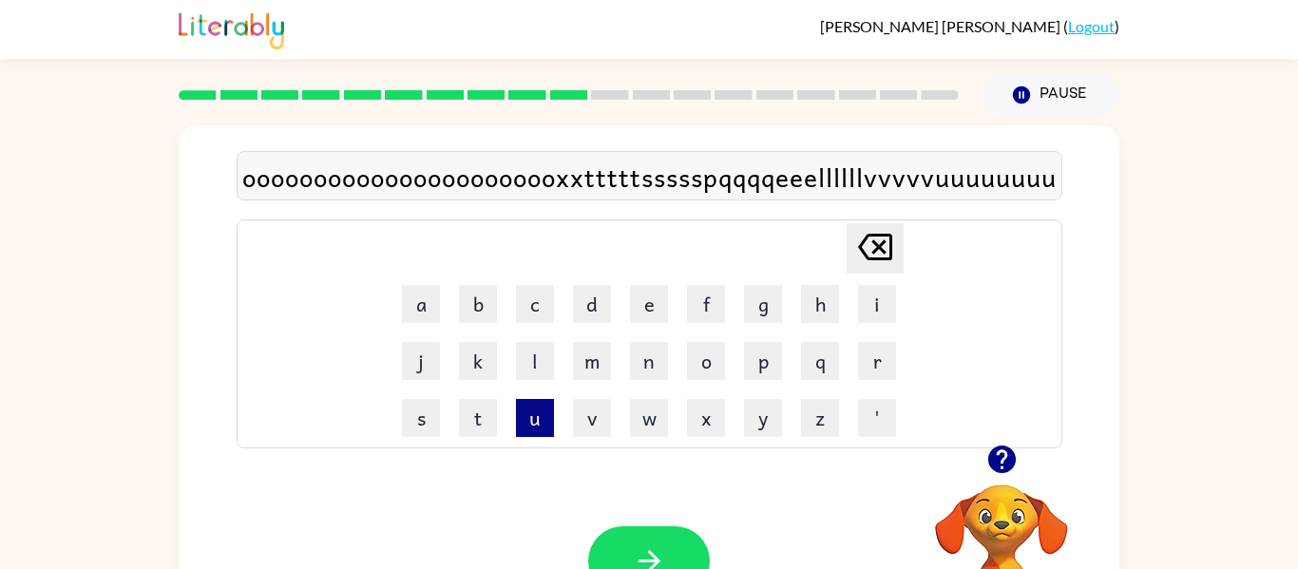
click at [537, 407] on button "u" at bounding box center [535, 418] width 38 height 38
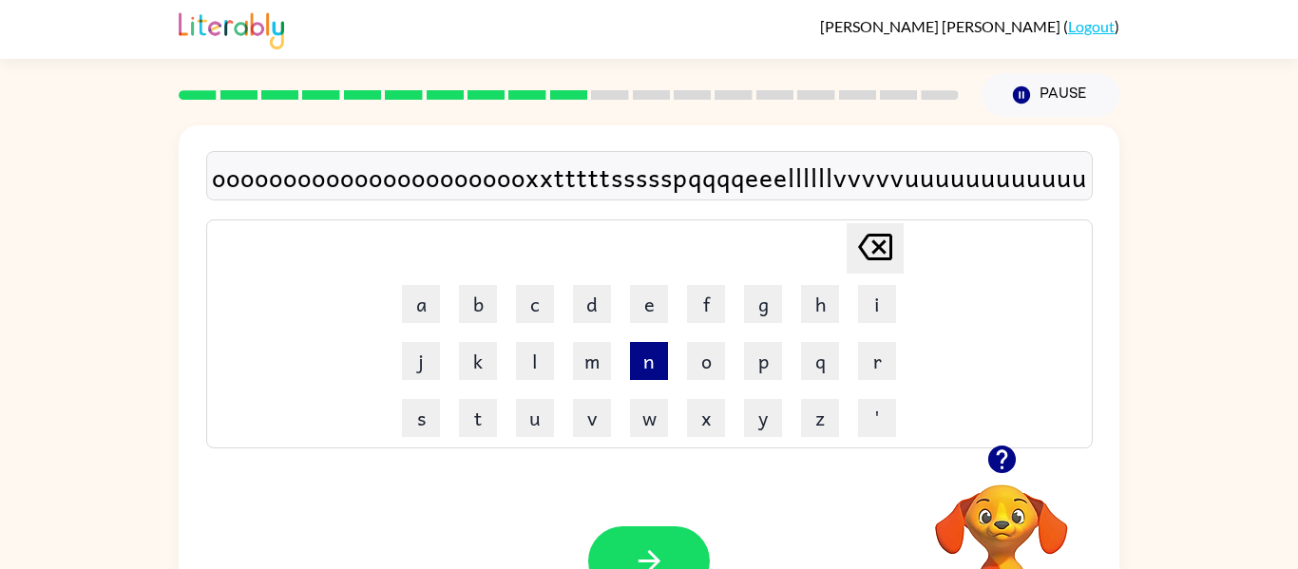
click at [660, 354] on button "n" at bounding box center [649, 361] width 38 height 38
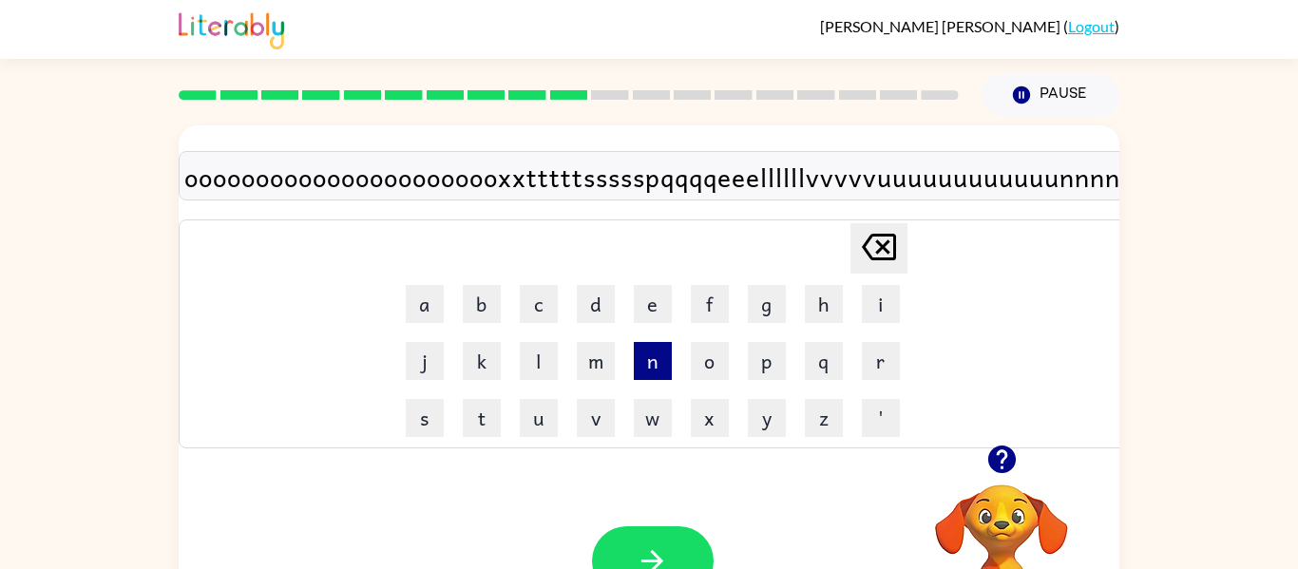
click at [660, 354] on button "n" at bounding box center [653, 361] width 38 height 38
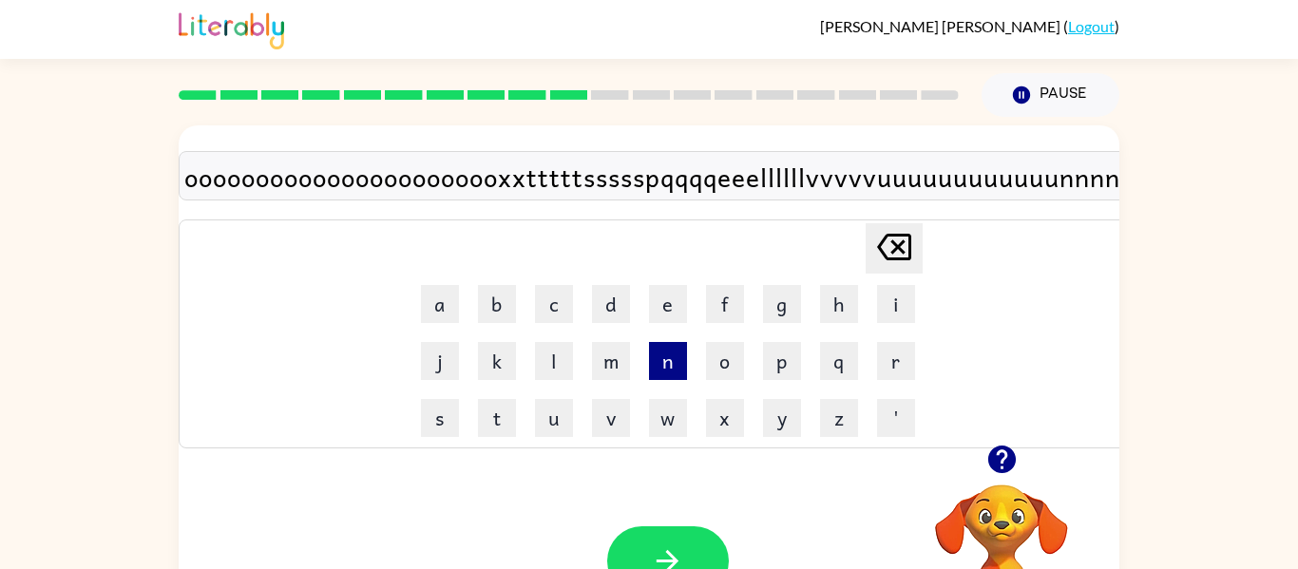
click at [660, 354] on button "n" at bounding box center [668, 361] width 38 height 38
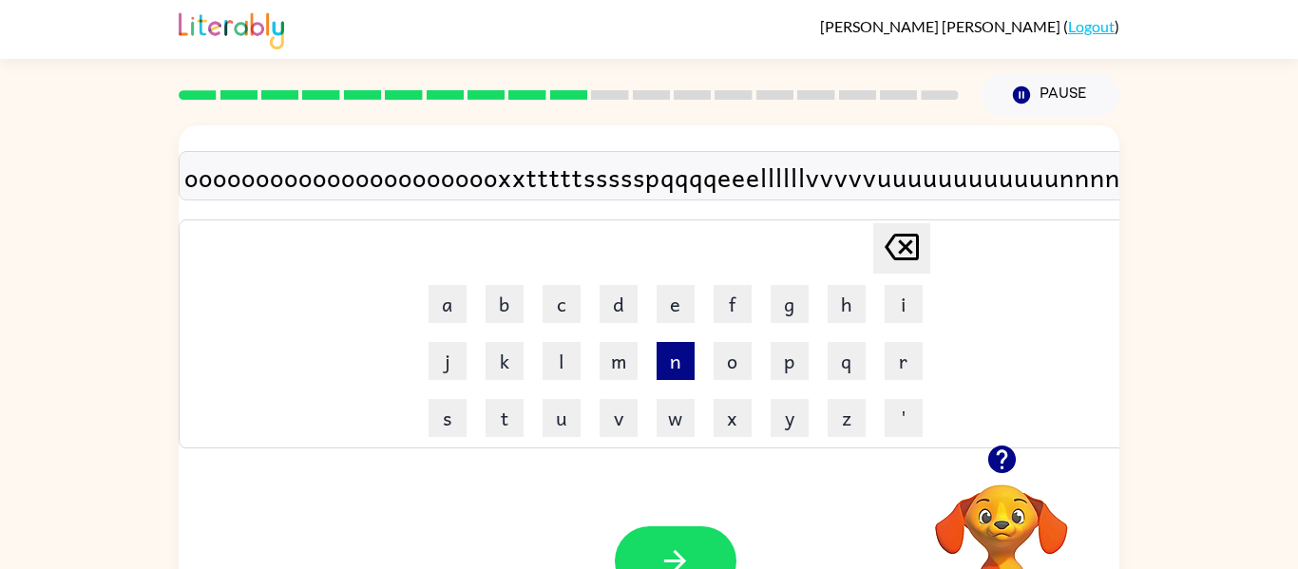
click at [660, 354] on td "n" at bounding box center [675, 361] width 55 height 55
click at [659, 355] on td "n" at bounding box center [675, 361] width 55 height 55
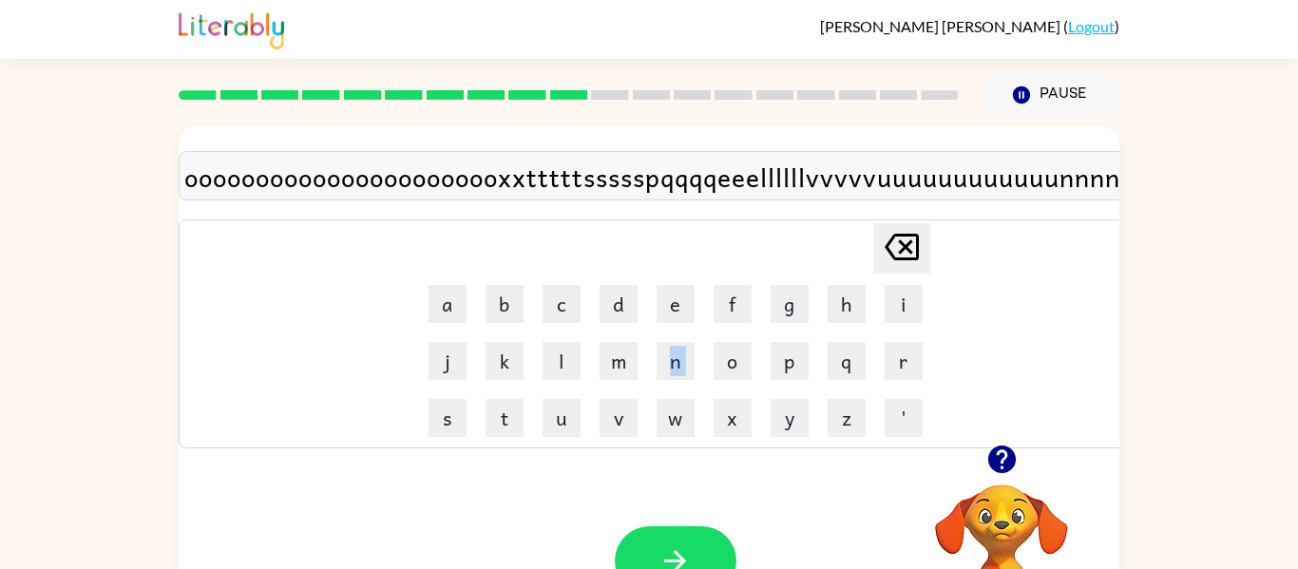
click at [659, 355] on td "n" at bounding box center [675, 361] width 55 height 55
click at [624, 355] on button "m" at bounding box center [619, 361] width 38 height 38
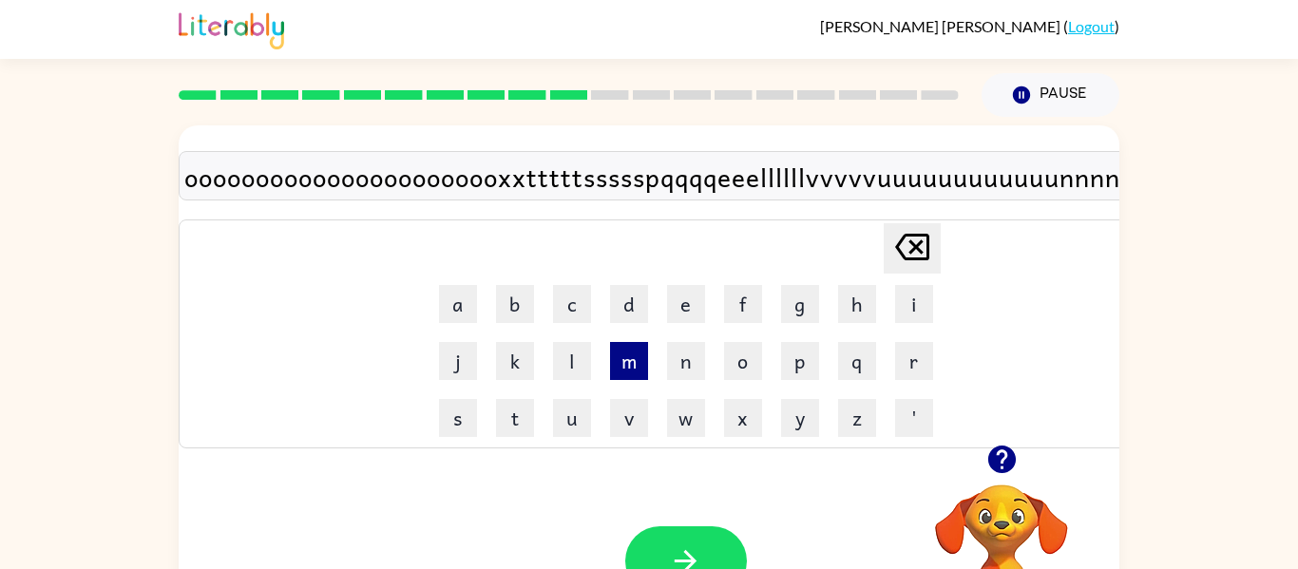
click at [624, 355] on button "m" at bounding box center [629, 361] width 38 height 38
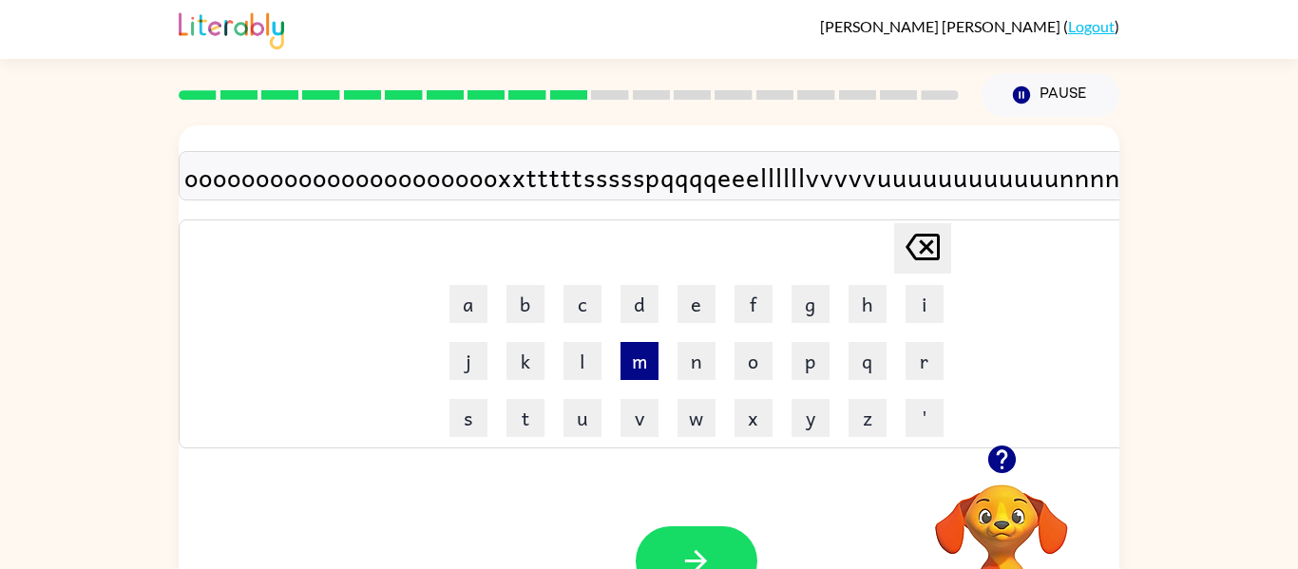
click at [624, 355] on td "m" at bounding box center [639, 361] width 55 height 55
click at [697, 531] on button "button" at bounding box center [697, 561] width 122 height 69
click at [697, 531] on div at bounding box center [697, 561] width 122 height 69
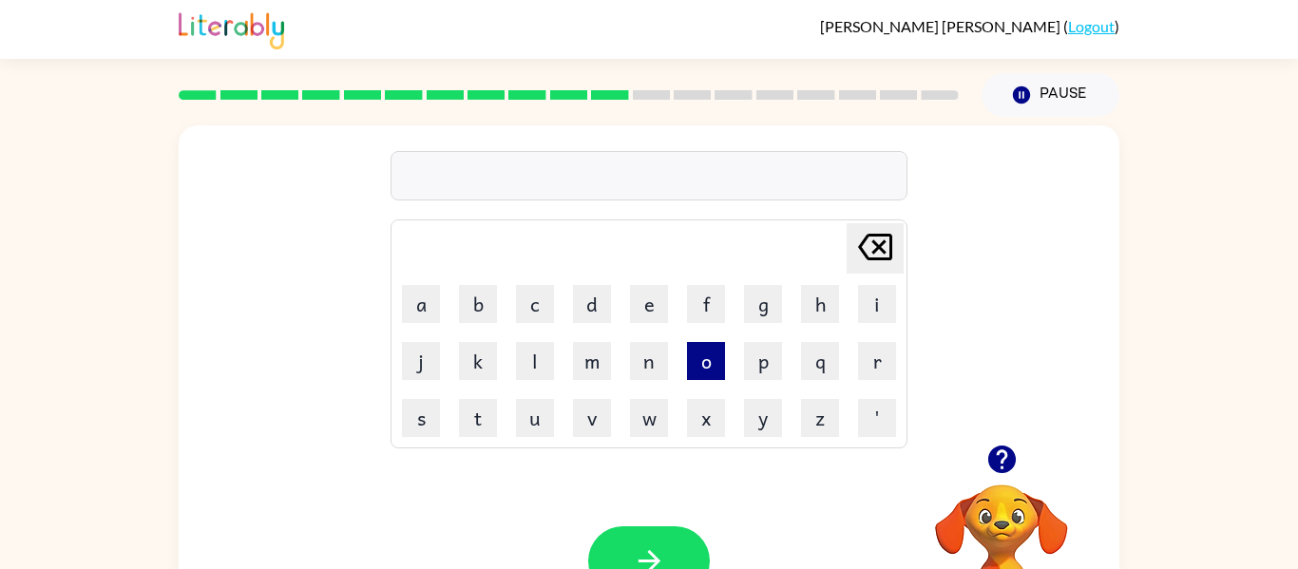
click at [705, 358] on button "o" at bounding box center [706, 361] width 38 height 38
click at [700, 391] on td "x" at bounding box center [706, 418] width 55 height 55
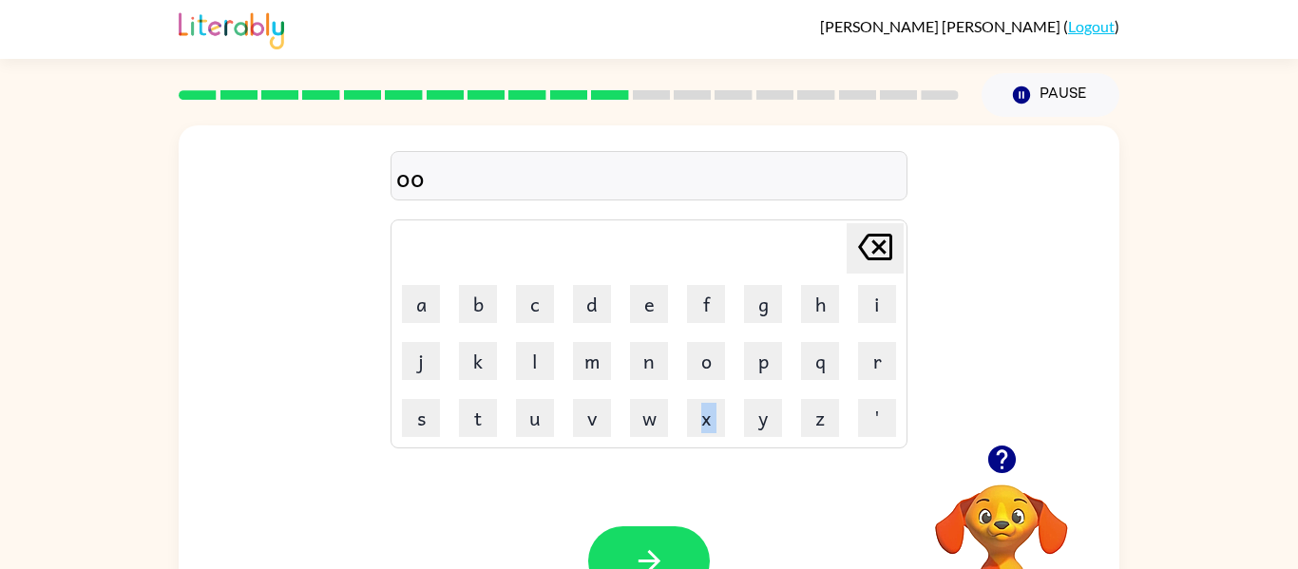
click at [700, 391] on td "x" at bounding box center [706, 418] width 55 height 55
click at [834, 506] on div "Your browser must support playing .mp4 files to use Literably. Please try using…" at bounding box center [649, 561] width 941 height 214
click at [759, 413] on button "y" at bounding box center [763, 418] width 38 height 38
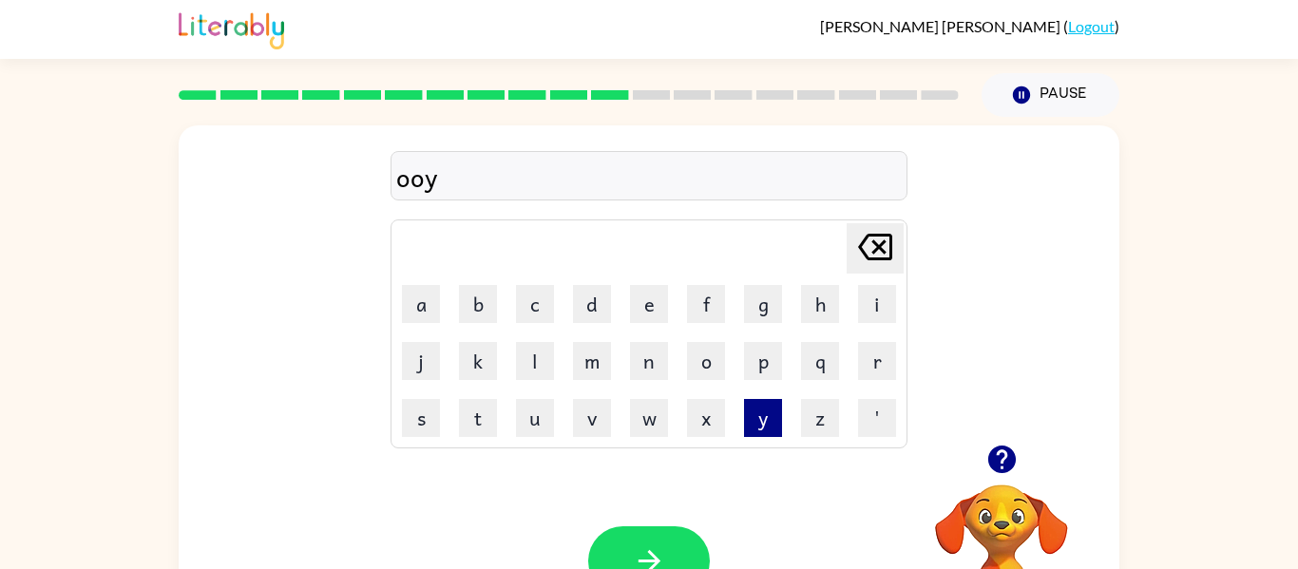
click at [759, 413] on button "y" at bounding box center [763, 418] width 38 height 38
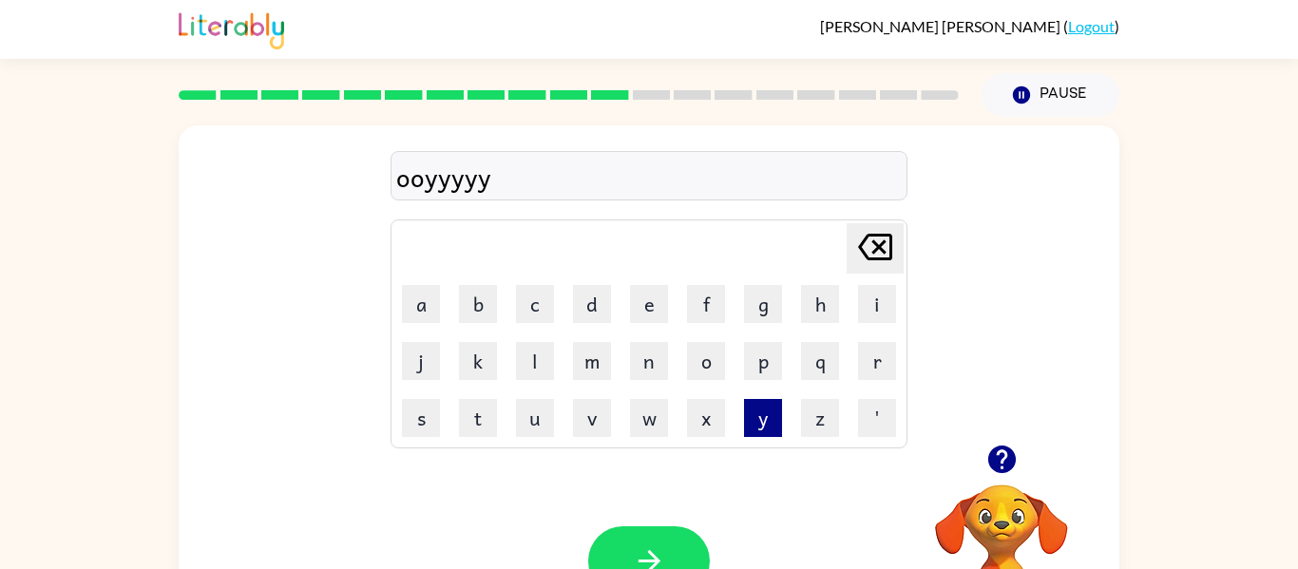
click at [759, 413] on button "y" at bounding box center [763, 418] width 38 height 38
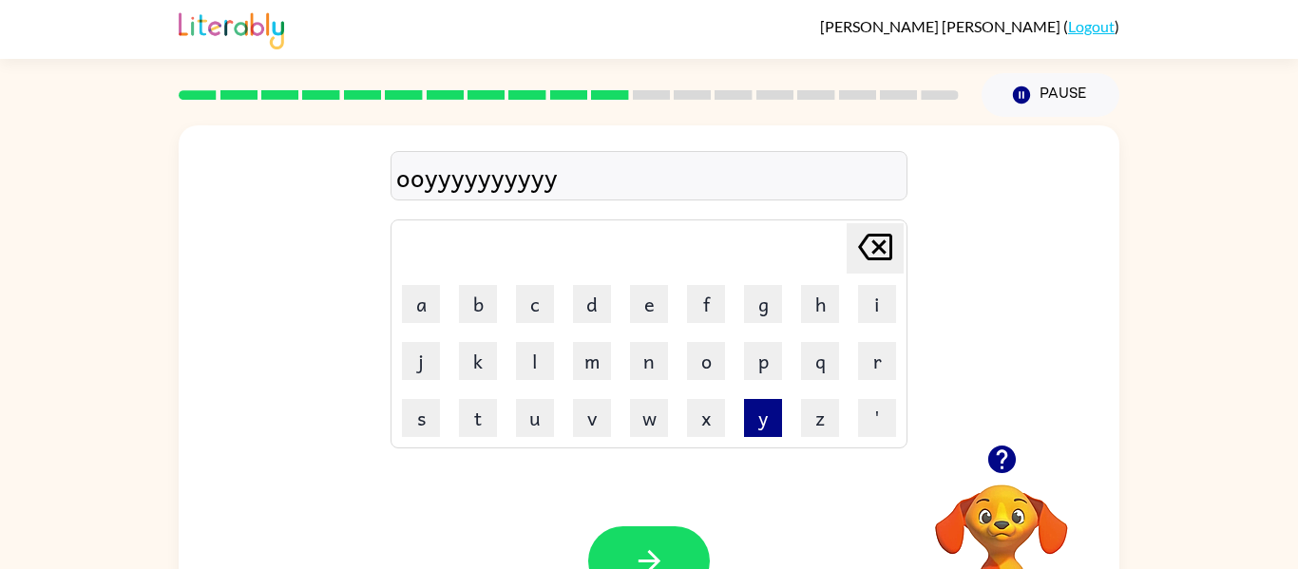
click at [759, 413] on button "y" at bounding box center [763, 418] width 38 height 38
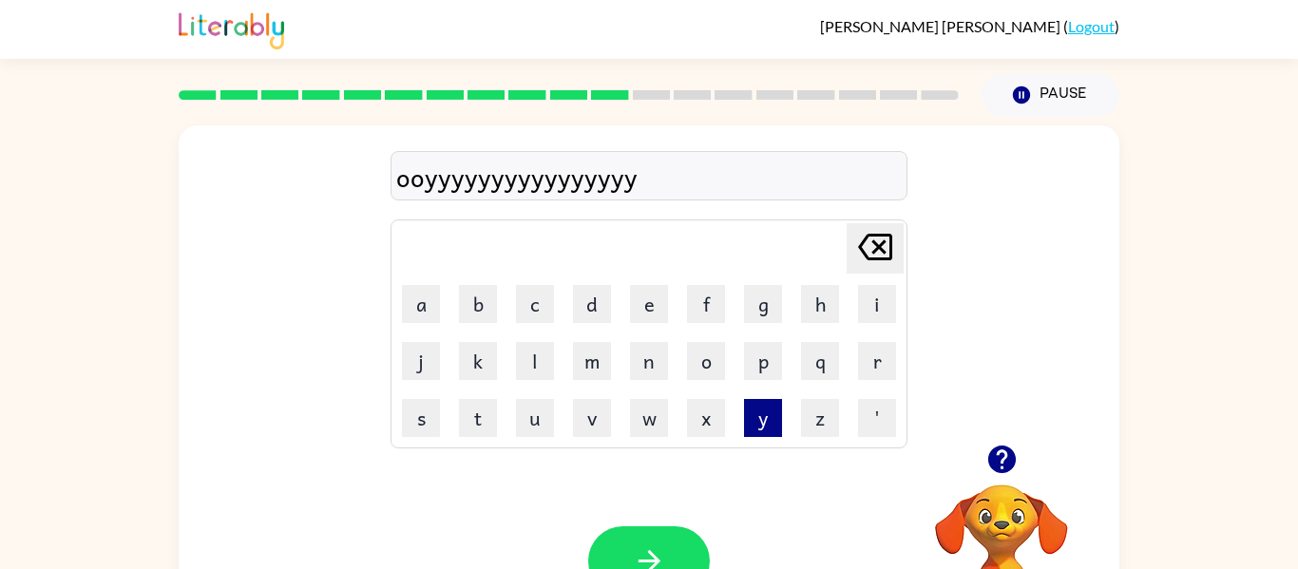
click at [759, 413] on button "y" at bounding box center [763, 418] width 38 height 38
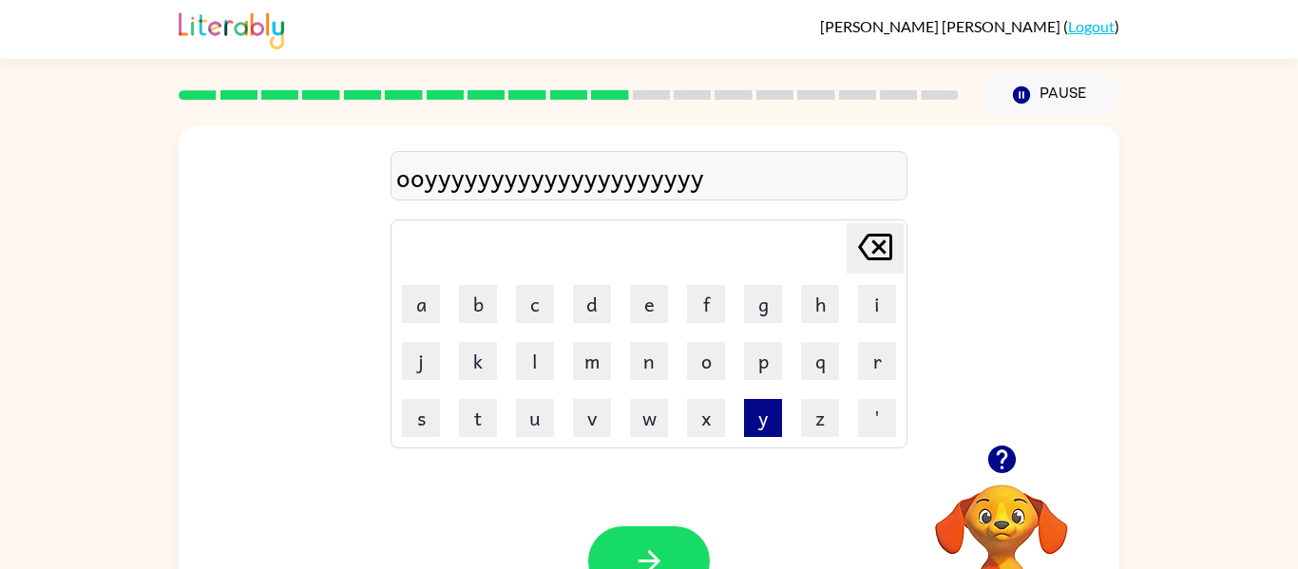
click at [759, 413] on button "y" at bounding box center [763, 418] width 38 height 38
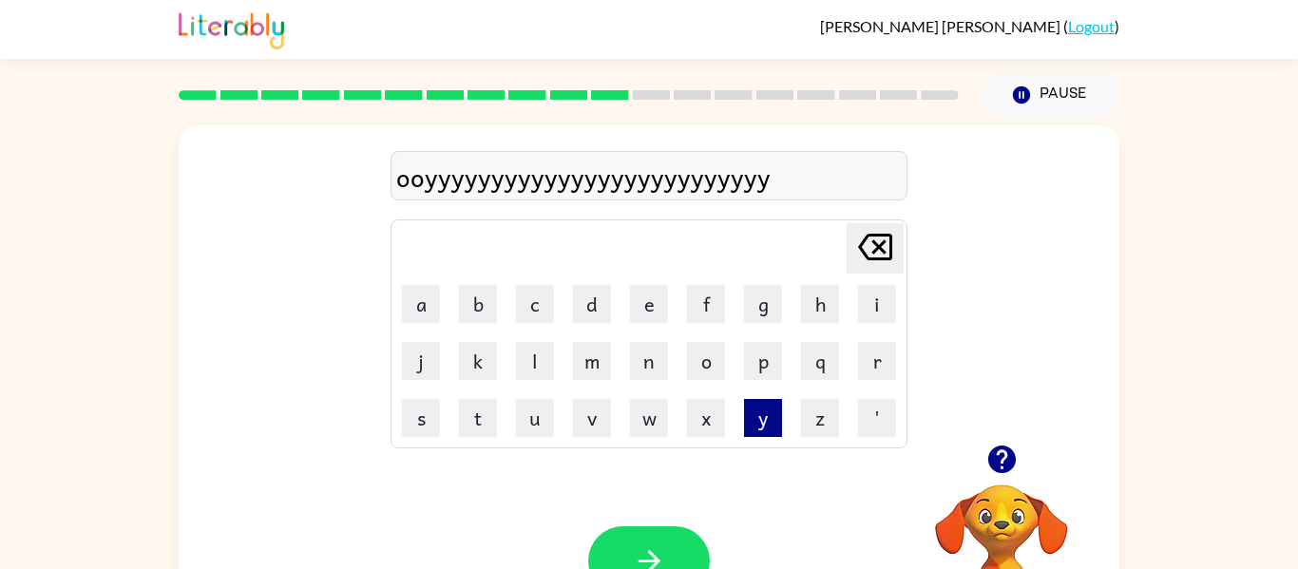
click at [759, 413] on button "y" at bounding box center [763, 418] width 38 height 38
click at [879, 477] on div "Your browser must support playing .mp4 files to use Literably. Please try using…" at bounding box center [649, 561] width 941 height 214
click at [872, 401] on button "'" at bounding box center [877, 418] width 38 height 38
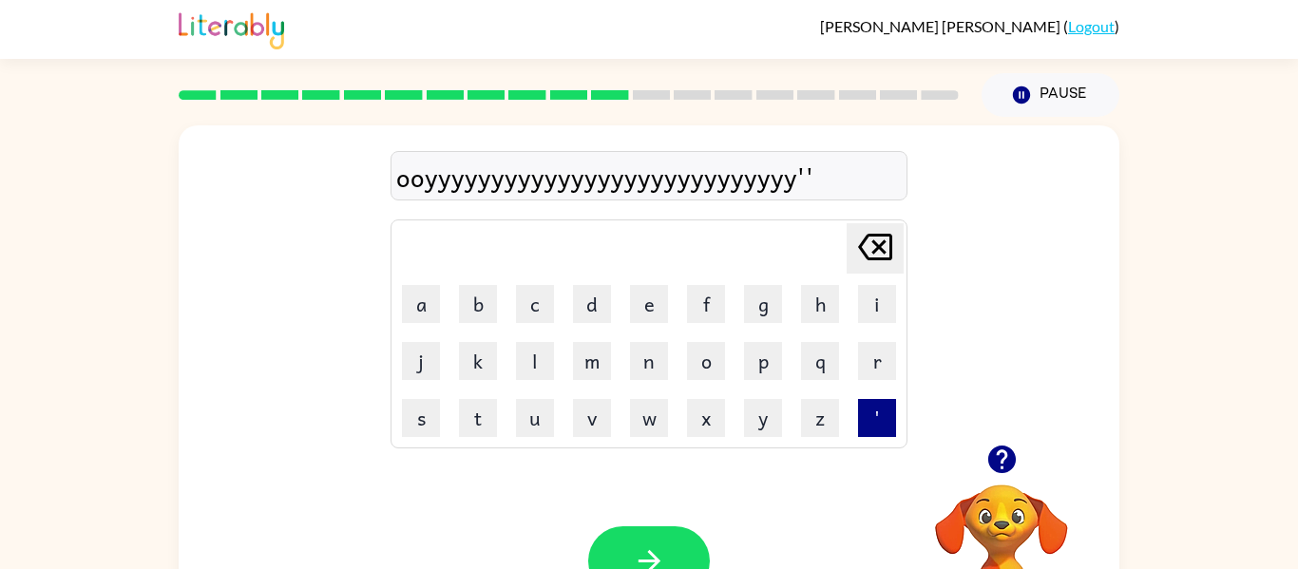
click at [872, 401] on button "'" at bounding box center [877, 418] width 38 height 38
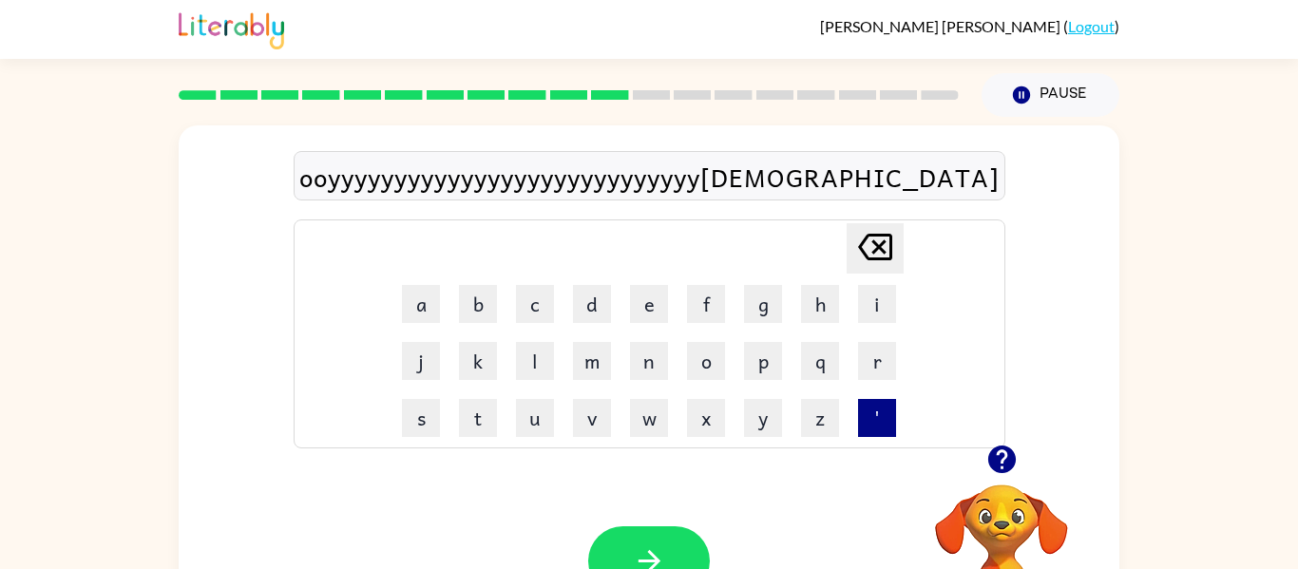
click at [872, 401] on button "'" at bounding box center [877, 418] width 38 height 38
click at [873, 403] on button "'" at bounding box center [877, 418] width 38 height 38
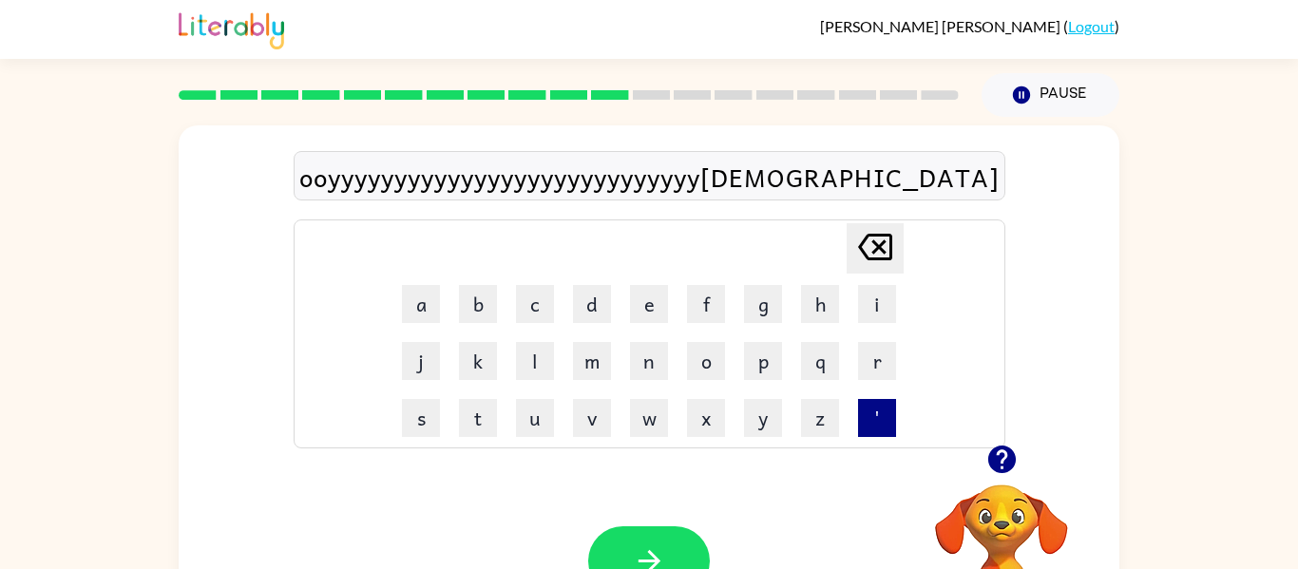
click at [873, 403] on button "'" at bounding box center [877, 418] width 38 height 38
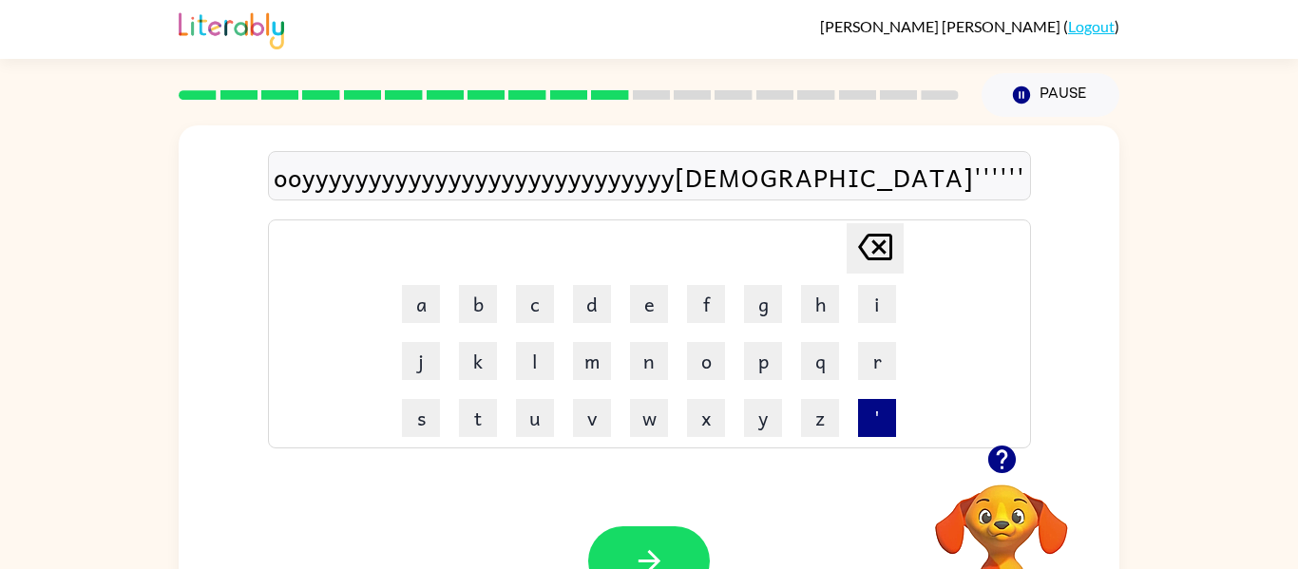
click at [873, 403] on button "'" at bounding box center [877, 418] width 38 height 38
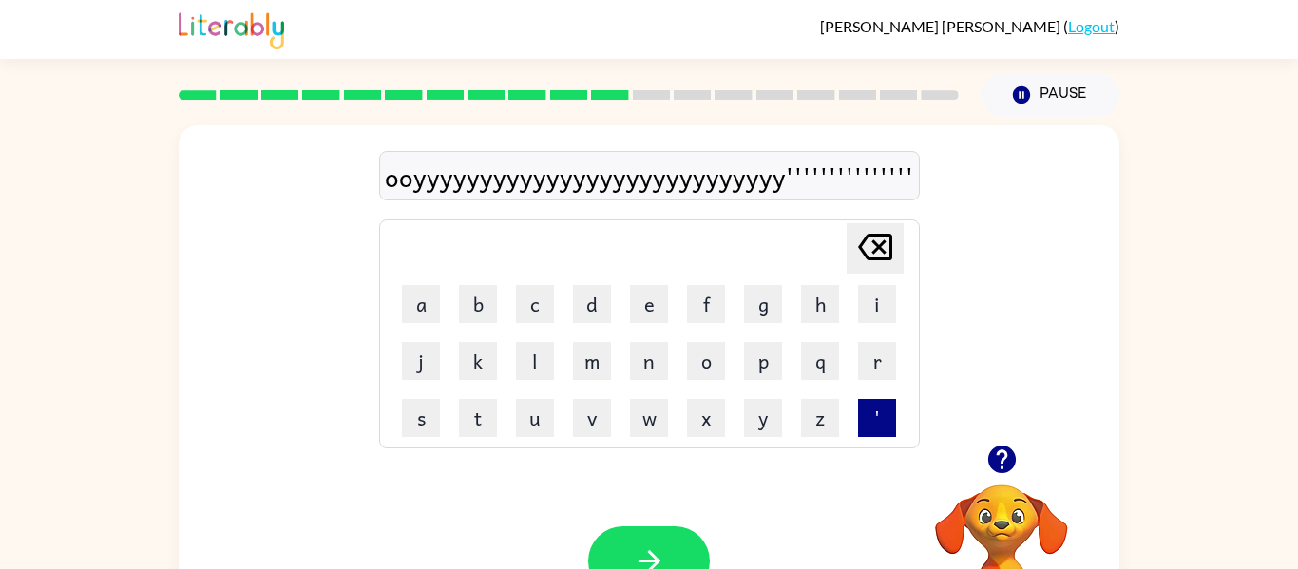
click at [873, 403] on button "'" at bounding box center [877, 418] width 38 height 38
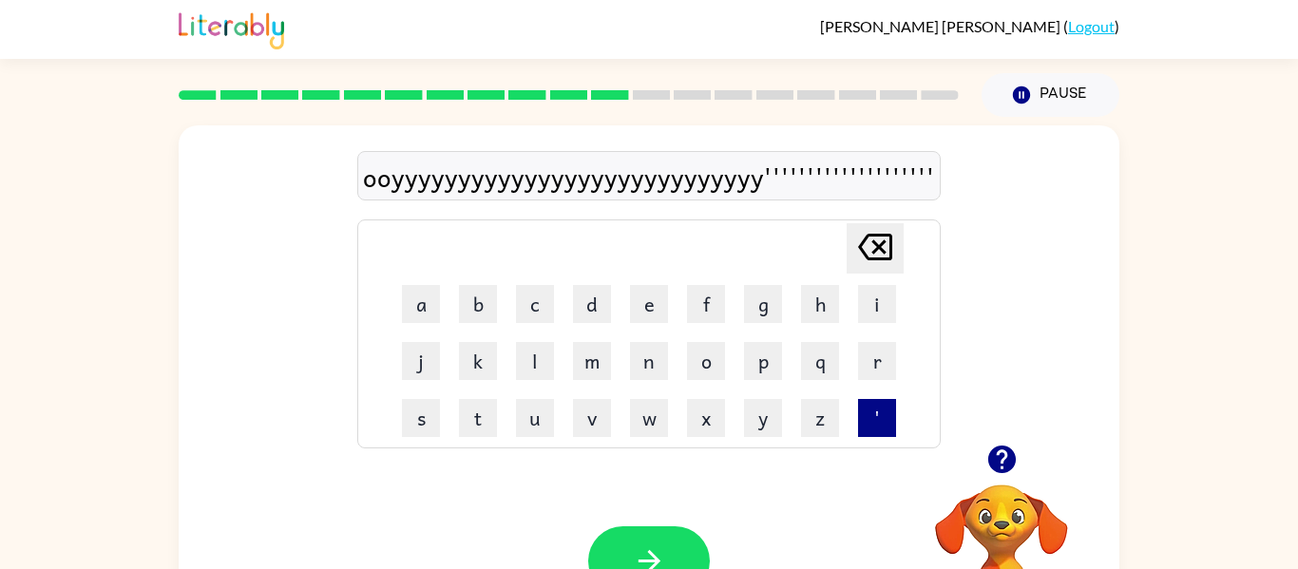
click at [873, 403] on button "'" at bounding box center [877, 418] width 38 height 38
click at [872, 404] on button "'" at bounding box center [877, 418] width 38 height 38
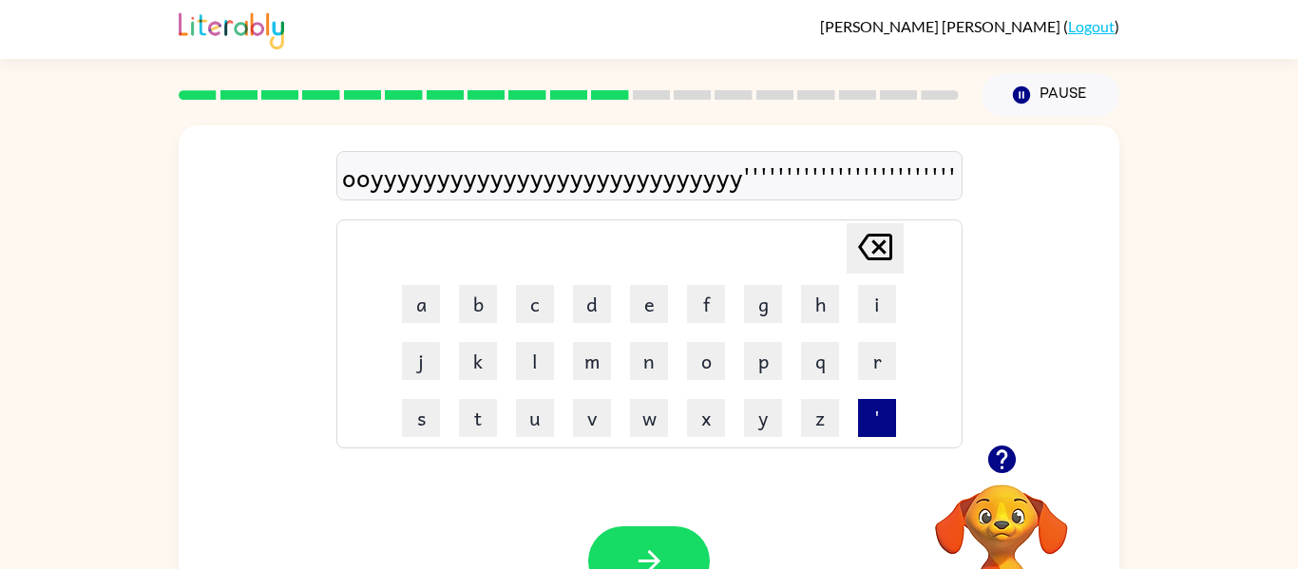
click at [872, 404] on button "'" at bounding box center [877, 418] width 38 height 38
click at [828, 455] on div "Your browser must support playing .mp4 files to use Literably. Please try using…" at bounding box center [649, 561] width 941 height 214
click at [863, 411] on button "'" at bounding box center [877, 418] width 38 height 38
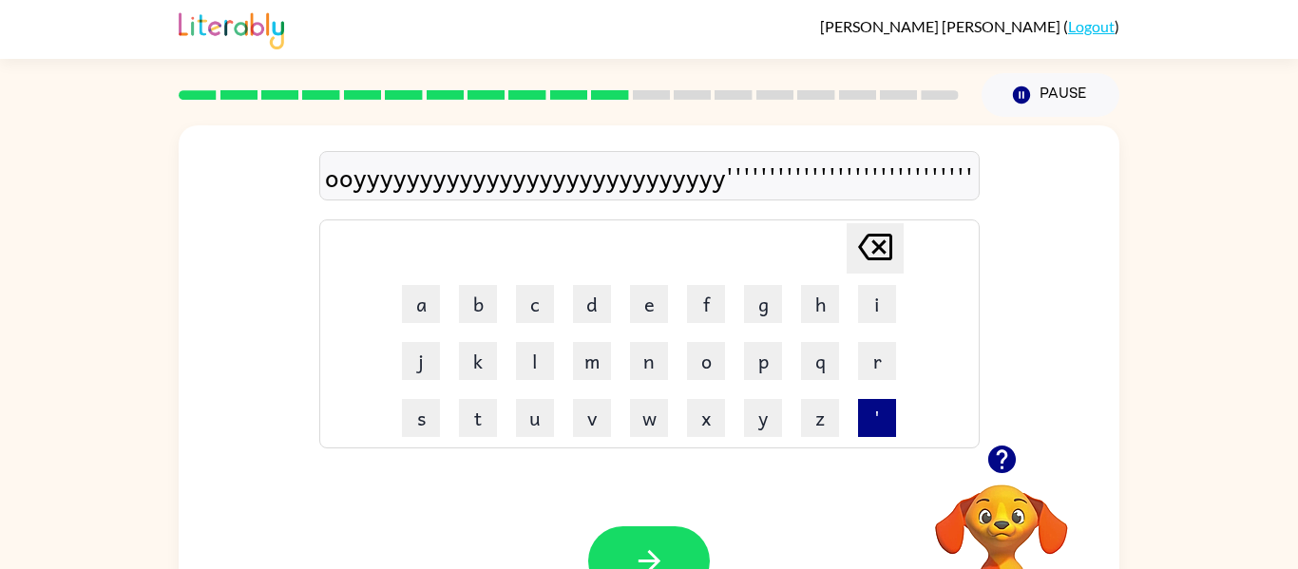
click at [863, 411] on button "'" at bounding box center [877, 418] width 38 height 38
click at [863, 412] on button "'" at bounding box center [877, 418] width 38 height 38
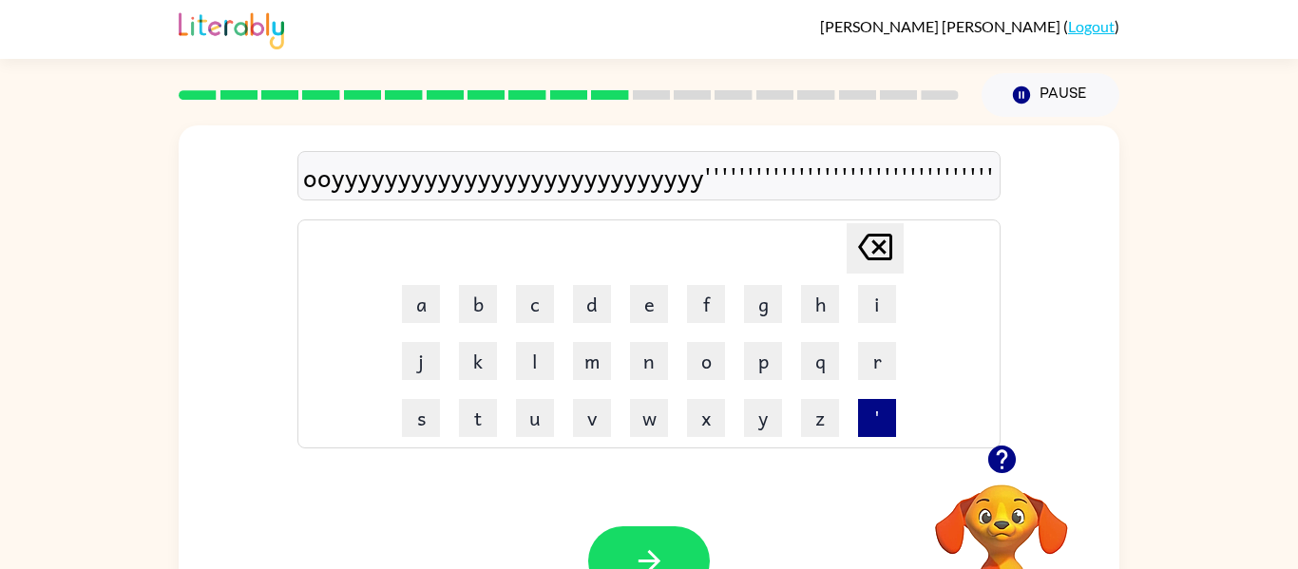
click at [863, 412] on button "'" at bounding box center [877, 418] width 38 height 38
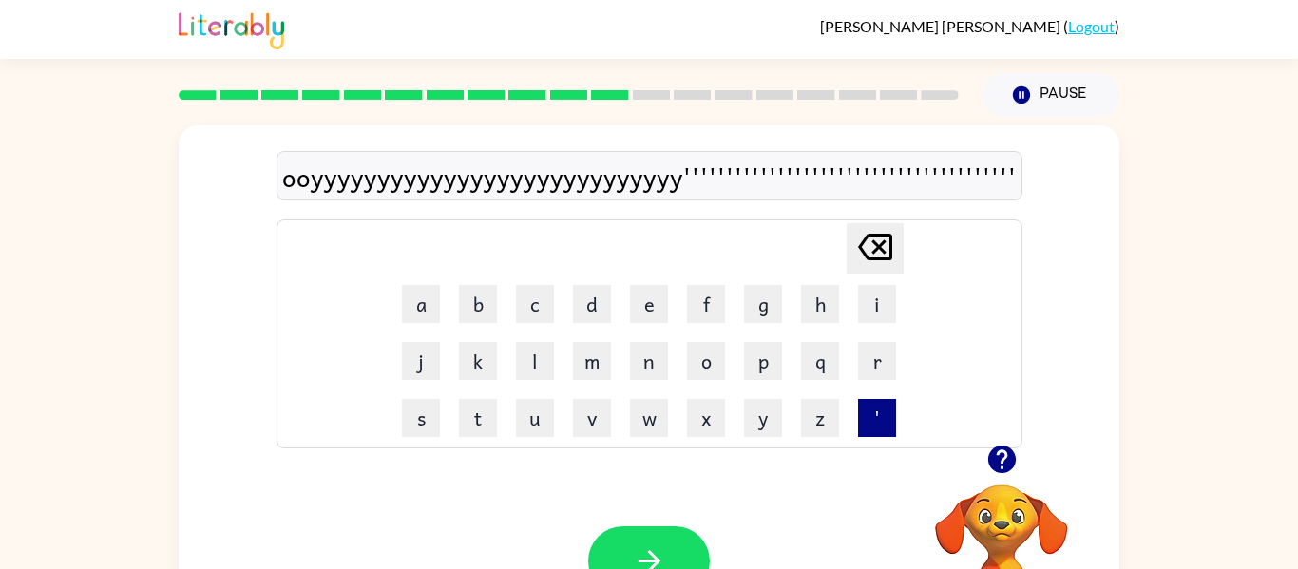
click at [863, 412] on button "'" at bounding box center [877, 418] width 38 height 38
click at [844, 426] on td "z" at bounding box center [820, 418] width 55 height 55
click at [867, 405] on button "'" at bounding box center [877, 418] width 38 height 38
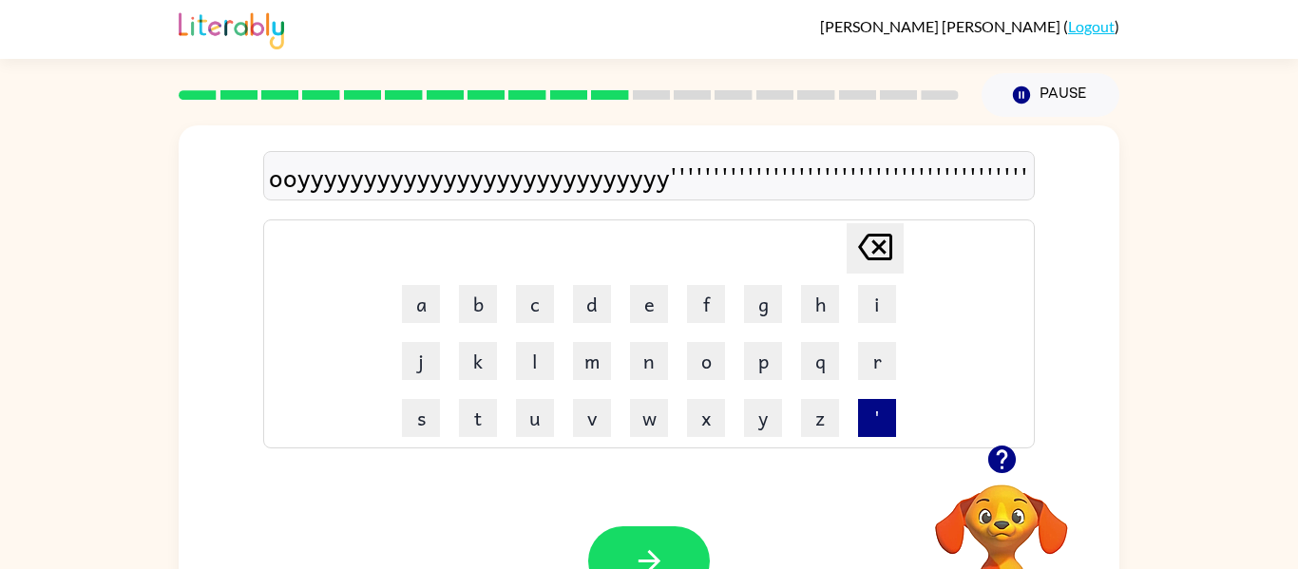
click at [867, 405] on button "'" at bounding box center [877, 418] width 38 height 38
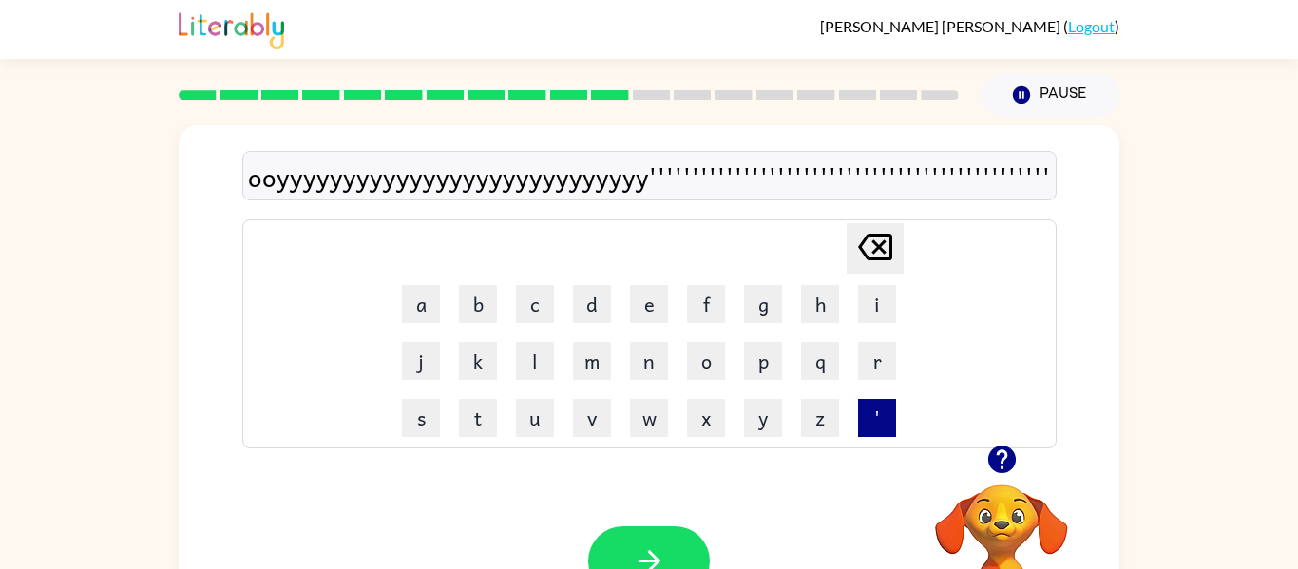
click at [867, 405] on button "'" at bounding box center [877, 418] width 38 height 38
click at [858, 412] on button "'" at bounding box center [877, 418] width 38 height 38
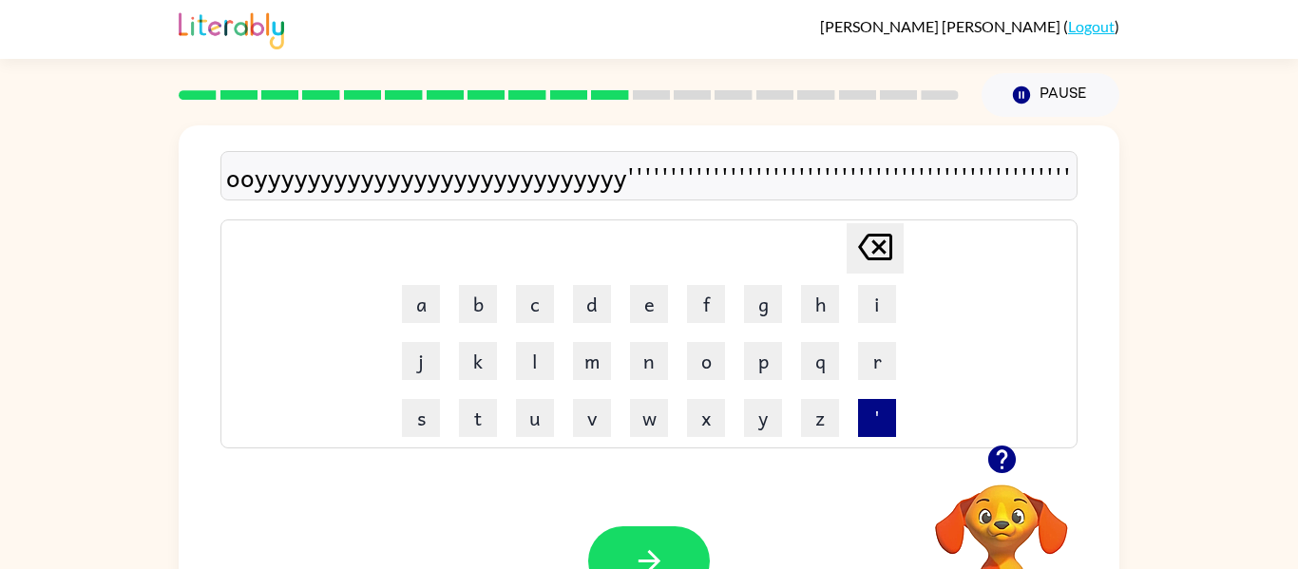
click at [858, 412] on button "'" at bounding box center [877, 418] width 38 height 38
click at [860, 414] on button "'" at bounding box center [877, 418] width 38 height 38
click at [825, 408] on button "z" at bounding box center [820, 418] width 38 height 38
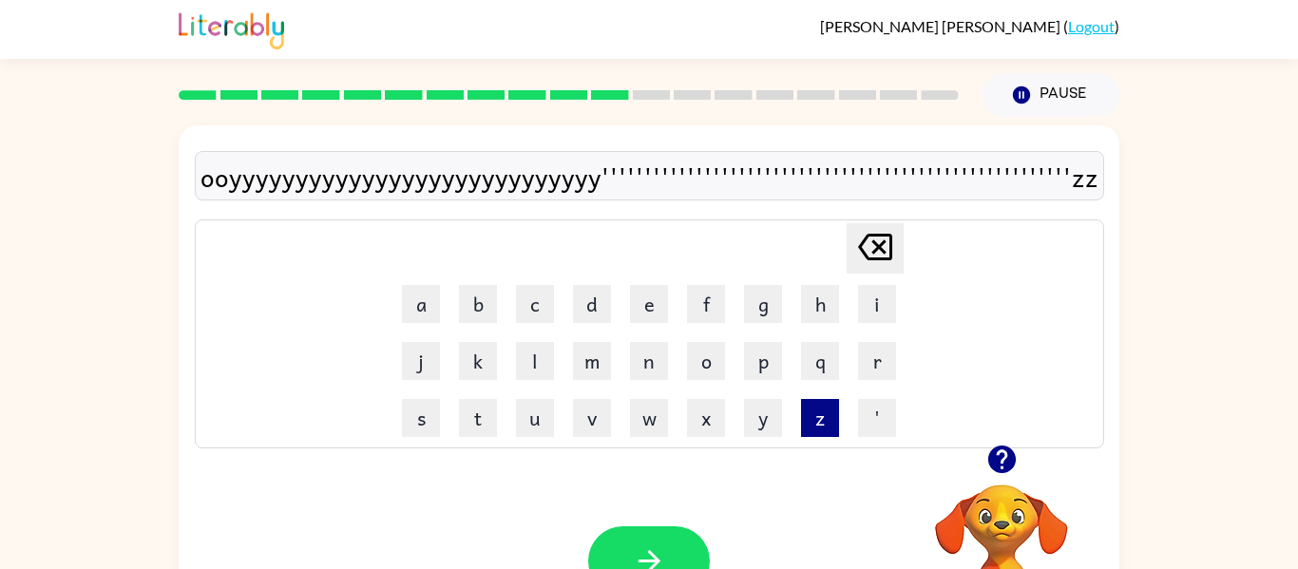
click at [825, 408] on button "z" at bounding box center [820, 418] width 38 height 38
click at [816, 432] on button "z" at bounding box center [820, 418] width 38 height 38
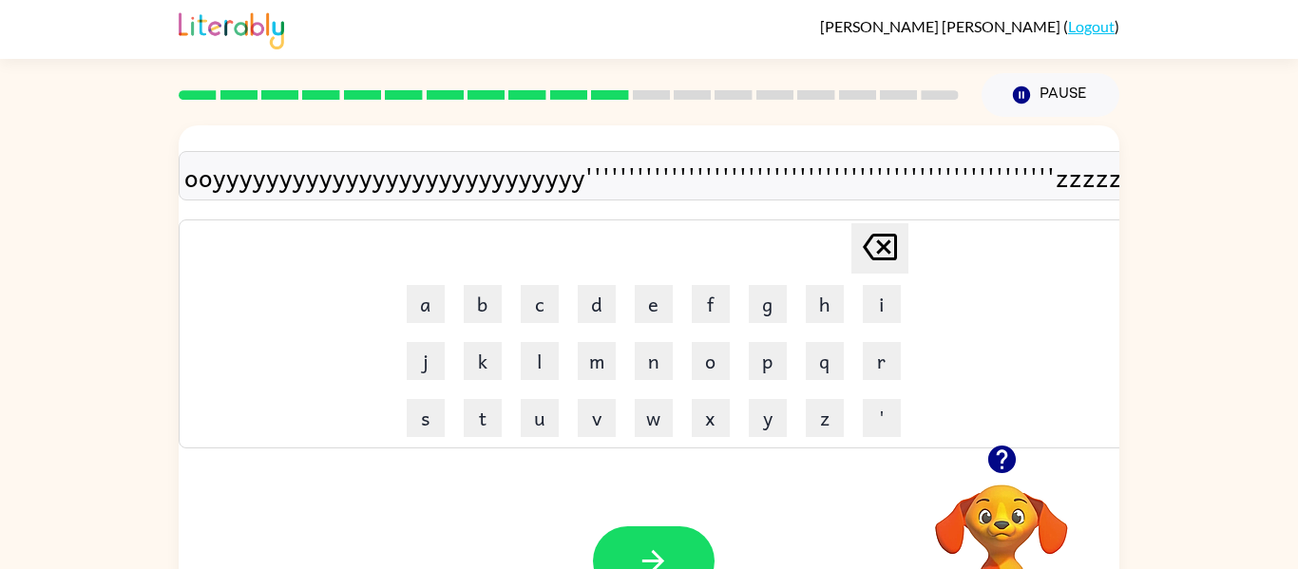
click at [800, 461] on div "Your browser must support playing .mp4 files to use Literably. Please try using…" at bounding box center [654, 561] width 950 height 214
click at [497, 399] on button "t" at bounding box center [483, 418] width 38 height 38
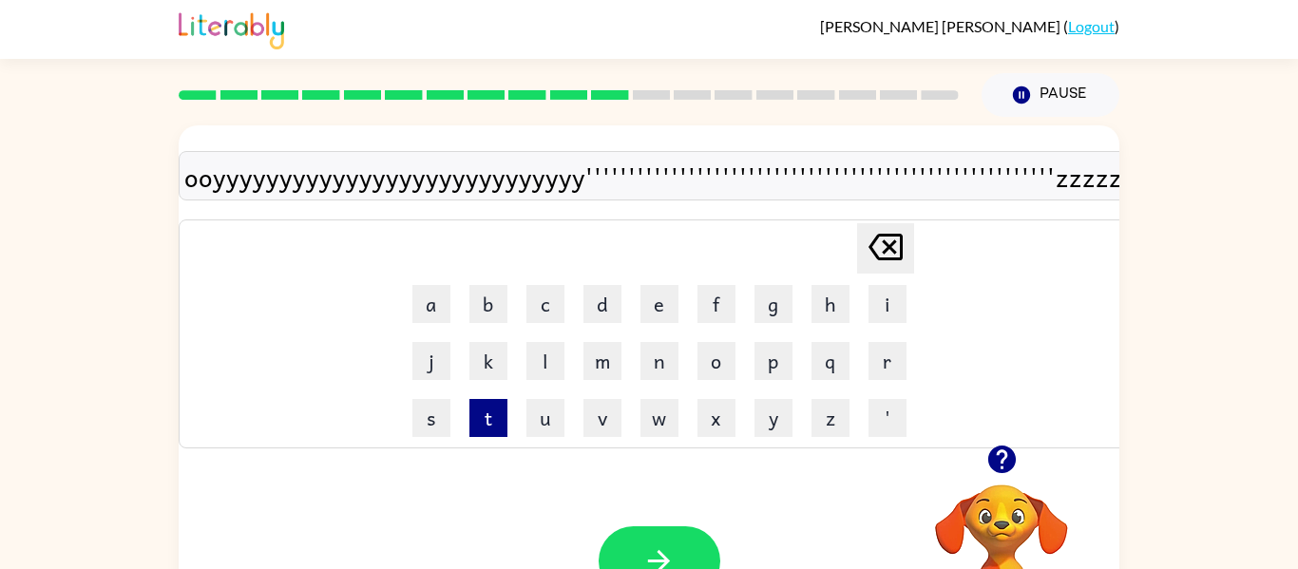
click at [497, 399] on button "t" at bounding box center [489, 418] width 38 height 38
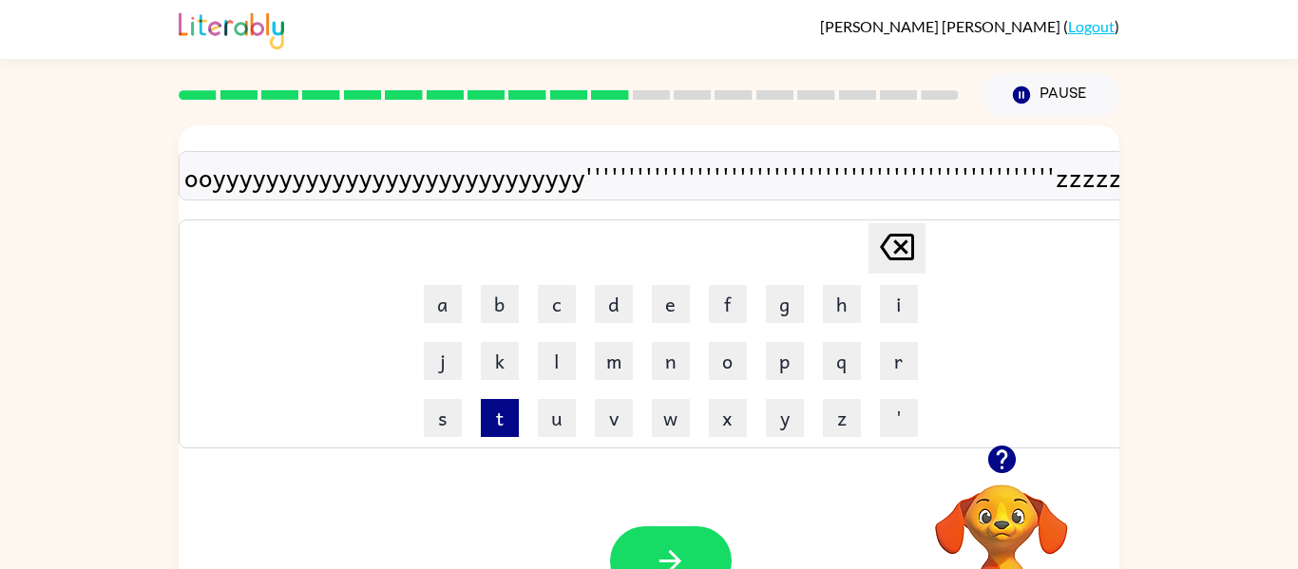
click at [497, 399] on button "t" at bounding box center [500, 418] width 38 height 38
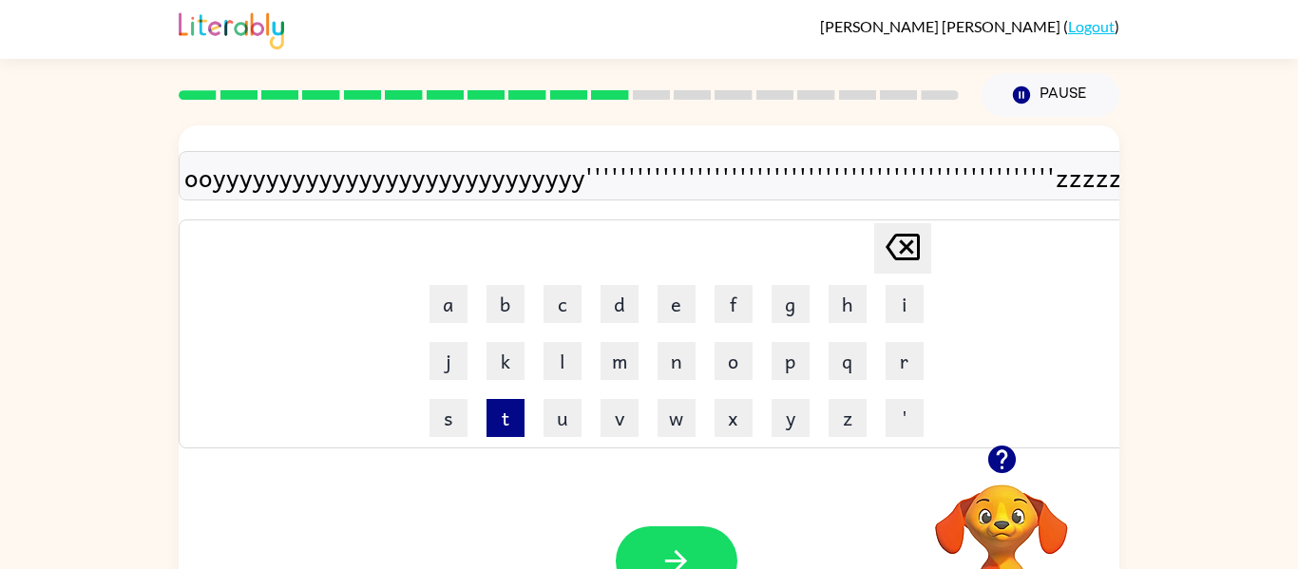
click at [497, 399] on button "t" at bounding box center [506, 418] width 38 height 38
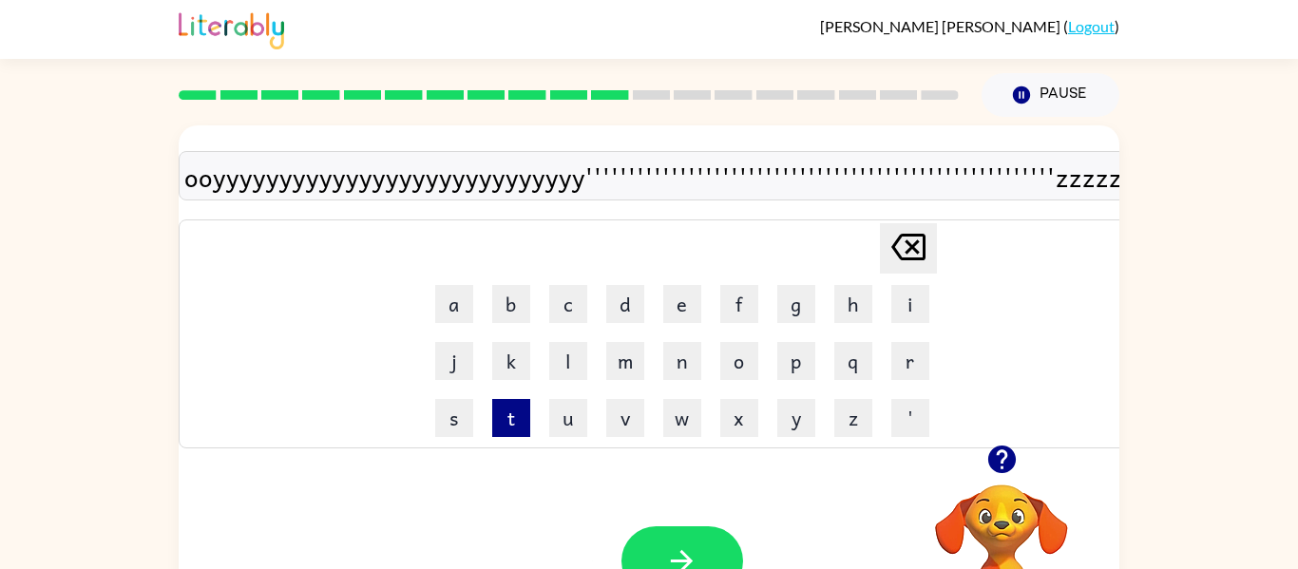
click at [497, 399] on button "t" at bounding box center [511, 418] width 38 height 38
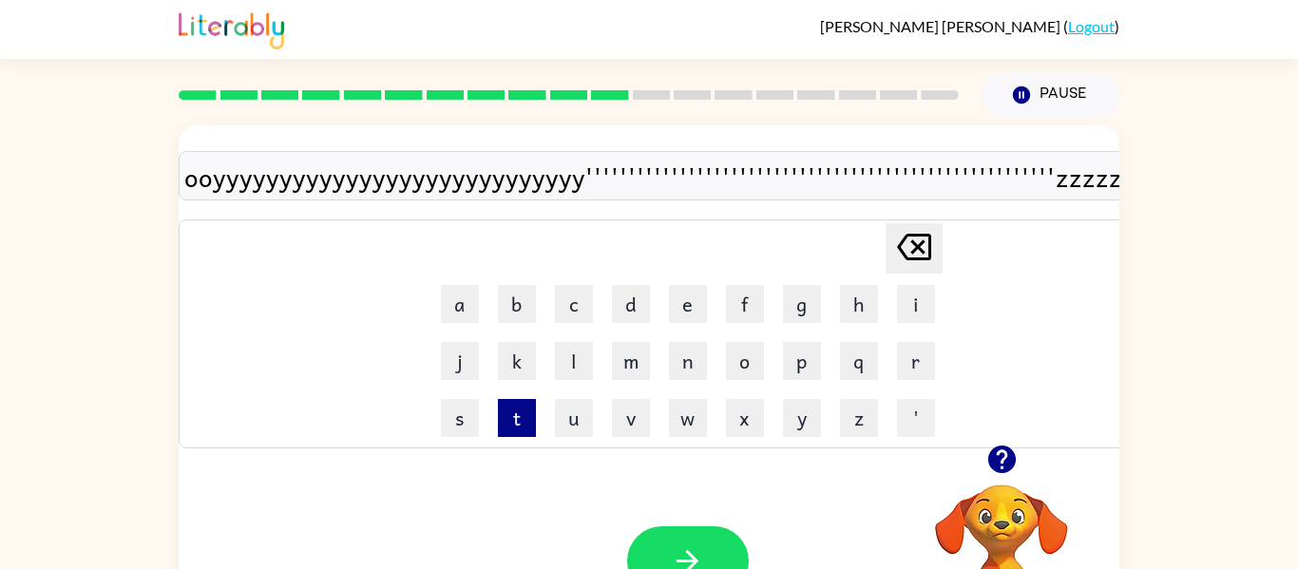
click at [498, 399] on button "t" at bounding box center [517, 418] width 38 height 38
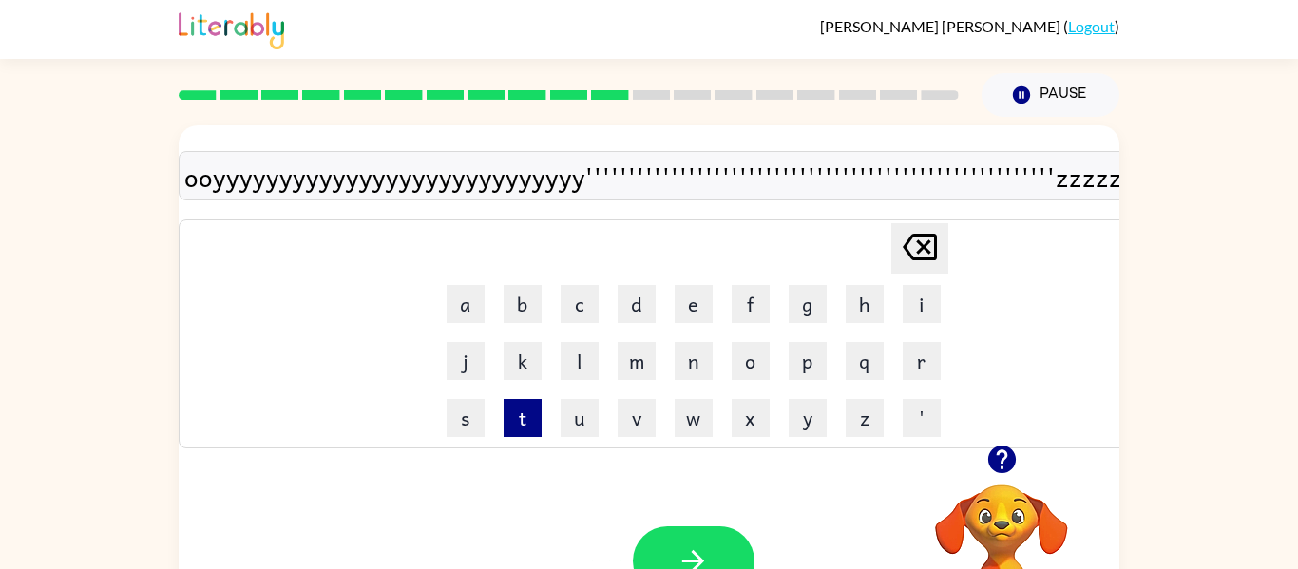
click at [497, 398] on td "t" at bounding box center [522, 418] width 55 height 55
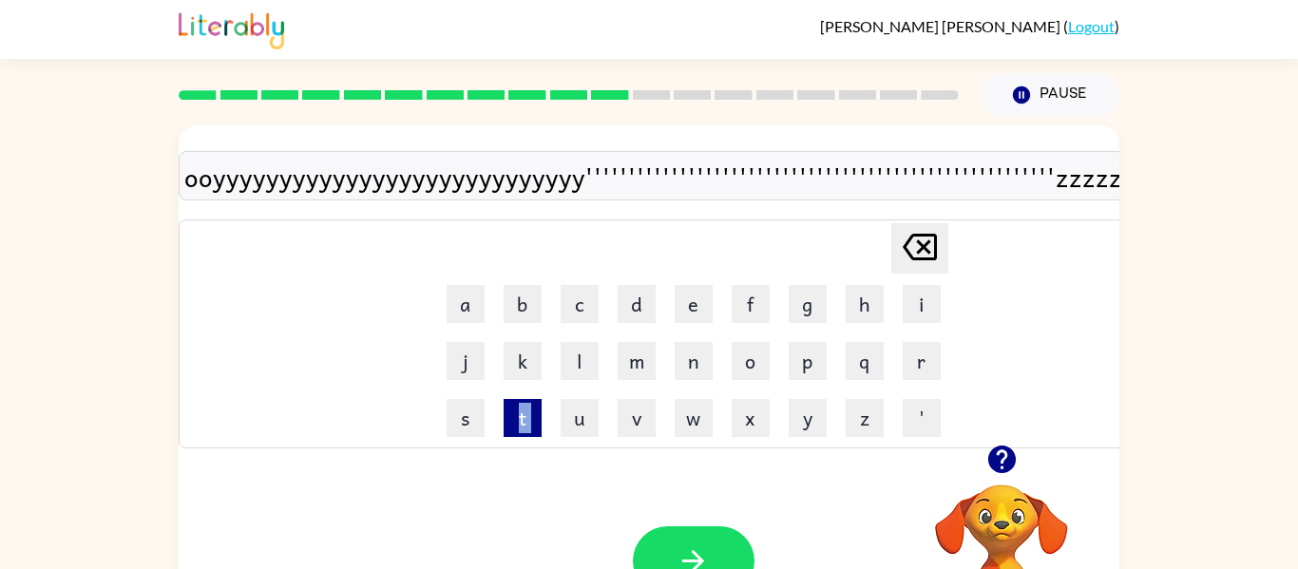
click at [453, 362] on button "j" at bounding box center [466, 361] width 38 height 38
click at [453, 362] on button "j" at bounding box center [470, 361] width 38 height 38
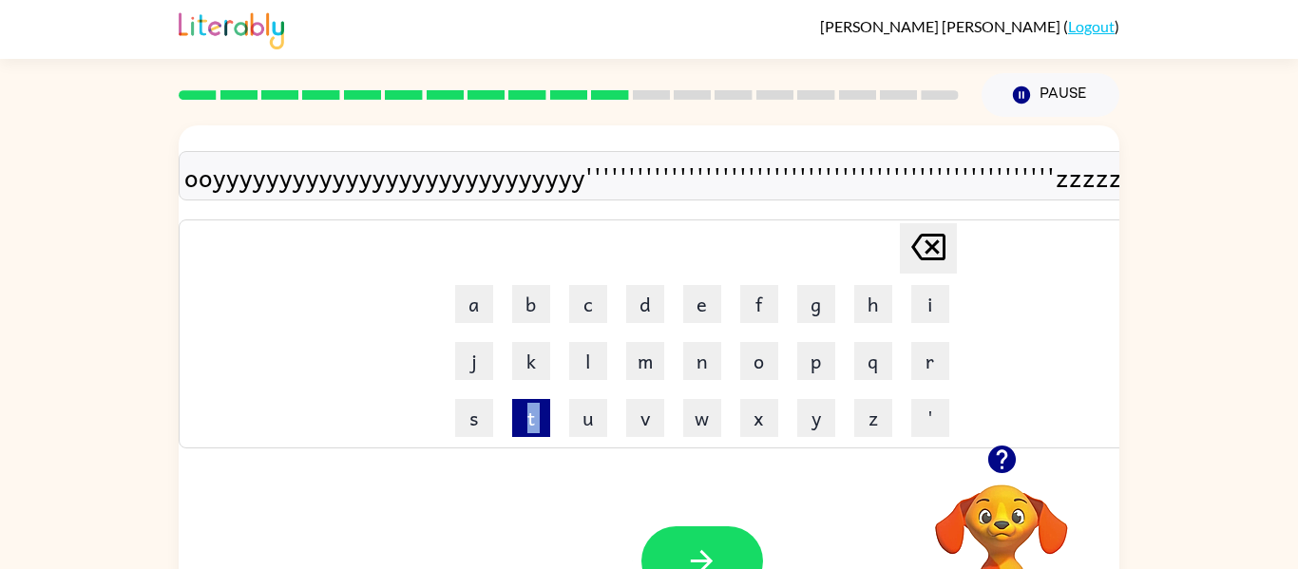
click at [455, 362] on button "j" at bounding box center [474, 361] width 38 height 38
click at [453, 362] on td "j" at bounding box center [478, 361] width 55 height 55
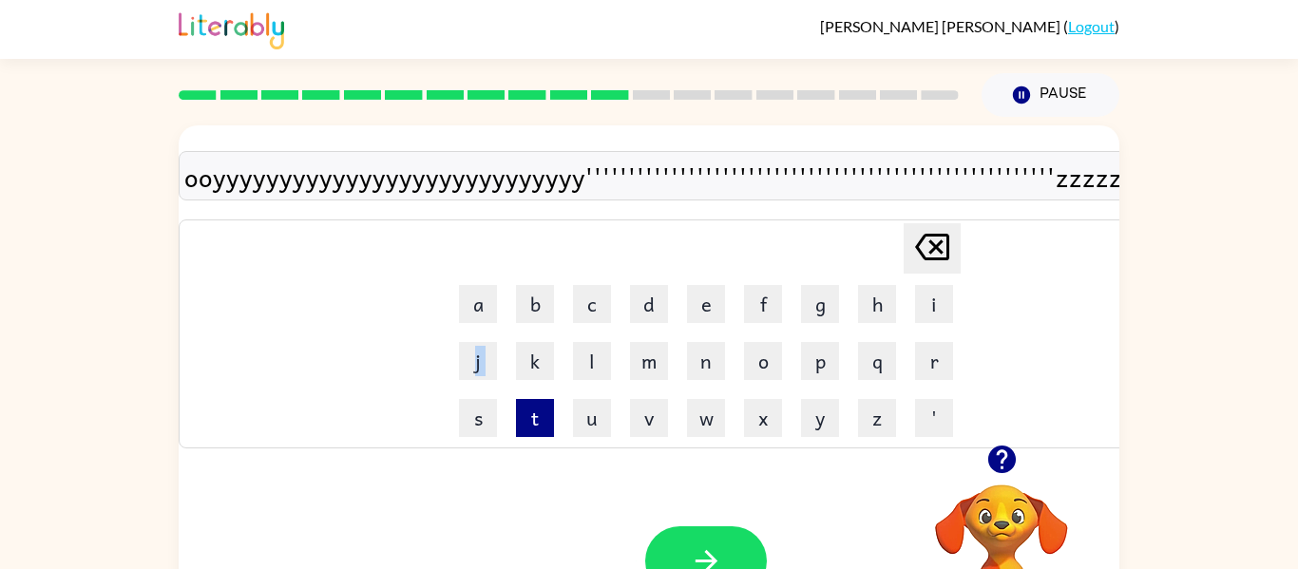
click at [453, 362] on td "j" at bounding box center [478, 361] width 55 height 55
click at [932, 372] on button "r" at bounding box center [934, 361] width 38 height 38
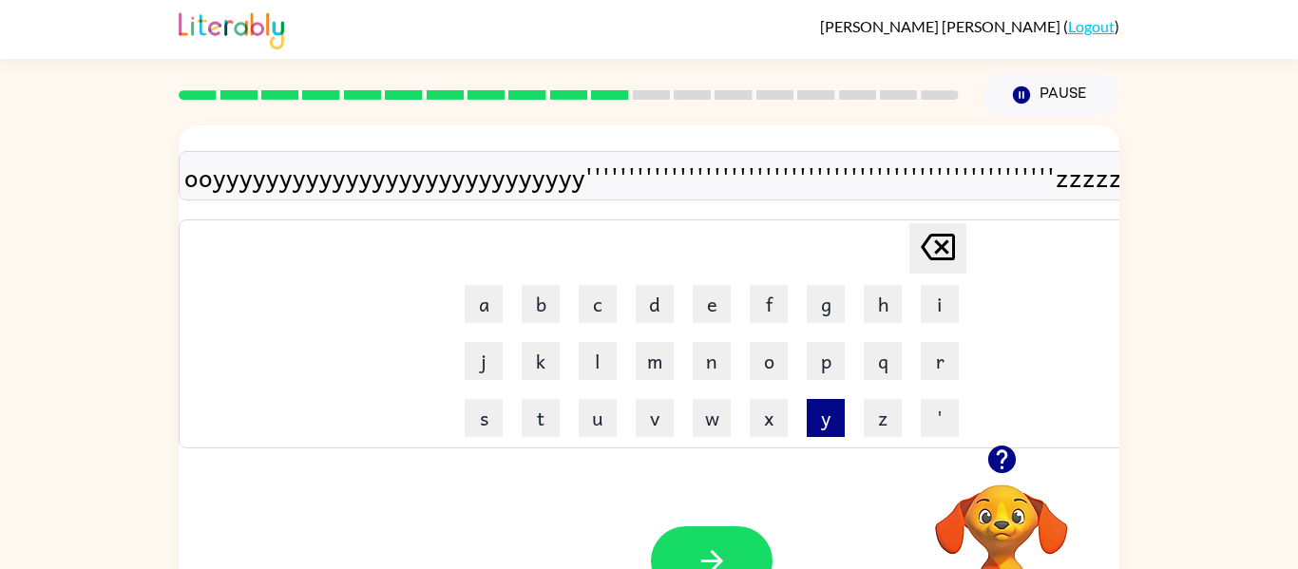
click at [826, 400] on button "y" at bounding box center [826, 418] width 38 height 38
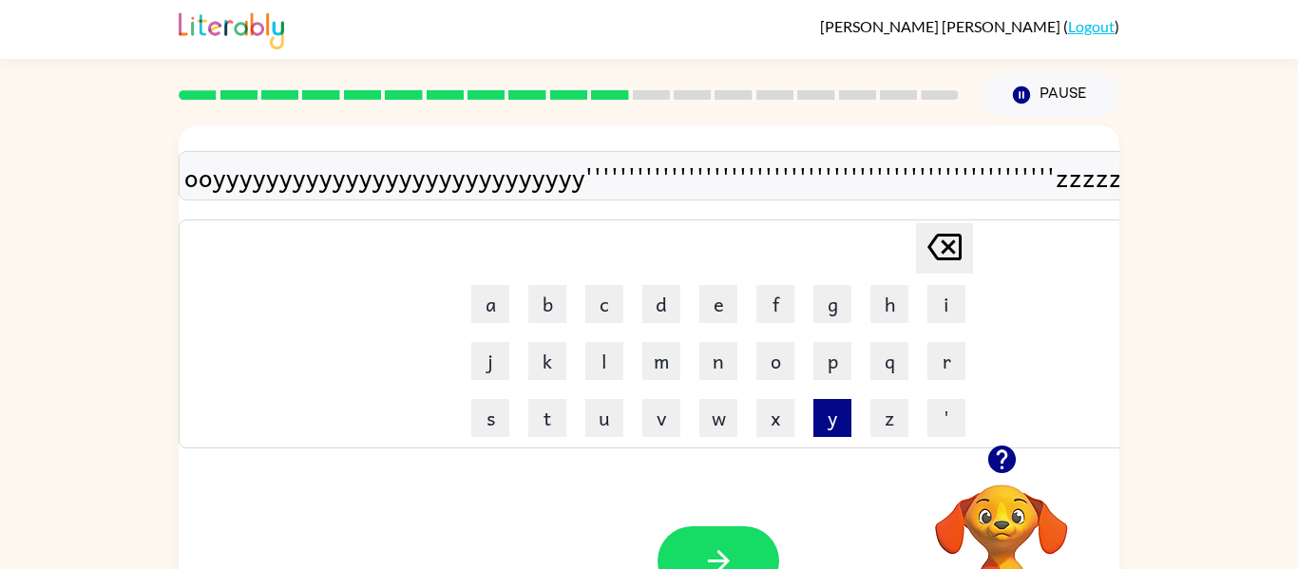
click at [826, 400] on button "y" at bounding box center [833, 418] width 38 height 38
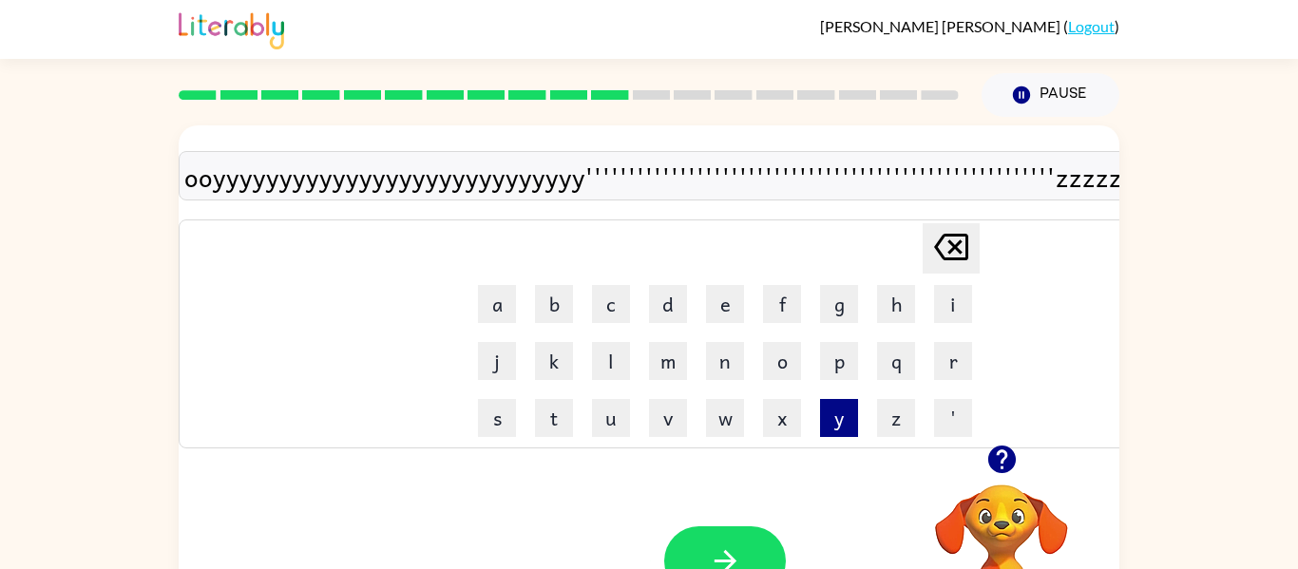
click at [826, 400] on button "y" at bounding box center [839, 418] width 38 height 38
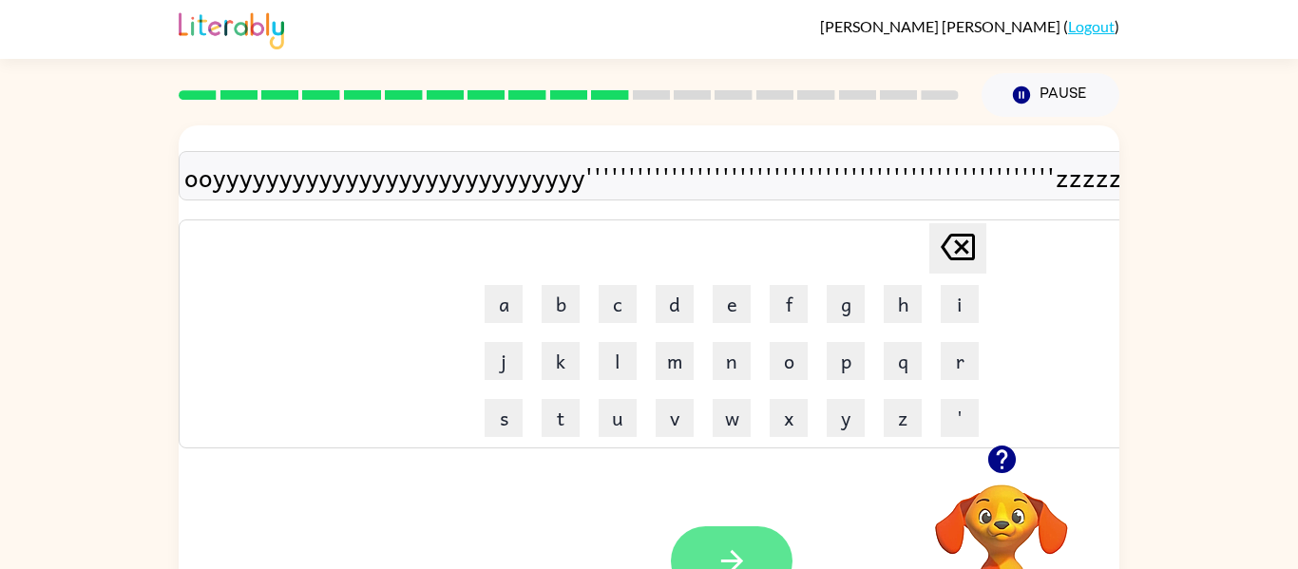
click at [693, 558] on button "button" at bounding box center [732, 561] width 122 height 69
click at [693, 558] on div at bounding box center [732, 561] width 122 height 69
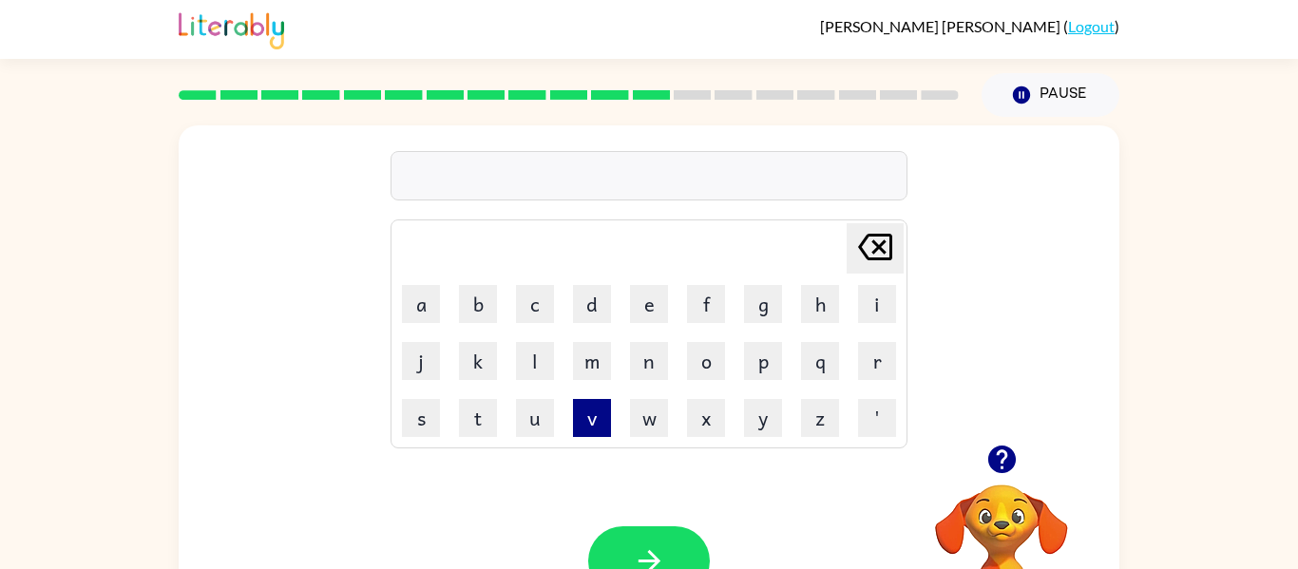
click at [588, 410] on button "v" at bounding box center [592, 418] width 38 height 38
click at [597, 416] on button "v" at bounding box center [592, 418] width 38 height 38
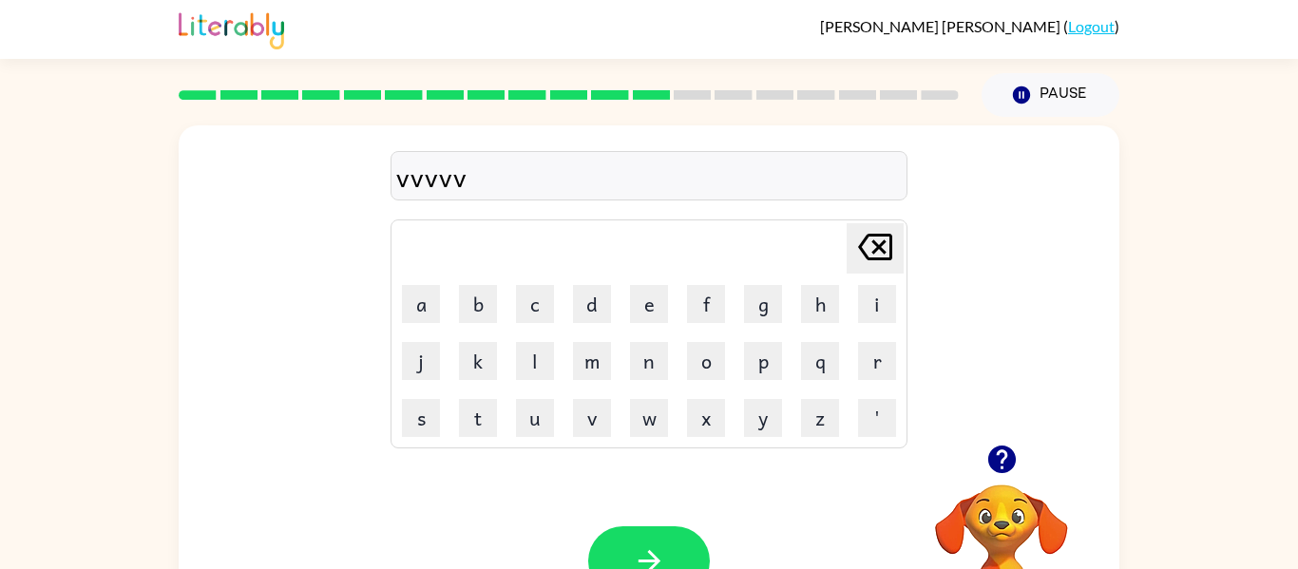
click at [624, 379] on td "n" at bounding box center [649, 361] width 55 height 55
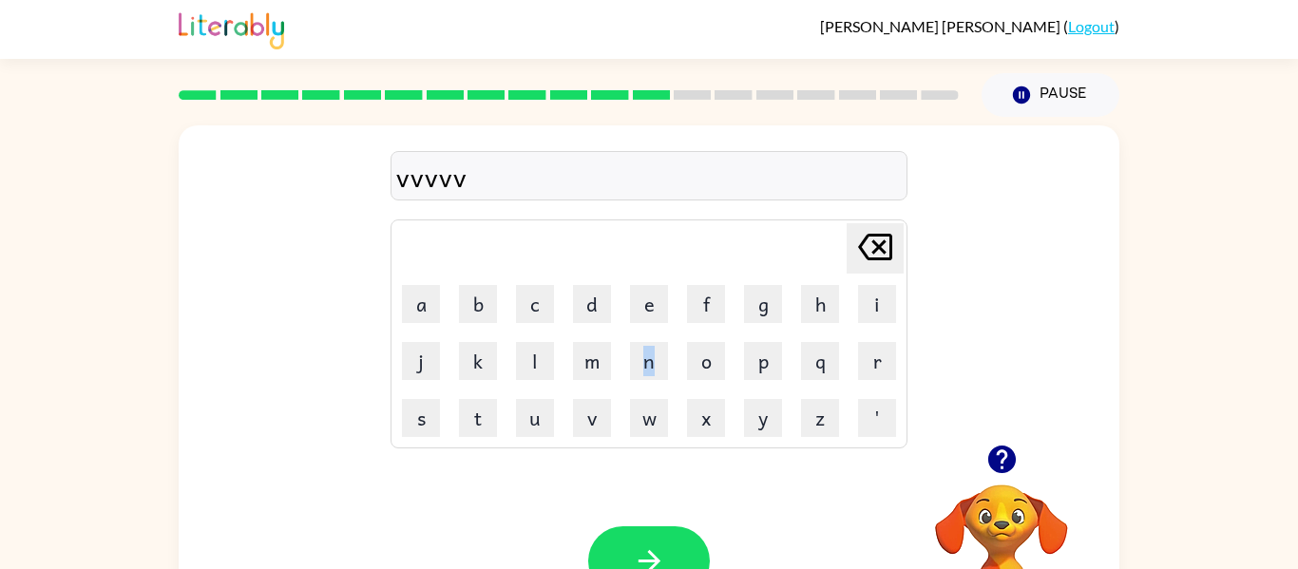
click at [646, 279] on td "e" at bounding box center [649, 304] width 55 height 55
click at [653, 301] on button "e" at bounding box center [649, 304] width 38 height 38
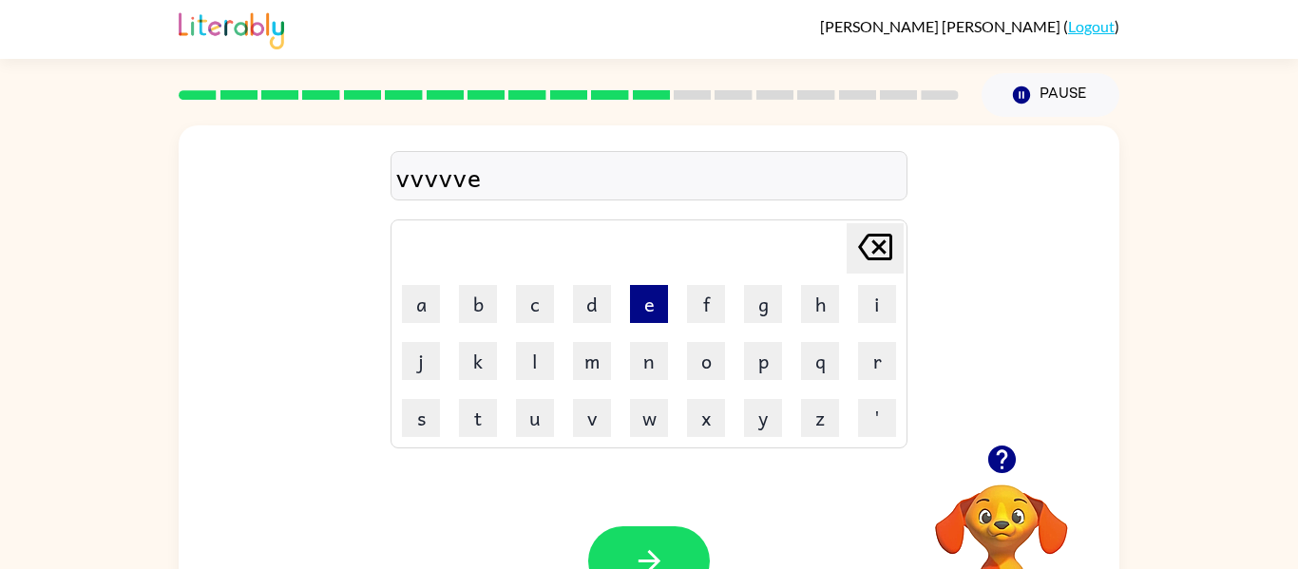
click at [653, 301] on button "e" at bounding box center [649, 304] width 38 height 38
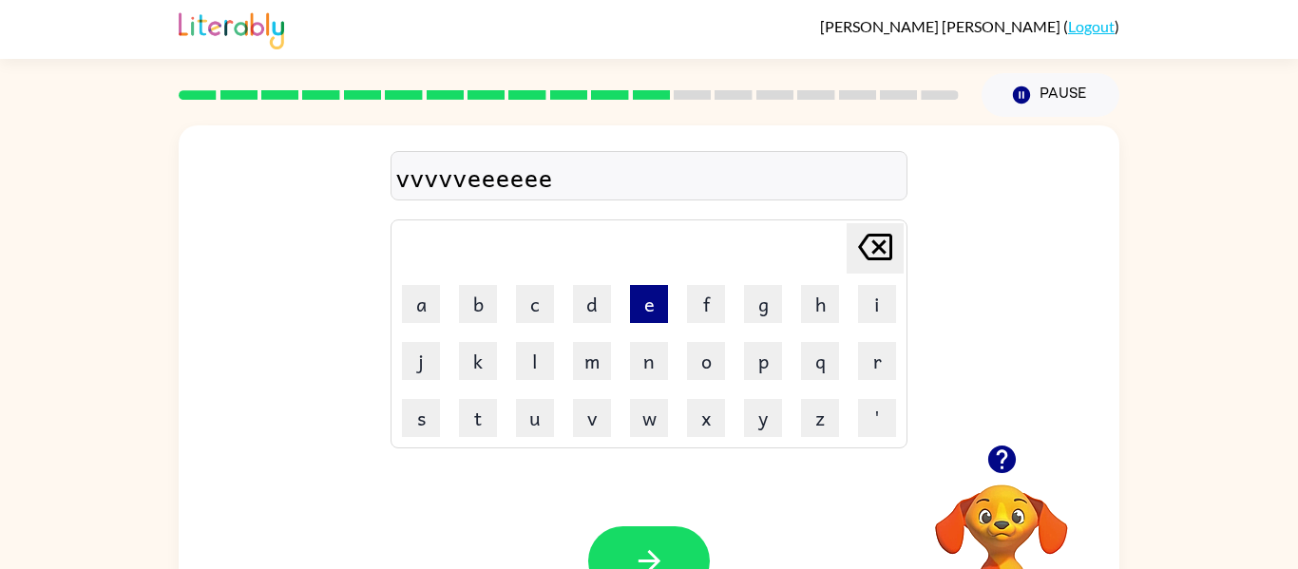
click at [653, 301] on button "e" at bounding box center [649, 304] width 38 height 38
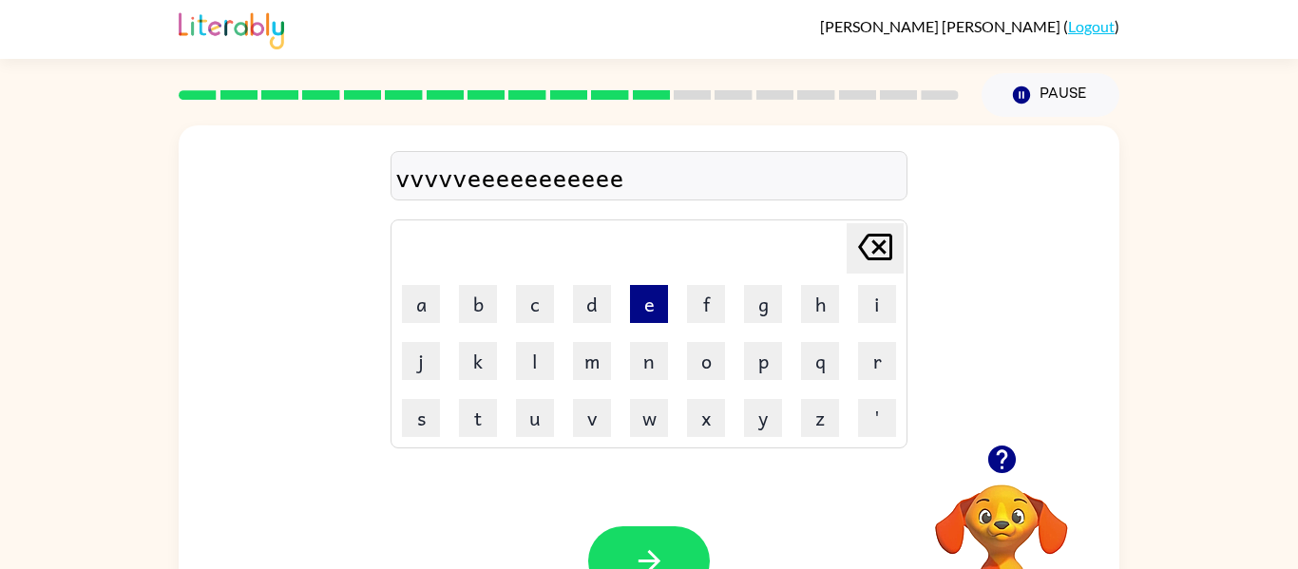
click at [653, 301] on button "e" at bounding box center [649, 304] width 38 height 38
click at [686, 459] on div "Your browser must support playing .mp4 files to use Literably. Please try using…" at bounding box center [649, 561] width 941 height 214
click at [696, 431] on button "x" at bounding box center [706, 418] width 38 height 38
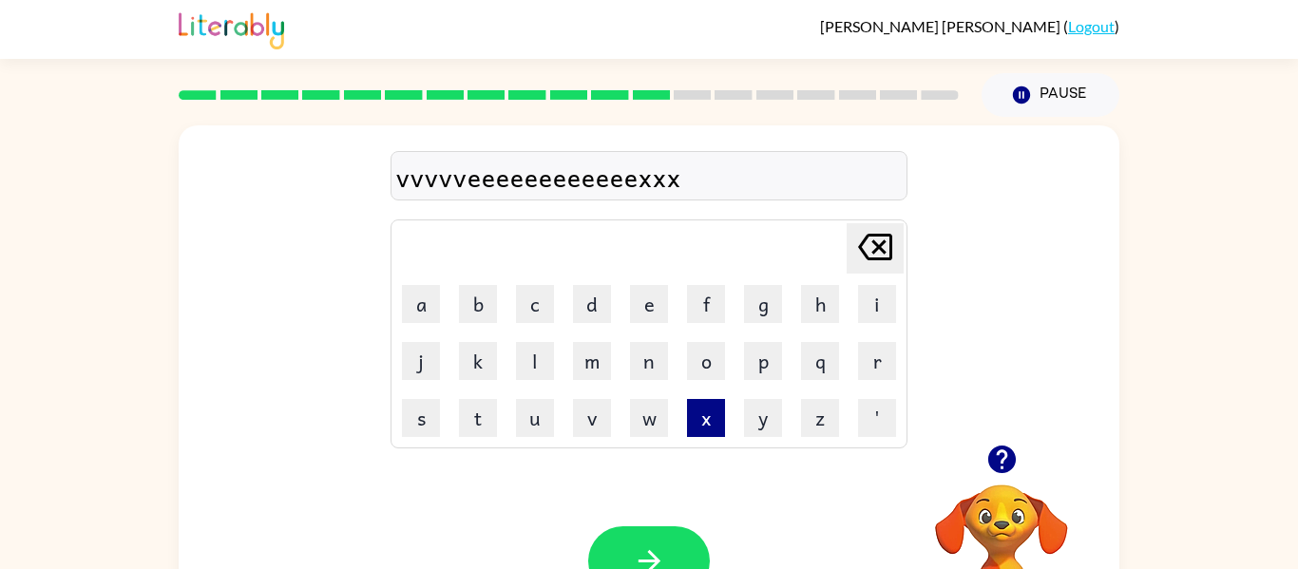
click at [696, 431] on button "x" at bounding box center [706, 418] width 38 height 38
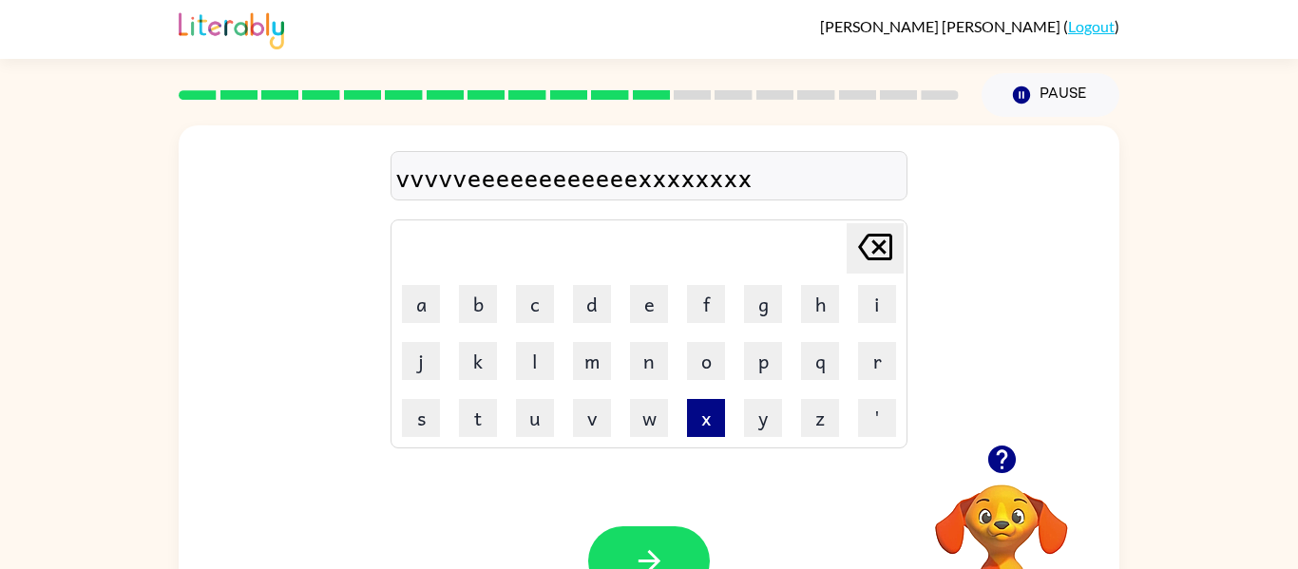
click at [696, 431] on button "x" at bounding box center [706, 418] width 38 height 38
click at [687, 444] on td "x" at bounding box center [706, 418] width 55 height 55
click at [641, 403] on button "w" at bounding box center [649, 418] width 38 height 38
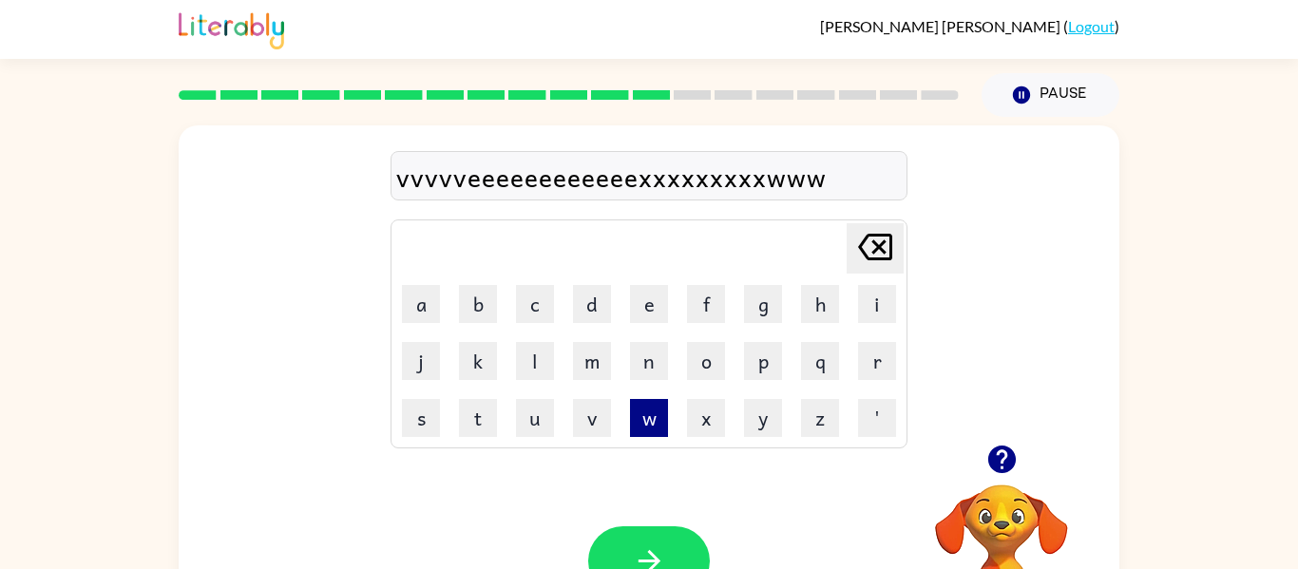
click at [641, 403] on button "w" at bounding box center [649, 418] width 38 height 38
click at [639, 405] on button "w" at bounding box center [649, 418] width 38 height 38
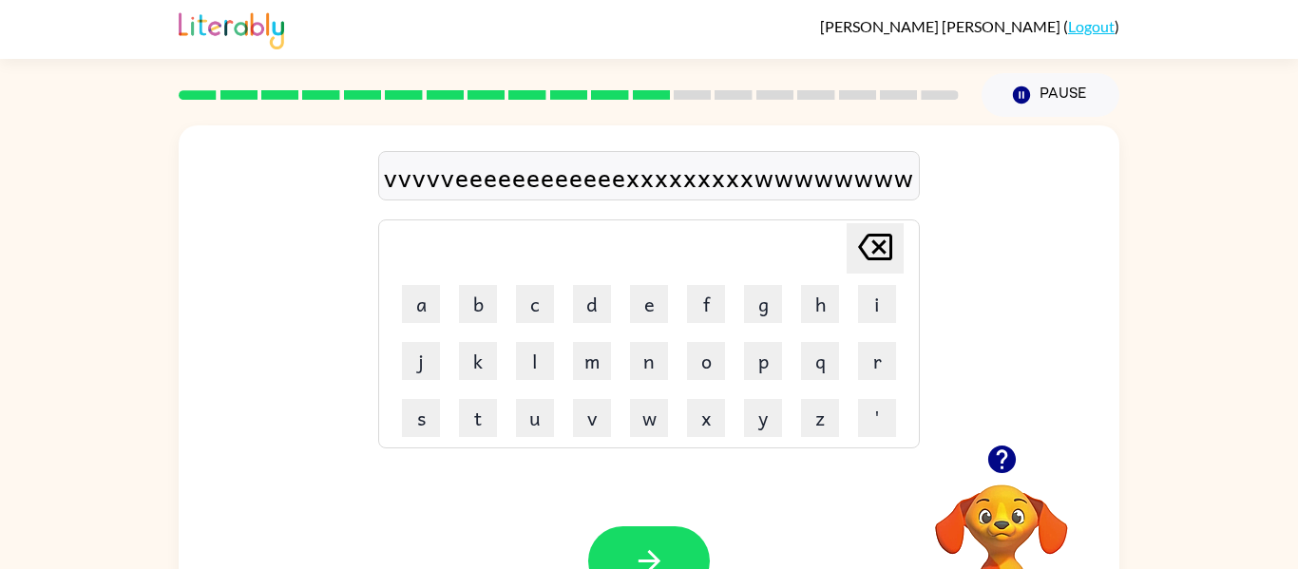
click at [580, 449] on div "vvvvveeeeeeeeeeeexxxxxxxxxwwwwwwww Delete Delete last character input a b c d e…" at bounding box center [649, 396] width 941 height 543
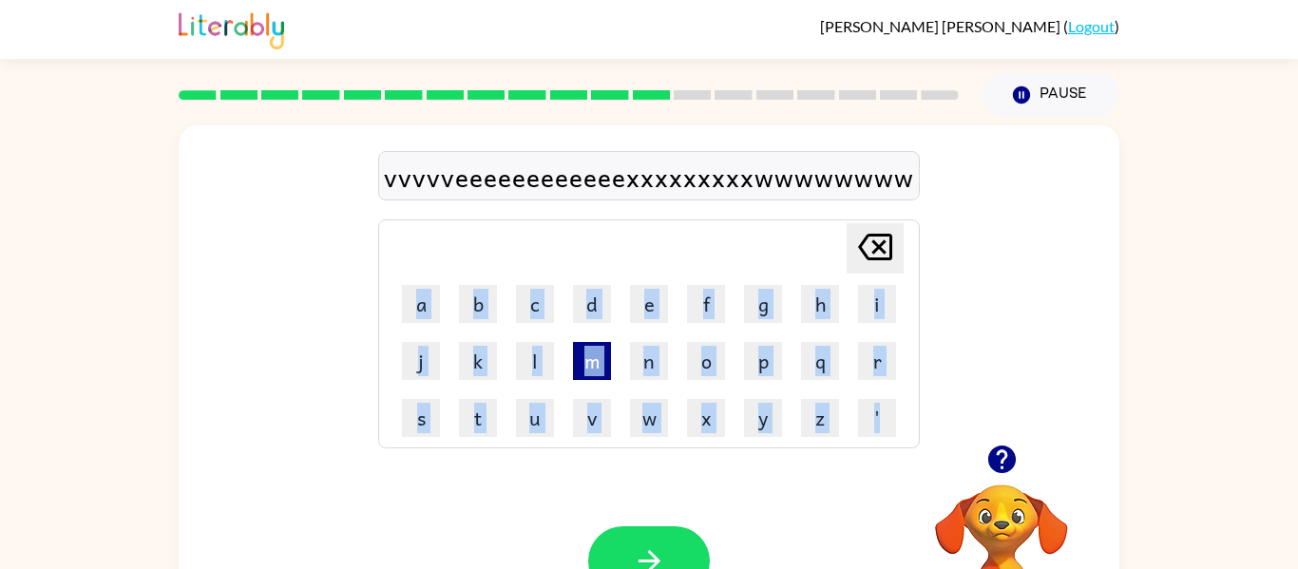
click at [580, 366] on button "m" at bounding box center [592, 361] width 38 height 38
click at [886, 409] on button "'" at bounding box center [877, 418] width 38 height 38
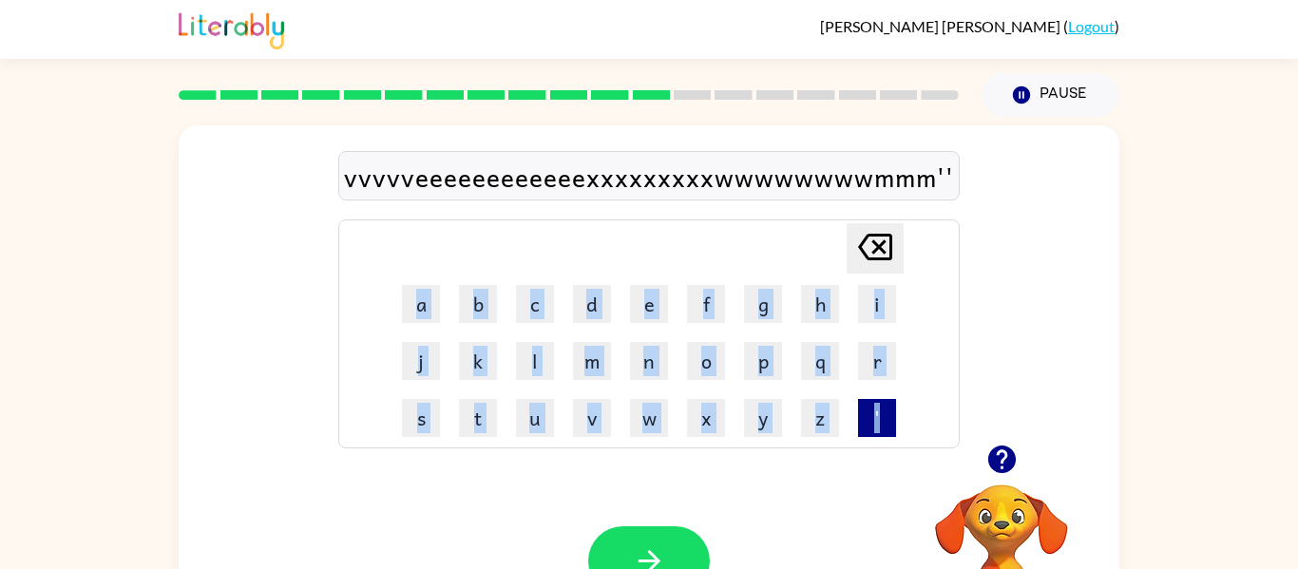
click at [886, 409] on button "'" at bounding box center [877, 418] width 38 height 38
click at [887, 410] on button "'" at bounding box center [877, 418] width 38 height 38
click at [890, 413] on button "'" at bounding box center [877, 418] width 38 height 38
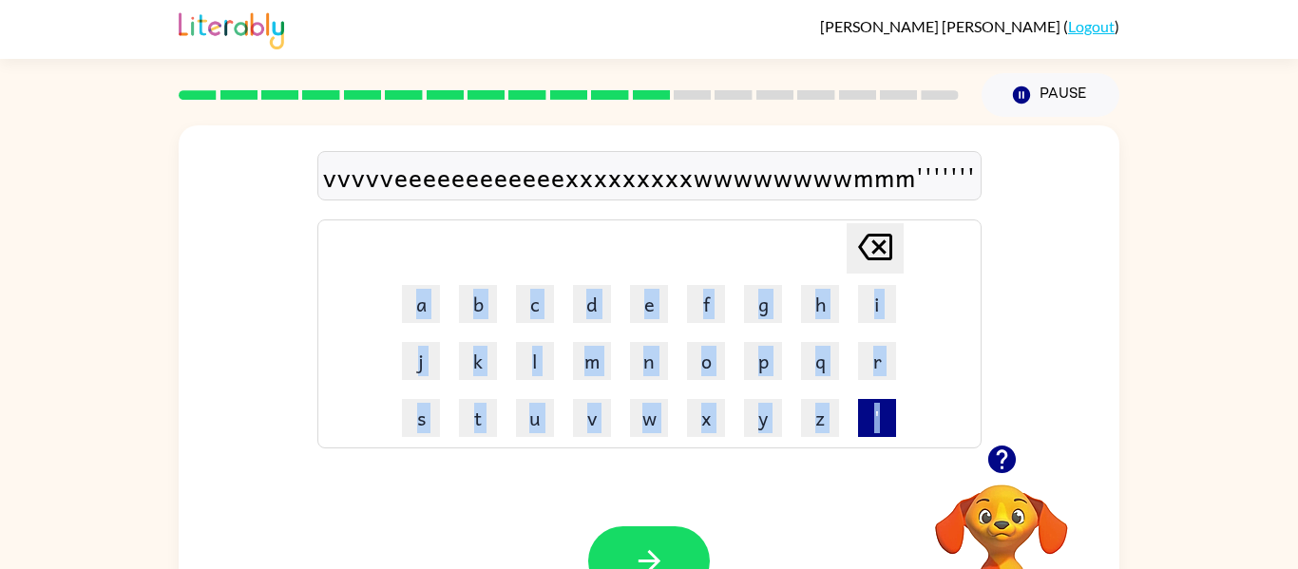
click at [890, 416] on button "'" at bounding box center [877, 418] width 38 height 38
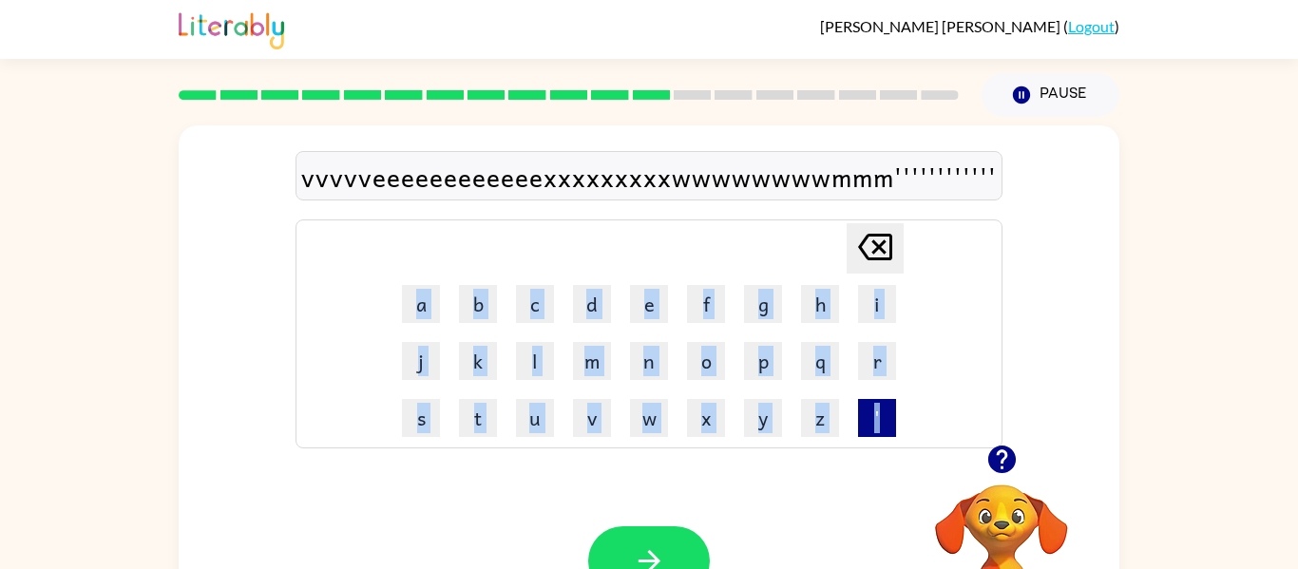
click at [890, 416] on button "'" at bounding box center [877, 418] width 38 height 38
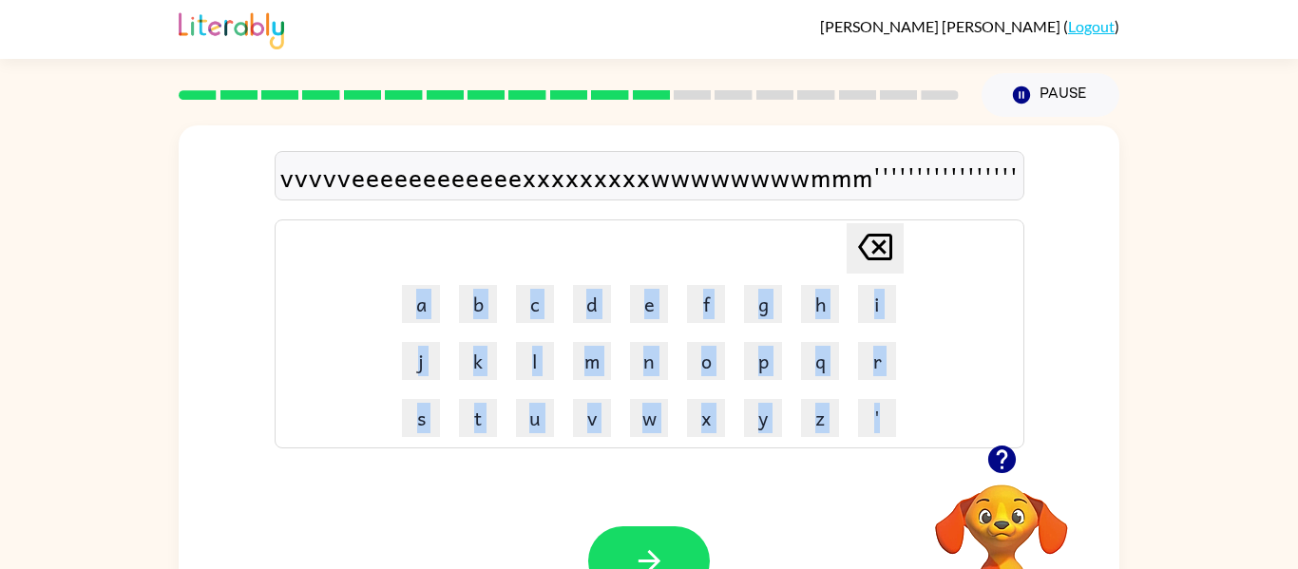
click at [867, 488] on div "Your browser must support playing .mp4 files to use Literably. Please try using…" at bounding box center [649, 561] width 941 height 214
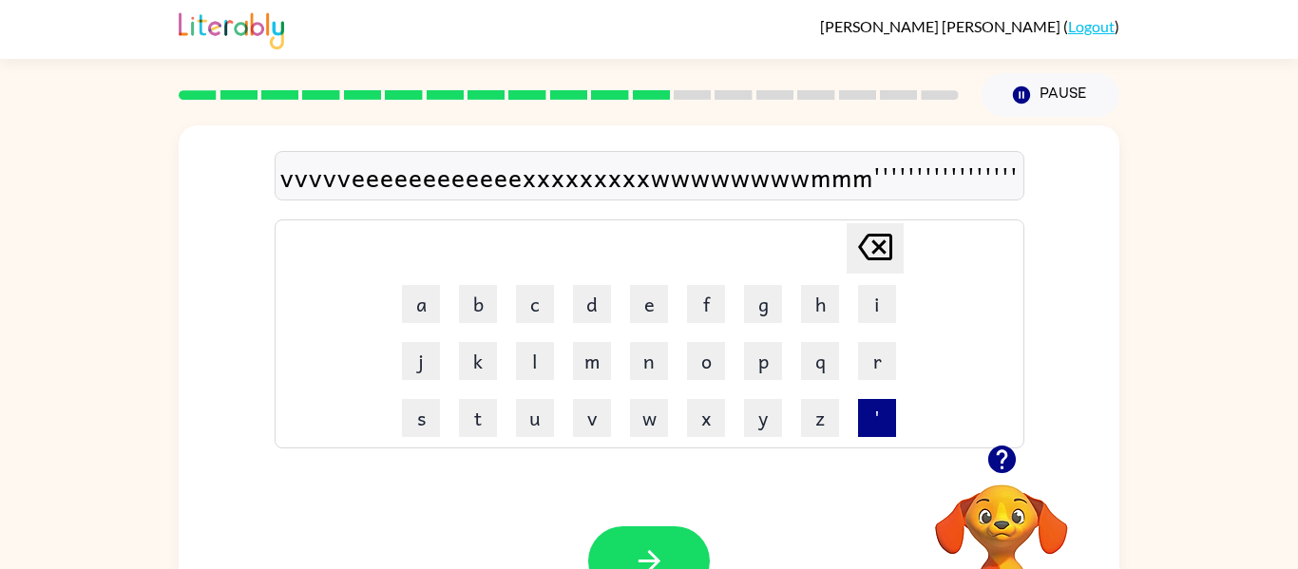
click at [877, 421] on button "'" at bounding box center [877, 418] width 38 height 38
click at [866, 468] on div "Your browser must support playing .mp4 files to use Literably. Please try using…" at bounding box center [649, 561] width 941 height 214
click at [864, 406] on button "'" at bounding box center [877, 418] width 38 height 38
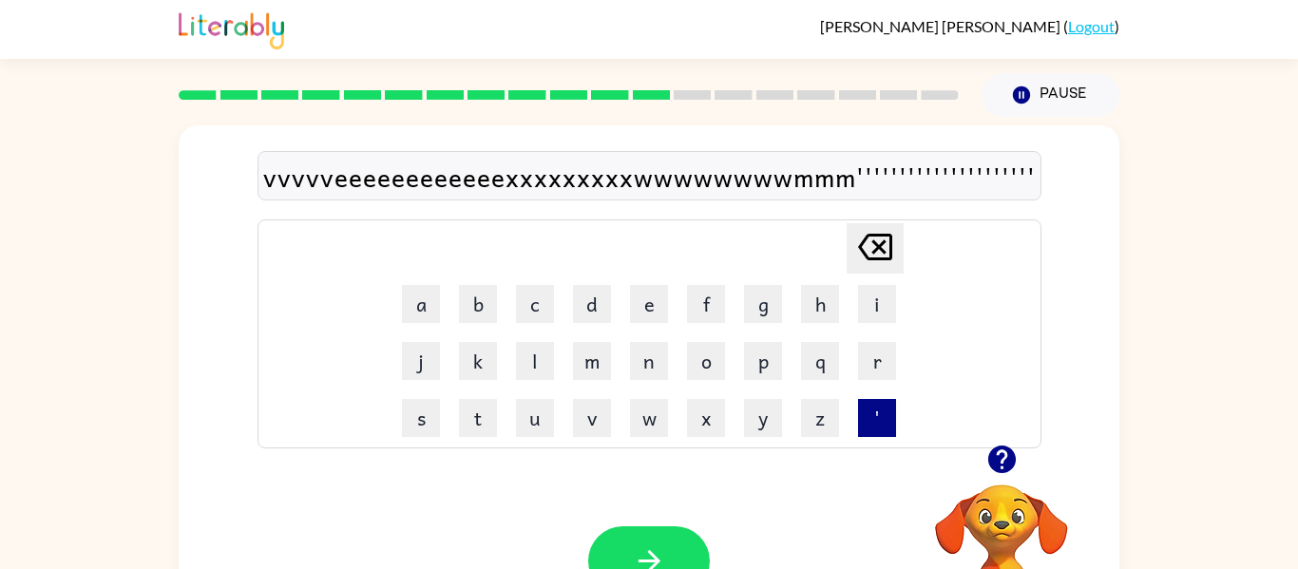
click at [864, 406] on button "'" at bounding box center [877, 418] width 38 height 38
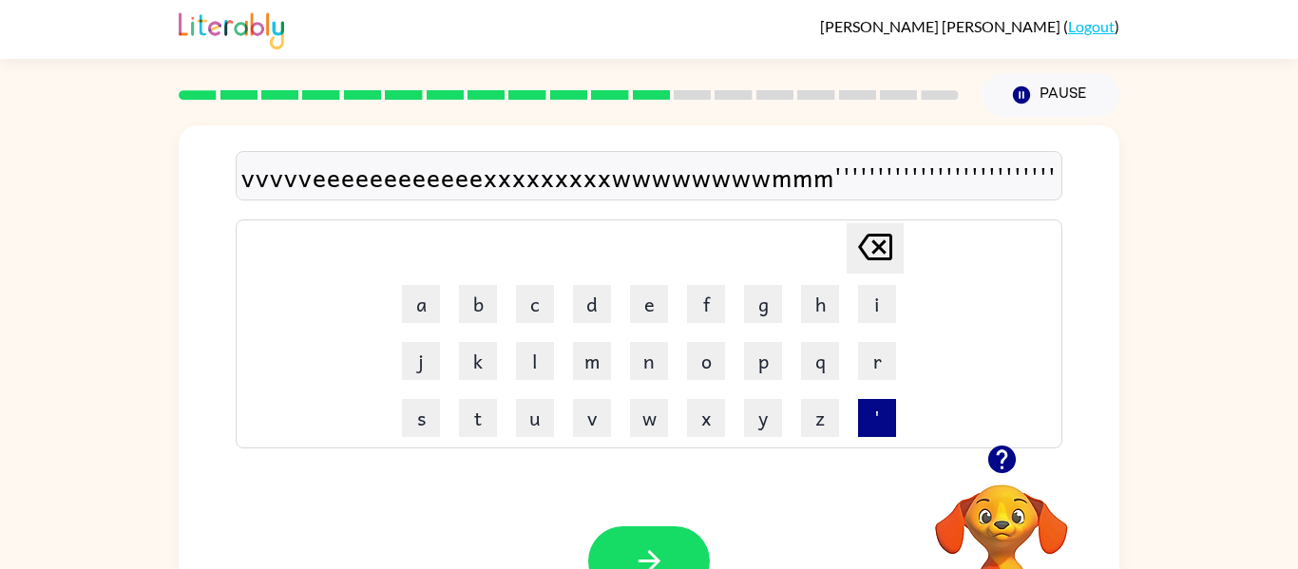
click at [864, 406] on button "'" at bounding box center [877, 418] width 38 height 38
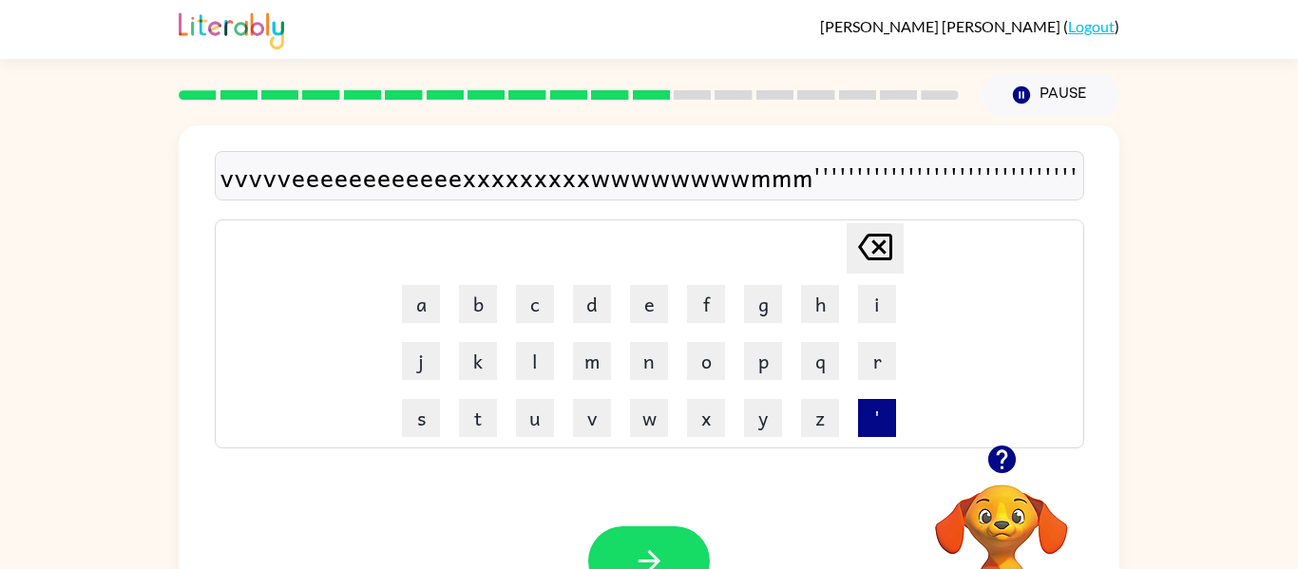
click at [864, 406] on button "'" at bounding box center [877, 418] width 38 height 38
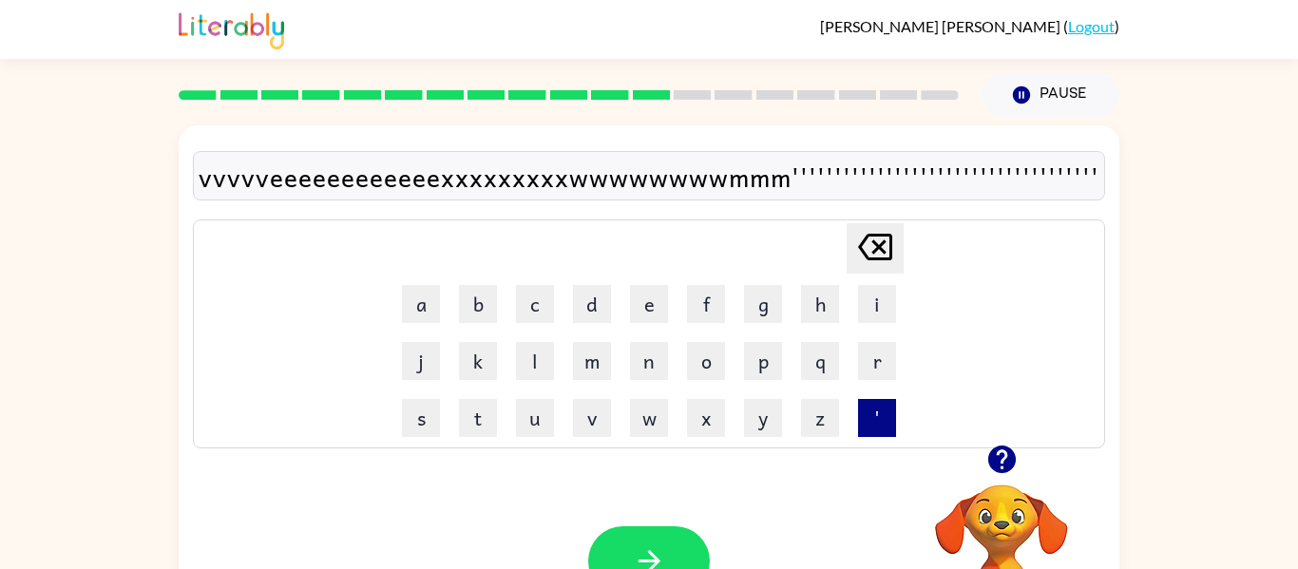
click at [864, 406] on button "'" at bounding box center [877, 418] width 38 height 38
click at [864, 406] on button "'" at bounding box center [880, 418] width 38 height 38
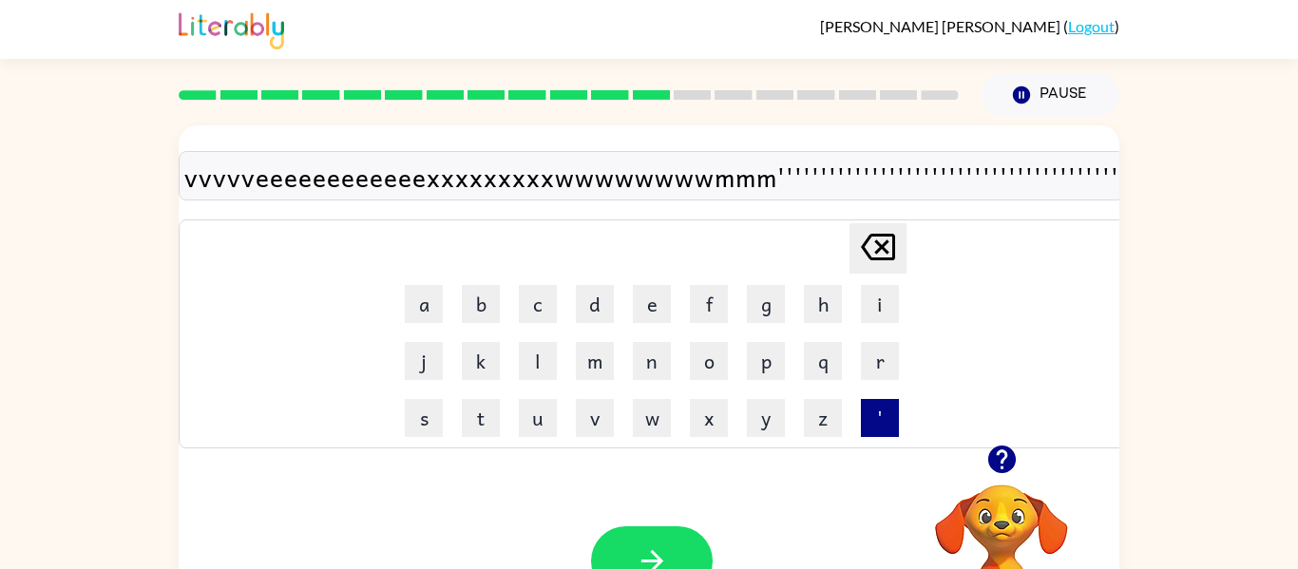
click at [864, 406] on button "'" at bounding box center [880, 418] width 38 height 38
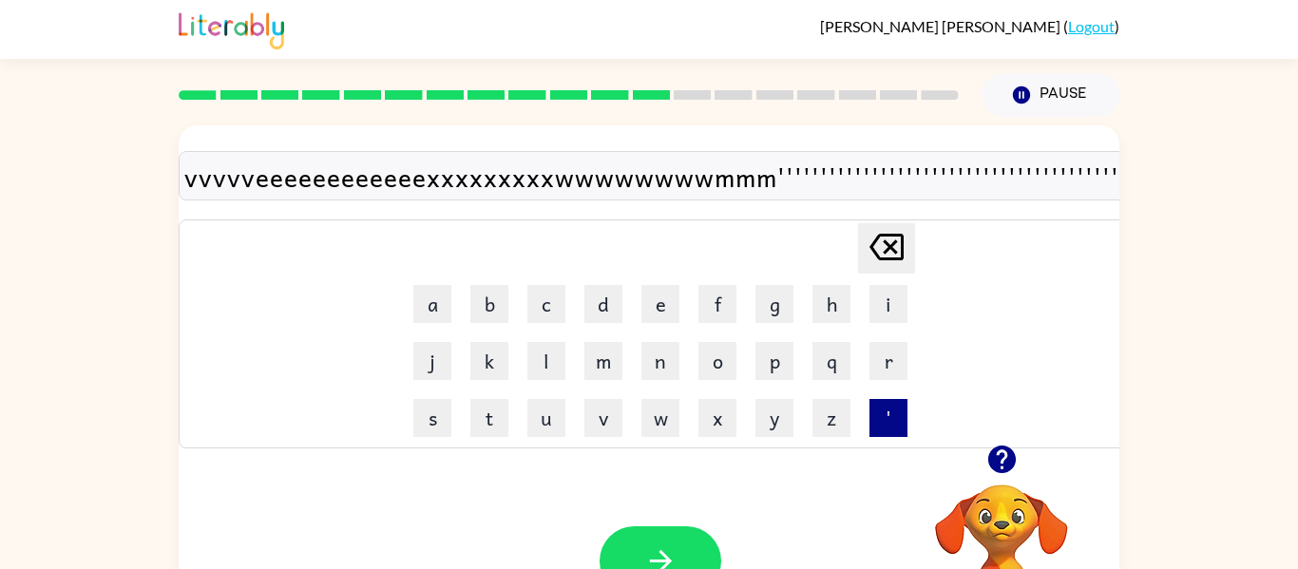
click at [870, 406] on button "'" at bounding box center [889, 418] width 38 height 38
click at [874, 406] on button "'" at bounding box center [893, 418] width 38 height 38
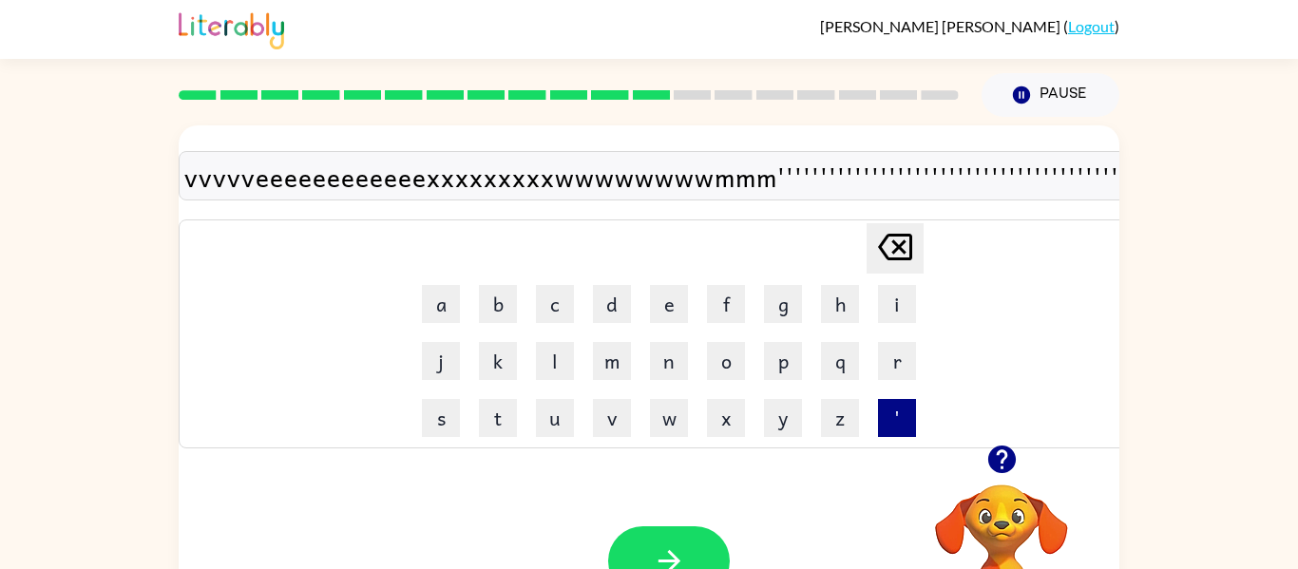
click at [870, 406] on td "'" at bounding box center [897, 418] width 55 height 55
click at [870, 408] on td "'" at bounding box center [897, 418] width 55 height 55
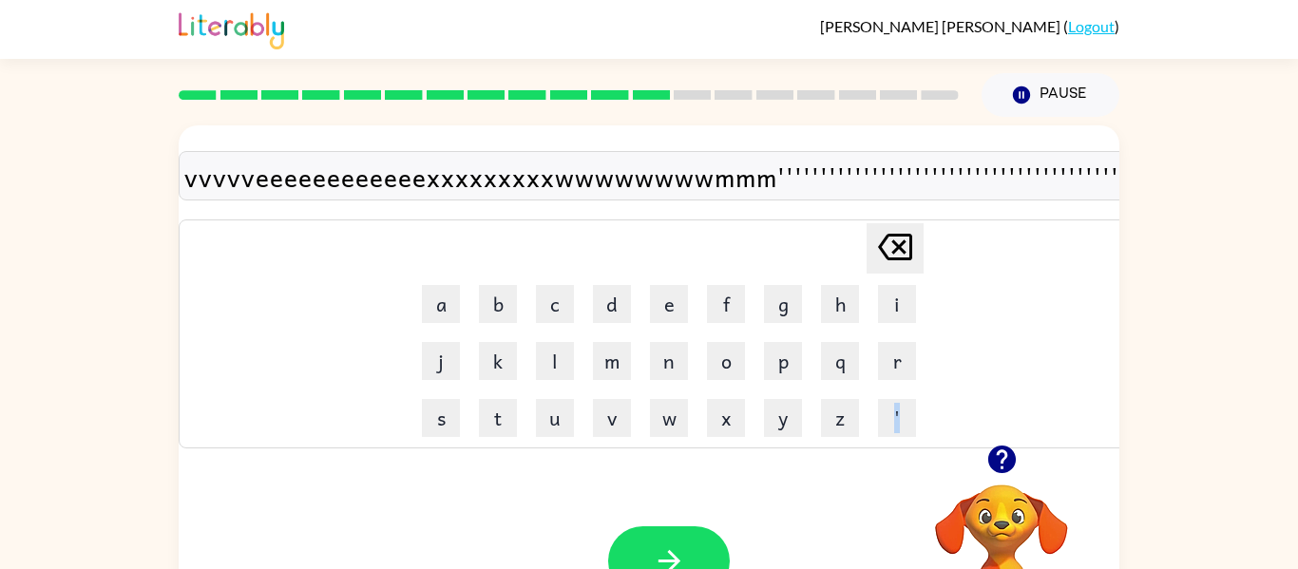
click at [870, 408] on td "'" at bounding box center [897, 418] width 55 height 55
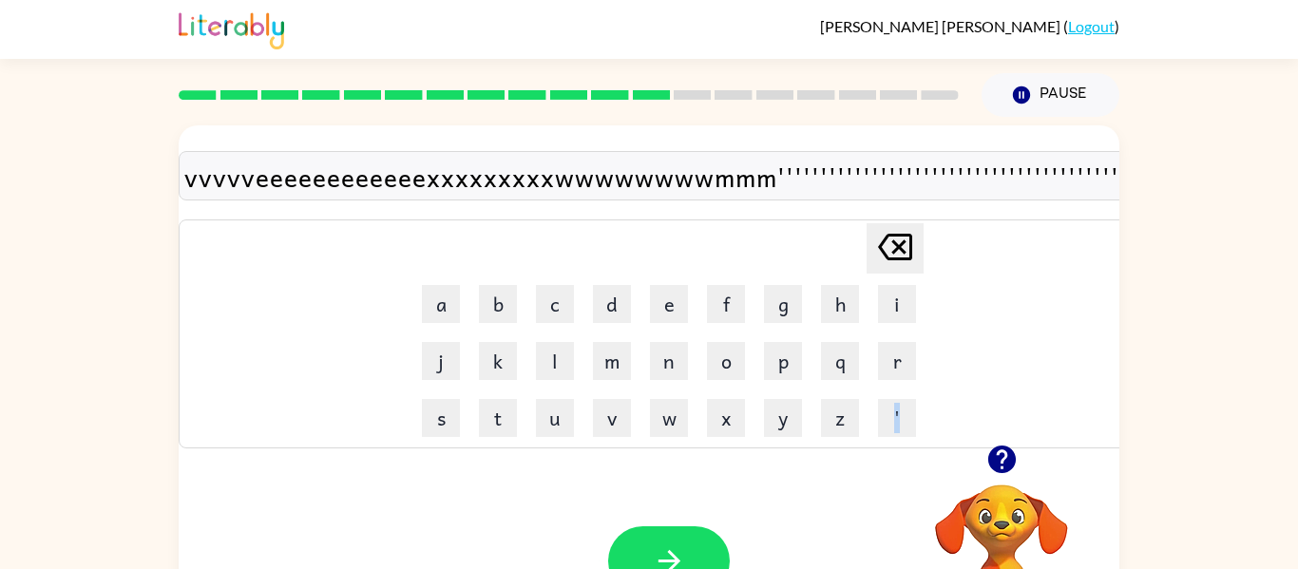
click at [870, 408] on td "'" at bounding box center [897, 418] width 55 height 55
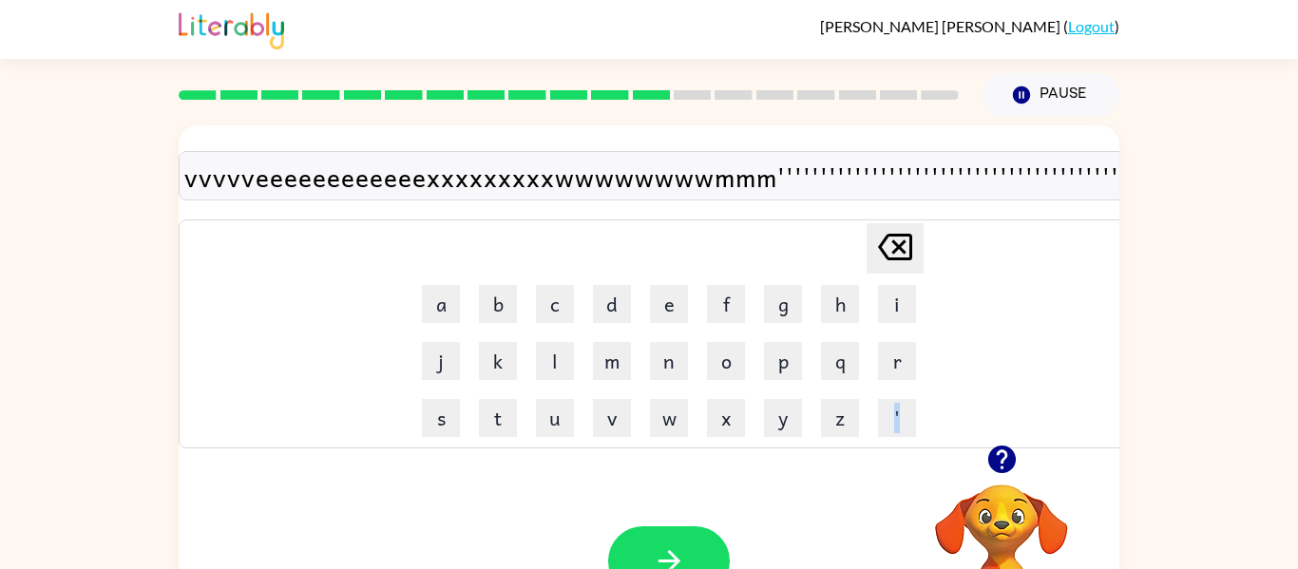
click at [870, 408] on td "'" at bounding box center [897, 418] width 55 height 55
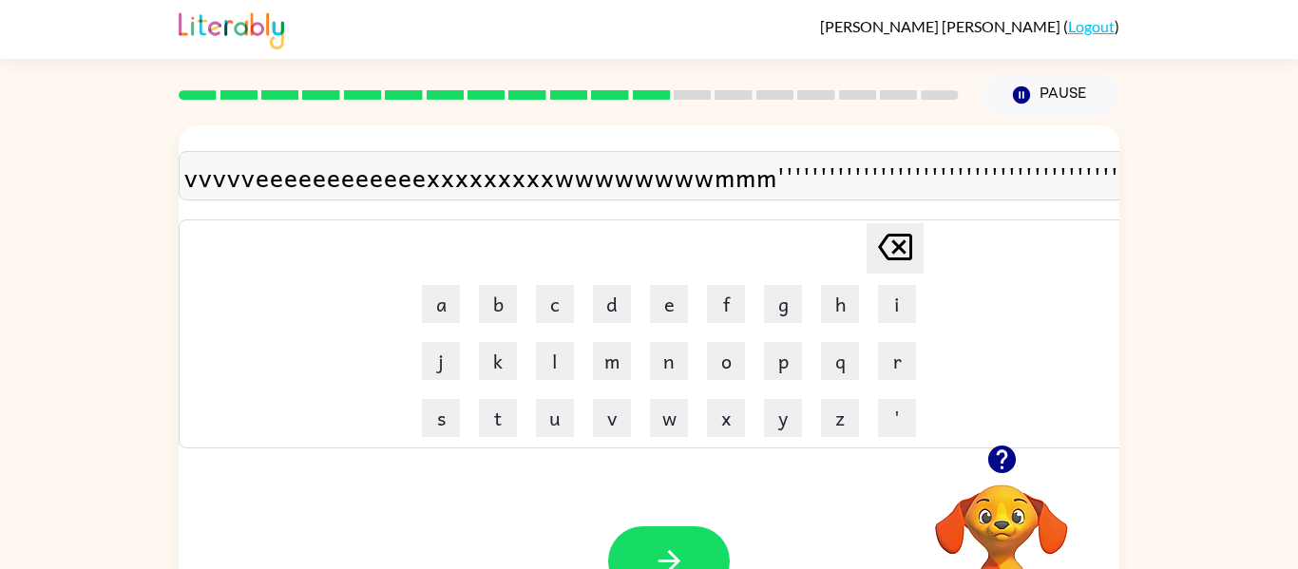
click at [870, 408] on td "'" at bounding box center [897, 418] width 55 height 55
click at [821, 362] on button "q" at bounding box center [840, 361] width 38 height 38
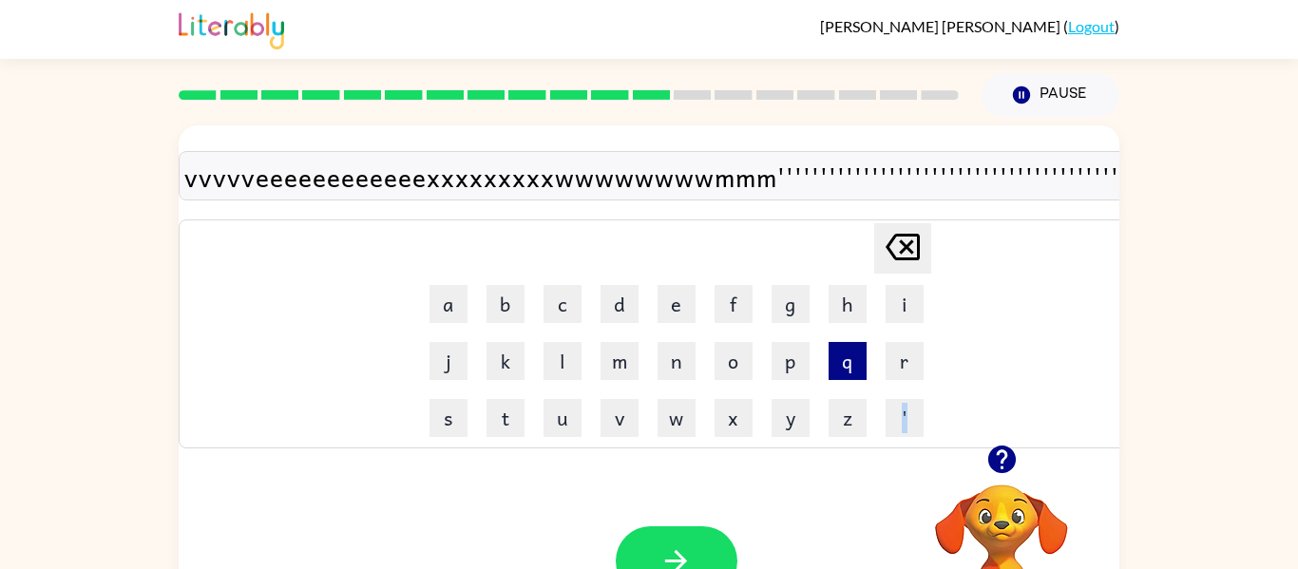
click at [820, 362] on td "q" at bounding box center [847, 361] width 55 height 55
click at [772, 356] on button "p" at bounding box center [791, 361] width 38 height 38
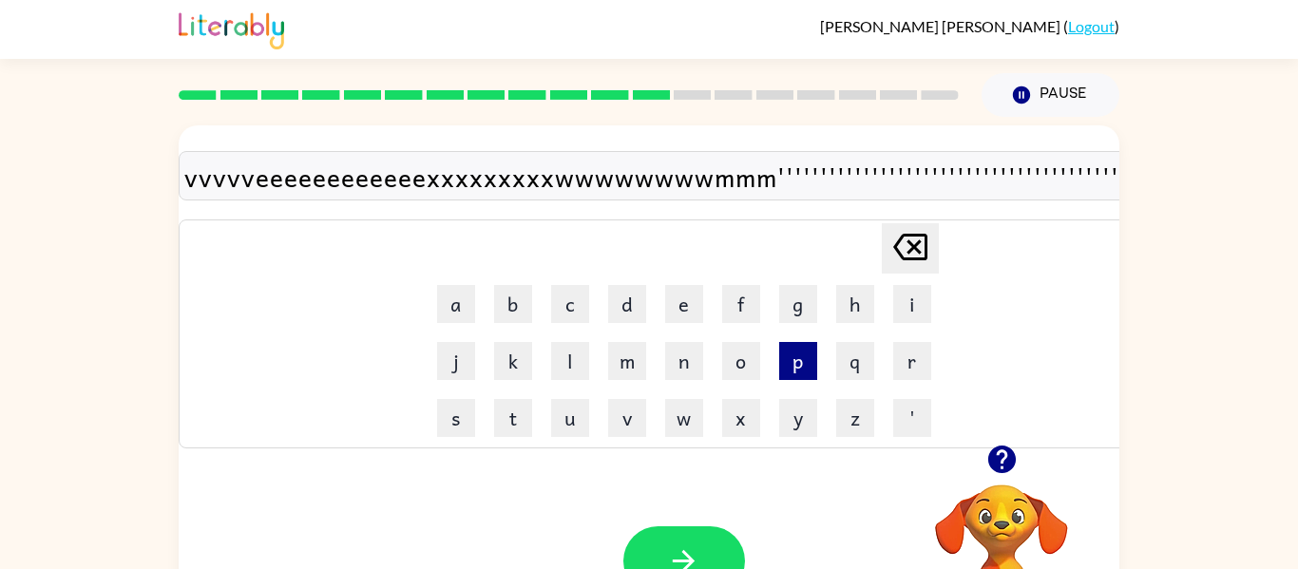
click at [771, 356] on td "p" at bounding box center [798, 361] width 55 height 55
click at [790, 348] on button "p" at bounding box center [798, 361] width 38 height 38
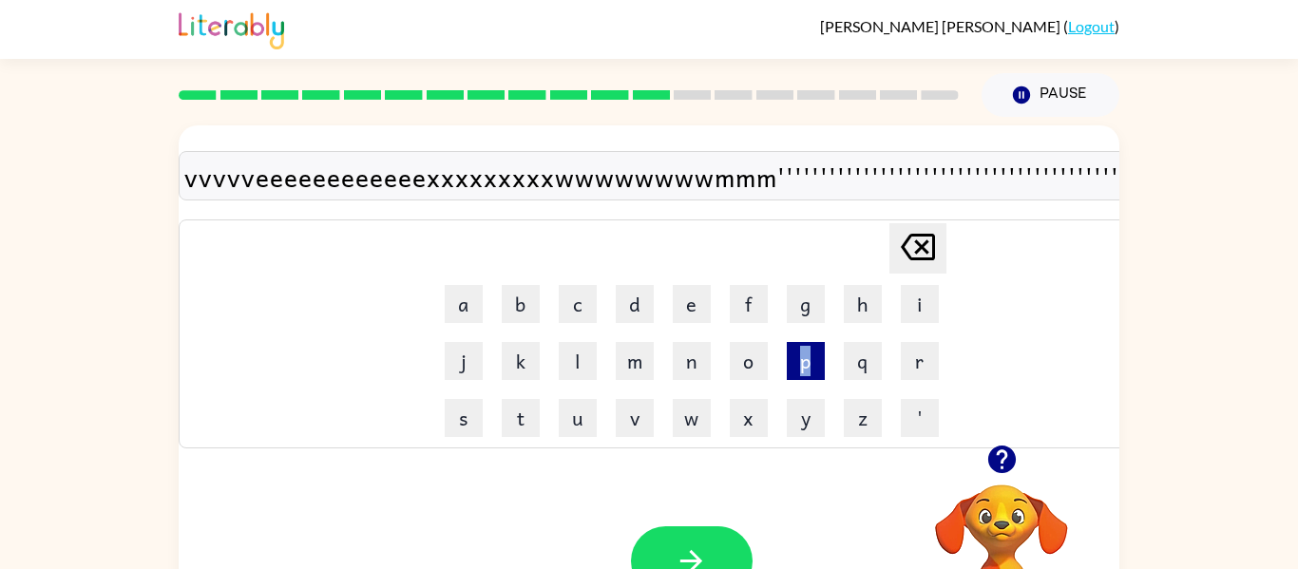
click at [790, 348] on button "p" at bounding box center [806, 361] width 38 height 38
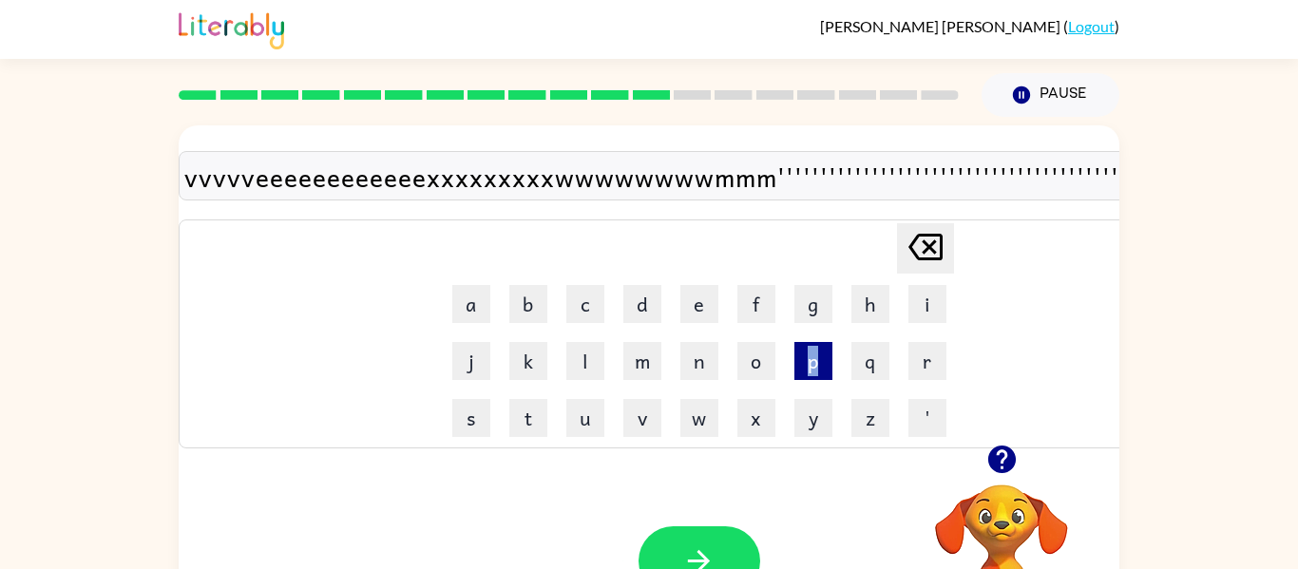
click at [795, 348] on button "p" at bounding box center [814, 361] width 38 height 38
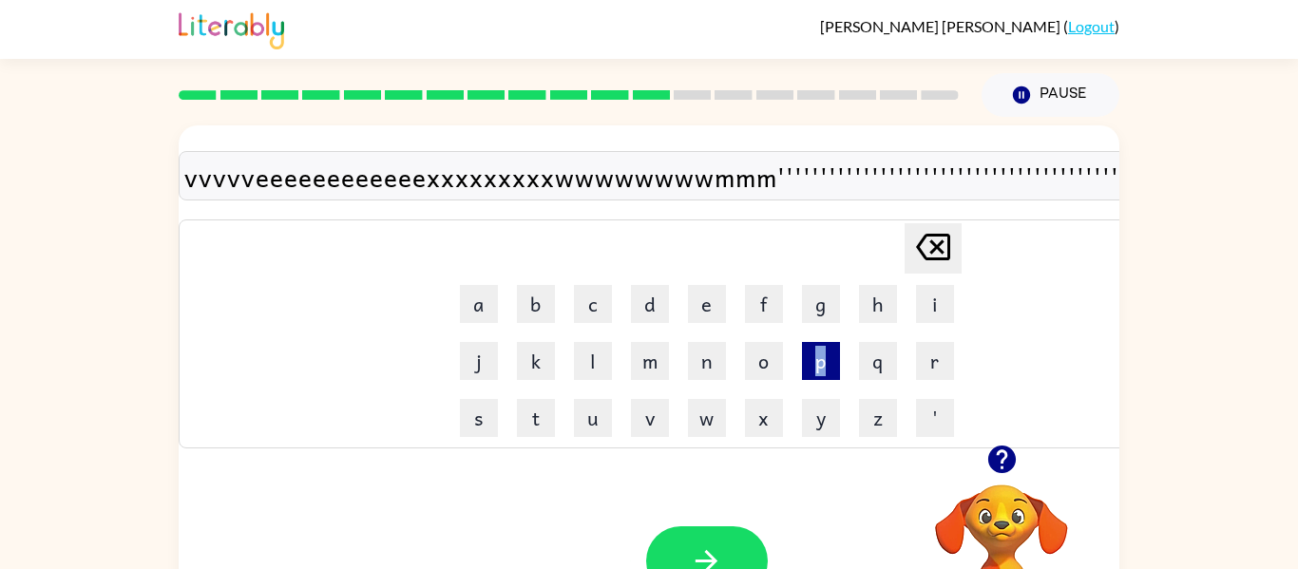
click at [794, 348] on td "p" at bounding box center [821, 361] width 55 height 55
click at [873, 434] on button "z" at bounding box center [878, 418] width 38 height 38
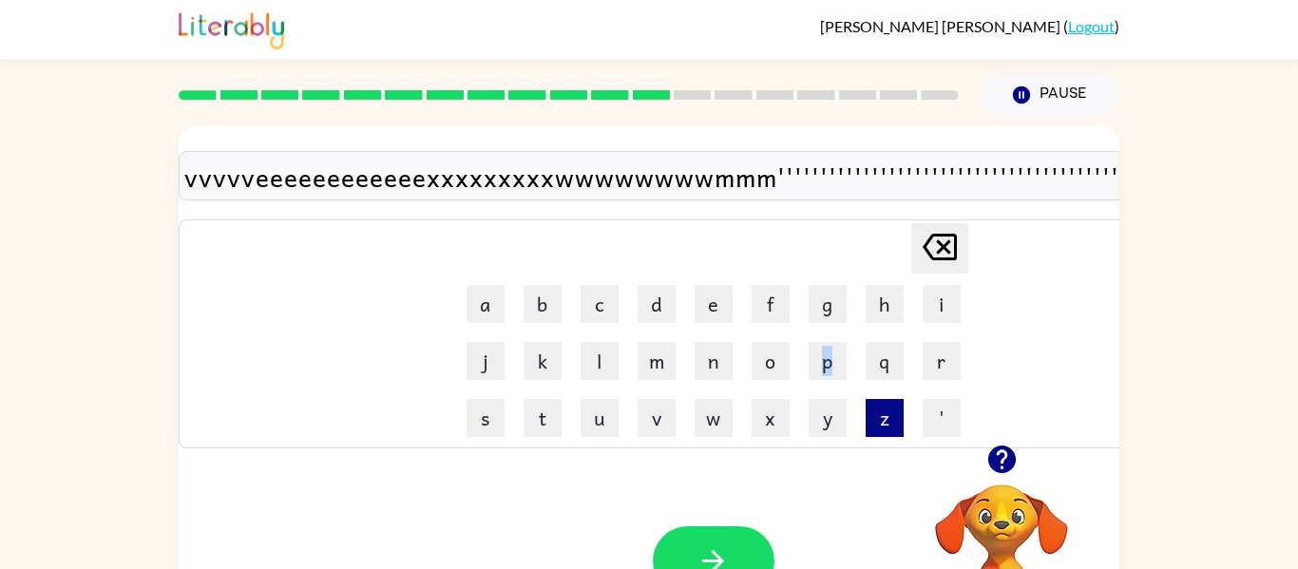
click at [872, 433] on button "z" at bounding box center [885, 418] width 38 height 38
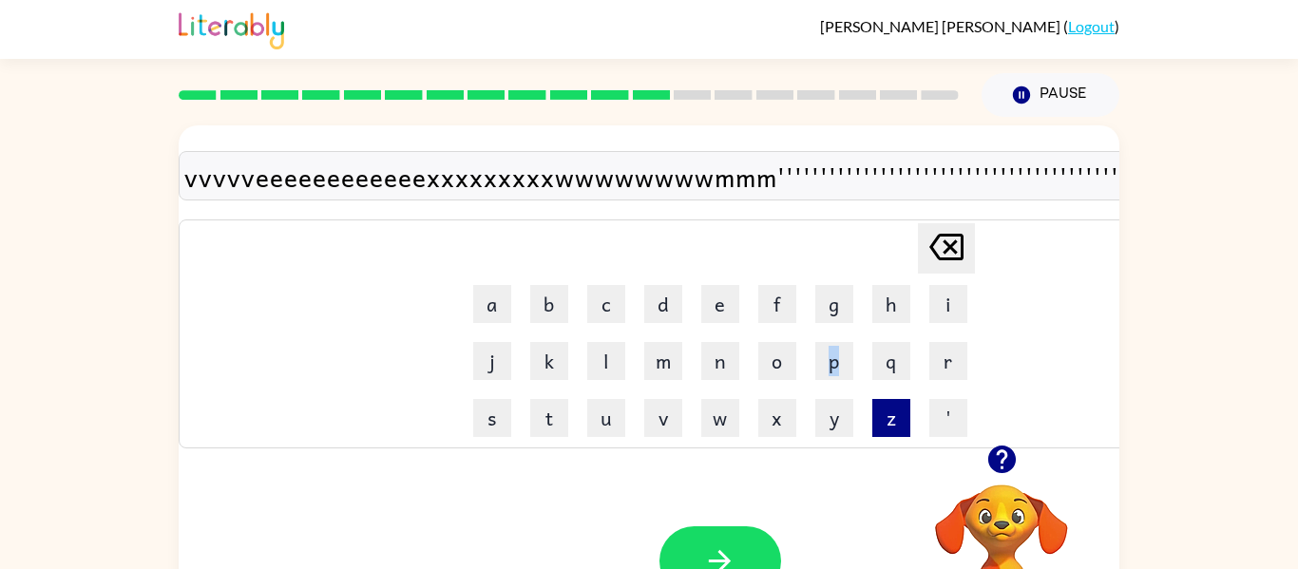
click at [873, 433] on button "z" at bounding box center [892, 418] width 38 height 38
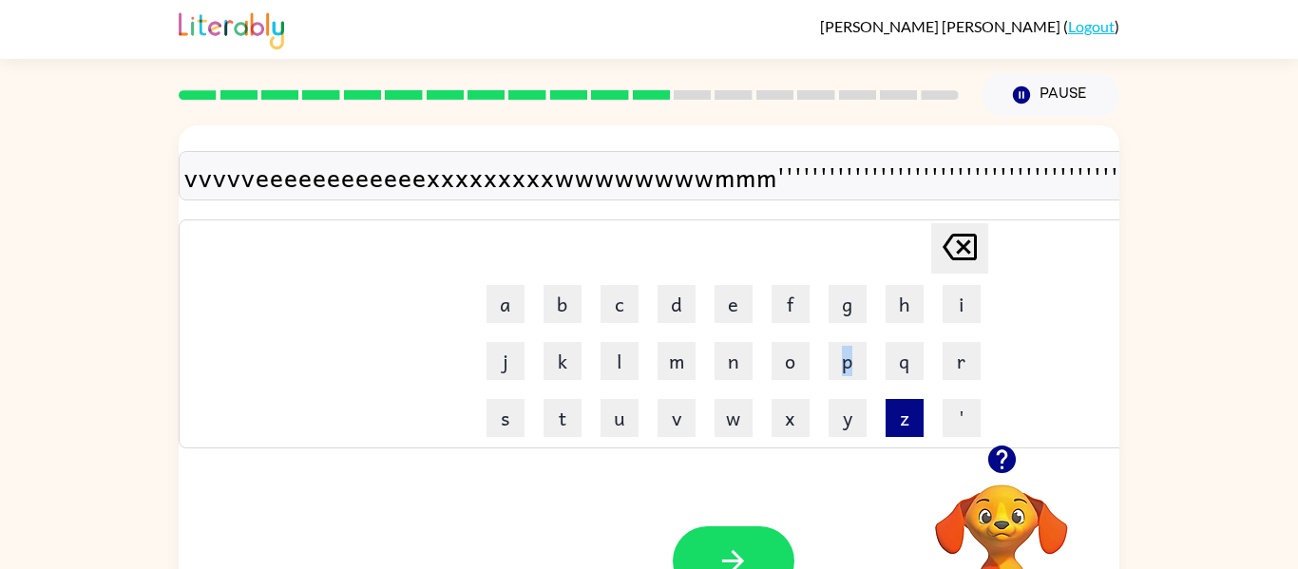
click at [877, 433] on td "z" at bounding box center [904, 418] width 55 height 55
